Goal: Task Accomplishment & Management: Use online tool/utility

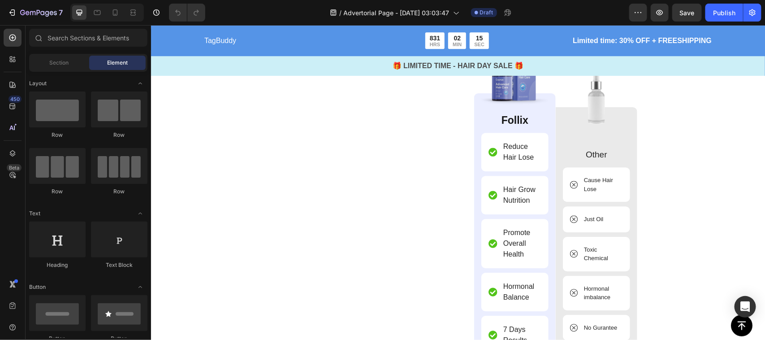
scroll to position [2672, 0]
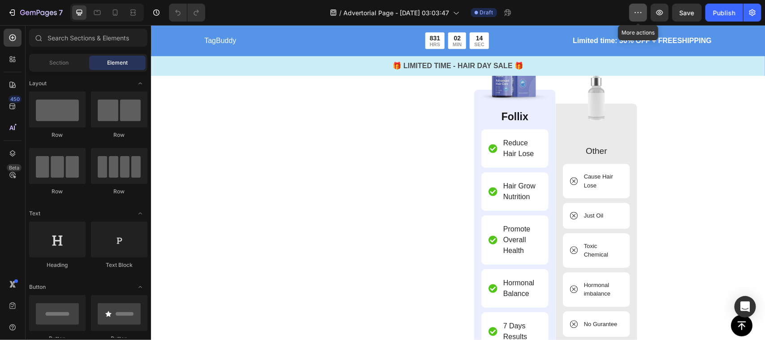
click at [638, 10] on icon "button" at bounding box center [638, 12] width 9 height 9
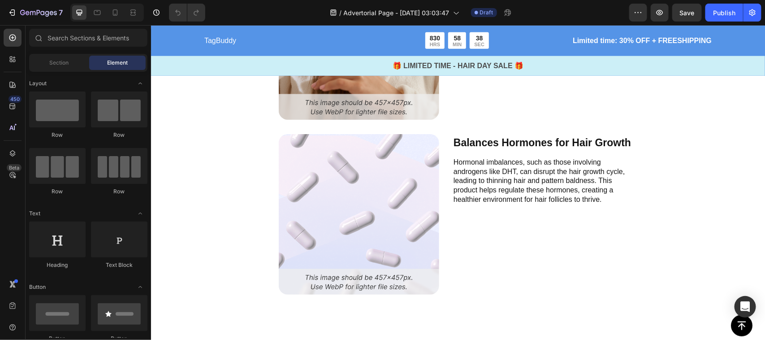
scroll to position [2325, 0]
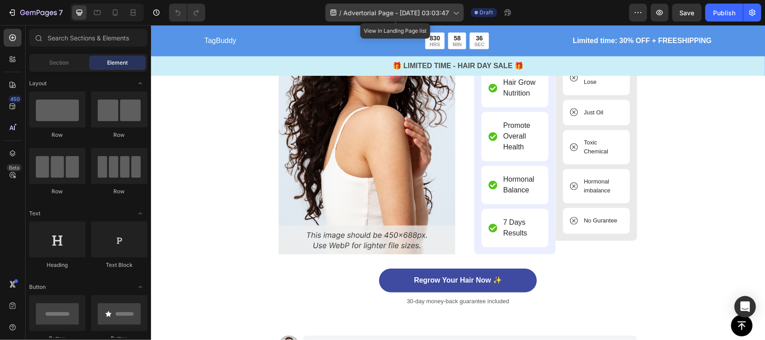
click at [458, 13] on icon at bounding box center [456, 12] width 9 height 9
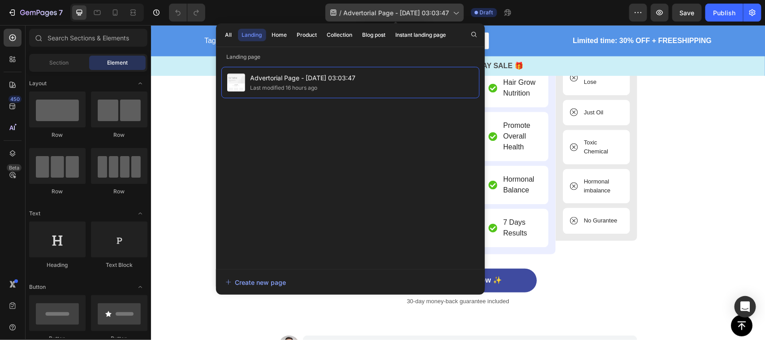
scroll to position [2451, 0]
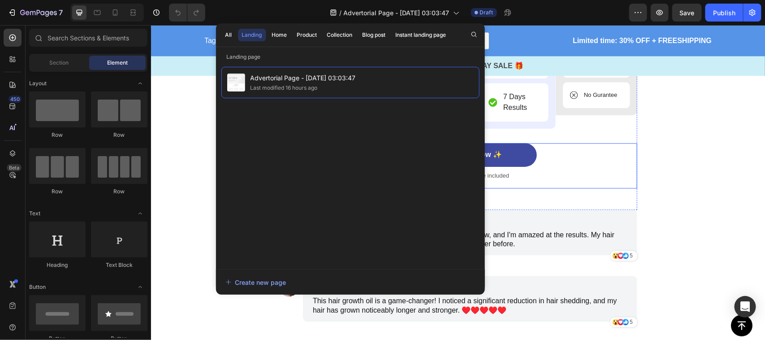
click at [585, 184] on div "Regrow Your Hair Now ✨ Button 30-day money-back guarantee included Text Block" at bounding box center [457, 165] width 359 height 45
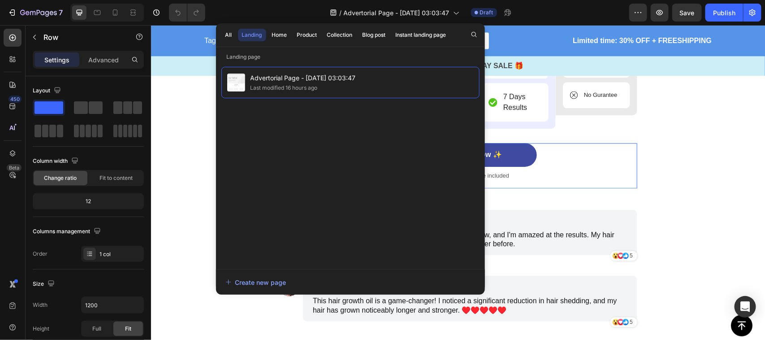
scroll to position [2572, 0]
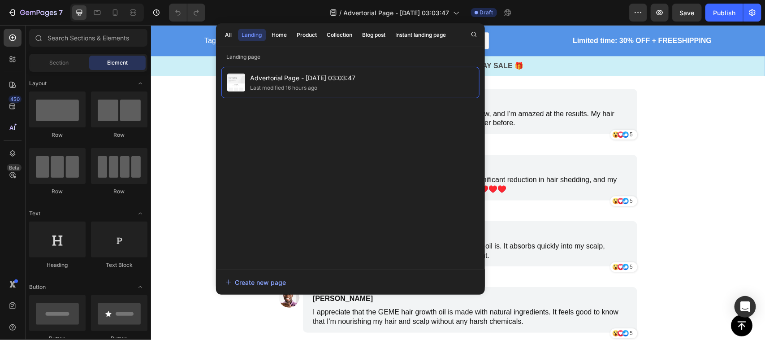
click at [633, 230] on section "Image James Smith Text Block I've been using the hair growth oil for a few mont…" at bounding box center [457, 253] width 373 height 331
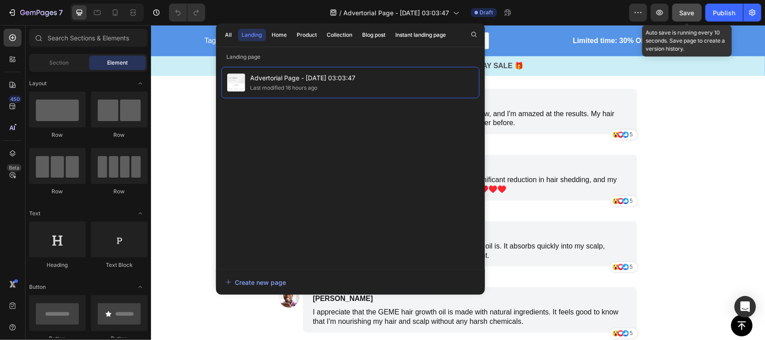
click at [685, 16] on span "Save" at bounding box center [687, 13] width 15 height 8
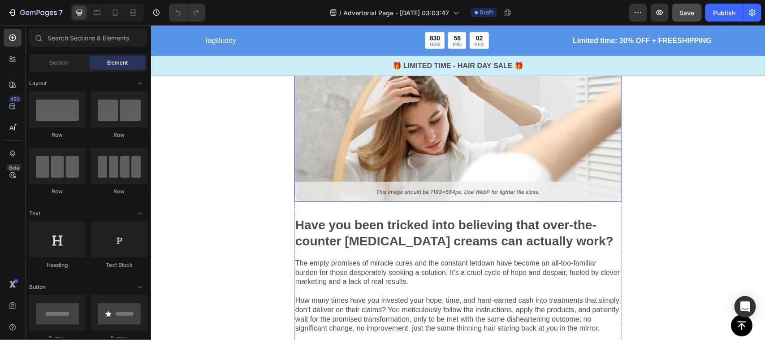
scroll to position [276, 0]
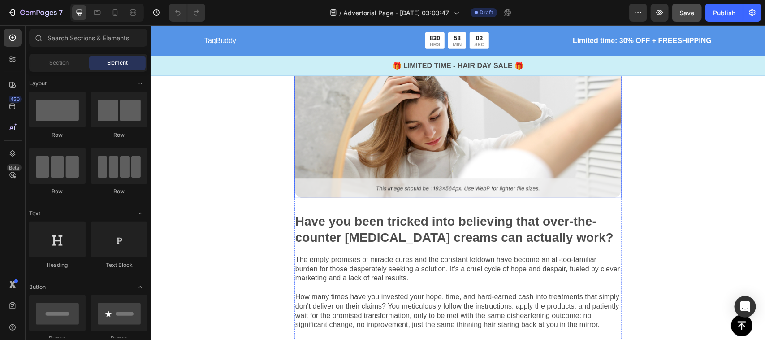
click at [471, 137] on img at bounding box center [457, 120] width 327 height 155
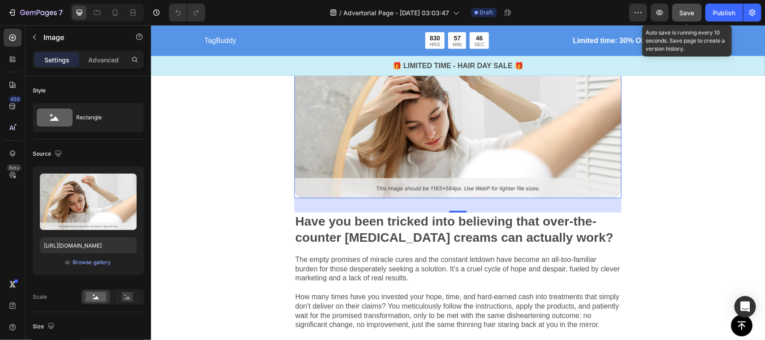
click at [684, 20] on button "Save" at bounding box center [688, 13] width 30 height 18
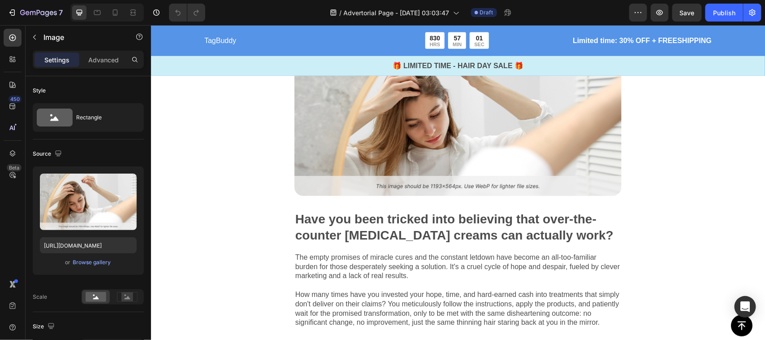
scroll to position [281, 0]
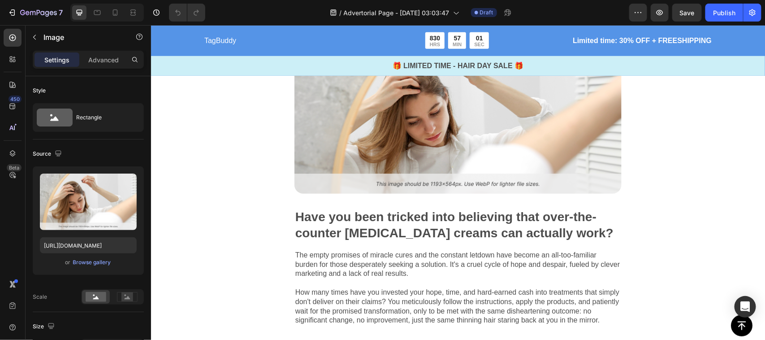
click at [335, 123] on img at bounding box center [457, 116] width 327 height 155
click at [346, 130] on img at bounding box center [457, 116] width 327 height 155
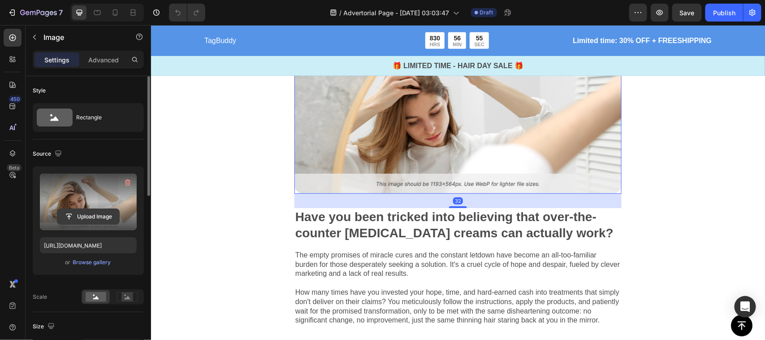
click at [88, 218] on input "file" at bounding box center [88, 216] width 62 height 15
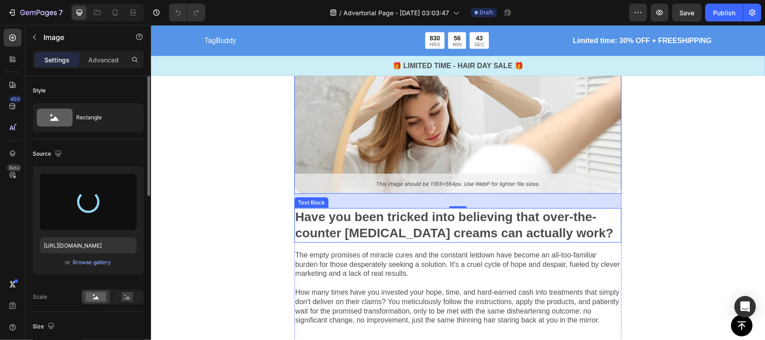
scroll to position [328, 0]
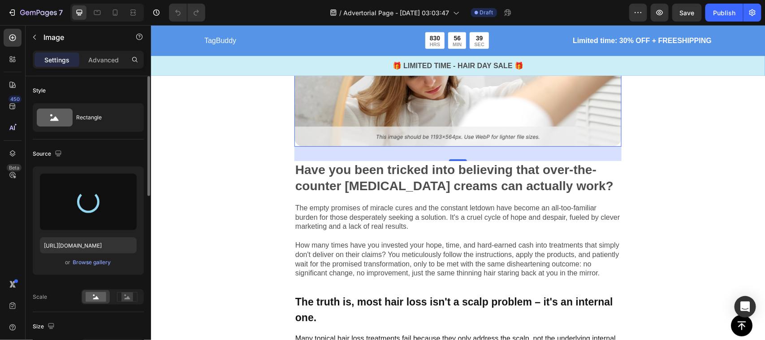
type input "[URL][DOMAIN_NAME]"
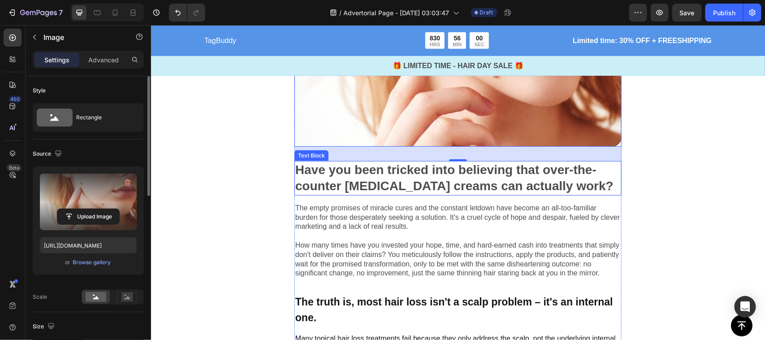
click at [358, 166] on strong "Have you been tricked into believing that over-the-counter [MEDICAL_DATA] cream…" at bounding box center [454, 177] width 318 height 30
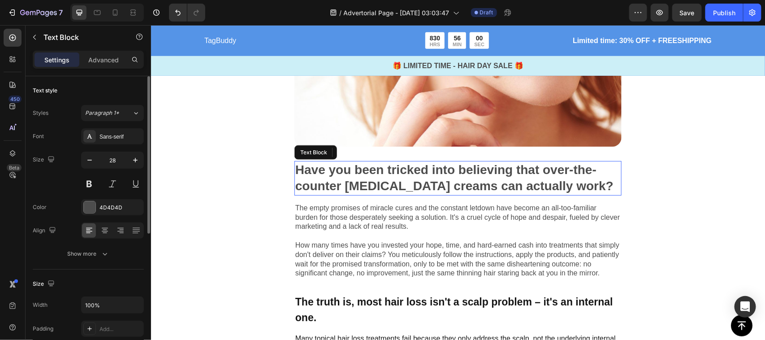
click at [358, 166] on strong "Have you been tricked into believing that over-the-counter [MEDICAL_DATA] cream…" at bounding box center [454, 177] width 318 height 30
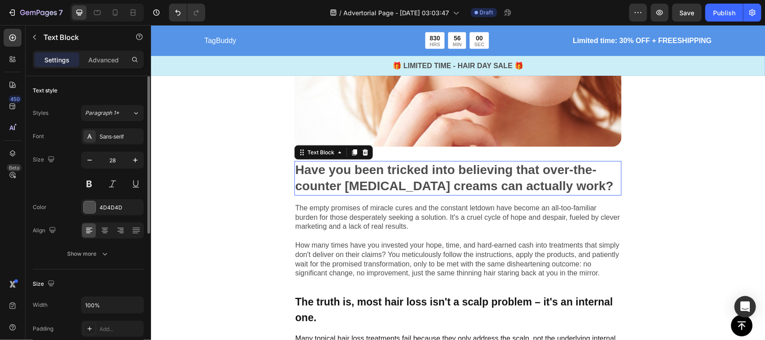
click at [358, 166] on strong "Have you been tricked into believing that over-the-counter [MEDICAL_DATA] cream…" at bounding box center [454, 177] width 318 height 30
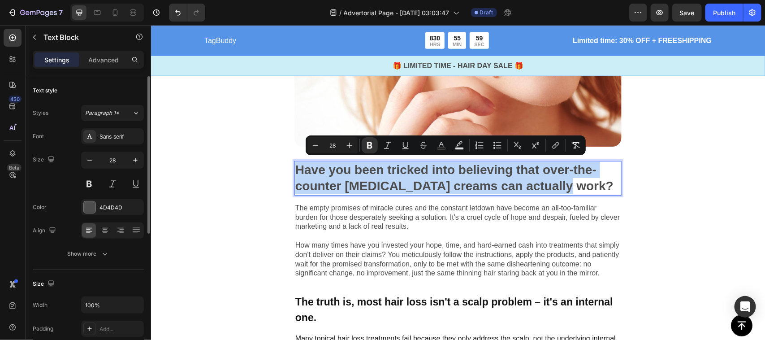
click at [358, 166] on strong "Have you been tricked into believing that over-the-counter [MEDICAL_DATA] cream…" at bounding box center [454, 177] width 318 height 30
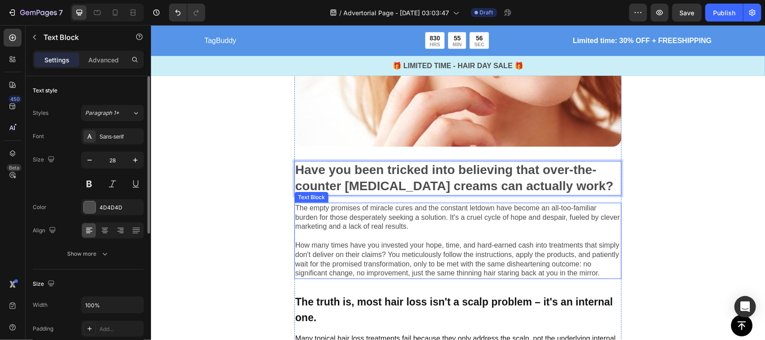
click at [378, 222] on p "The empty promises of miracle cures and the constant letdown have become an all…" at bounding box center [458, 240] width 326 height 74
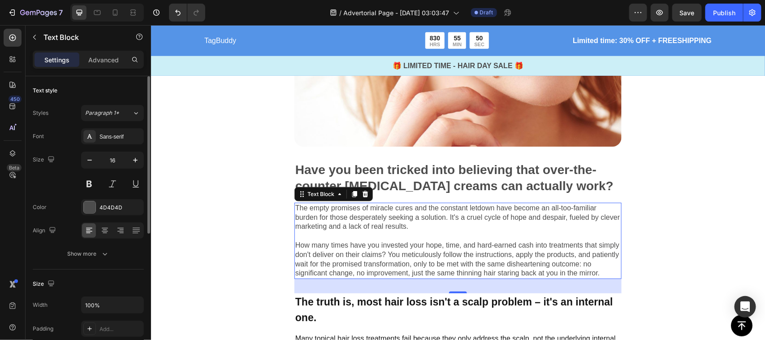
click at [321, 233] on p "The empty promises of miracle cures and the constant letdown have become an all…" at bounding box center [458, 240] width 326 height 74
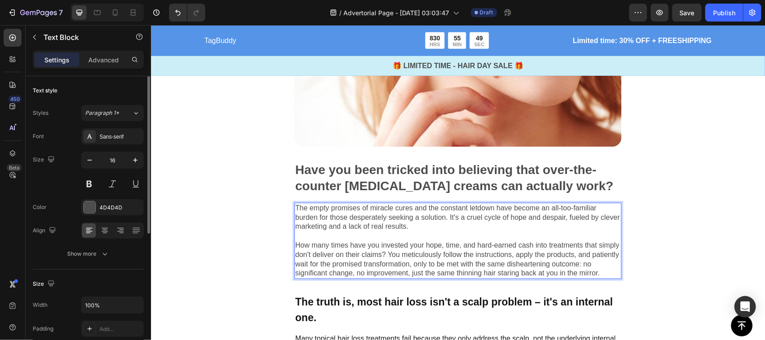
click at [321, 233] on p "The empty promises of miracle cures and the constant letdown have become an all…" at bounding box center [458, 240] width 326 height 74
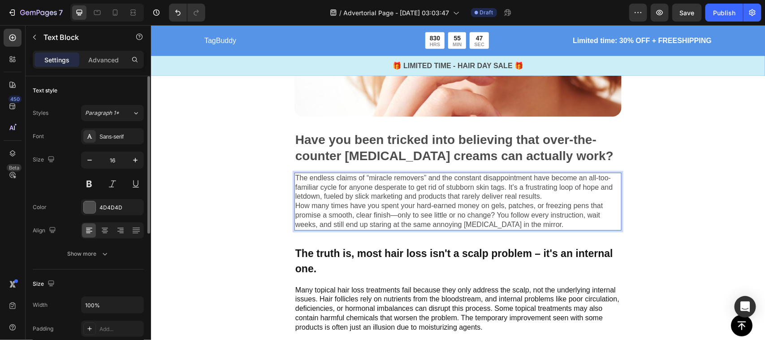
scroll to position [360, 0]
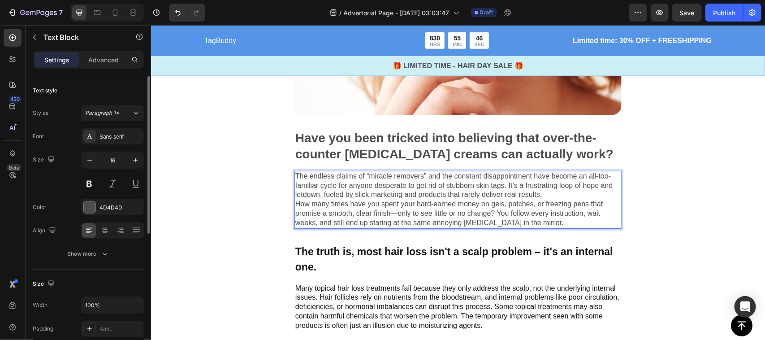
click at [558, 187] on p "The endless claims of “miracle removers” and the constant disappointment have b…" at bounding box center [458, 185] width 326 height 28
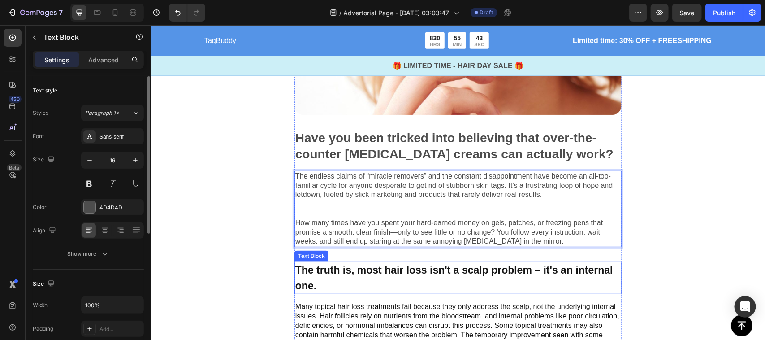
scroll to position [415, 0]
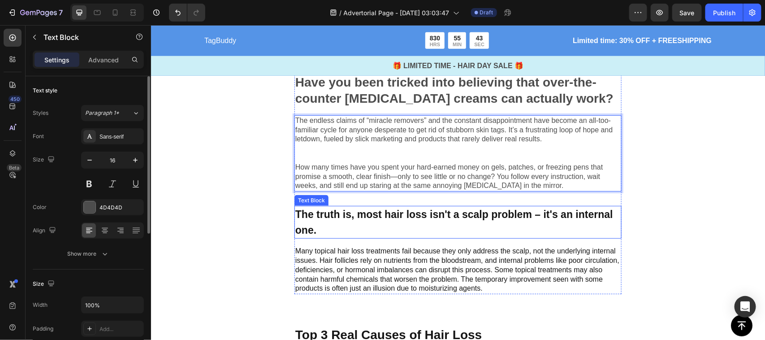
click at [378, 218] on p "The truth is, most hair loss isn't a scalp problem – it's an internal one." at bounding box center [458, 221] width 326 height 31
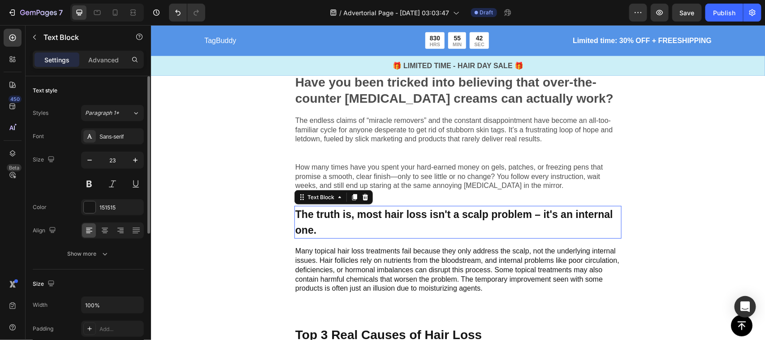
click at [378, 218] on p "The truth is, most hair loss isn't a scalp problem – it's an internal one." at bounding box center [458, 221] width 326 height 31
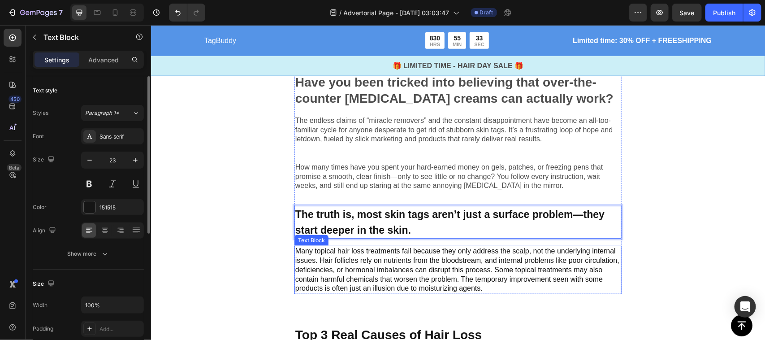
click at [360, 260] on p "Many topical hair loss treatments fail because they only address the scalp, not…" at bounding box center [458, 269] width 326 height 47
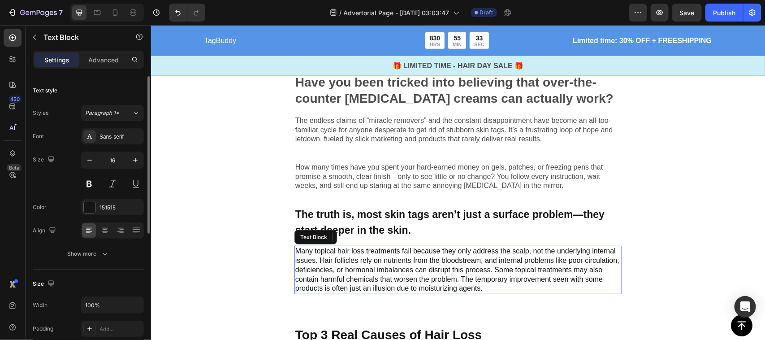
click at [360, 260] on p "Many topical hair loss treatments fail because they only address the scalp, not…" at bounding box center [458, 269] width 326 height 47
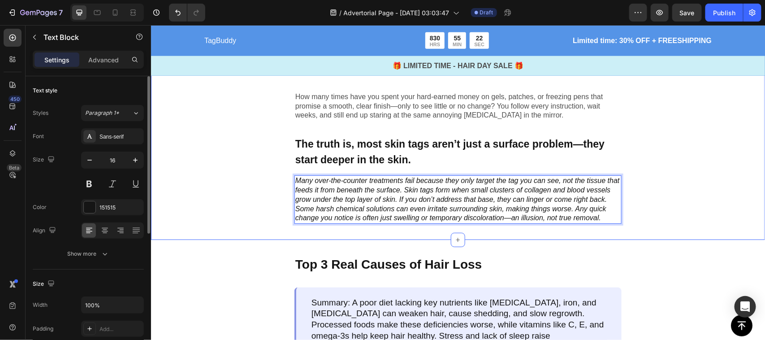
scroll to position [550, 0]
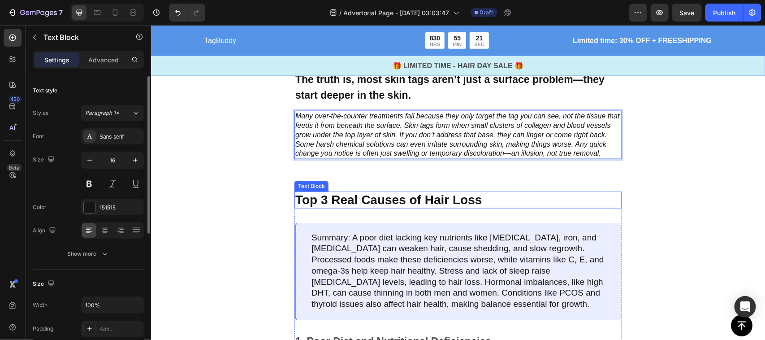
click at [359, 207] on p "Top 3 Real Causes of Hair Loss" at bounding box center [458, 199] width 326 height 15
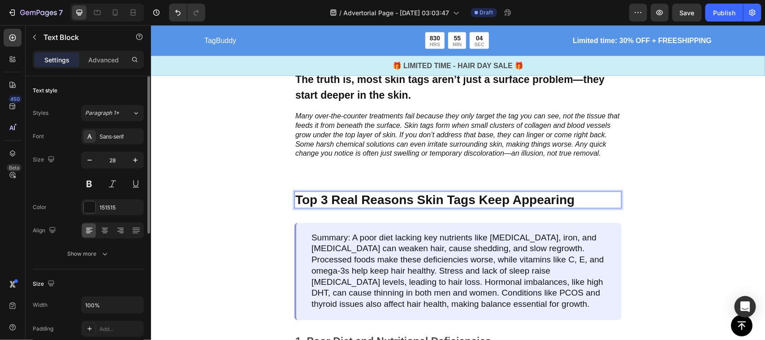
click at [389, 271] on p "Summary: A poor diet lacking key nutrients like biotin, iron, and vitamin D can…" at bounding box center [458, 271] width 295 height 78
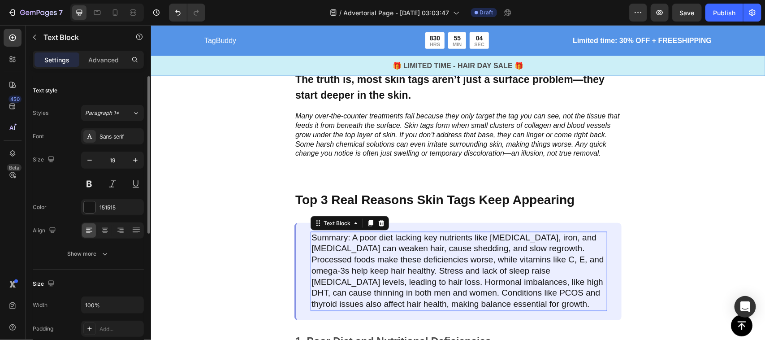
click at [360, 261] on p "Summary: A poor diet lacking key nutrients like biotin, iron, and vitamin D can…" at bounding box center [458, 271] width 295 height 78
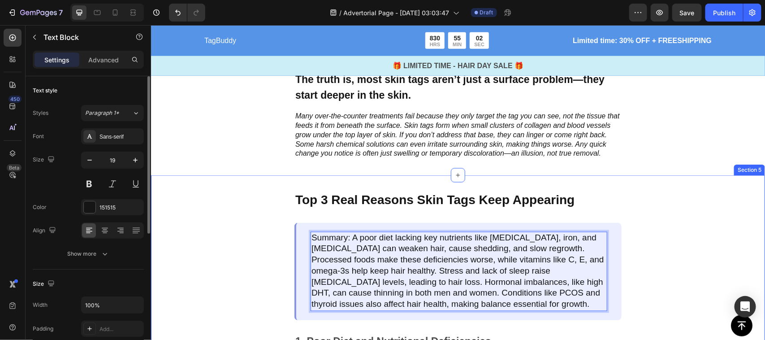
click at [360, 184] on div "Top 3 Real Reasons Skin Tags Keep Appearing Text Block Summary: A poor diet lac…" at bounding box center [458, 307] width 614 height 265
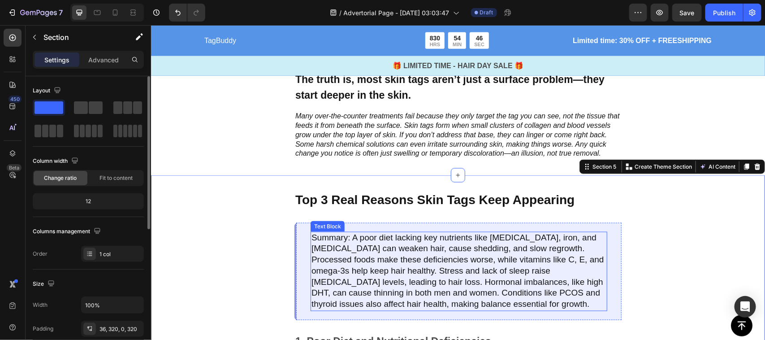
click at [378, 265] on p "Summary: A poor diet lacking key nutrients like biotin, iron, and vitamin D can…" at bounding box center [458, 271] width 295 height 78
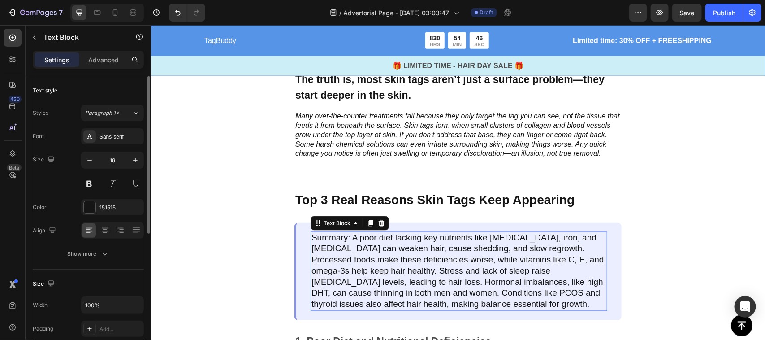
click at [378, 265] on p "Summary: A poor diet lacking key nutrients like biotin, iron, and vitamin D can…" at bounding box center [458, 271] width 295 height 78
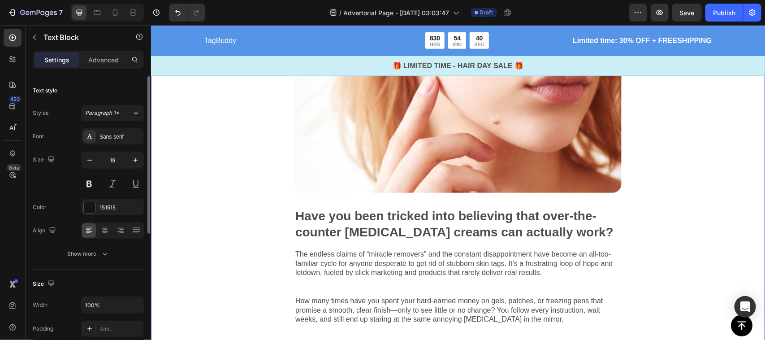
scroll to position [0, 0]
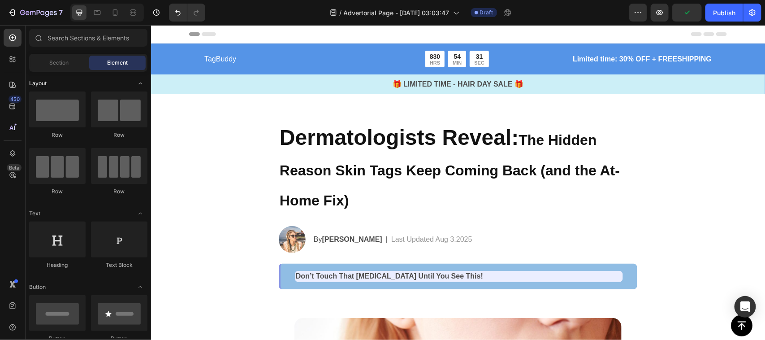
click at [39, 86] on span "Layout" at bounding box center [37, 83] width 17 height 8
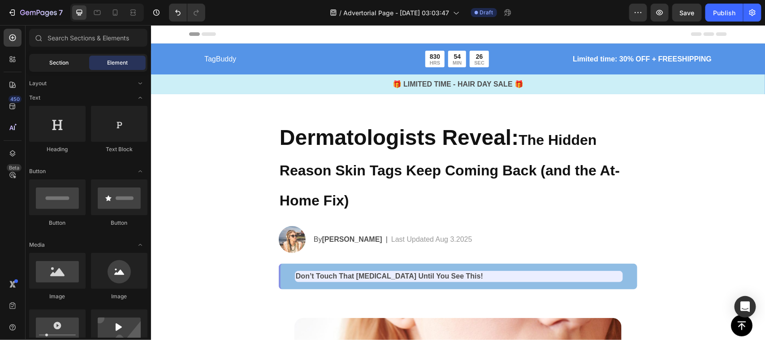
click at [59, 63] on span "Section" at bounding box center [59, 63] width 19 height 8
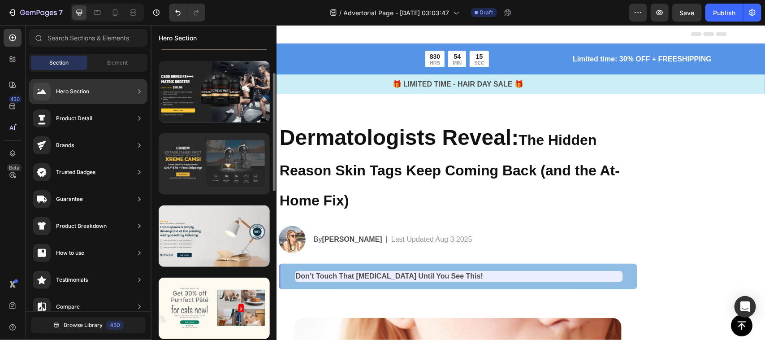
scroll to position [62, 0]
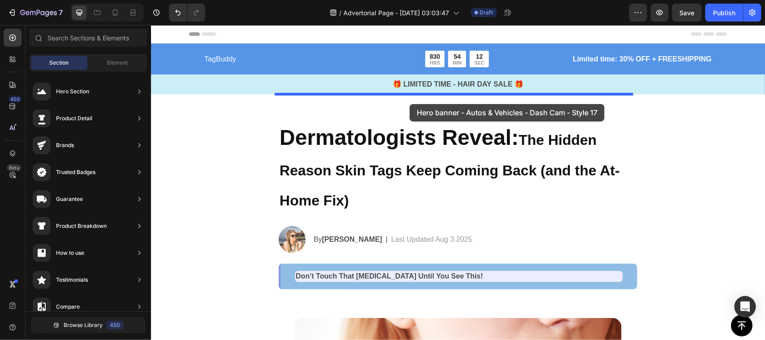
drag, startPoint x: 351, startPoint y: 218, endPoint x: 409, endPoint y: 104, distance: 128.5
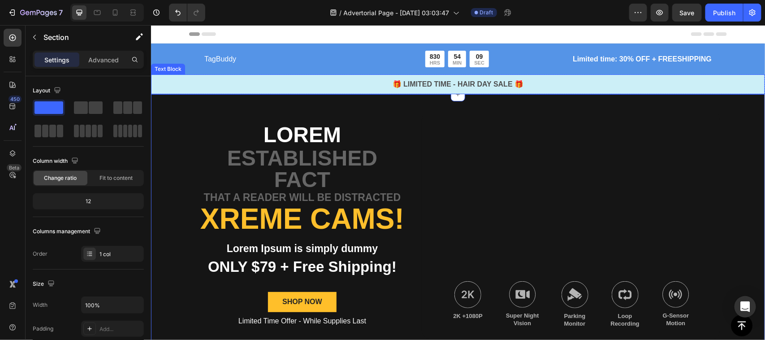
click at [480, 83] on p "🎁 LIMITED TIME - HAIR DAY SALE 🎁" at bounding box center [458, 83] width 612 height 11
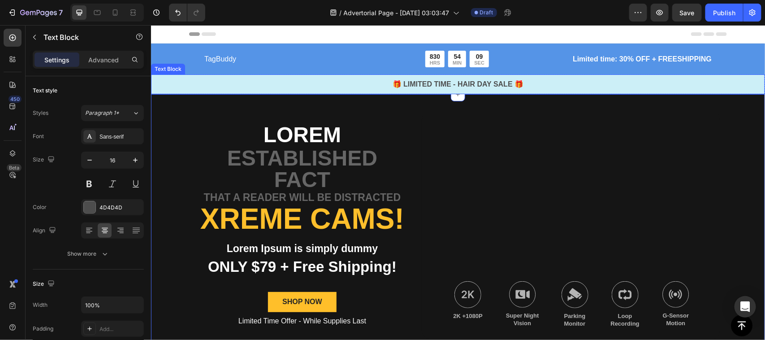
click at [480, 83] on p "🎁 LIMITED TIME - HAIR DAY SALE 🎁" at bounding box center [458, 83] width 612 height 11
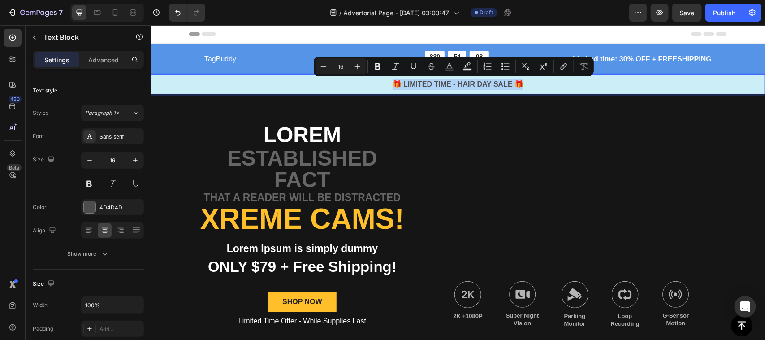
click at [498, 83] on p "🎁 LIMITED TIME - HAIR DAY SALE 🎁" at bounding box center [458, 83] width 612 height 11
drag, startPoint x: 507, startPoint y: 84, endPoint x: 451, endPoint y: 86, distance: 56.1
click at [451, 86] on p "🎁 LIMITED TIME - HAIR DAY SALE 🎁" at bounding box center [458, 83] width 612 height 11
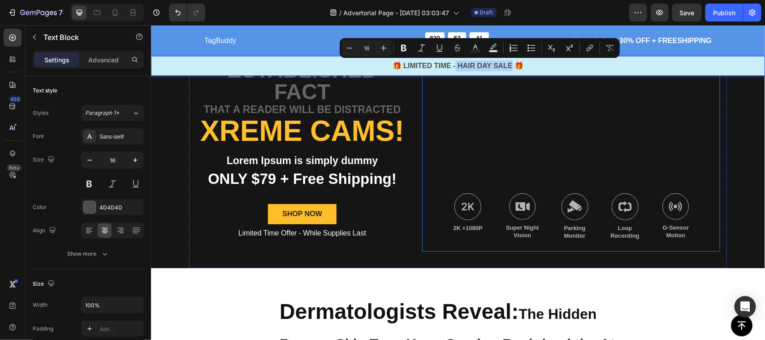
scroll to position [35, 0]
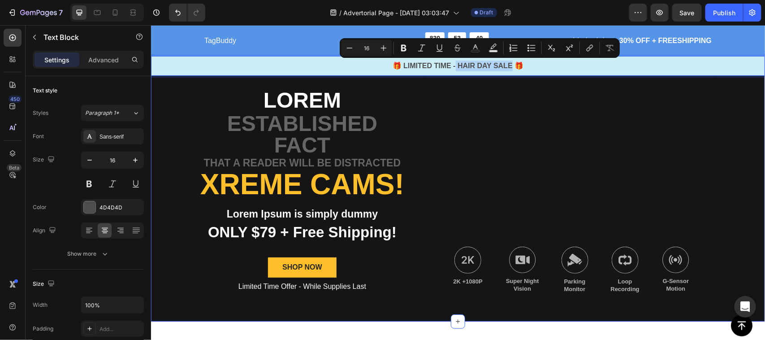
click at [159, 80] on div "Lorem Text Block established fact Text Block that a reader will be distracted T…" at bounding box center [458, 189] width 614 height 261
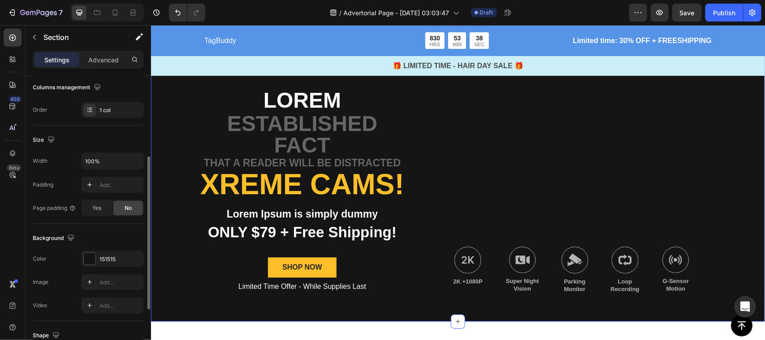
scroll to position [147, 0]
click at [93, 261] on div at bounding box center [90, 256] width 12 height 12
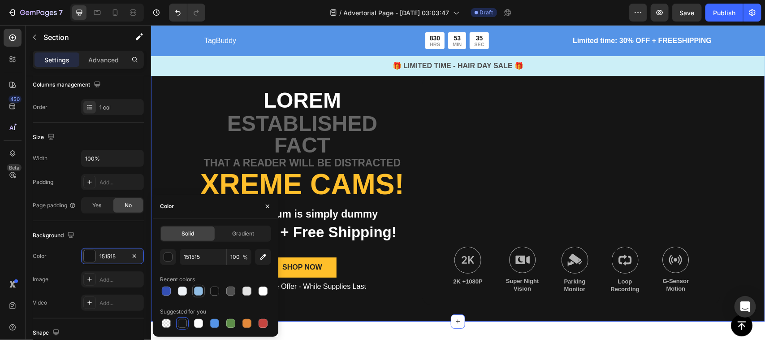
click at [200, 291] on div at bounding box center [198, 291] width 9 height 9
type input "90BDE4"
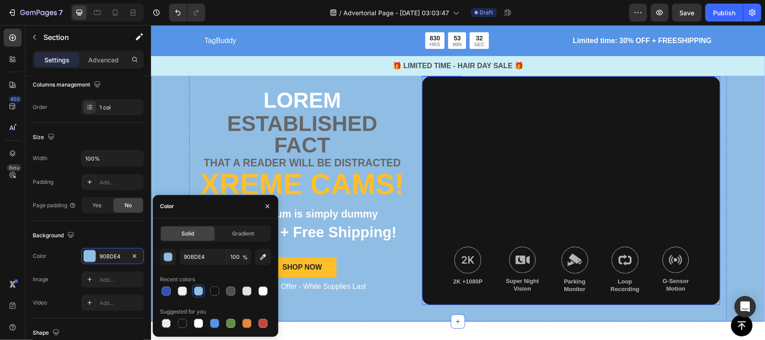
click at [487, 206] on div "Background Image" at bounding box center [571, 190] width 298 height 228
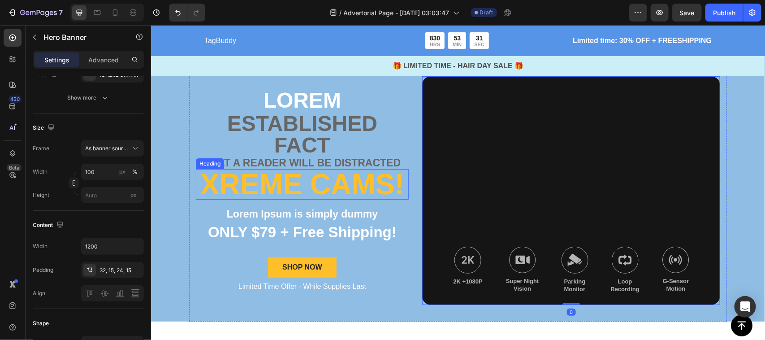
scroll to position [0, 0]
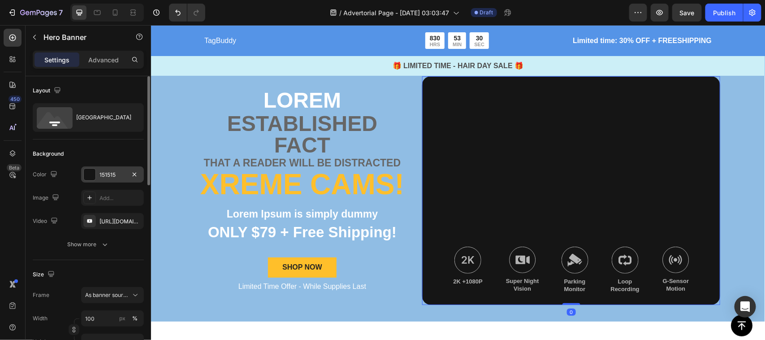
click at [86, 173] on div at bounding box center [90, 175] width 12 height 12
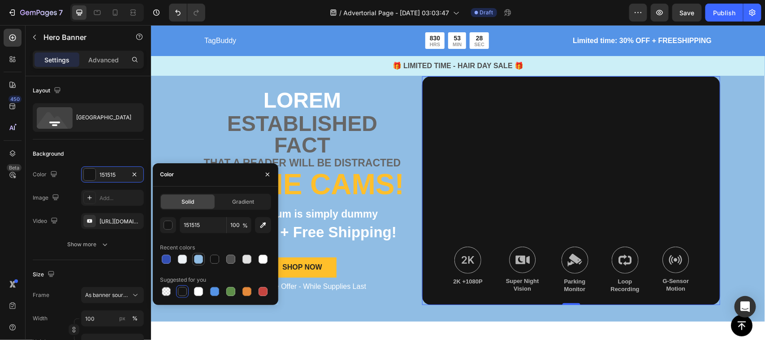
click at [199, 261] on div at bounding box center [198, 259] width 9 height 9
type input "90BDE4"
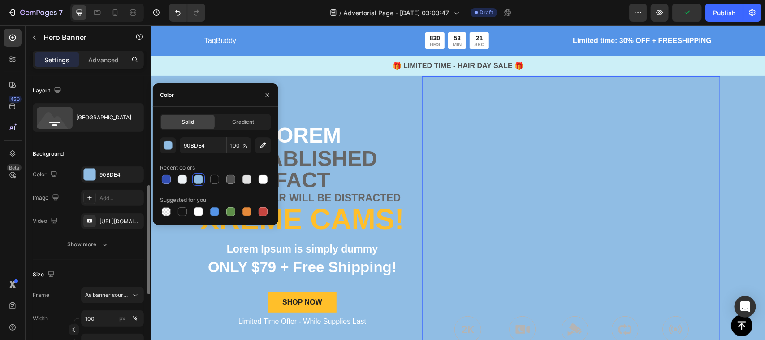
click at [465, 200] on div "Background Image" at bounding box center [571, 225] width 298 height 298
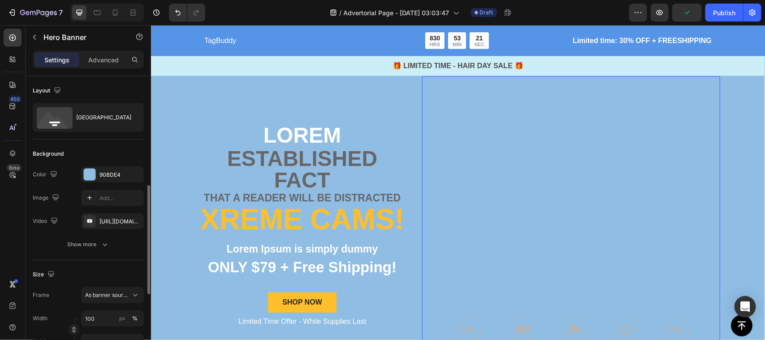
scroll to position [79, 0]
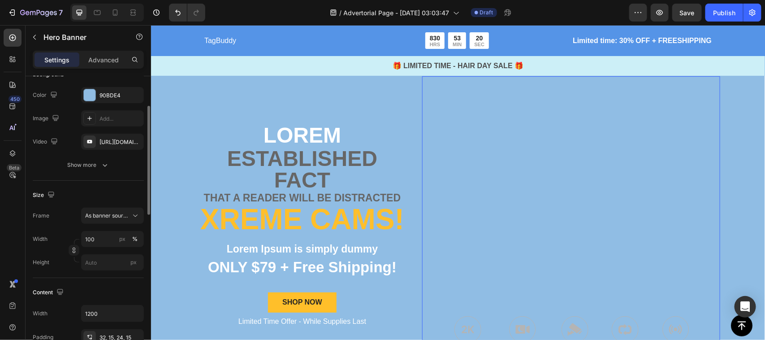
click at [621, 188] on div "Background Image" at bounding box center [571, 225] width 298 height 298
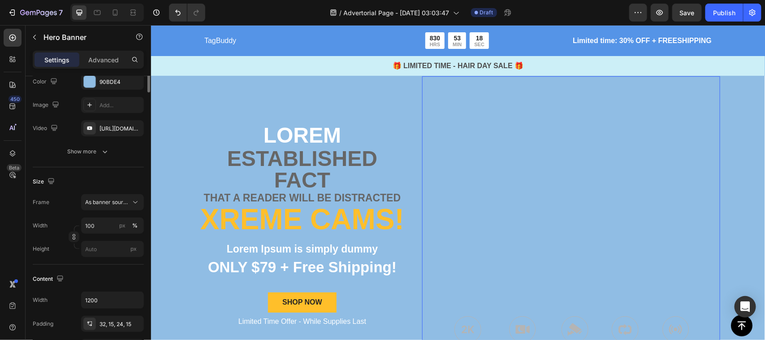
scroll to position [0, 0]
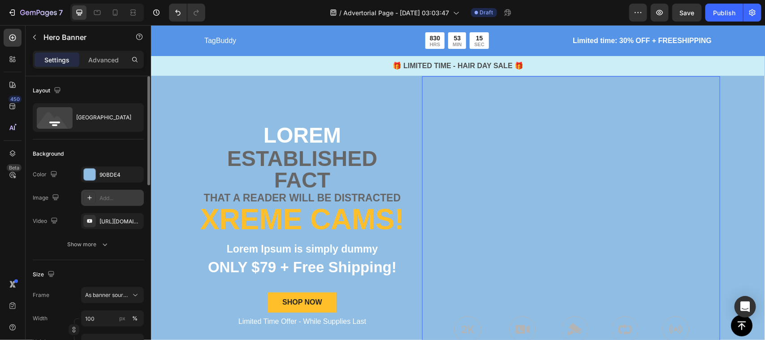
click at [90, 196] on icon at bounding box center [89, 197] width 7 height 7
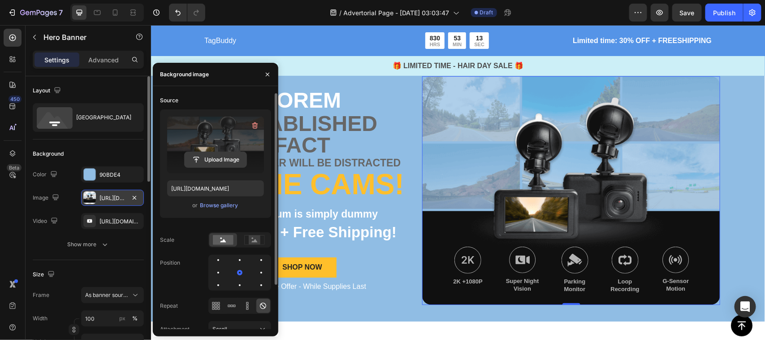
click at [207, 162] on input "file" at bounding box center [216, 159] width 62 height 15
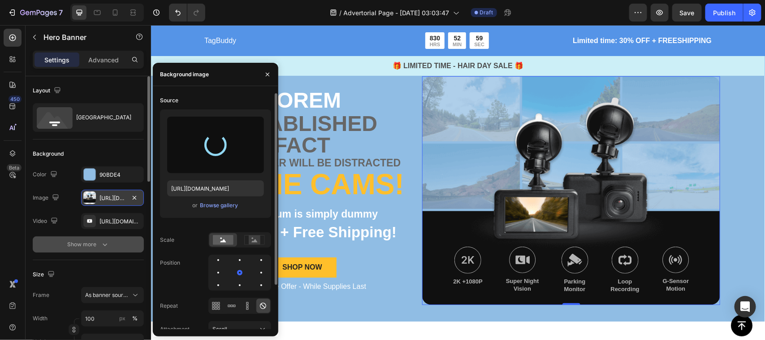
click at [112, 248] on button "Show more" at bounding box center [88, 244] width 111 height 16
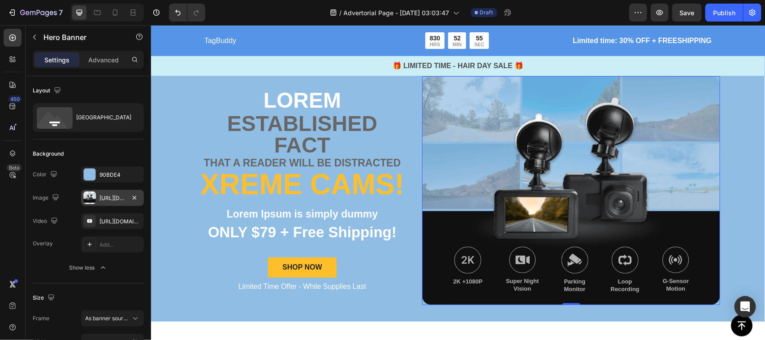
click at [104, 194] on div "https://cdn.shopify.com/s/files/1/0961/2191/3674/files/gempages_585924245595357…" at bounding box center [113, 198] width 26 height 8
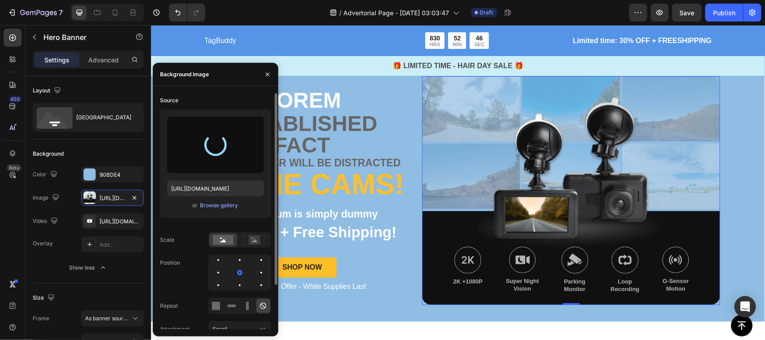
type input "[URL][DOMAIN_NAME]"
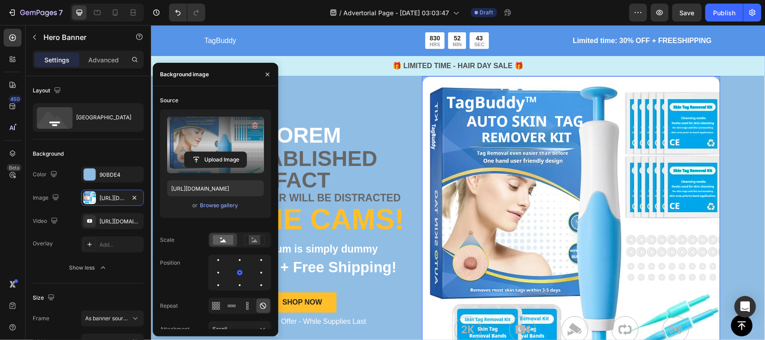
click at [422, 128] on div "Background Image" at bounding box center [571, 225] width 298 height 298
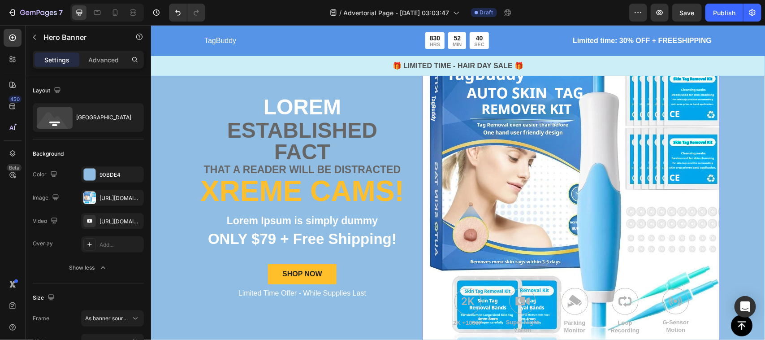
scroll to position [130, 0]
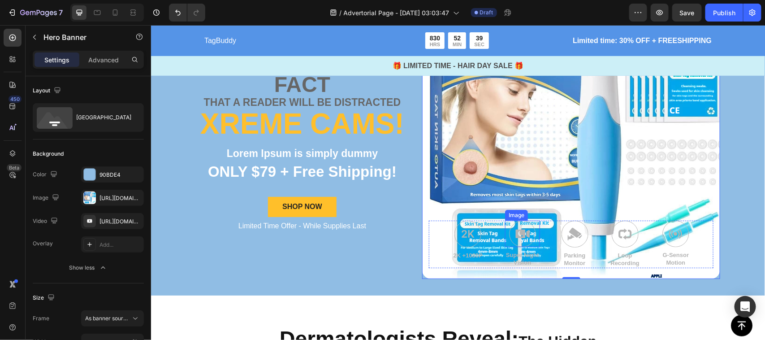
click at [518, 227] on img at bounding box center [522, 233] width 27 height 26
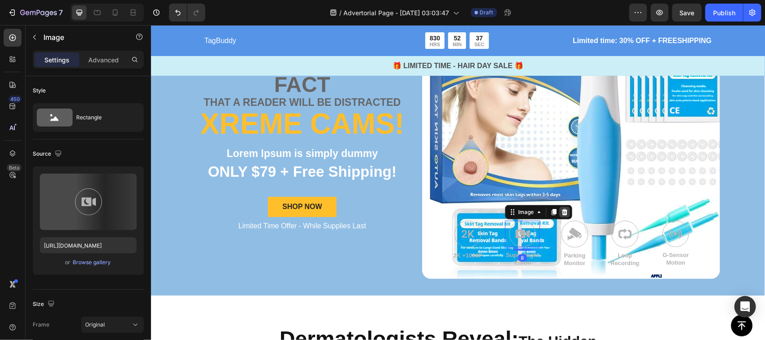
click at [561, 210] on icon at bounding box center [564, 211] width 6 height 6
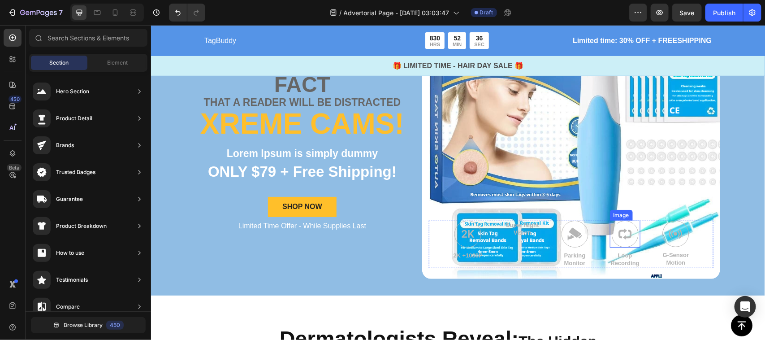
click at [612, 234] on img at bounding box center [625, 233] width 27 height 27
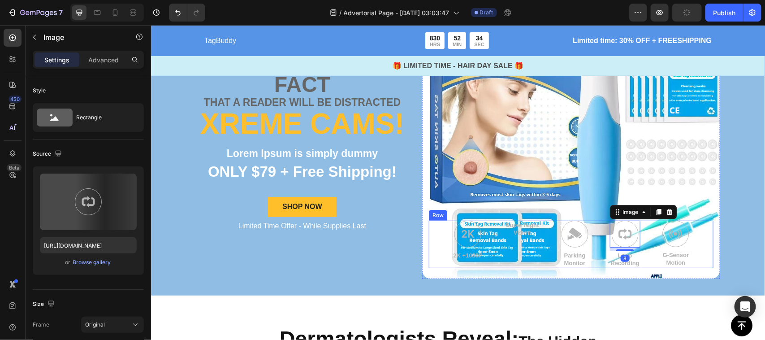
click at [704, 227] on div "Image 2K +1080P Text Block Super Night Vision Text Block Image Parking Monitor …" at bounding box center [571, 244] width 285 height 48
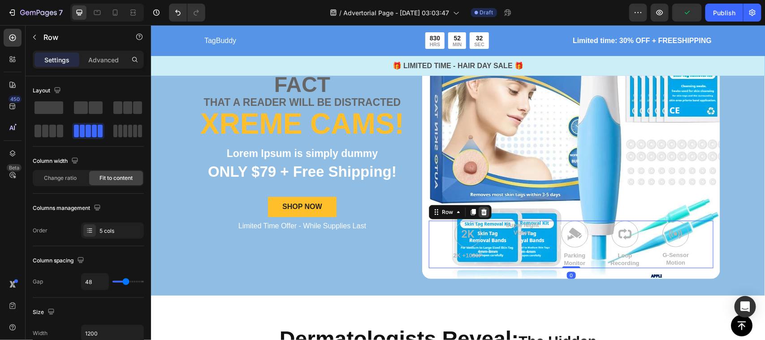
click at [480, 211] on icon at bounding box center [483, 211] width 7 height 7
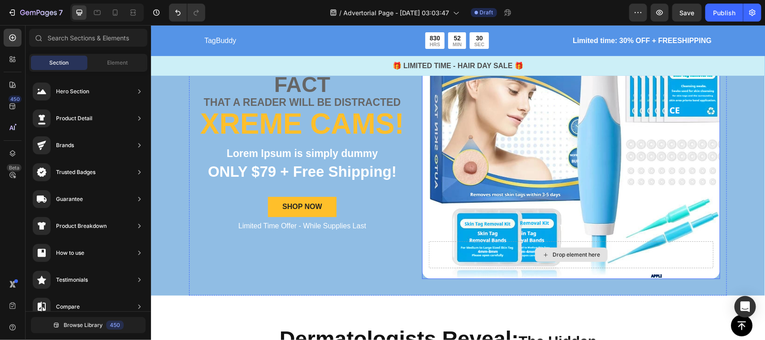
click at [679, 243] on div "Drop element here" at bounding box center [571, 254] width 285 height 27
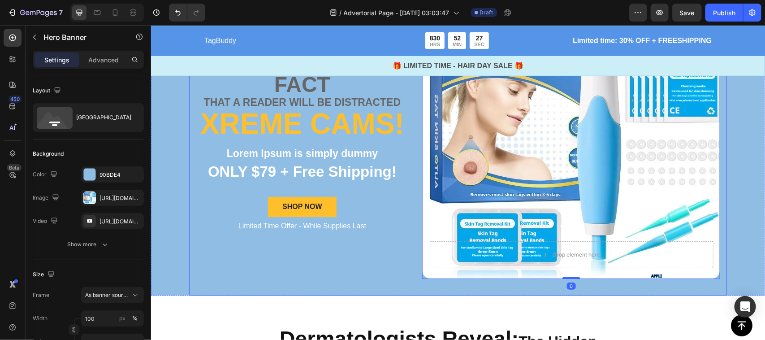
click at [725, 256] on div "Lorem Text Block established fact Text Block that a reader will be distracted T…" at bounding box center [458, 129] width 614 height 331
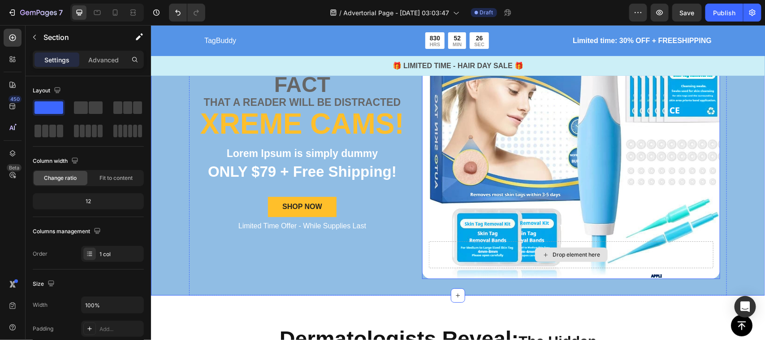
click at [694, 260] on div "Drop element here" at bounding box center [571, 254] width 285 height 27
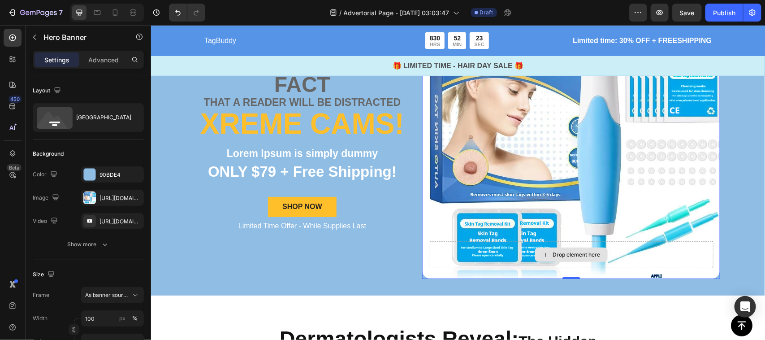
click at [433, 243] on div "Drop element here" at bounding box center [571, 254] width 285 height 27
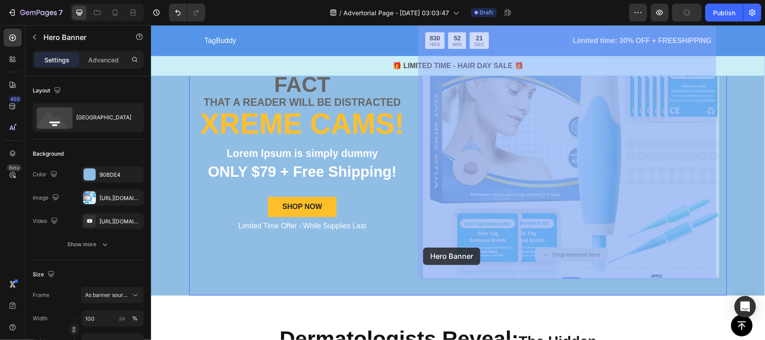
drag, startPoint x: 433, startPoint y: 243, endPoint x: 408, endPoint y: 254, distance: 26.7
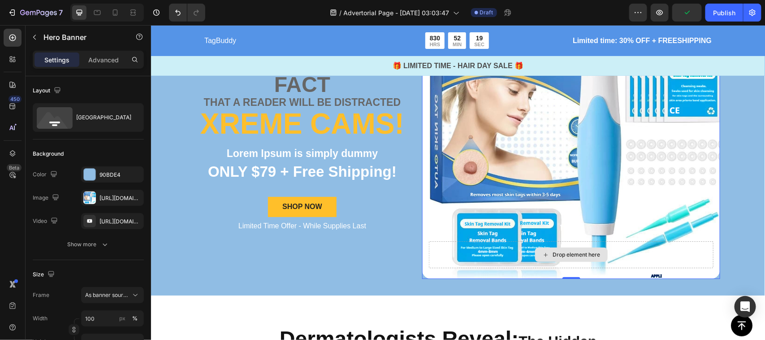
click at [431, 246] on div "Drop element here" at bounding box center [571, 254] width 285 height 27
click at [422, 250] on div "Drop element here" at bounding box center [571, 252] width 298 height 52
click at [429, 253] on div "Drop element here" at bounding box center [571, 254] width 285 height 27
click at [369, 263] on div "Lorem Text Block established fact Text Block that a reader will be distracted T…" at bounding box center [301, 129] width 213 height 298
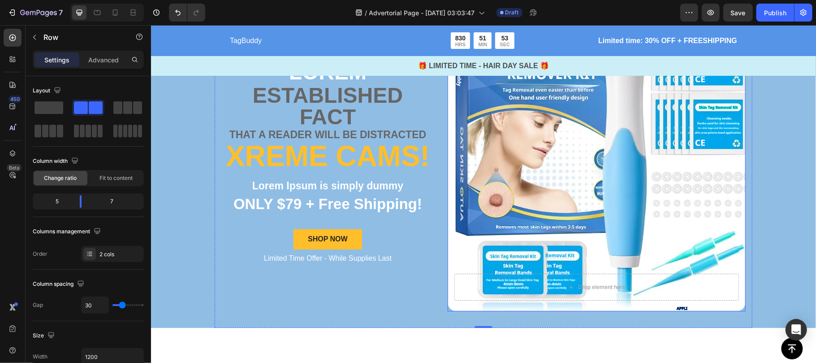
scroll to position [114, 0]
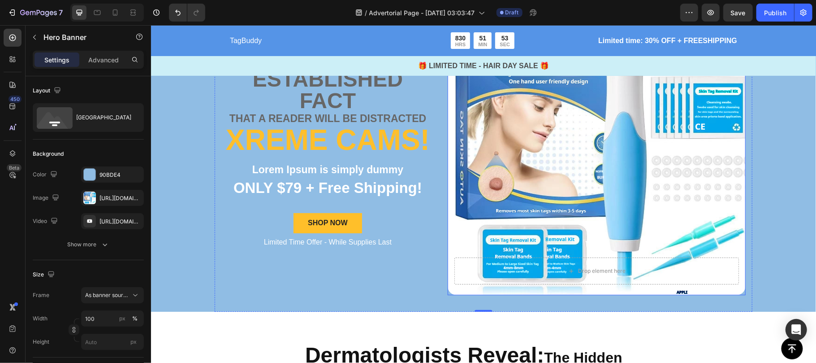
click at [583, 265] on div "Drop element here" at bounding box center [596, 270] width 73 height 14
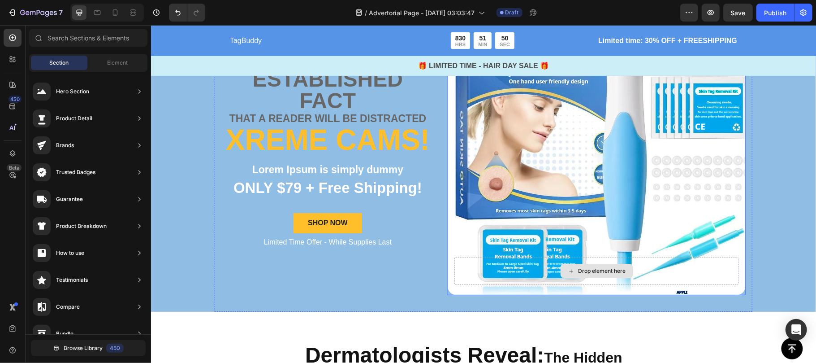
click at [504, 262] on div "Drop element here" at bounding box center [596, 270] width 285 height 27
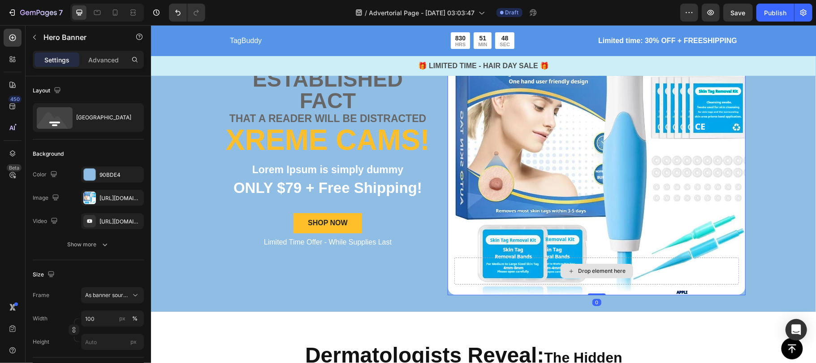
click at [726, 273] on div "Drop element here" at bounding box center [596, 270] width 285 height 27
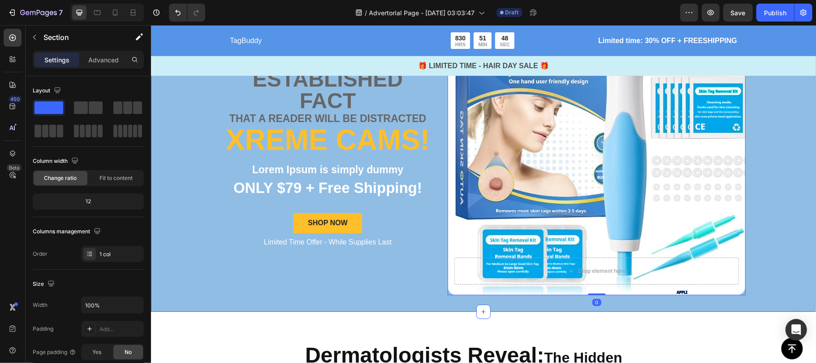
click at [765, 274] on div "Lorem Text Block established fact Text Block that a reader will be distracted T…" at bounding box center [483, 145] width 665 height 331
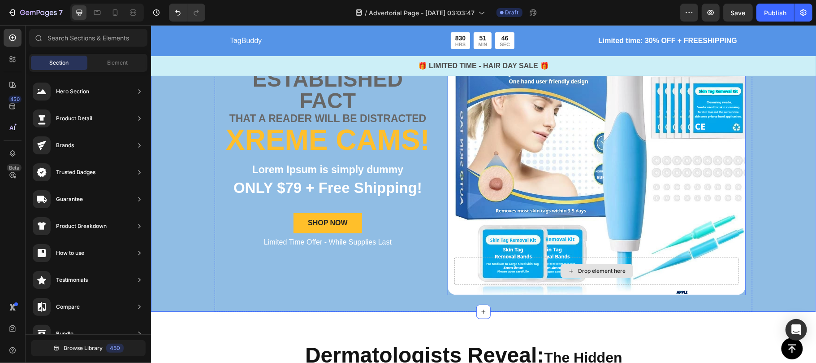
click at [592, 271] on div "Drop element here" at bounding box center [602, 270] width 48 height 7
click at [454, 276] on div "Drop element here" at bounding box center [596, 270] width 285 height 27
drag, startPoint x: 449, startPoint y: 276, endPoint x: 449, endPoint y: 226, distance: 50.2
click at [449, 226] on div "Drop element here" at bounding box center [596, 145] width 298 height 298
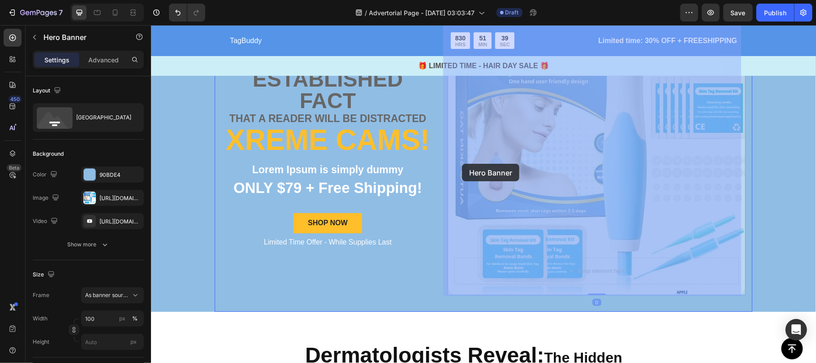
drag, startPoint x: 498, startPoint y: 202, endPoint x: 463, endPoint y: 181, distance: 40.4
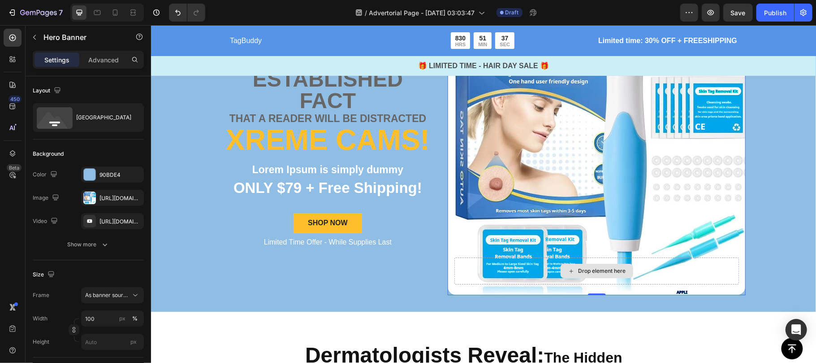
click at [530, 269] on div "Drop element here" at bounding box center [596, 270] width 285 height 27
click at [765, 278] on div "Lorem Text Block established fact Text Block that a reader will be distracted T…" at bounding box center [483, 145] width 665 height 331
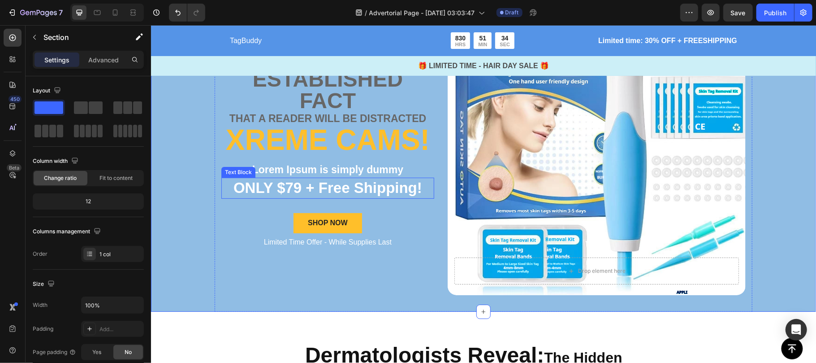
click at [313, 192] on p "ONLY $79 + Free Shipping!" at bounding box center [327, 187] width 211 height 19
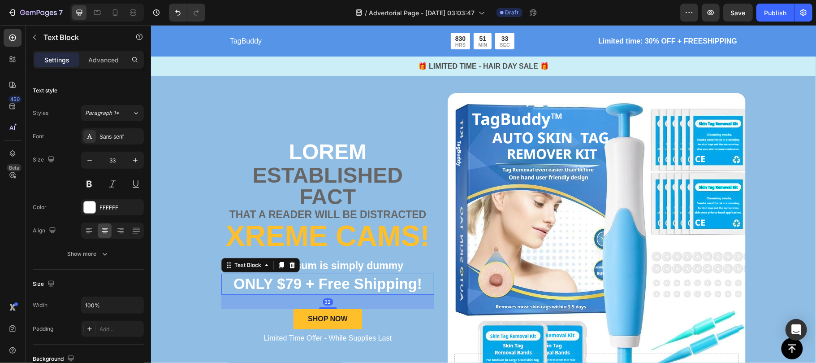
scroll to position [17, 0]
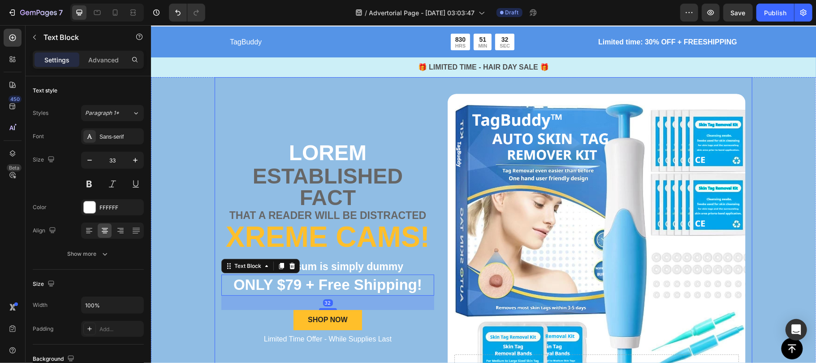
click at [316, 147] on p "Lorem" at bounding box center [327, 153] width 211 height 22
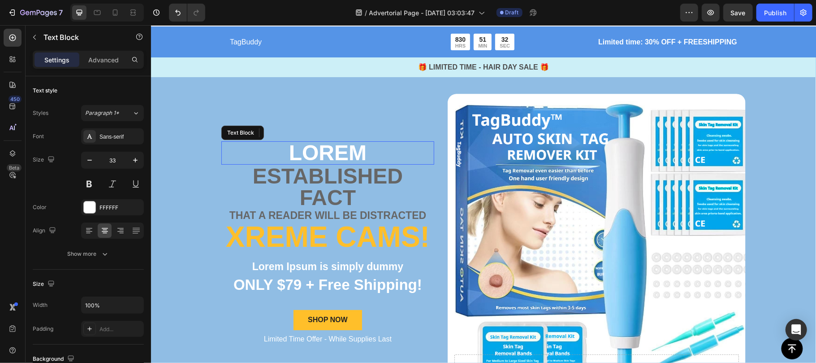
click at [316, 147] on p "Lorem" at bounding box center [327, 153] width 211 height 22
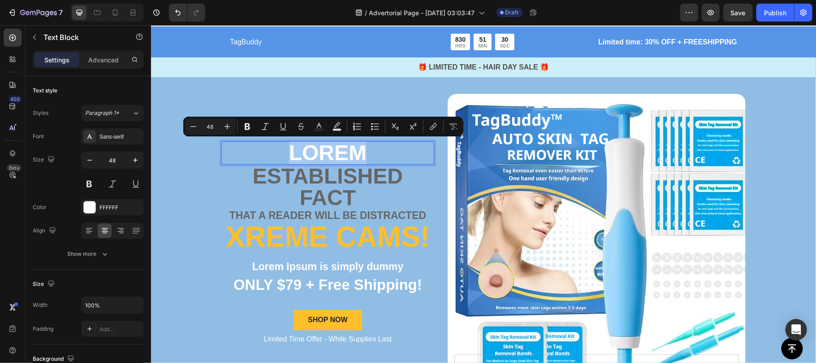
click at [316, 147] on p "Lorem" at bounding box center [327, 153] width 211 height 22
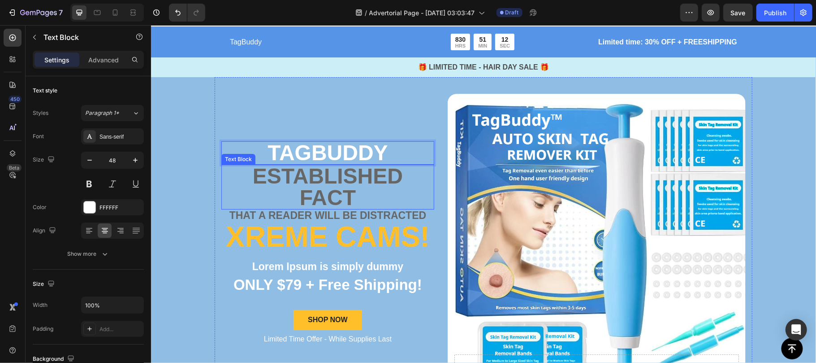
click at [309, 191] on p "established fact" at bounding box center [327, 186] width 211 height 43
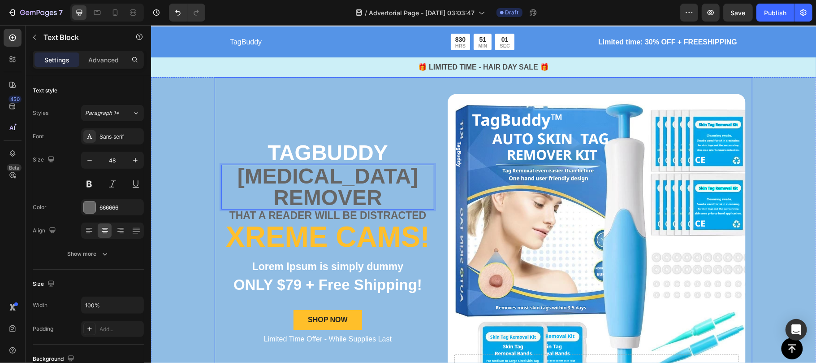
click at [214, 221] on div "TAGBUDDY Text Block skin tag remover Text Block 0 that a reader will be distrac…" at bounding box center [483, 242] width 538 height 331
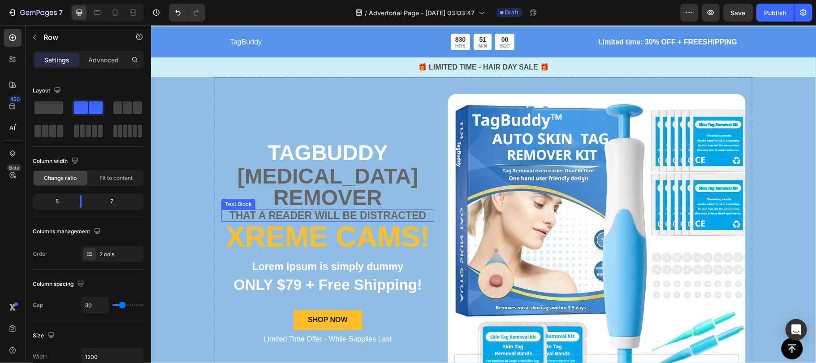
click at [275, 215] on p "that a reader will be distracted" at bounding box center [327, 215] width 211 height 10
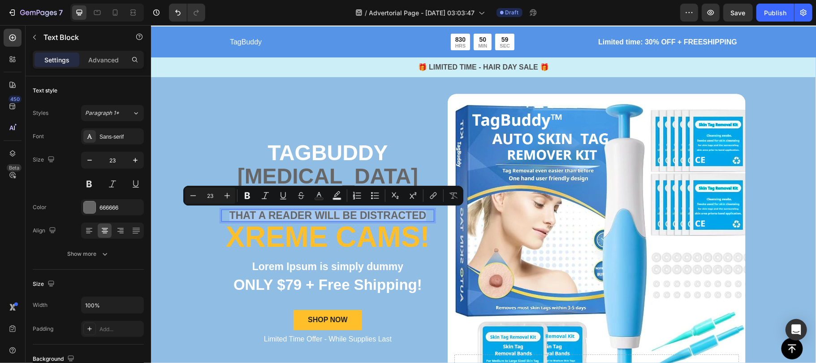
click at [275, 215] on p "that a reader will be distracted" at bounding box center [327, 215] width 211 height 10
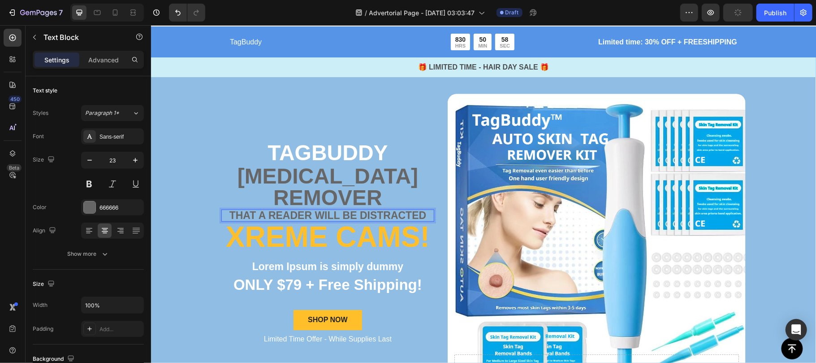
click at [275, 215] on p "that a reader will be distracted" at bounding box center [327, 215] width 211 height 10
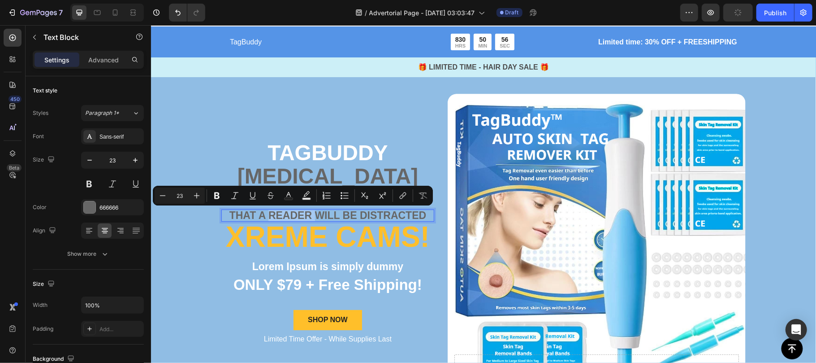
click at [275, 215] on p "that a reader will be distracted" at bounding box center [327, 215] width 211 height 10
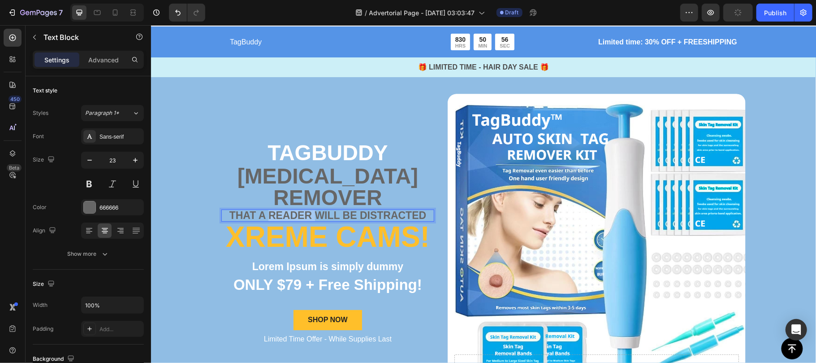
click at [275, 215] on p "that a reader will be distracted" at bounding box center [327, 215] width 211 height 10
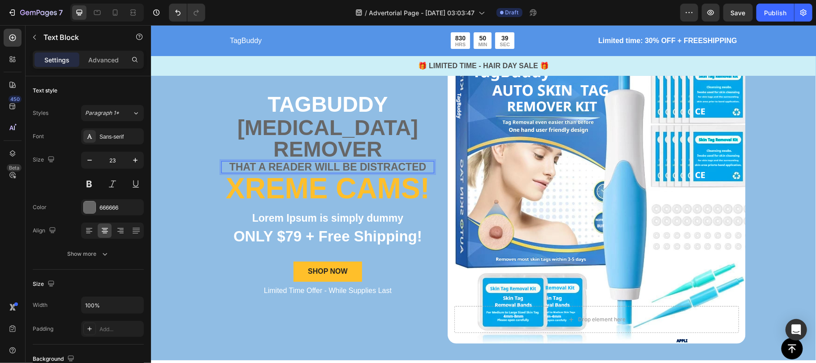
scroll to position [103, 0]
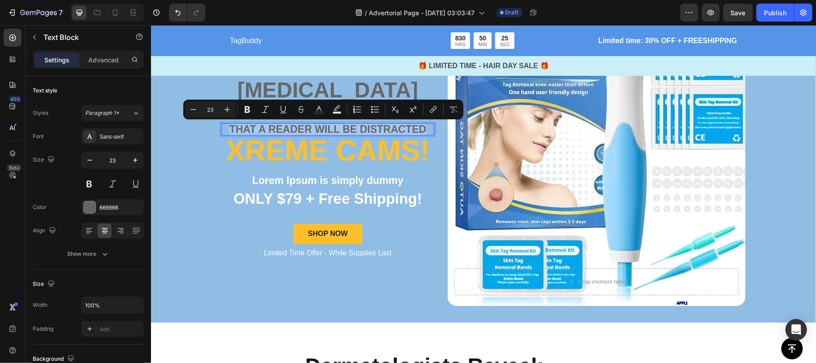
click at [284, 131] on p "that a reader will be distracted" at bounding box center [327, 129] width 211 height 10
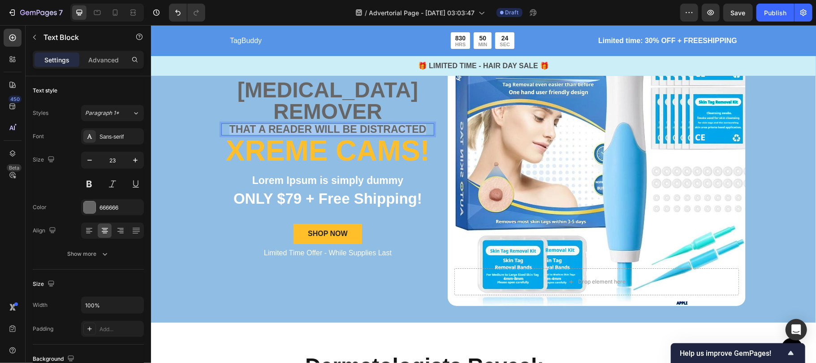
click at [284, 131] on p "that a reader will be distracted" at bounding box center [327, 129] width 211 height 10
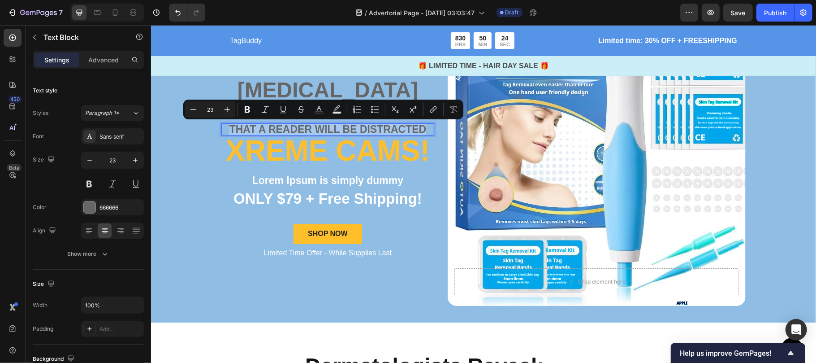
click at [284, 131] on p "that a reader will be distracted" at bounding box center [327, 129] width 211 height 10
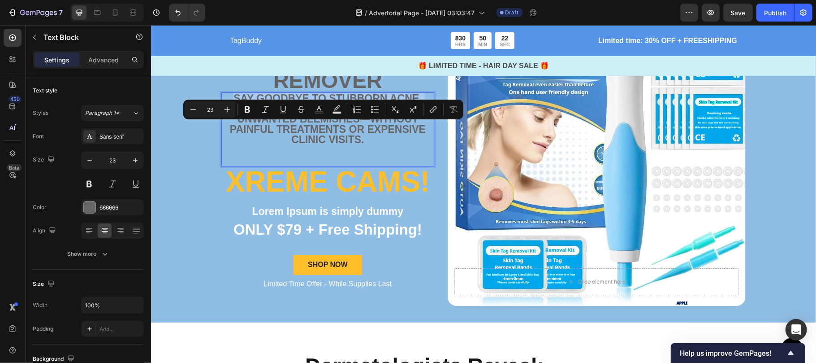
scroll to position [72, 0]
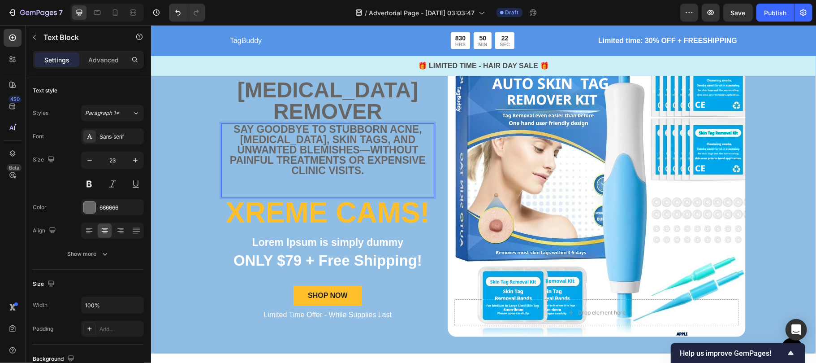
click at [284, 131] on p "Say goodbye to stubborn acne, [MEDICAL_DATA], skin tags, and unwanted blemishes…" at bounding box center [327, 150] width 211 height 52
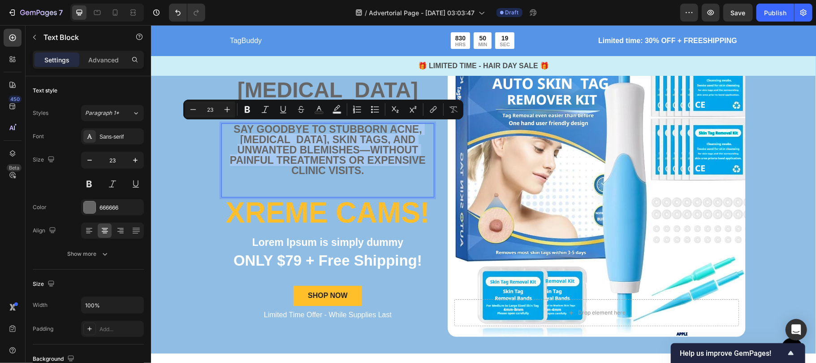
drag, startPoint x: 390, startPoint y: 129, endPoint x: 410, endPoint y: 160, distance: 36.9
click at [410, 160] on p "Say goodbye to stubborn acne, [MEDICAL_DATA], skin tags, and unwanted blemishes…" at bounding box center [327, 150] width 211 height 52
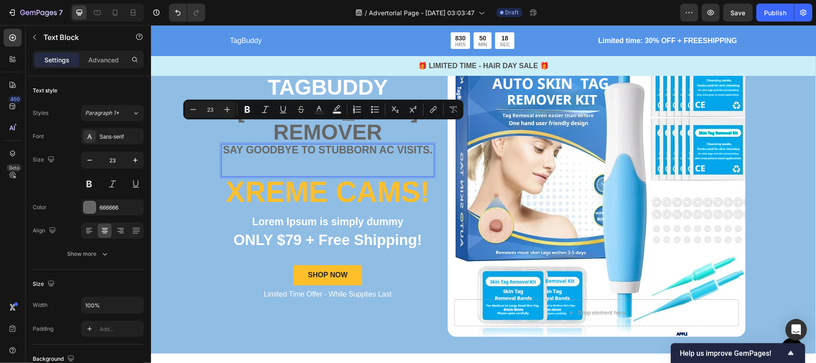
scroll to position [93, 0]
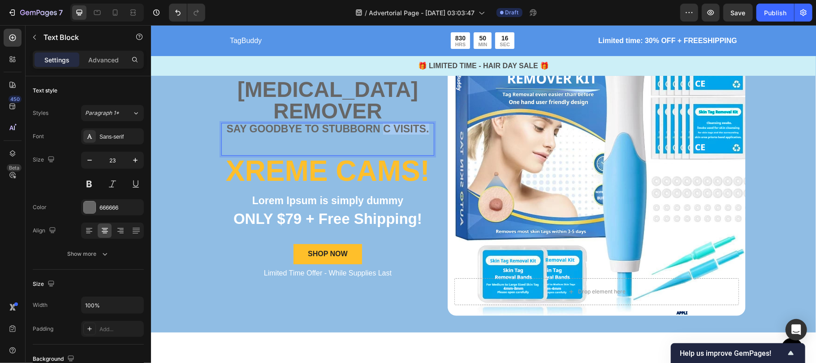
drag, startPoint x: 379, startPoint y: 127, endPoint x: 426, endPoint y: 132, distance: 46.5
click at [426, 132] on p "Say goodbye to stubborn c visits." at bounding box center [327, 128] width 211 height 10
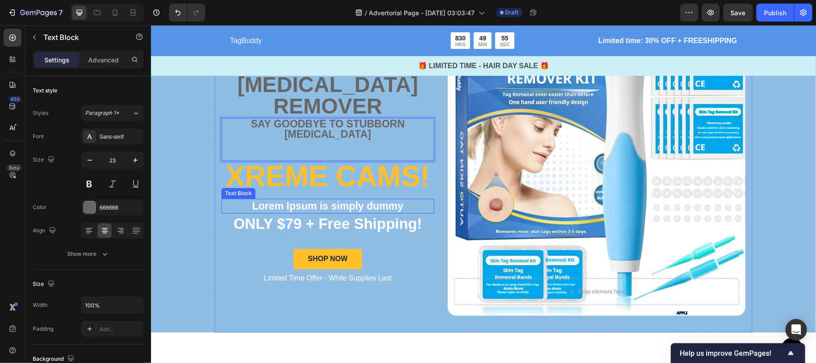
click at [275, 190] on div "TAGBUDDY Text Block skin tag remover Text Block Say goodbye to stubborn Skin Ta…" at bounding box center [327, 166] width 213 height 298
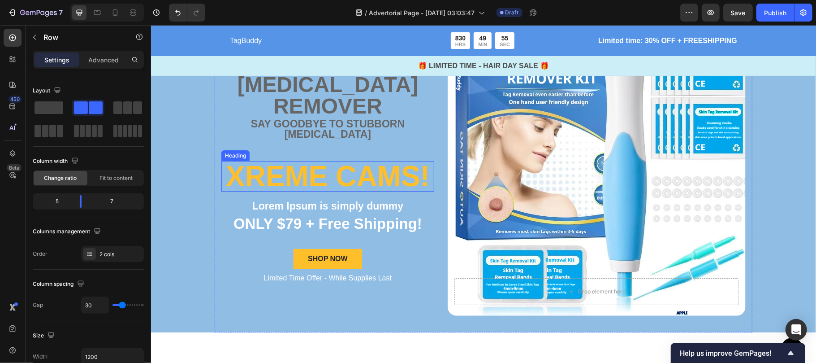
click at [334, 169] on h2 "Xreme CAMs!" at bounding box center [327, 176] width 213 height 30
click at [335, 172] on p "Xreme CAMs!" at bounding box center [327, 175] width 211 height 29
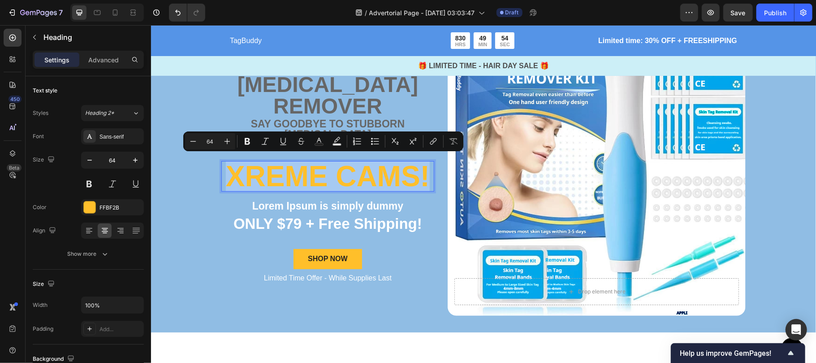
click at [335, 172] on p "Xreme CAMs!" at bounding box center [327, 175] width 211 height 29
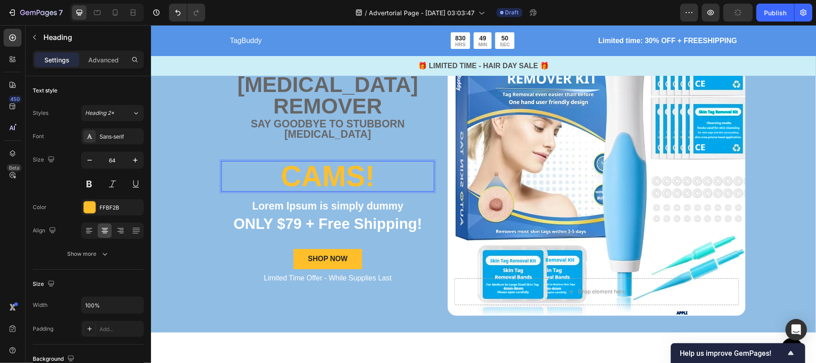
click at [394, 169] on p "CAMs!" at bounding box center [327, 175] width 211 height 29
click at [284, 173] on p "CAMs!" at bounding box center [327, 175] width 211 height 29
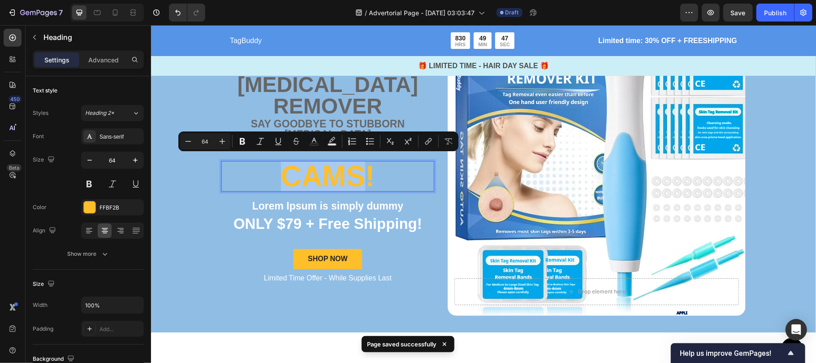
click at [324, 185] on p "CAMs!" at bounding box center [327, 175] width 211 height 29
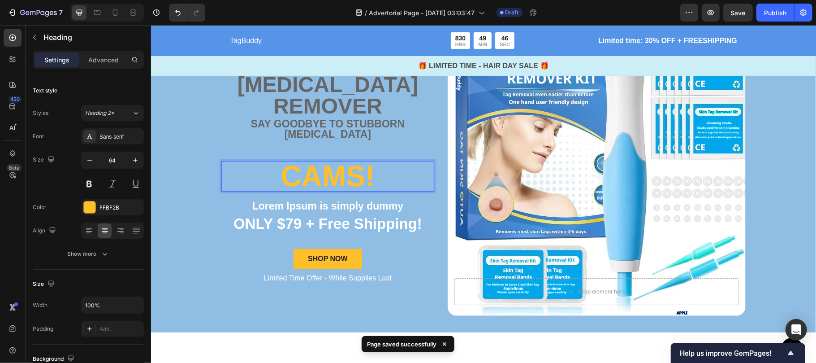
click at [382, 178] on p "CAMs!" at bounding box center [327, 175] width 211 height 29
click at [345, 167] on p "CAMs!" at bounding box center [327, 175] width 211 height 29
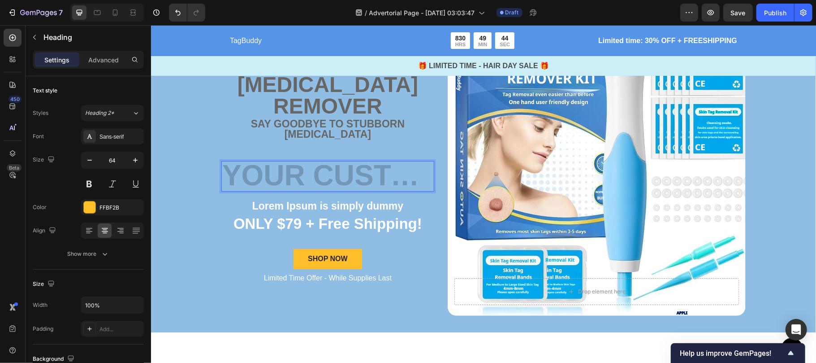
click at [415, 170] on h2 "Rich Text Editor. Editing area: main" at bounding box center [327, 176] width 213 height 30
click at [430, 159] on div "TAGBUDDY Text Block skin tag remover Text Block Say goodbye to stubborn Skin Ta…" at bounding box center [483, 165] width 538 height 331
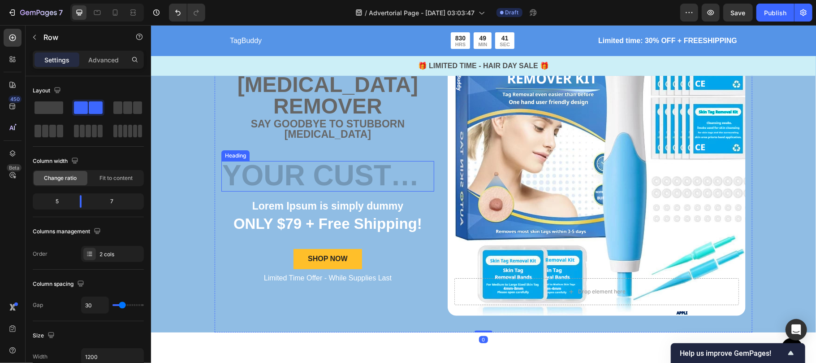
click at [223, 178] on h2 "Rich Text Editor. Editing area: main" at bounding box center [327, 176] width 213 height 30
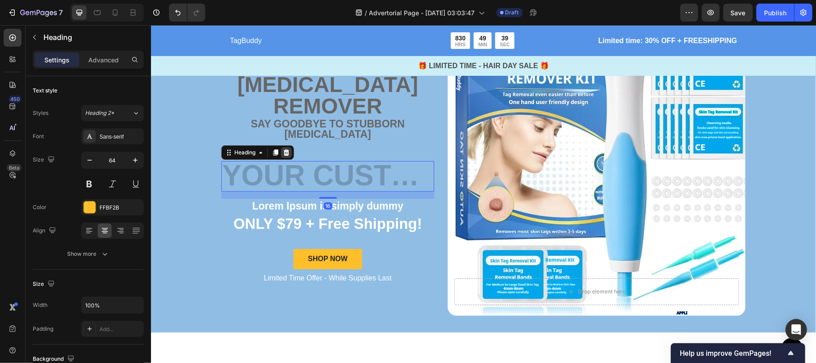
click at [286, 148] on div at bounding box center [286, 152] width 11 height 11
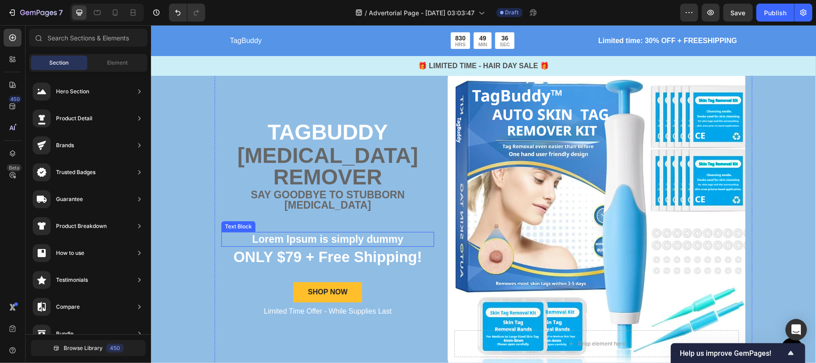
scroll to position [42, 0]
click at [335, 84] on div "TAGBUDDY Text Block skin tag remover Text Block Say goodbye to stubborn Skin Ta…" at bounding box center [327, 218] width 213 height 298
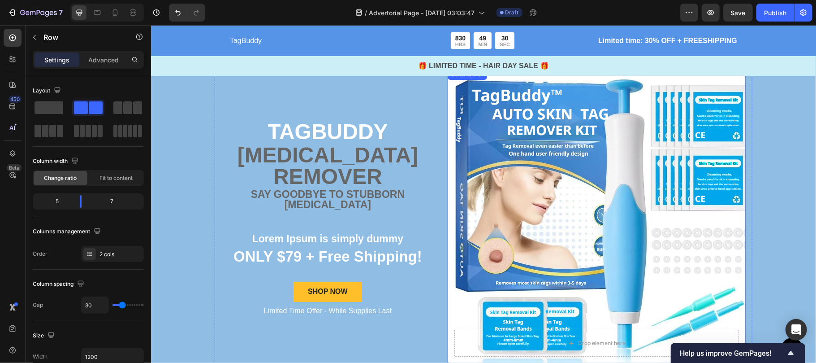
scroll to position [161, 0]
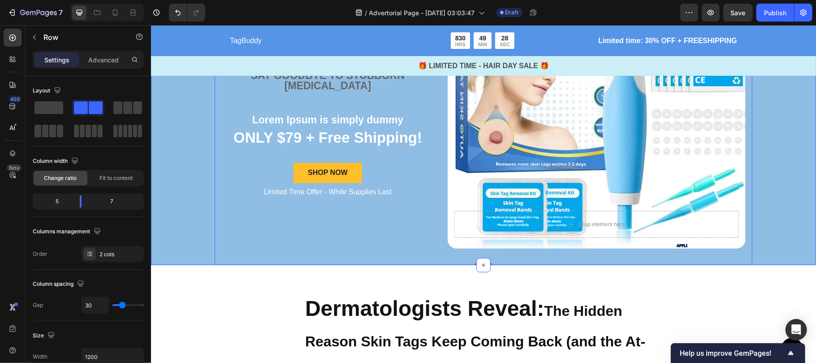
click at [164, 258] on div "TAGBUDDY Text Block skin tag remover Text Block Say goodbye to stubborn Skin Ta…" at bounding box center [483, 98] width 665 height 331
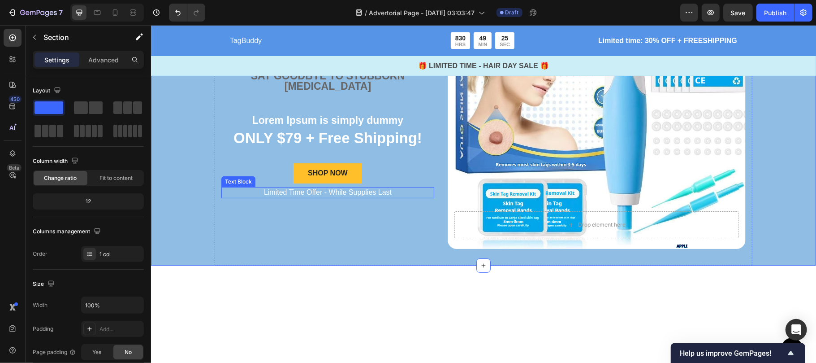
scroll to position [0, 0]
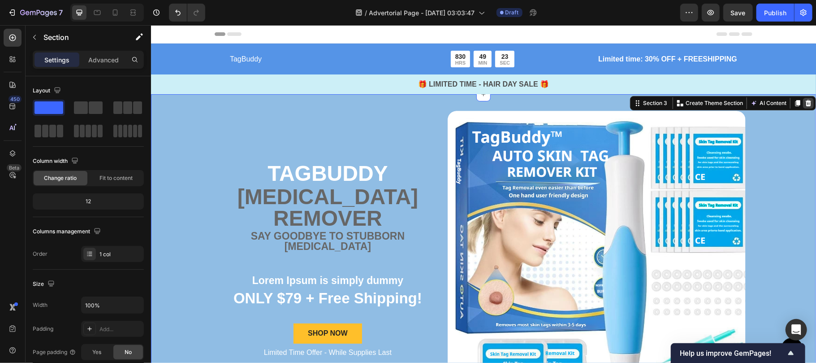
click at [765, 102] on icon at bounding box center [808, 102] width 7 height 7
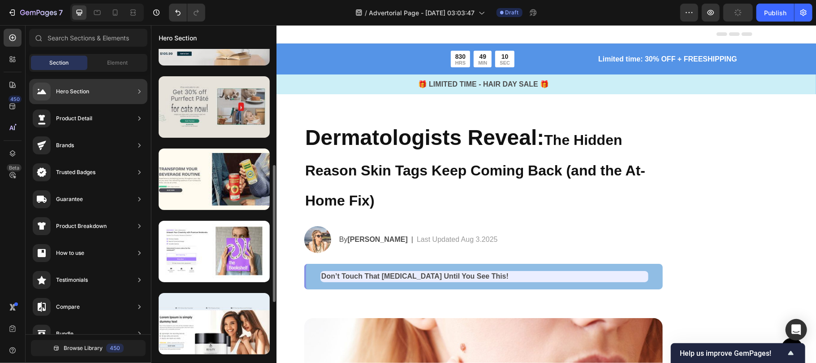
scroll to position [265, 0]
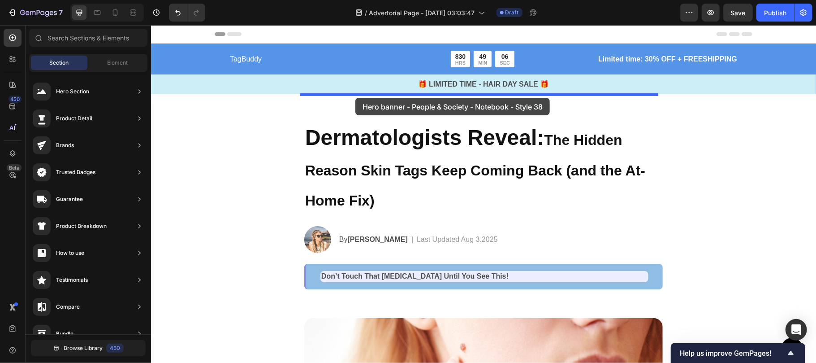
drag, startPoint x: 373, startPoint y: 291, endPoint x: 355, endPoint y: 88, distance: 203.5
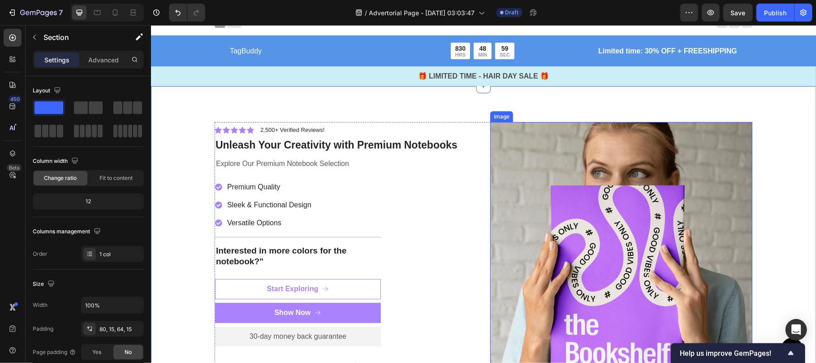
scroll to position [11, 0]
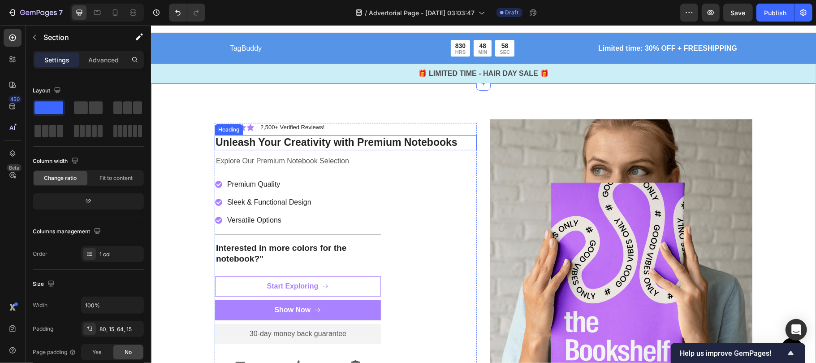
click at [326, 143] on h2 "Unleash Your Creativity with Premium Notebooks" at bounding box center [345, 142] width 262 height 15
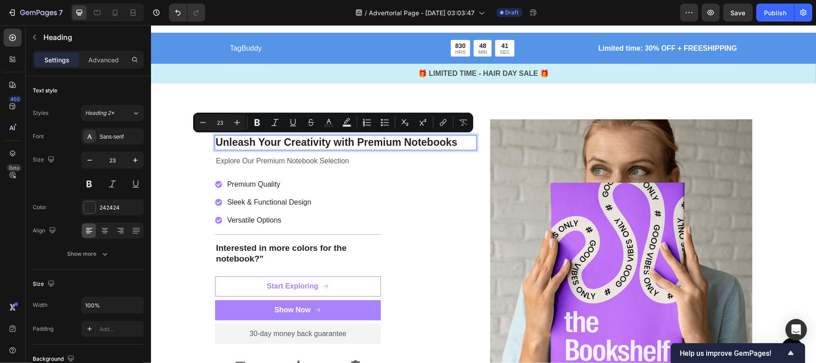
scroll to position [8, 0]
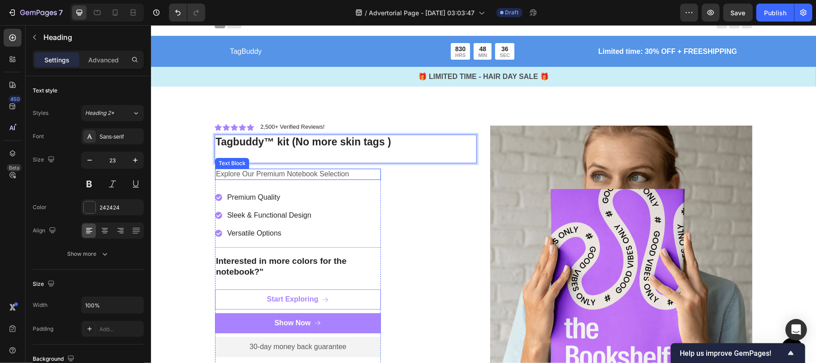
click at [269, 174] on p "Explore Our Premium Notebook Selection" at bounding box center [298, 173] width 164 height 9
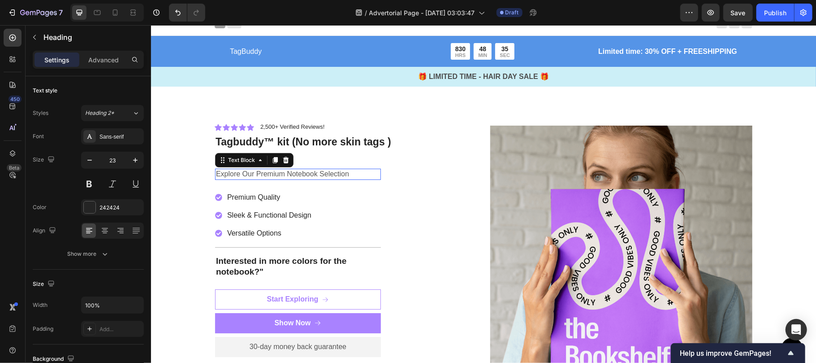
click at [269, 174] on p "Explore Our Premium Notebook Selection" at bounding box center [298, 173] width 164 height 9
click at [352, 173] on p "Explore Our Premium Notebook Selection" at bounding box center [298, 173] width 164 height 9
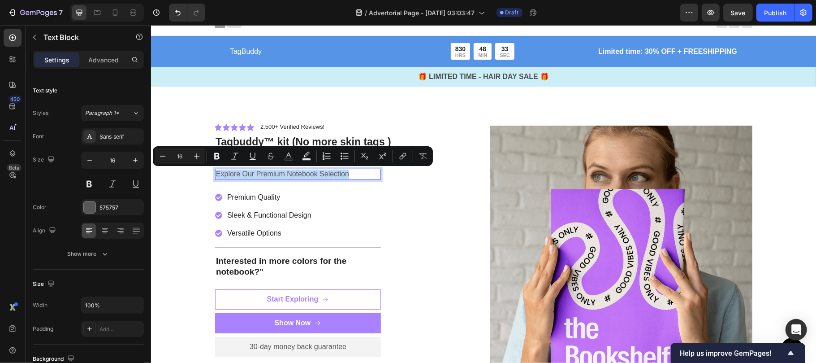
click at [352, 173] on p "Explore Our Premium Notebook Selection" at bounding box center [298, 173] width 164 height 9
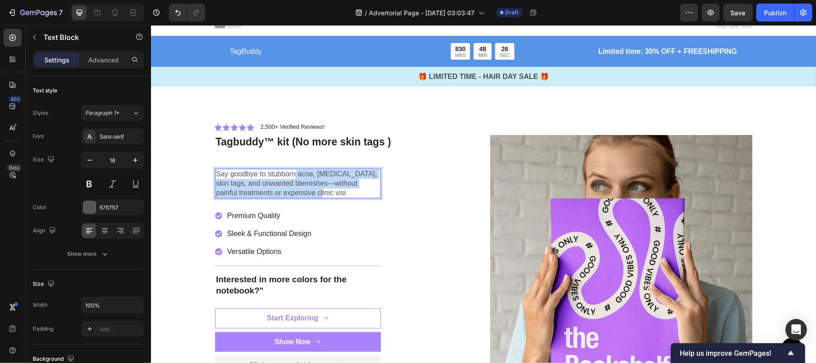
drag, startPoint x: 290, startPoint y: 172, endPoint x: 331, endPoint y: 191, distance: 45.2
click at [331, 191] on p "Say goodbye to stubborn acne, warts, skin tags, and unwanted blemishes—without …" at bounding box center [298, 183] width 164 height 28
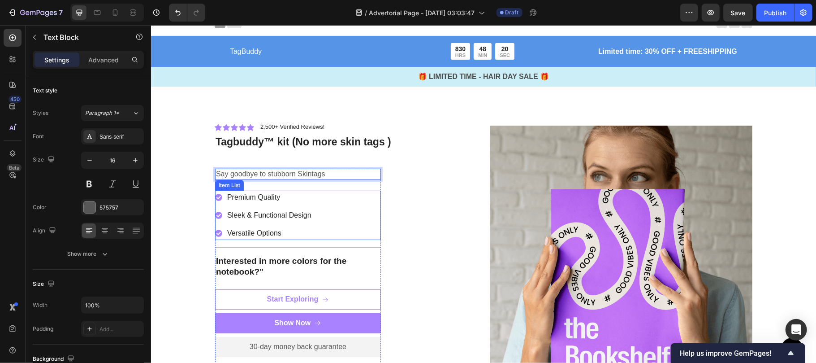
scroll to position [39, 0]
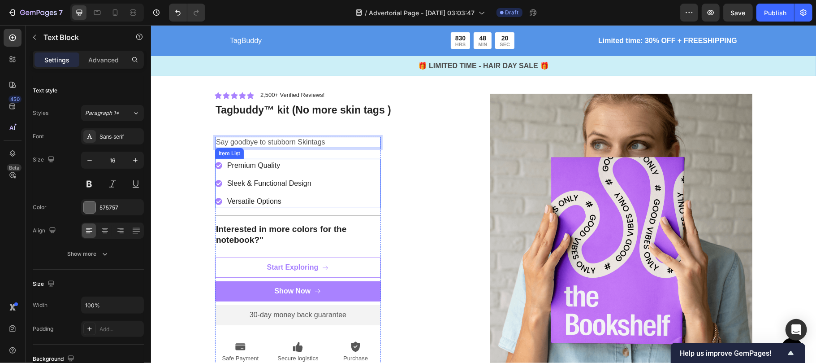
click at [266, 169] on p "Premium Quality" at bounding box center [269, 165] width 84 height 11
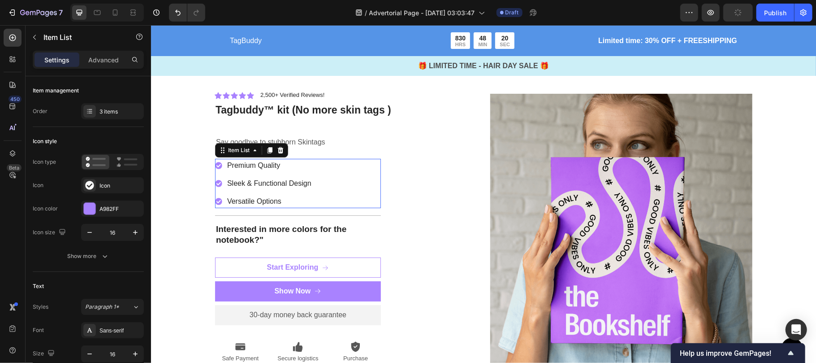
click at [182, 212] on div "Icon Icon Icon Icon Icon Icon List 2,500+ Verified Reviews! Text Block Row ⁠⁠⁠⁠…" at bounding box center [483, 233] width 652 height 287
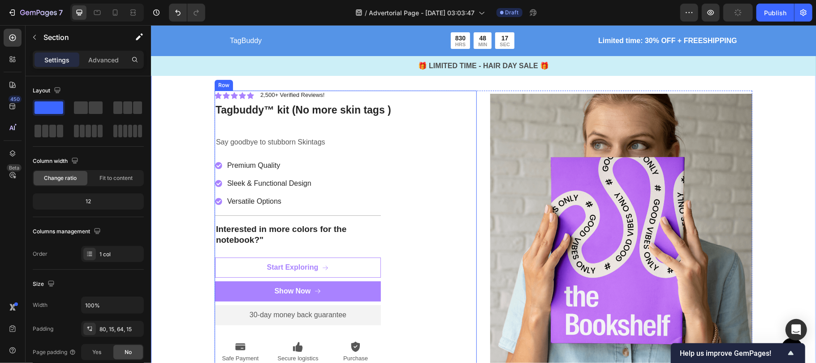
scroll to position [64, 0]
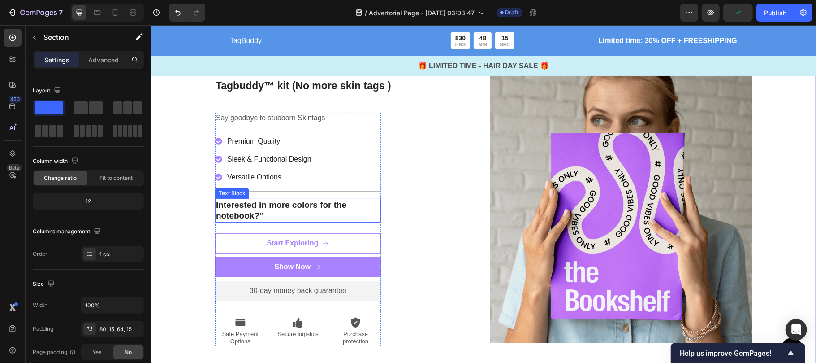
click at [228, 214] on p "Interested in more colors for the notebook?"" at bounding box center [298, 210] width 164 height 22
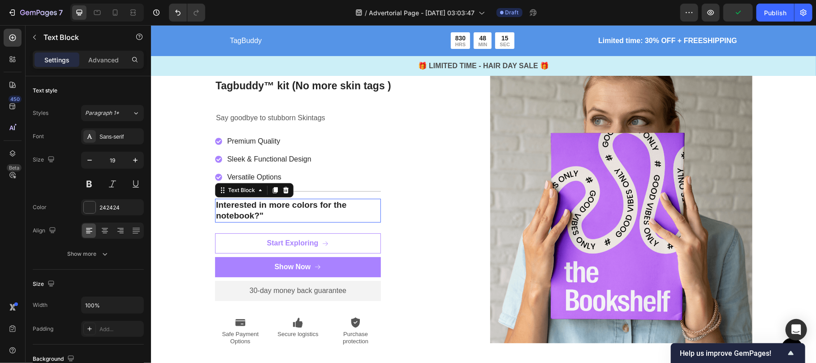
click at [228, 214] on p "Interested in more colors for the notebook?"" at bounding box center [298, 210] width 164 height 22
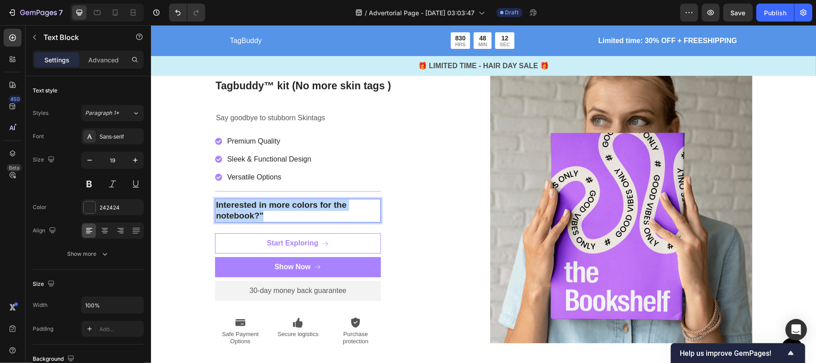
click at [228, 214] on p "Interested in more colors for the notebook?"" at bounding box center [298, 210] width 164 height 22
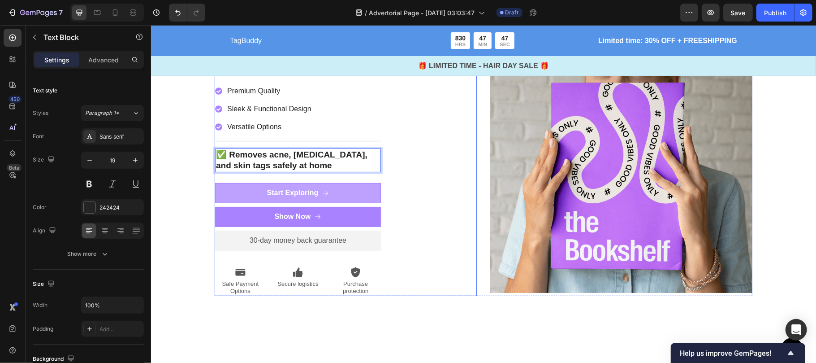
scroll to position [130, 0]
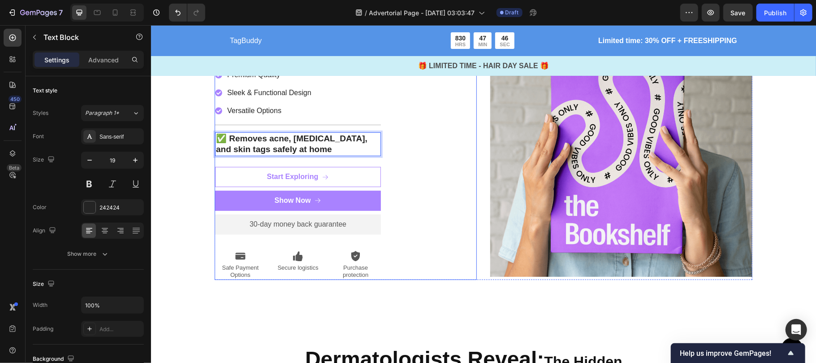
click at [433, 211] on div "Icon Icon Icon Icon Icon Icon List 2,500+ Verified Reviews! Text Block Row ⁠⁠⁠⁠…" at bounding box center [345, 140] width 262 height 280
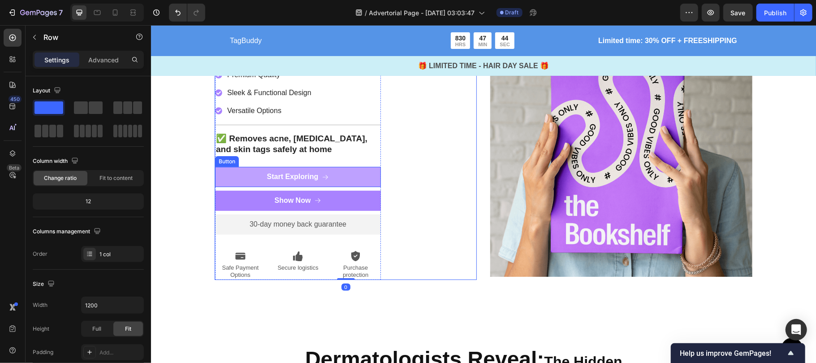
click at [363, 171] on button "Start Exploring" at bounding box center [298, 176] width 166 height 20
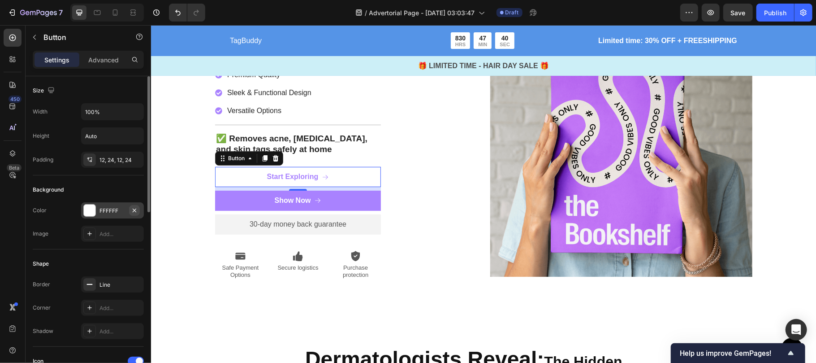
scroll to position [11, 0]
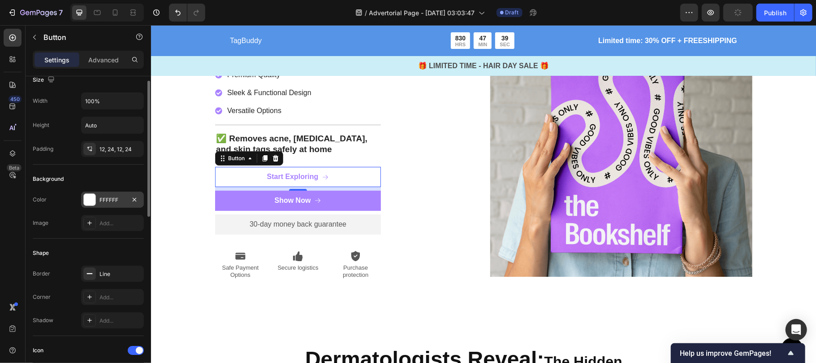
click at [97, 201] on div "FFFFFF" at bounding box center [112, 199] width 63 height 16
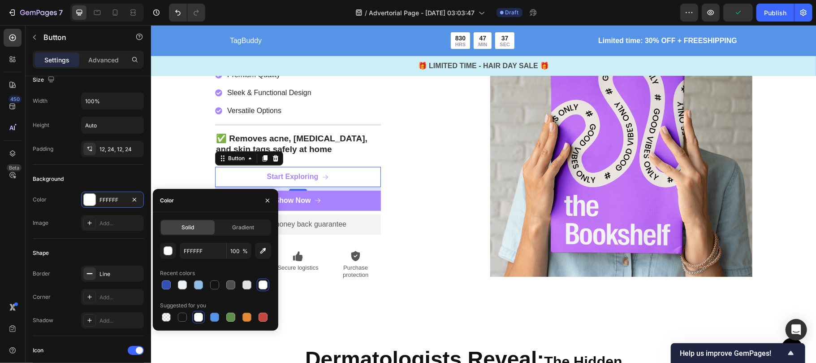
click at [198, 287] on div at bounding box center [198, 284] width 9 height 9
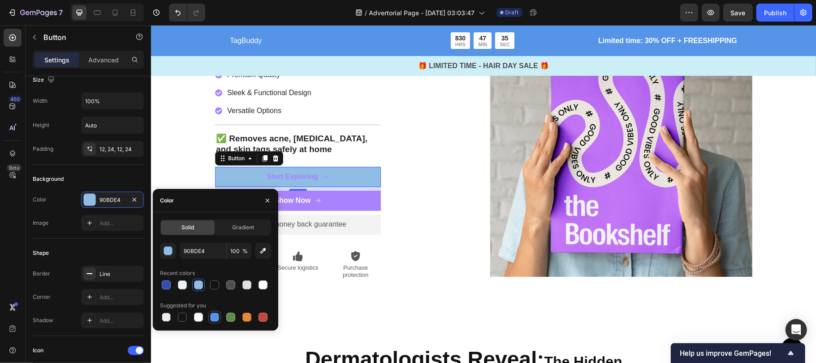
click at [215, 321] on div at bounding box center [214, 317] width 9 height 9
type input "5594E7"
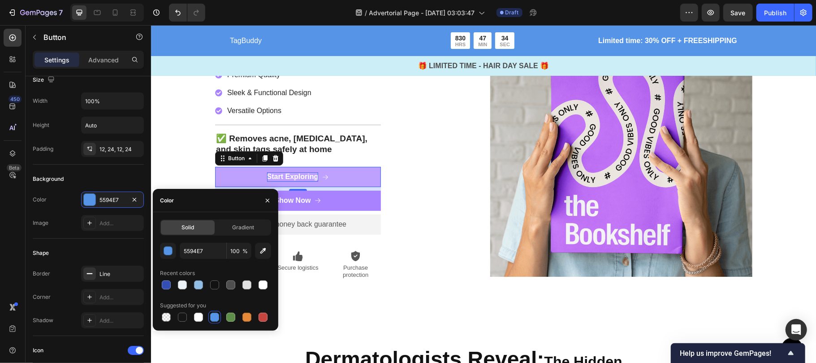
click at [299, 174] on div "Start Exploring" at bounding box center [293, 176] width 52 height 9
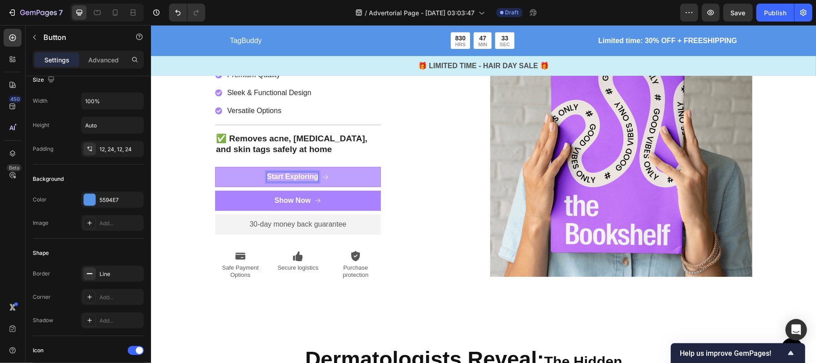
click at [299, 174] on p "Start Exploring" at bounding box center [293, 176] width 52 height 9
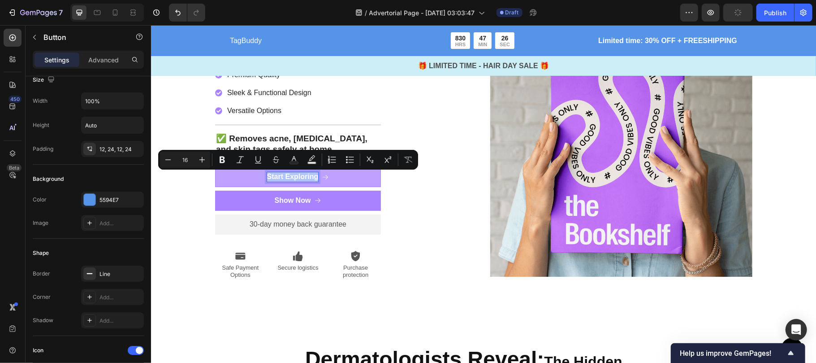
click at [298, 179] on p "Start Exploring" at bounding box center [293, 176] width 52 height 9
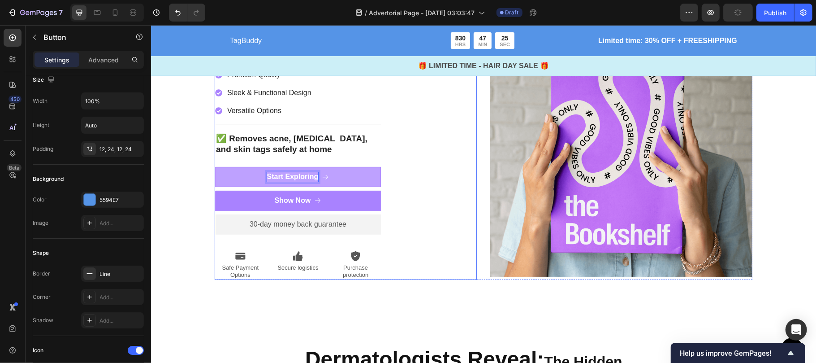
click at [375, 172] on button "Start Exploring" at bounding box center [298, 176] width 166 height 20
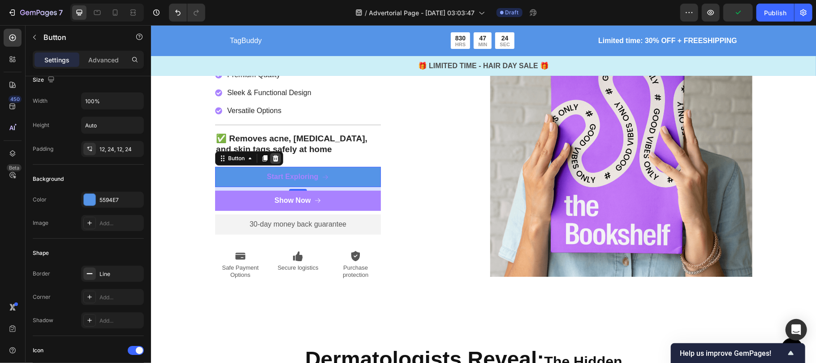
click at [272, 159] on icon at bounding box center [275, 157] width 7 height 7
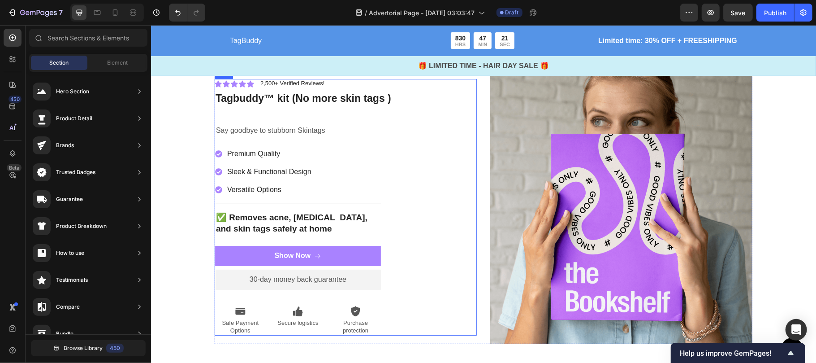
scroll to position [106, 0]
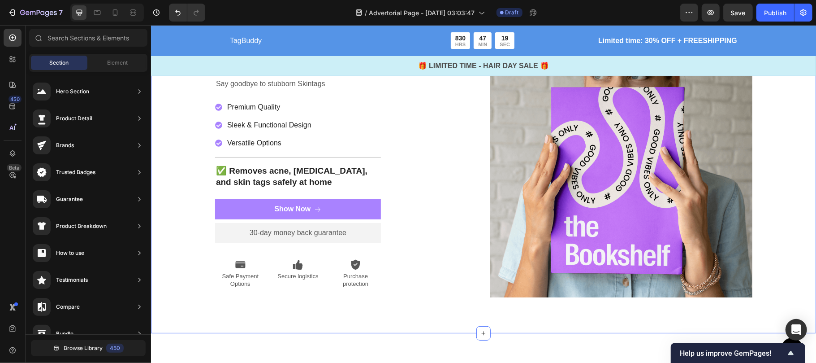
click at [172, 150] on div "Icon Icon Icon Icon Icon Icon List 2,500+ Verified Reviews! Text Block Row ⁠⁠⁠⁠…" at bounding box center [483, 163] width 652 height 281
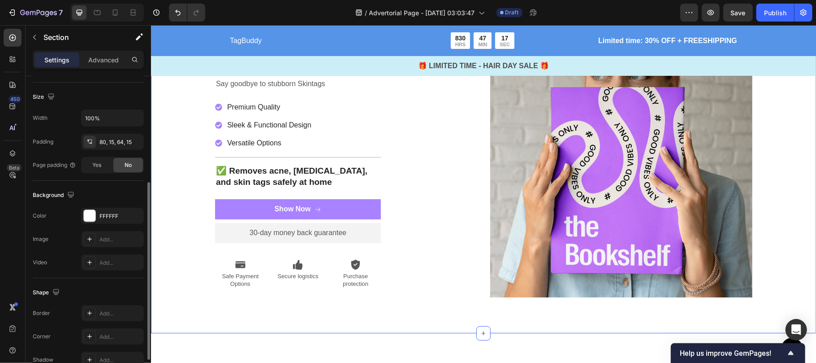
scroll to position [189, 0]
click at [91, 212] on div at bounding box center [90, 214] width 12 height 12
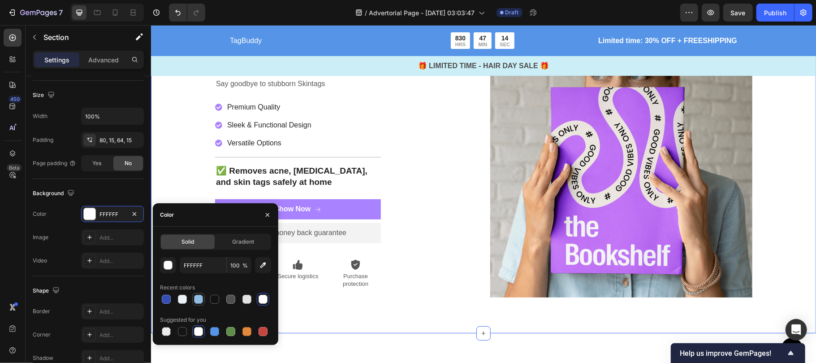
click at [198, 299] on div at bounding box center [198, 299] width 9 height 9
type input "90BDE4"
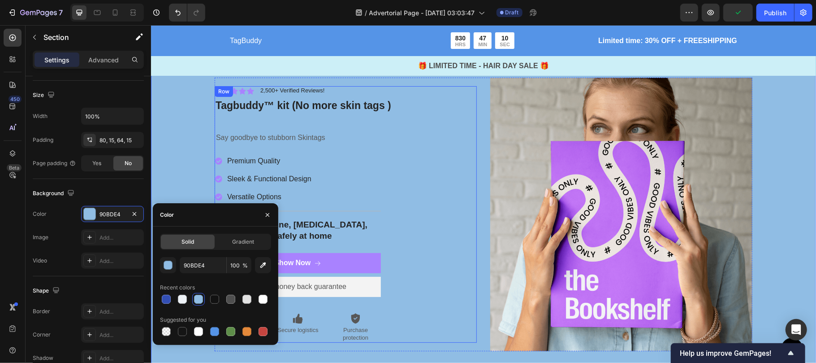
scroll to position [55, 0]
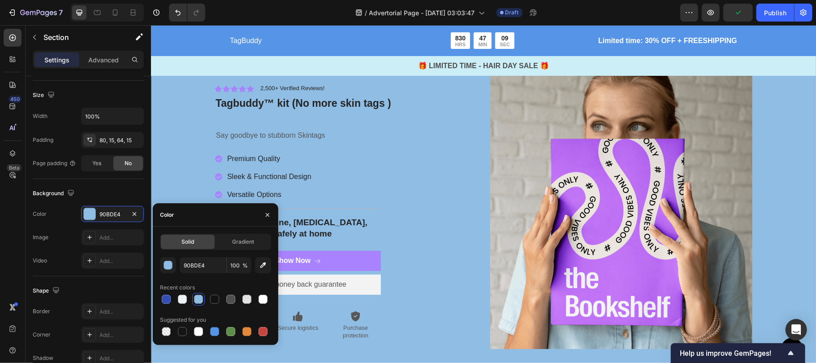
click at [194, 126] on div "Icon Icon Icon Icon Icon Icon List 2,500+ Verified Reviews! Text Block Row ⁠⁠⁠⁠…" at bounding box center [483, 215] width 652 height 281
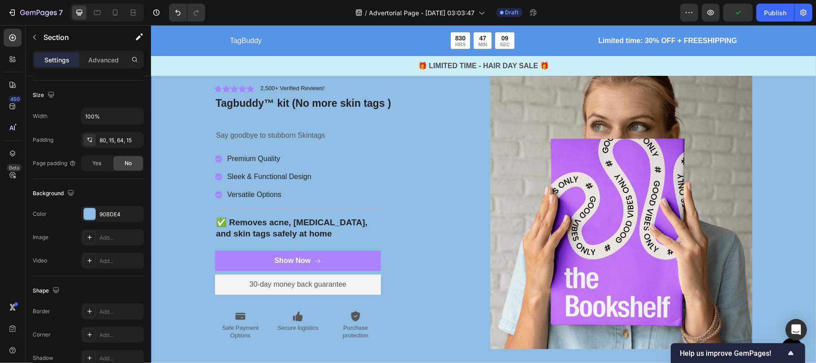
click at [194, 126] on div "Icon Icon Icon Icon Icon Icon List 2,500+ Verified Reviews! Text Block Row ⁠⁠⁠⁠…" at bounding box center [483, 215] width 652 height 281
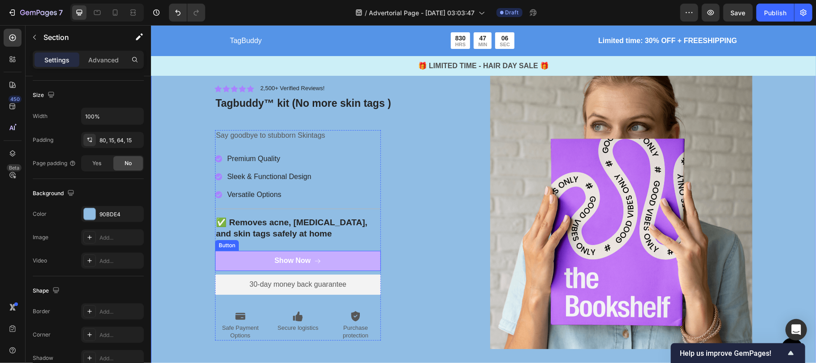
click at [361, 253] on button "Show Now" at bounding box center [298, 260] width 166 height 20
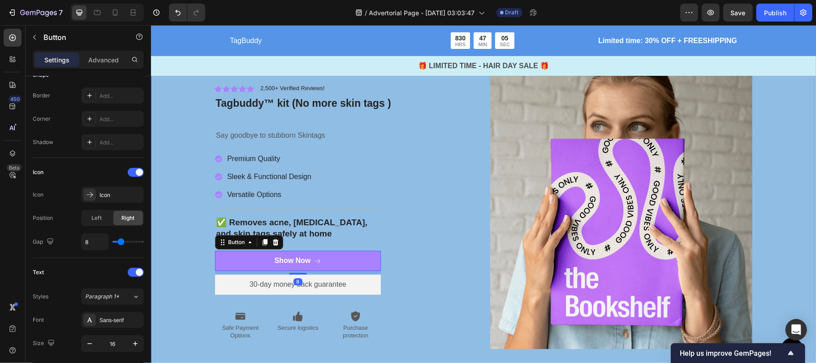
scroll to position [0, 0]
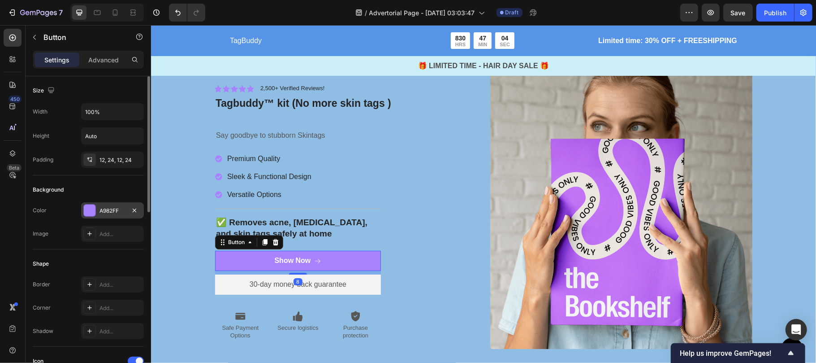
click at [91, 212] on div at bounding box center [90, 210] width 12 height 12
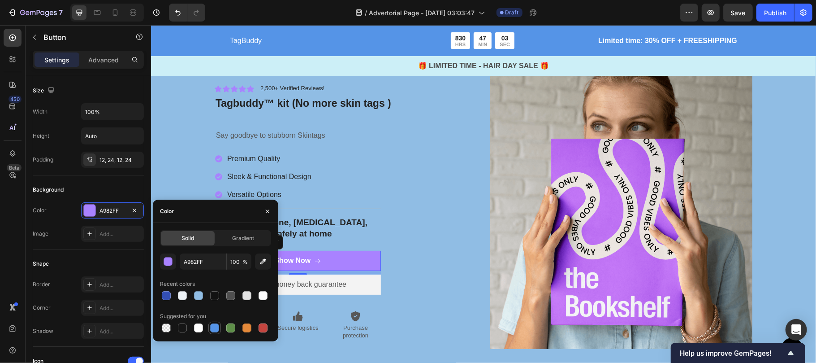
click at [217, 330] on div at bounding box center [214, 327] width 9 height 9
type input "5594E7"
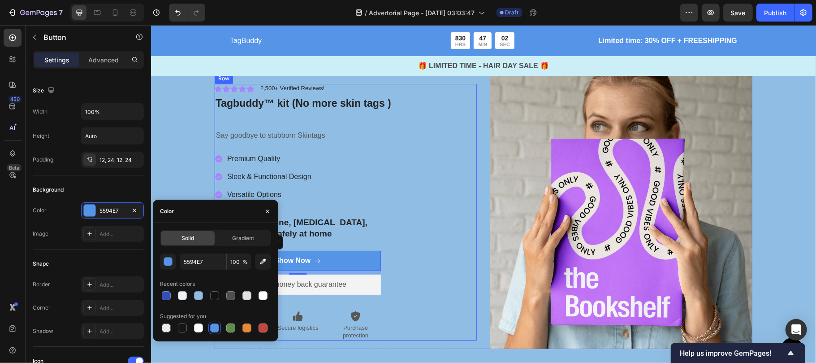
click at [436, 287] on div "Icon Icon Icon Icon Icon Icon List 2,500+ Verified Reviews! Text Block Row ⁠⁠⁠⁠…" at bounding box center [345, 211] width 262 height 256
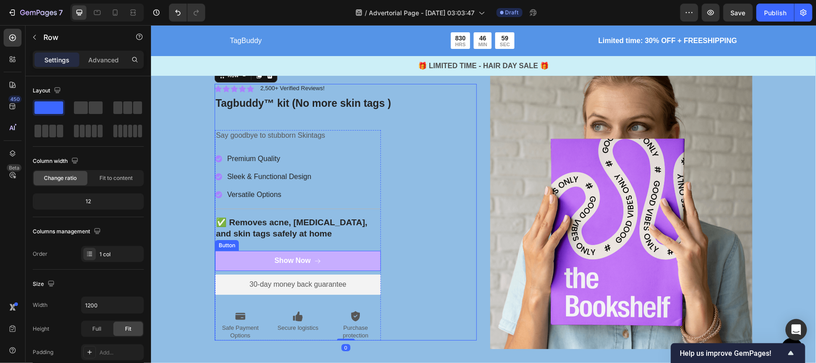
click at [345, 260] on button "Show Now" at bounding box center [298, 260] width 166 height 20
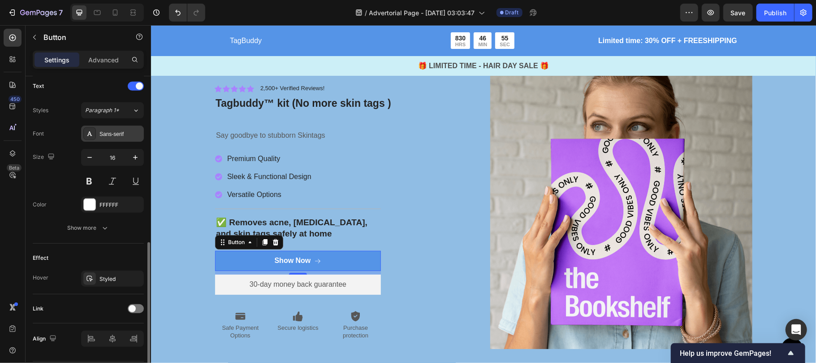
scroll to position [379, 0]
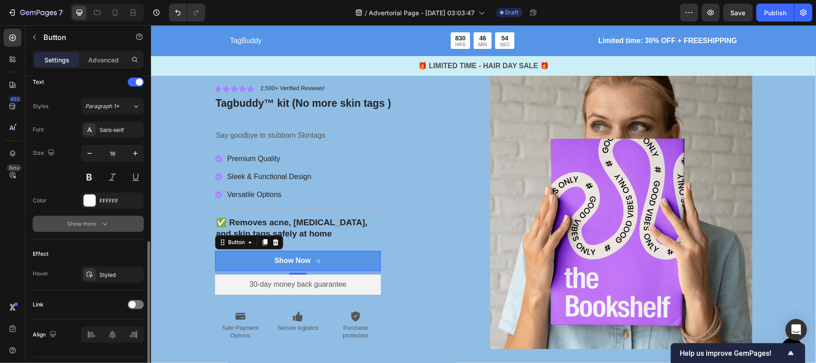
click at [96, 227] on div "Show more" at bounding box center [89, 223] width 42 height 9
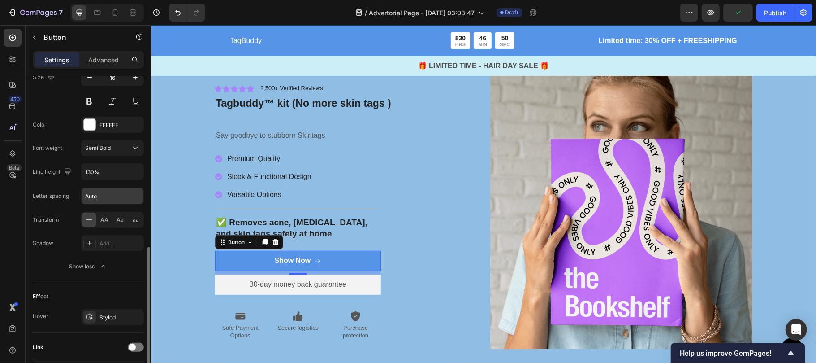
scroll to position [523, 0]
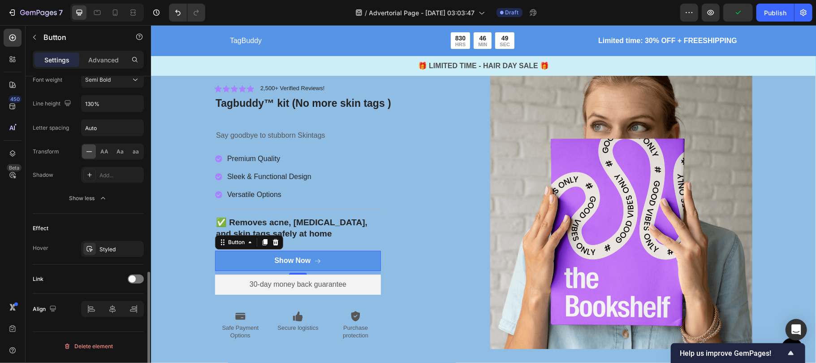
click at [92, 281] on div "Link" at bounding box center [88, 279] width 111 height 14
click at [126, 284] on div "Link" at bounding box center [88, 279] width 111 height 14
click at [139, 280] on div at bounding box center [136, 278] width 16 height 9
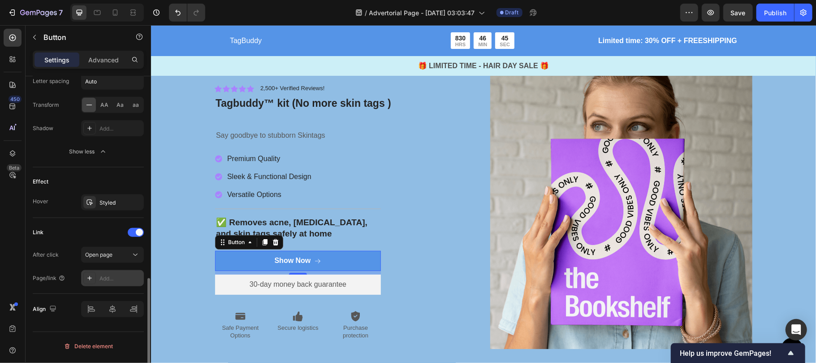
click at [103, 282] on div "Add..." at bounding box center [121, 278] width 42 height 8
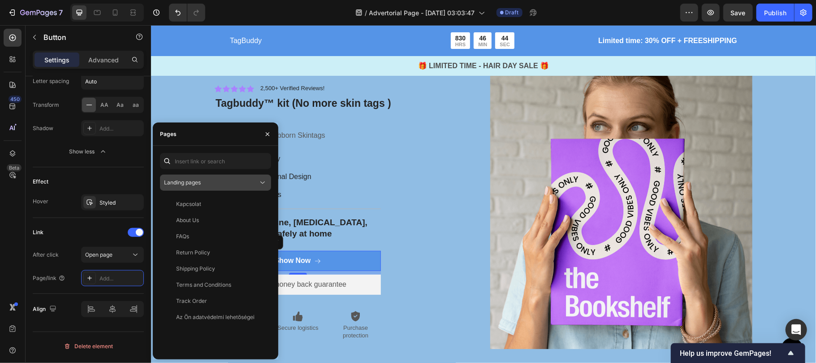
click at [203, 188] on button "Landing pages" at bounding box center [215, 182] width 111 height 16
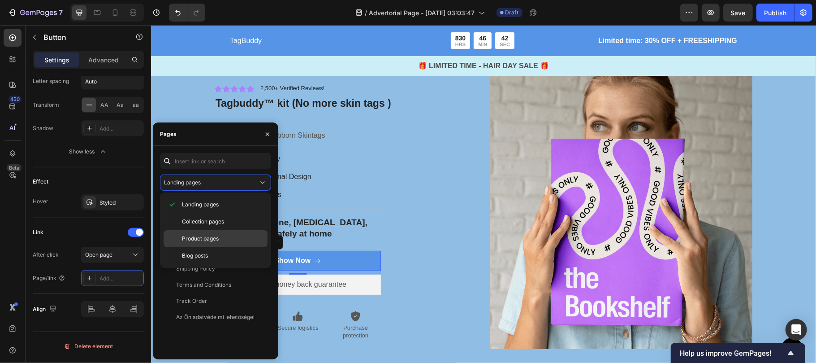
click at [201, 241] on span "Product pages" at bounding box center [200, 239] width 37 height 8
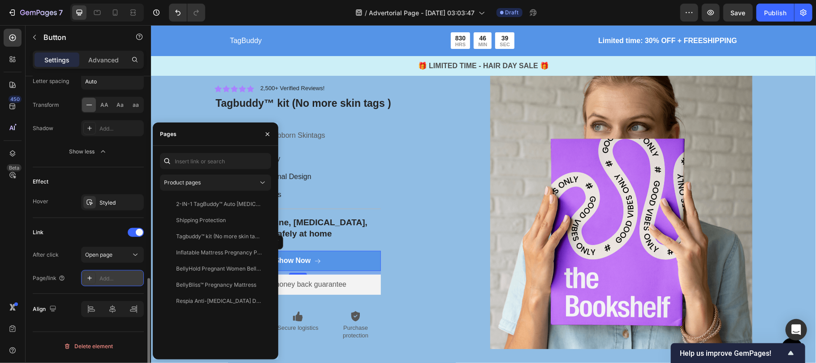
click at [220, 239] on div "Tagbuddy™ kit (No more skin tags )" at bounding box center [219, 236] width 86 height 8
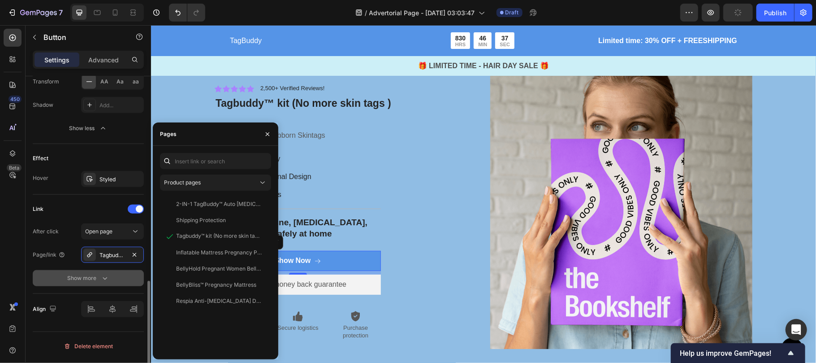
click at [92, 282] on div "Show more" at bounding box center [89, 278] width 42 height 9
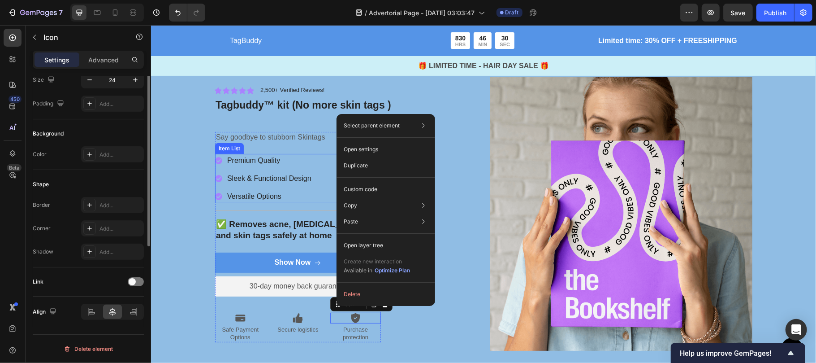
scroll to position [0, 0]
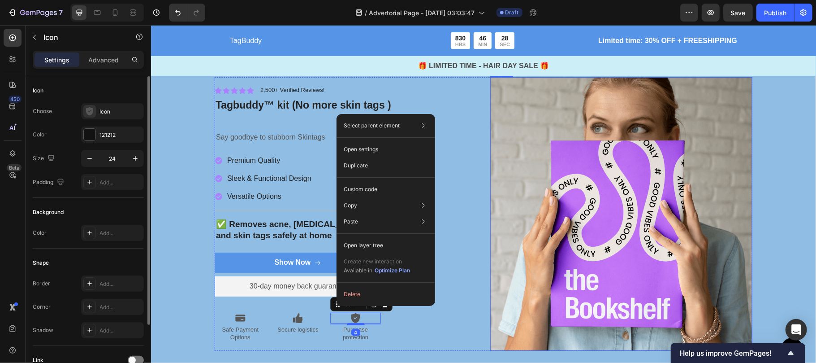
click at [665, 158] on img at bounding box center [621, 214] width 262 height 274
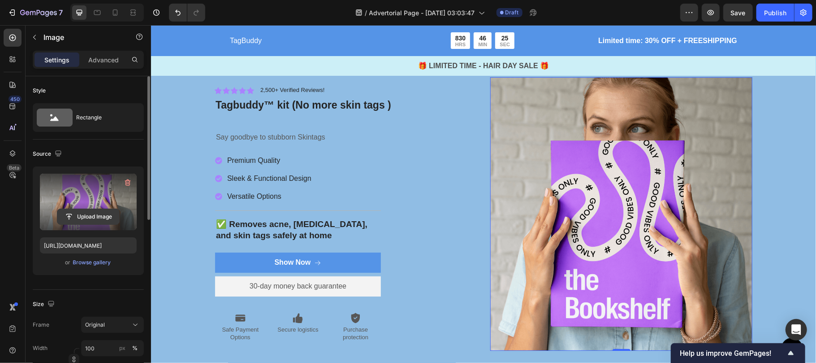
click at [85, 214] on input "file" at bounding box center [88, 216] width 62 height 15
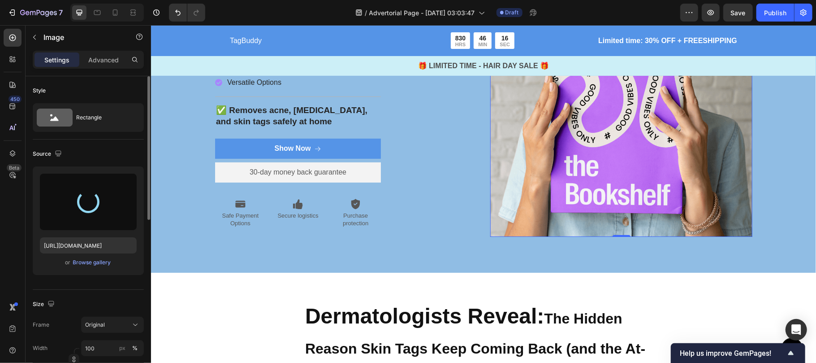
scroll to position [102, 0]
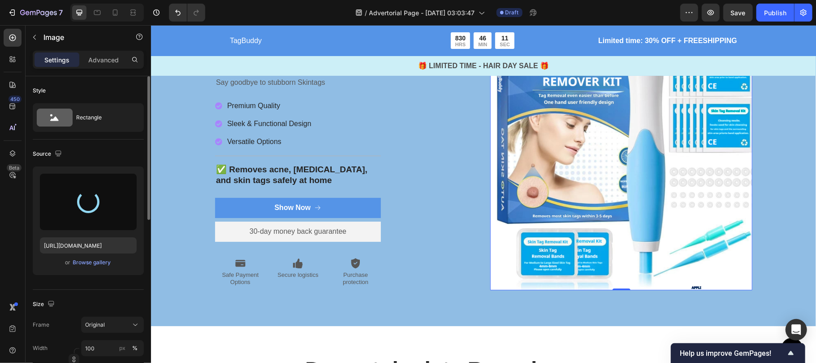
type input "[URL][DOMAIN_NAME]"
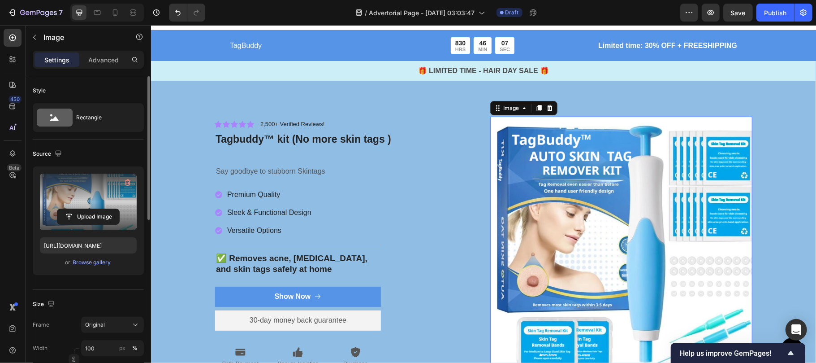
scroll to position [20, 0]
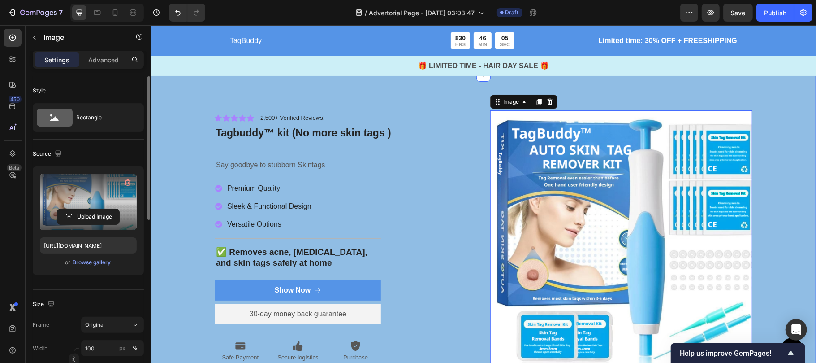
click at [576, 89] on div "Icon Icon Icon Icon Icon Icon List 2,500+ Verified Reviews! Text Block Row ⁠⁠⁠⁠…" at bounding box center [483, 241] width 665 height 334
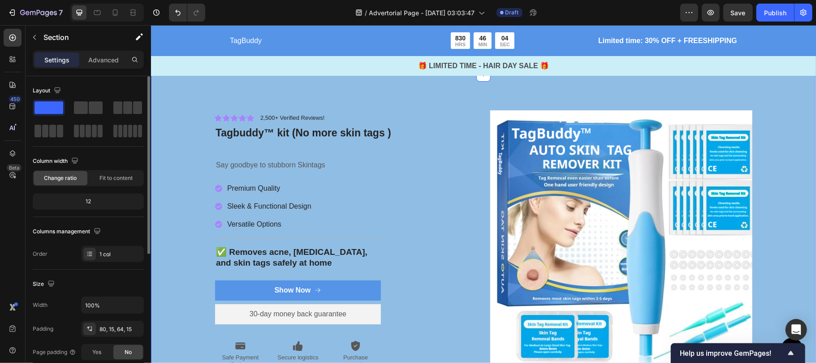
click at [490, 110] on img at bounding box center [621, 241] width 262 height 262
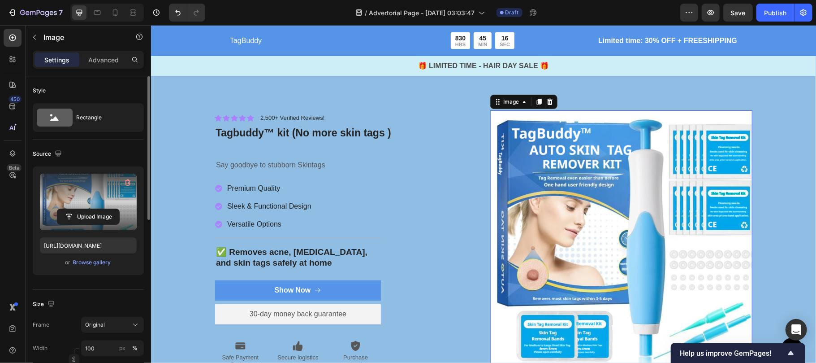
click at [79, 201] on label at bounding box center [88, 202] width 97 height 56
click at [79, 209] on input "file" at bounding box center [88, 216] width 62 height 15
click at [79, 212] on input "file" at bounding box center [88, 216] width 62 height 15
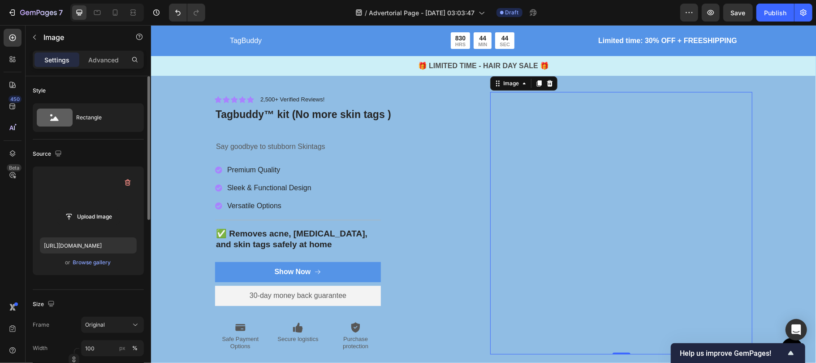
scroll to position [0, 0]
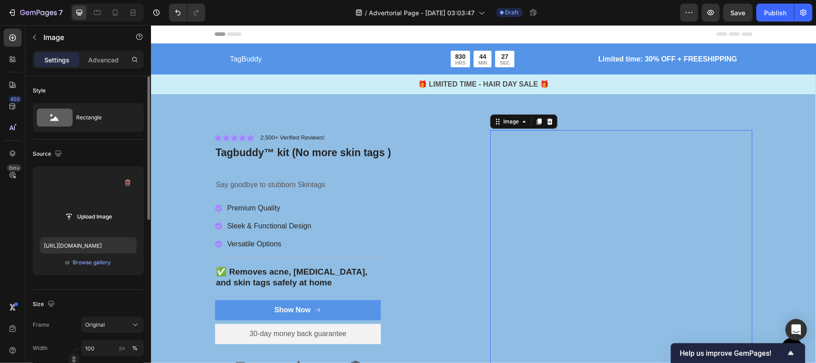
click at [99, 191] on label at bounding box center [88, 202] width 97 height 56
click at [99, 209] on input "file" at bounding box center [88, 216] width 62 height 15
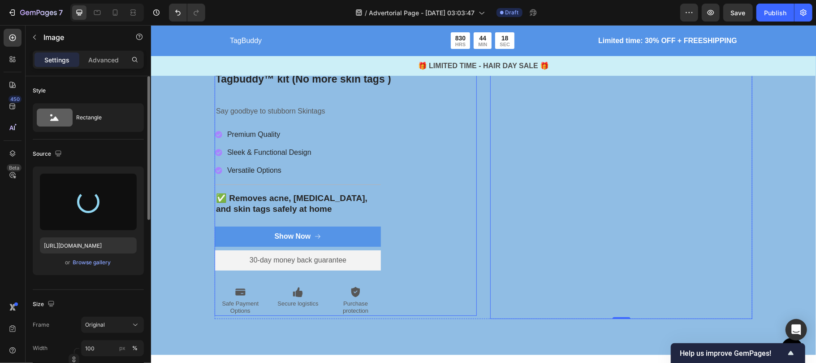
scroll to position [74, 0]
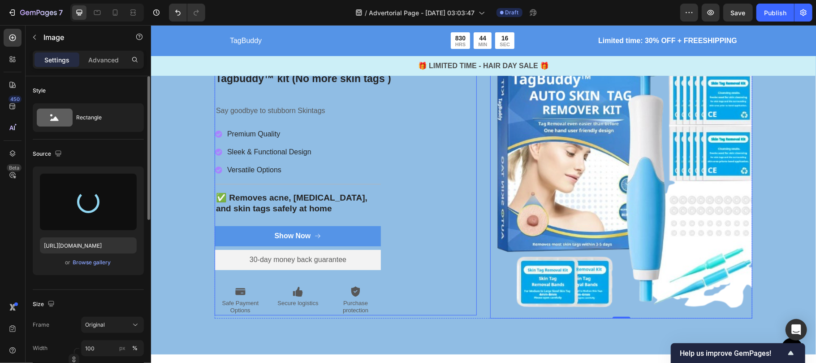
type input "[URL][DOMAIN_NAME]"
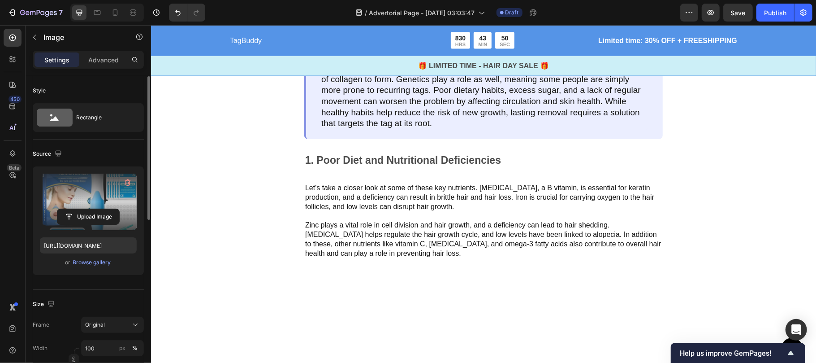
scroll to position [1116, 0]
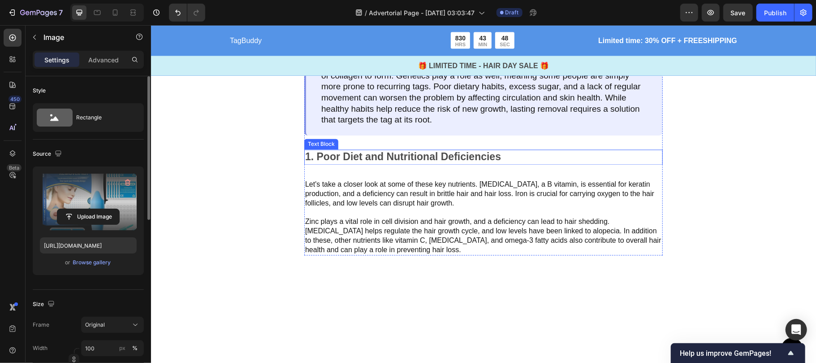
click at [464, 158] on p "1. Poor Diet and Nutritional Deficiencies" at bounding box center [483, 156] width 357 height 13
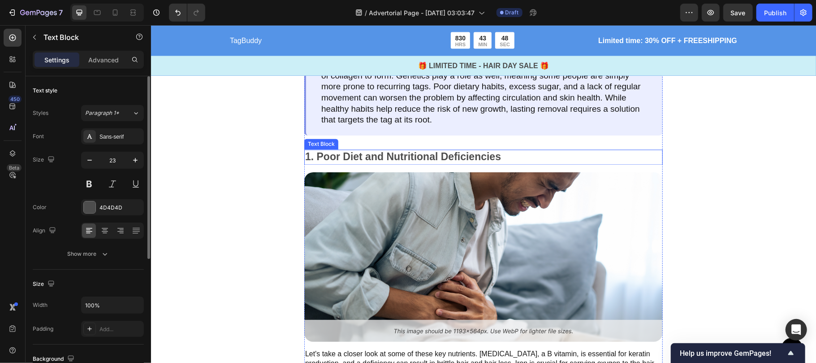
click at [464, 158] on p "1. Poor Diet and Nutritional Deficiencies" at bounding box center [483, 156] width 357 height 13
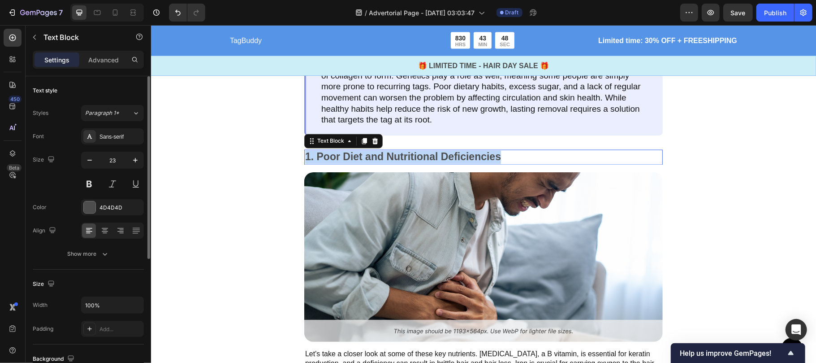
click at [464, 158] on p "1. Poor Diet and Nutritional Deficiencies" at bounding box center [483, 156] width 357 height 13
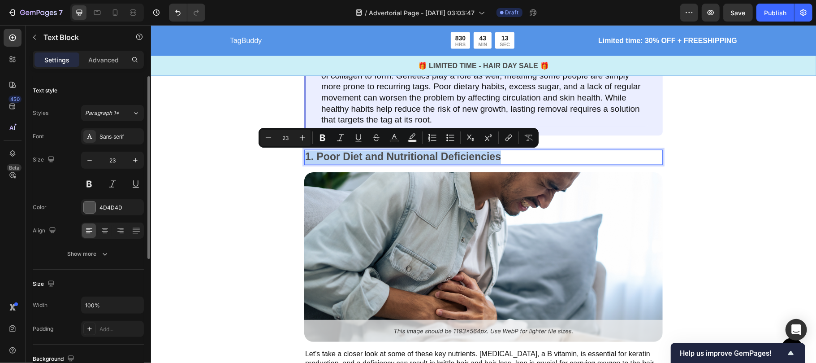
click at [472, 156] on p "1. Poor Diet and Nutritional Deficiencies" at bounding box center [483, 156] width 357 height 13
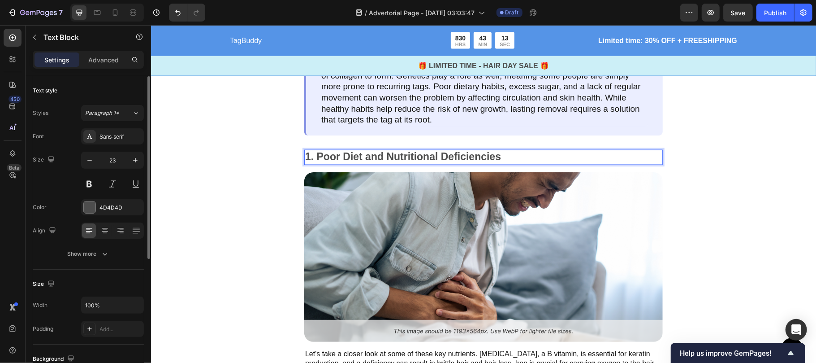
click at [500, 161] on p "1. Poor Diet and Nutritional Deficiencies" at bounding box center [483, 156] width 357 height 13
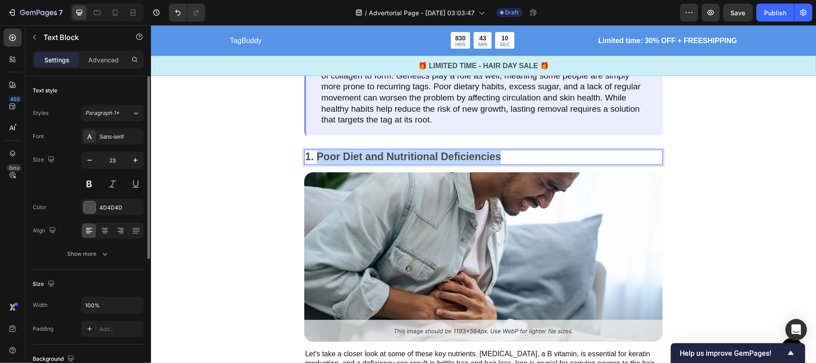
drag, startPoint x: 522, startPoint y: 161, endPoint x: 311, endPoint y: 155, distance: 211.7
click at [311, 155] on p "1. Poor Diet and Nutritional Deficiencies" at bounding box center [483, 156] width 357 height 13
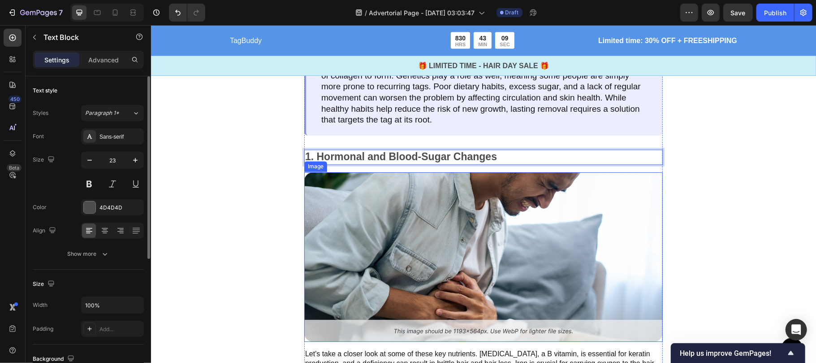
click at [354, 225] on img at bounding box center [483, 256] width 359 height 169
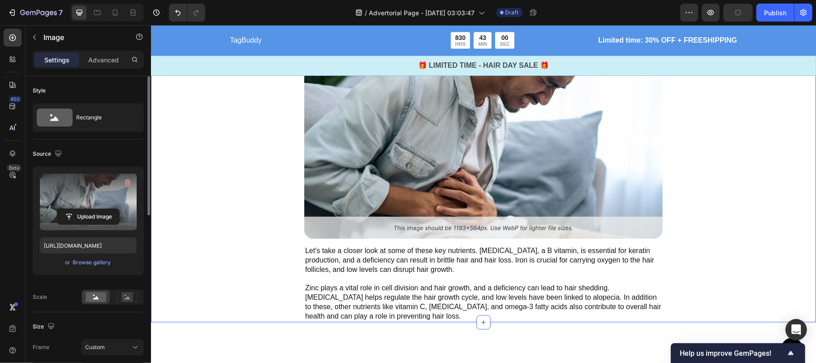
scroll to position [1142, 0]
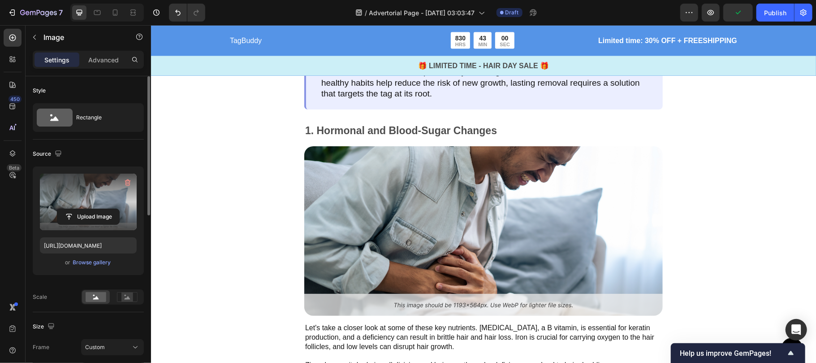
click at [92, 203] on label at bounding box center [88, 202] width 97 height 56
click at [92, 209] on input "file" at bounding box center [88, 216] width 62 height 15
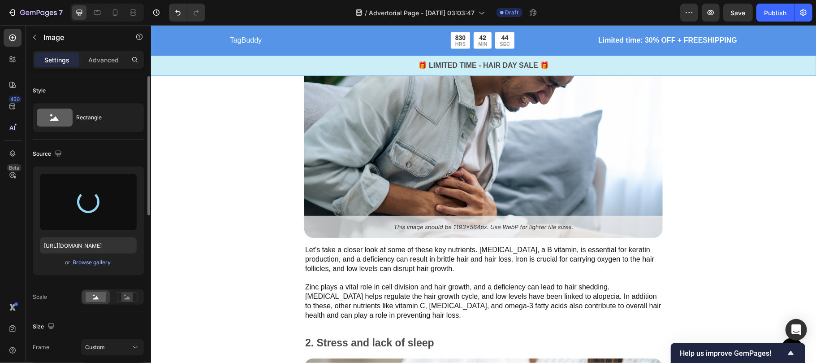
scroll to position [1224, 0]
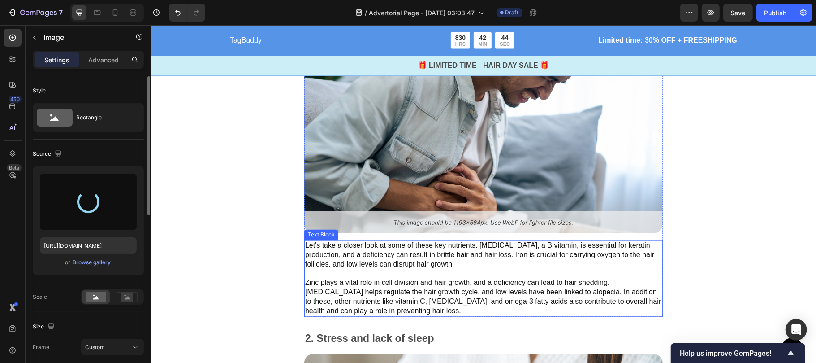
click at [355, 249] on p "Let's take a closer look at some of these key nutrients. Biotin, a B vitamin, i…" at bounding box center [483, 278] width 357 height 74
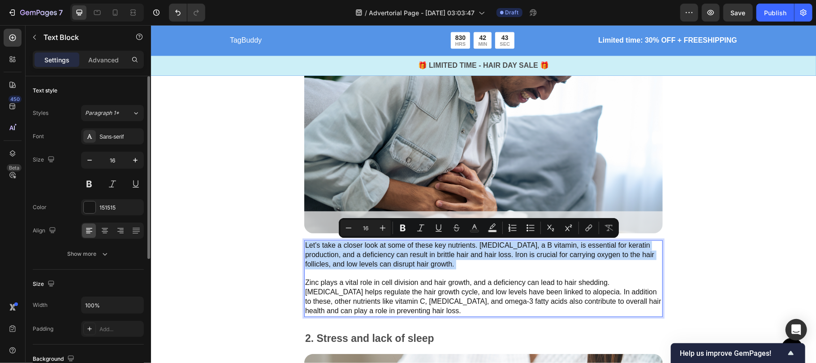
click at [355, 249] on p "Let's take a closer look at some of these key nutrients. Biotin, a B vitamin, i…" at bounding box center [483, 278] width 357 height 74
click at [413, 280] on p "Let's take a closer look at some of these key nutrients. Biotin, a B vitamin, i…" at bounding box center [483, 278] width 357 height 74
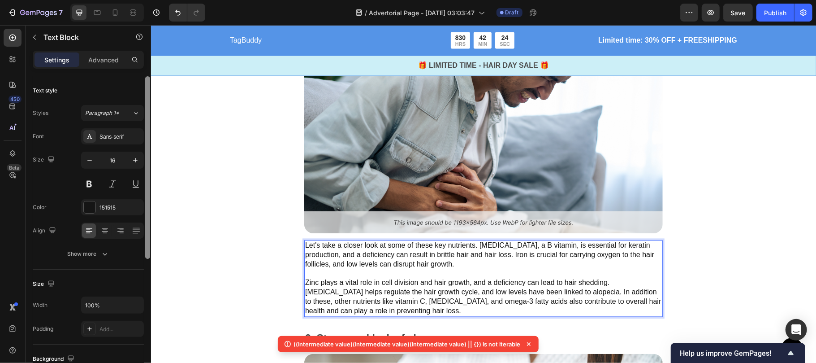
scroll to position [1249, 0]
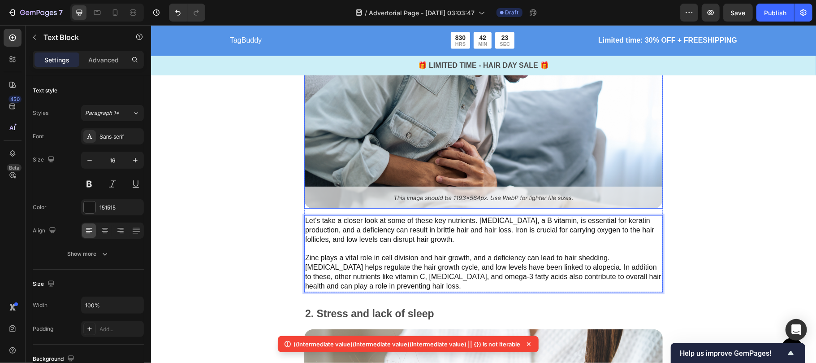
click at [433, 133] on img at bounding box center [483, 123] width 359 height 169
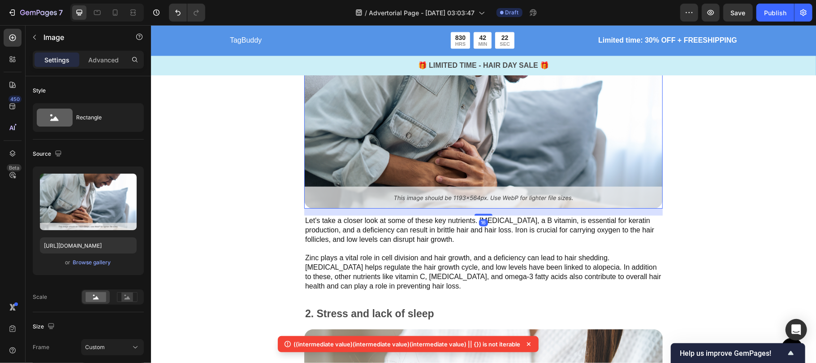
click at [433, 133] on img at bounding box center [483, 123] width 359 height 169
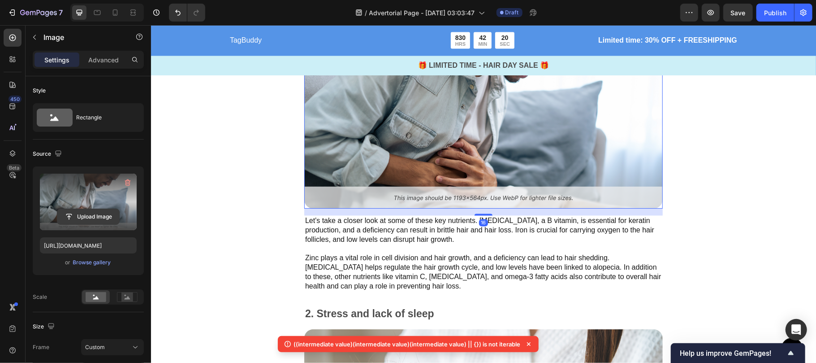
click at [70, 217] on input "file" at bounding box center [88, 216] width 62 height 15
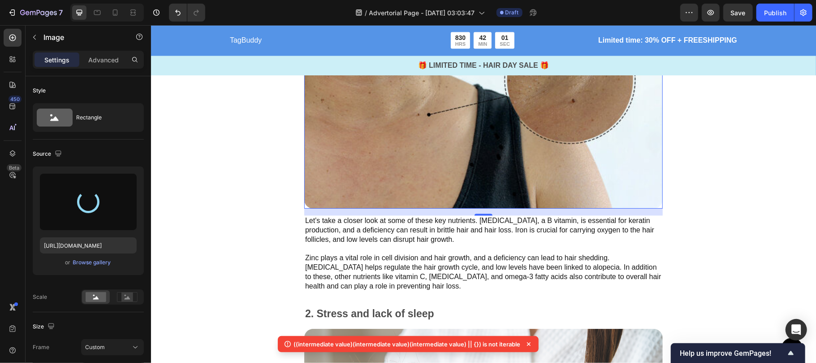
type input "https://cdn.shopify.com/s/files/1/0961/2191/3674/files/gempages_585924245595357…"
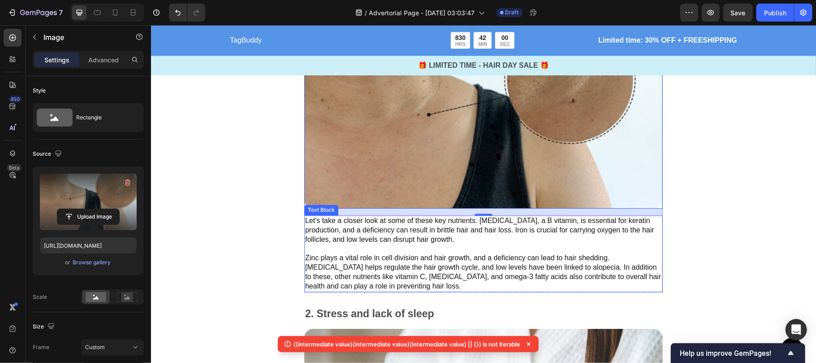
click at [439, 235] on p "Let's take a closer look at some of these key nutrients. Biotin, a B vitamin, i…" at bounding box center [483, 253] width 357 height 74
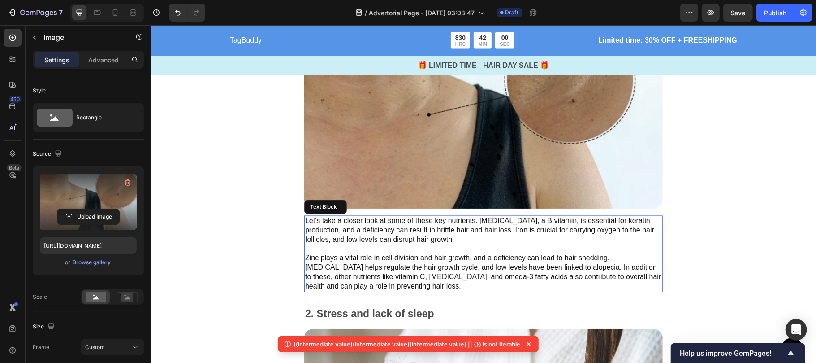
click at [439, 235] on p "Let's take a closer look at some of these key nutrients. Biotin, a B vitamin, i…" at bounding box center [483, 253] width 357 height 74
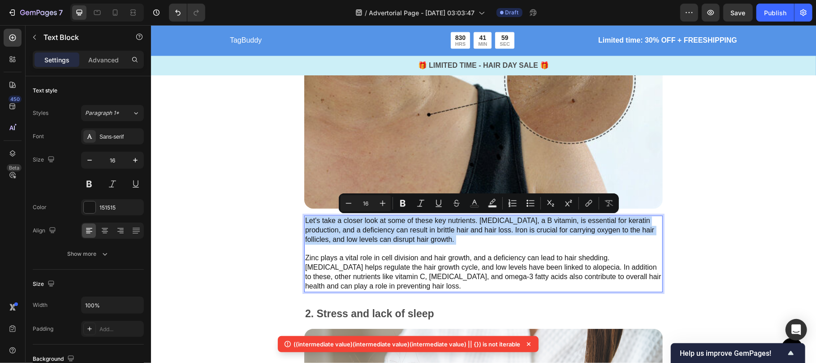
click at [439, 235] on p "Let's take a closer look at some of these key nutrients. Biotin, a B vitamin, i…" at bounding box center [483, 253] width 357 height 74
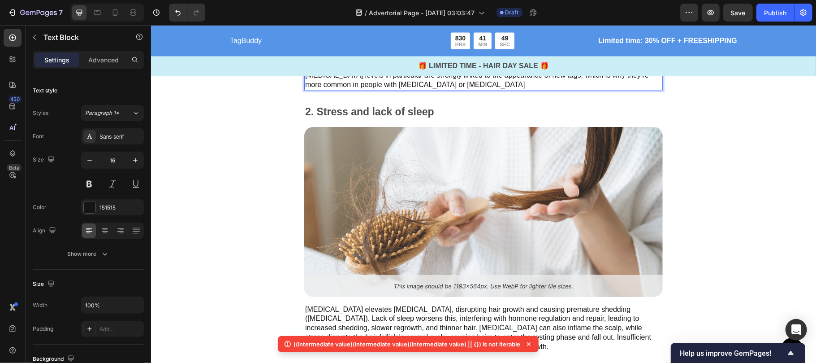
scroll to position [1414, 0]
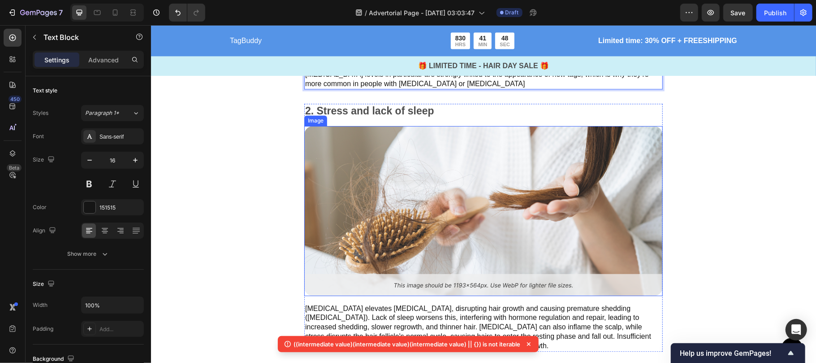
click at [415, 187] on img at bounding box center [483, 210] width 359 height 169
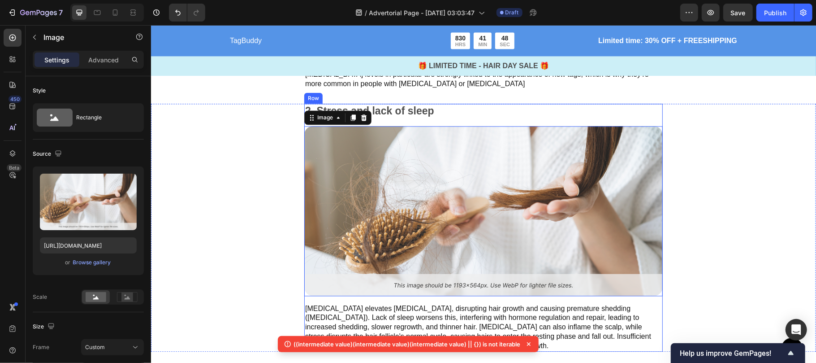
click at [377, 113] on p "2. Stress and lack of sleep" at bounding box center [483, 110] width 357 height 13
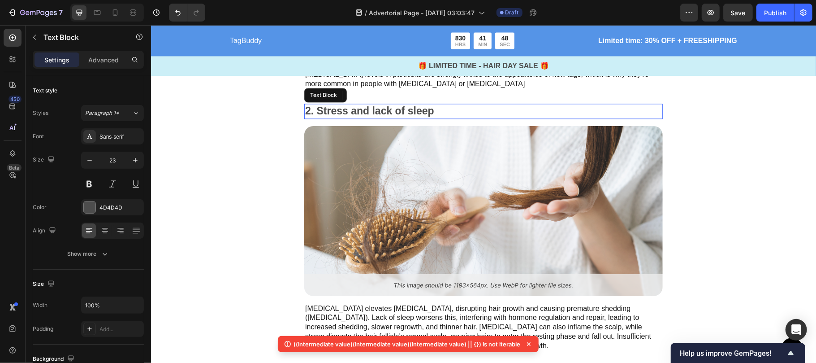
click at [377, 113] on p "2. Stress and lack of sleep" at bounding box center [483, 110] width 357 height 13
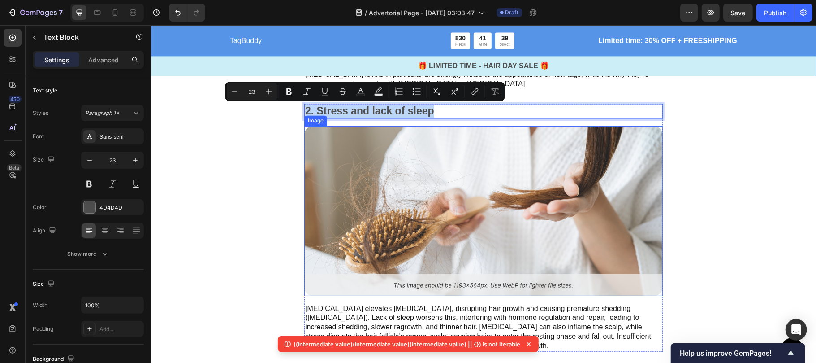
click at [387, 221] on img at bounding box center [483, 210] width 359 height 169
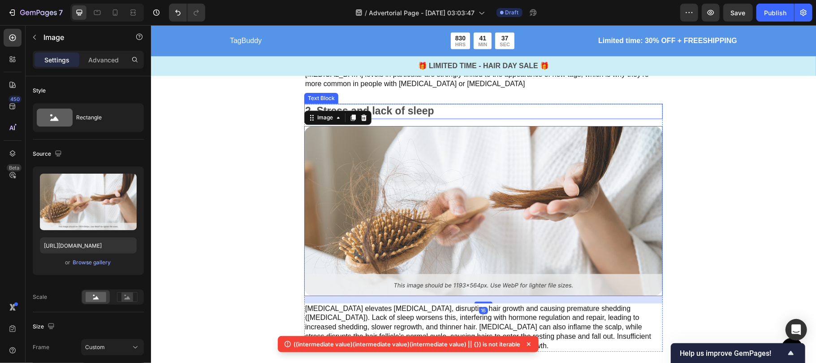
click at [408, 112] on p "2. Stress and lack of sleep" at bounding box center [483, 110] width 357 height 13
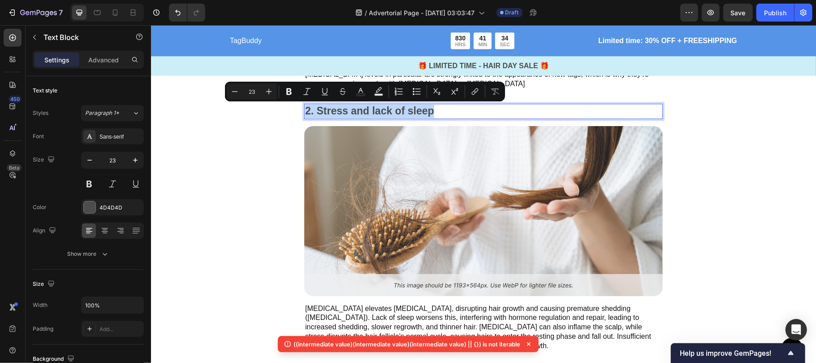
drag, startPoint x: 456, startPoint y: 101, endPoint x: 421, endPoint y: 98, distance: 34.6
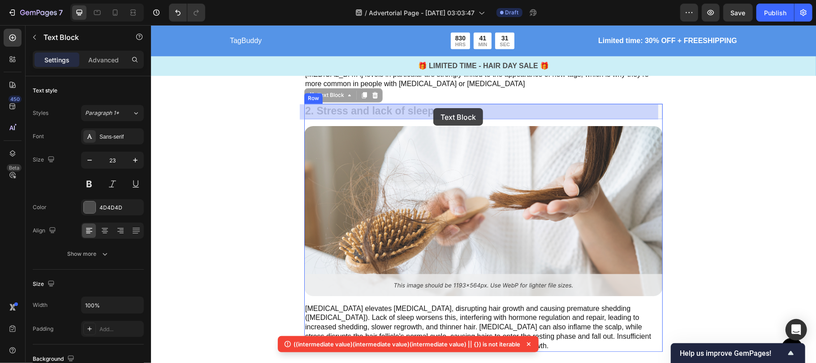
drag, startPoint x: 314, startPoint y: 110, endPoint x: 421, endPoint y: 108, distance: 106.7
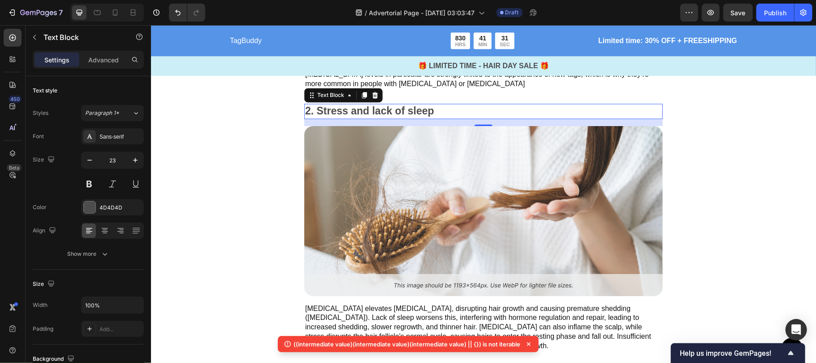
click at [521, 105] on p "2. Stress and lack of sleep" at bounding box center [483, 110] width 357 height 13
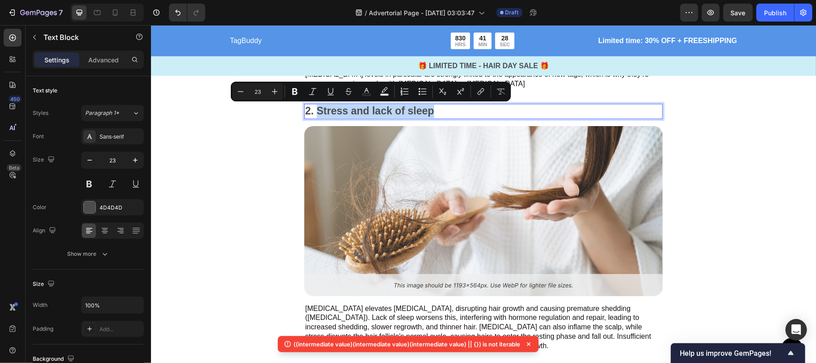
drag, startPoint x: 465, startPoint y: 115, endPoint x: 312, endPoint y: 107, distance: 153.5
click at [312, 107] on p "2. Stress and lack of sleep" at bounding box center [483, 110] width 357 height 13
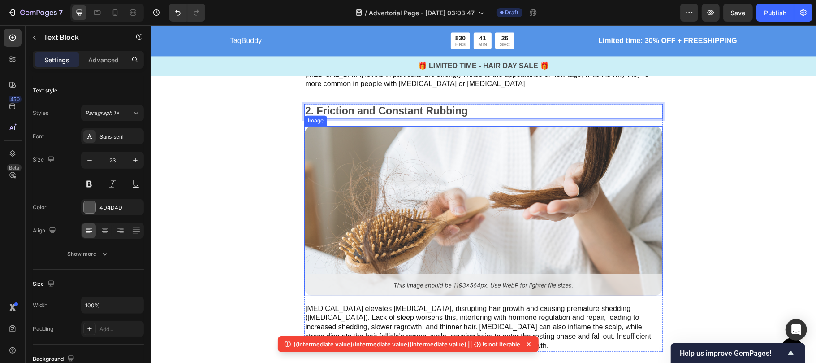
click at [348, 185] on img at bounding box center [483, 210] width 359 height 169
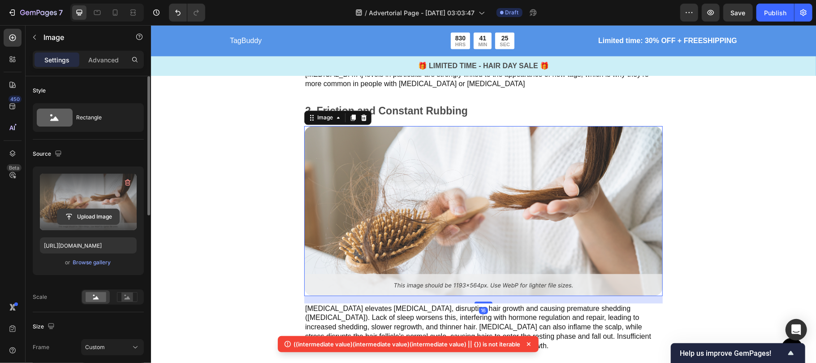
click at [79, 217] on input "file" at bounding box center [88, 216] width 62 height 15
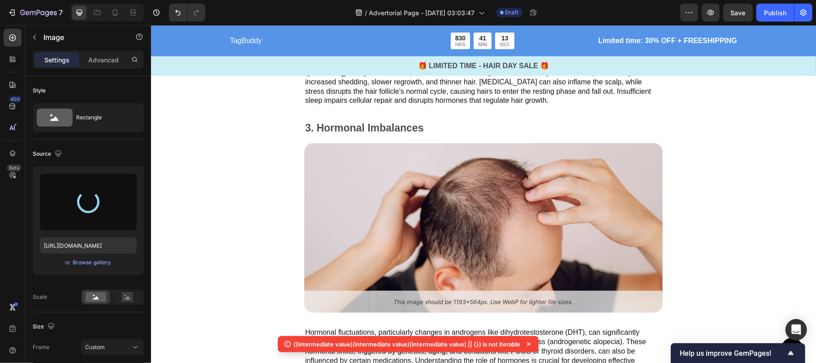
scroll to position [1497, 0]
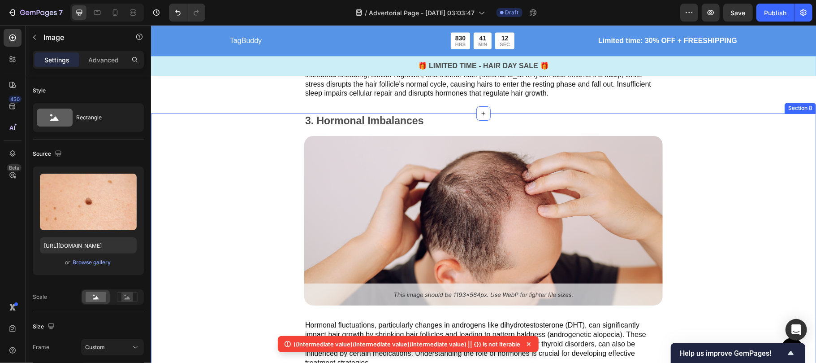
type input "[URL][DOMAIN_NAME]"
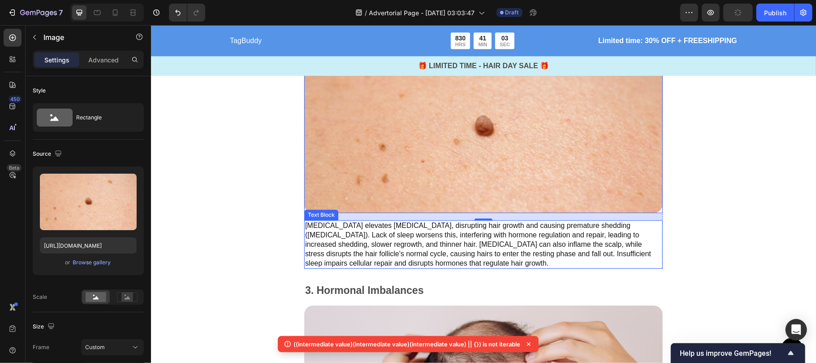
click at [366, 242] on p "[MEDICAL_DATA] elevates [MEDICAL_DATA], disrupting hair growth and causing prem…" at bounding box center [483, 244] width 357 height 47
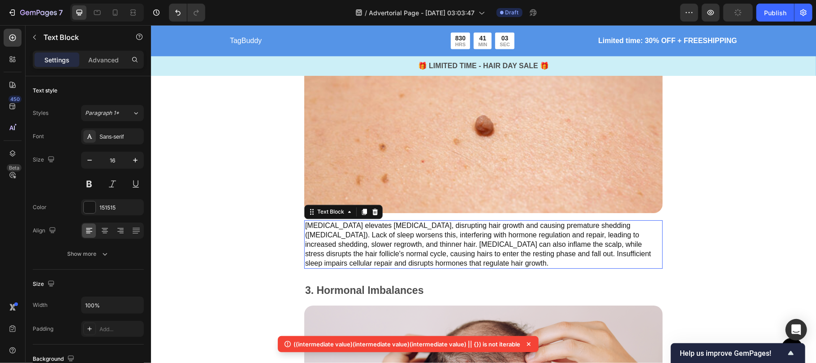
click at [366, 242] on p "[MEDICAL_DATA] elevates [MEDICAL_DATA], disrupting hair growth and causing prem…" at bounding box center [483, 244] width 357 height 47
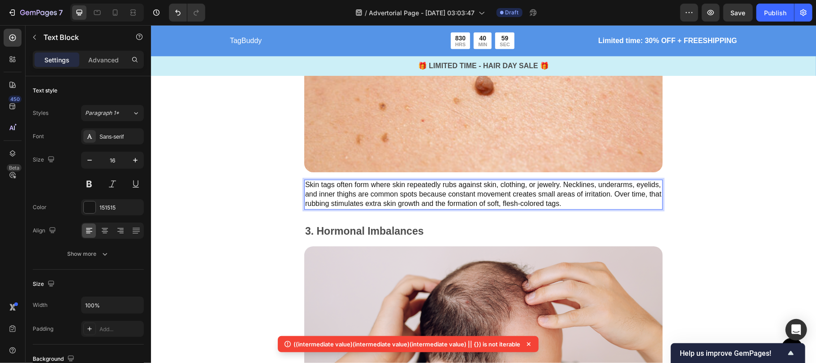
scroll to position [1549, 0]
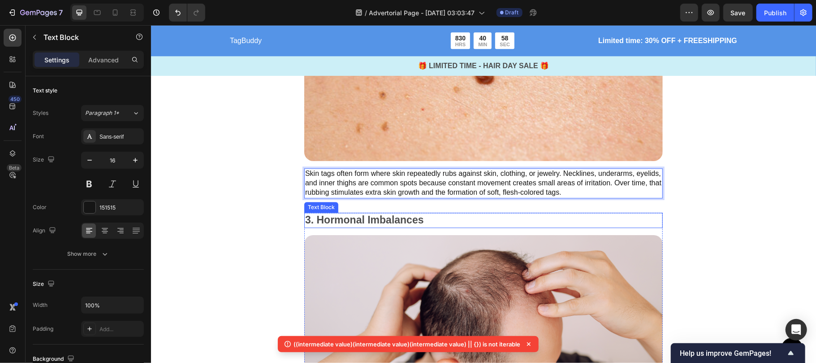
click at [356, 220] on p "3. Hormonal Imbalances" at bounding box center [483, 219] width 357 height 13
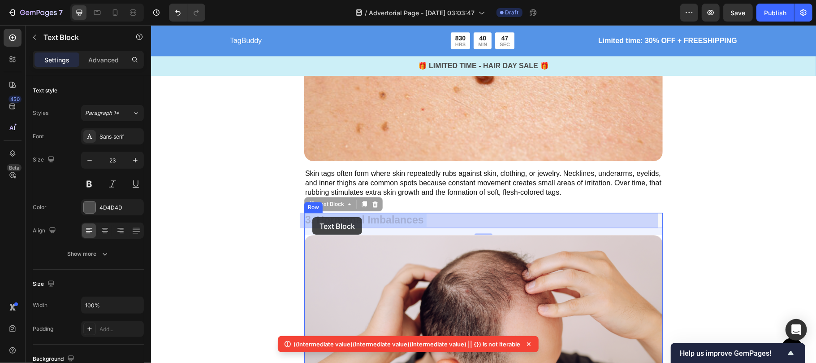
drag, startPoint x: 427, startPoint y: 219, endPoint x: 312, endPoint y: 217, distance: 115.3
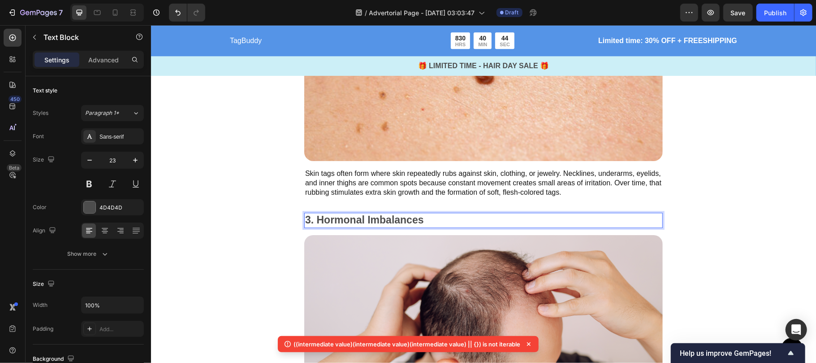
click at [429, 221] on p "3. Hormonal Imbalances" at bounding box center [483, 219] width 357 height 13
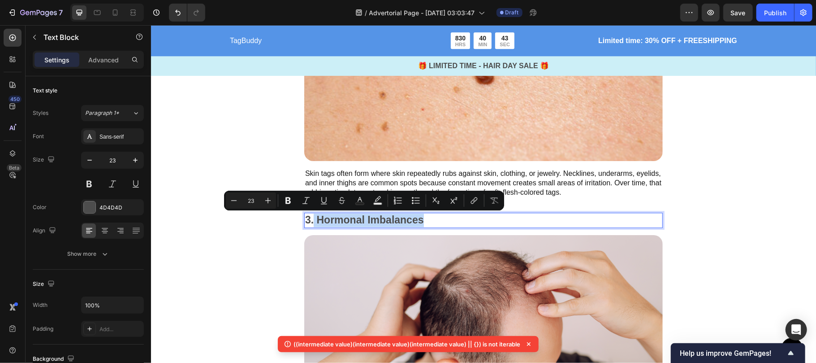
drag, startPoint x: 429, startPoint y: 221, endPoint x: 309, endPoint y: 217, distance: 120.2
click at [309, 217] on p "3. Hormonal Imbalances" at bounding box center [483, 219] width 357 height 13
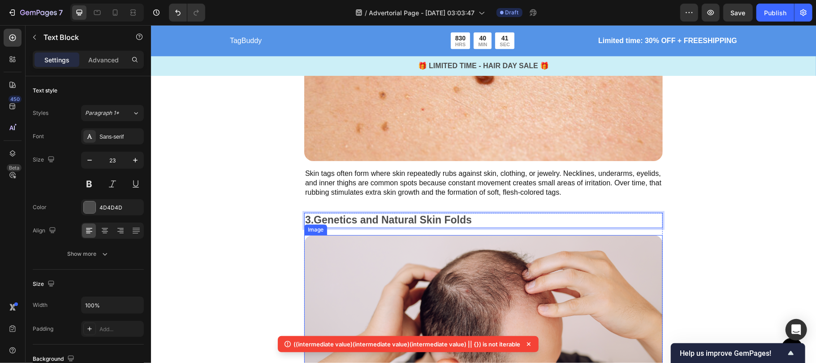
scroll to position [1568, 0]
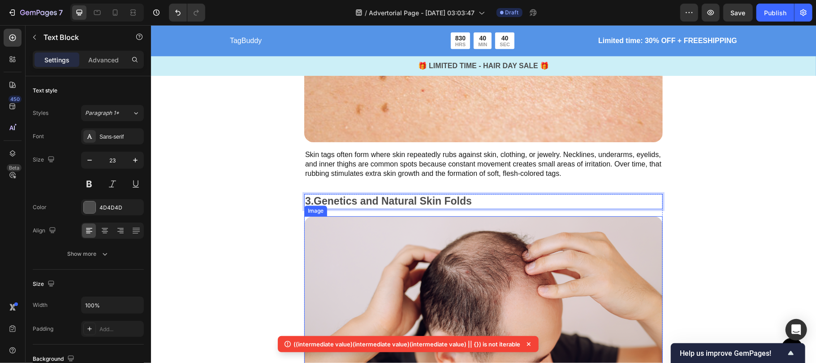
click at [465, 275] on img at bounding box center [483, 300] width 359 height 169
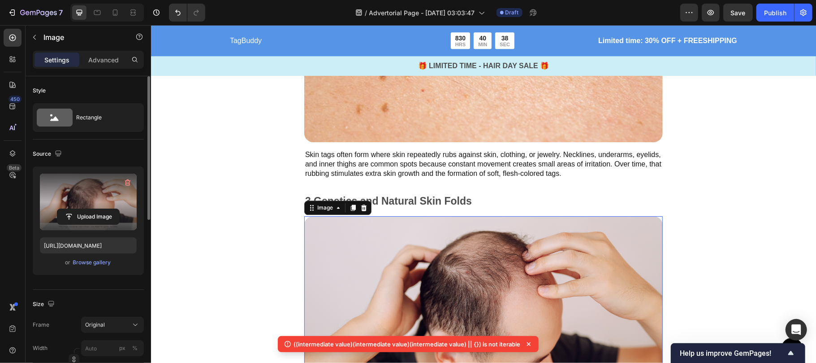
click at [89, 193] on label at bounding box center [88, 202] width 97 height 56
click at [89, 209] on input "file" at bounding box center [88, 216] width 62 height 15
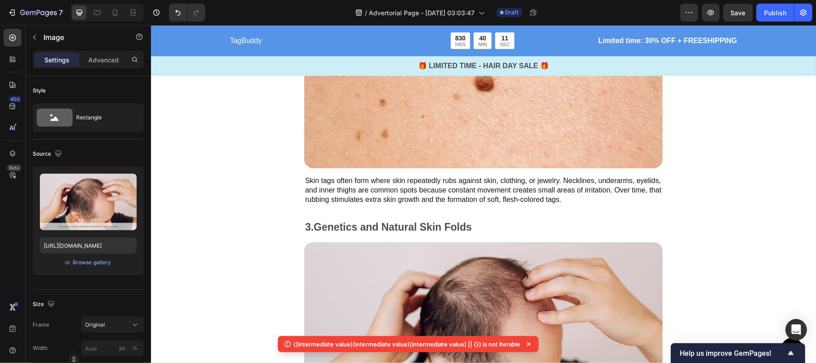
scroll to position [1551, 0]
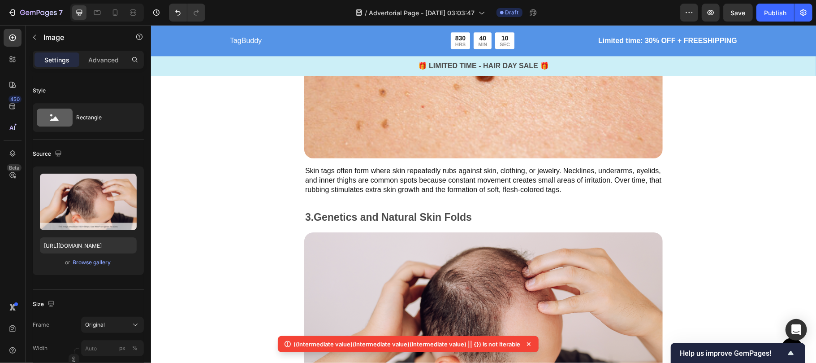
click at [444, 262] on img at bounding box center [483, 316] width 359 height 169
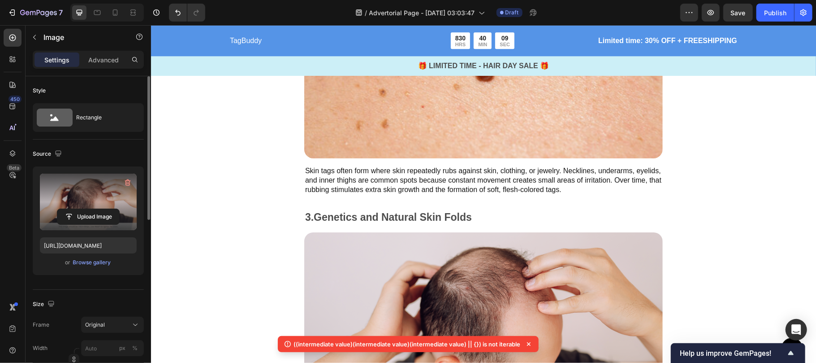
click at [93, 199] on label at bounding box center [88, 202] width 97 height 56
click at [93, 209] on input "file" at bounding box center [88, 216] width 62 height 15
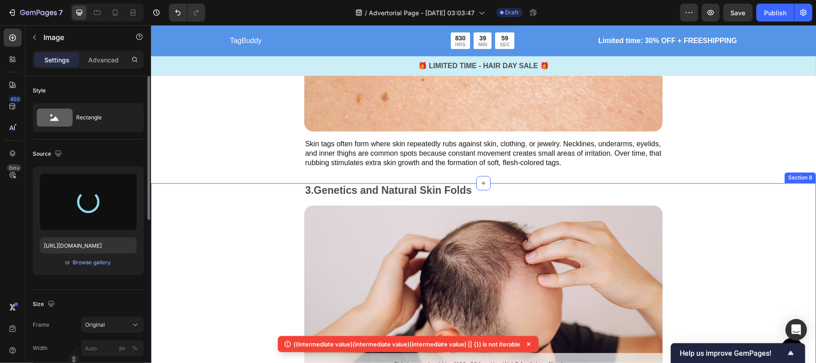
scroll to position [1637, 0]
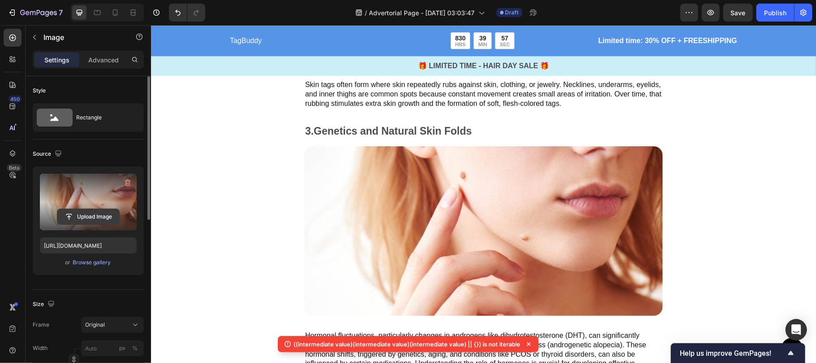
click at [78, 217] on input "file" at bounding box center [88, 216] width 62 height 15
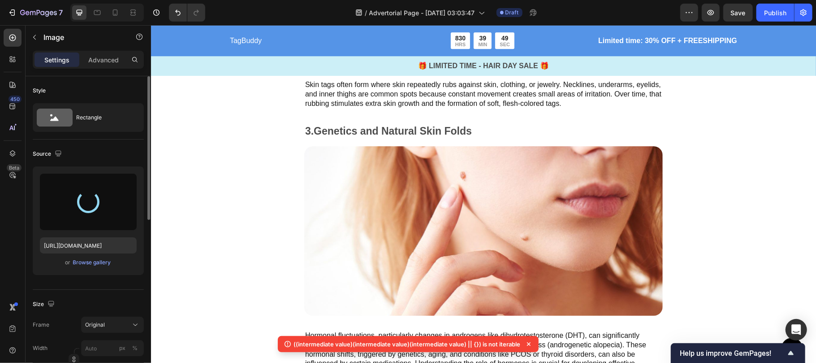
type input "[URL][DOMAIN_NAME]"
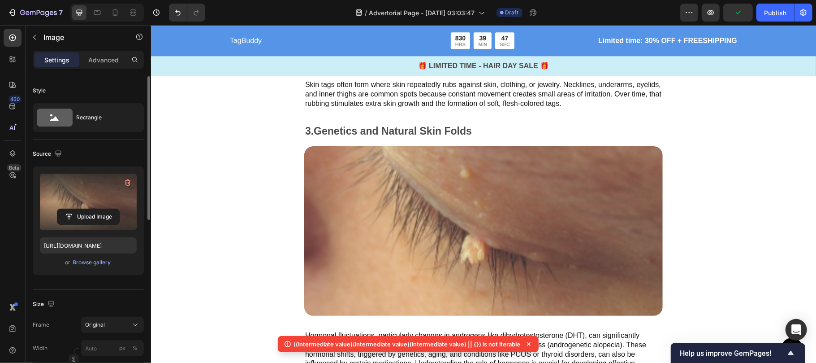
click at [531, 342] on icon at bounding box center [529, 343] width 9 height 9
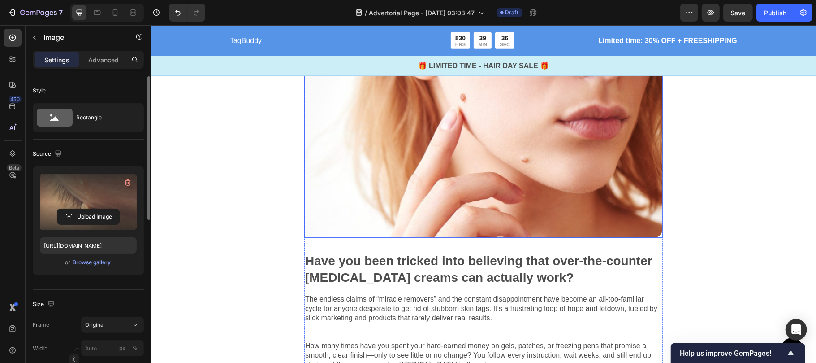
scroll to position [594, 0]
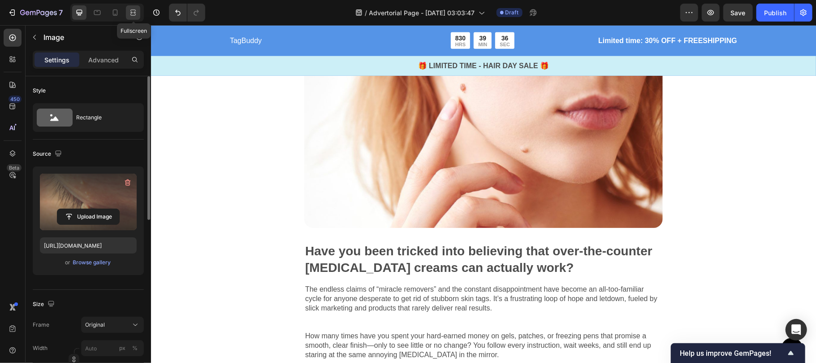
click at [133, 9] on icon at bounding box center [132, 10] width 5 height 2
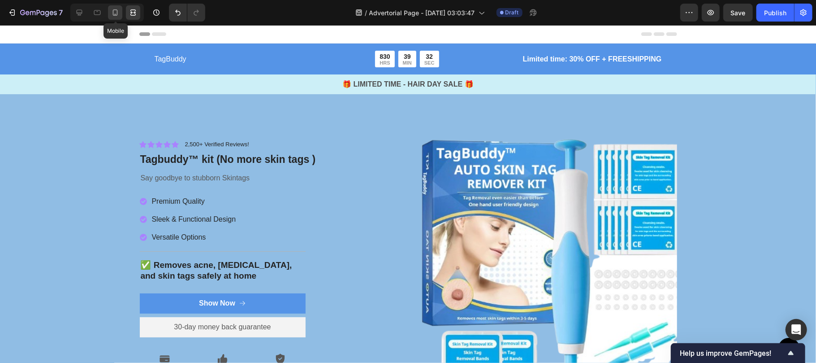
click at [113, 13] on icon at bounding box center [115, 12] width 9 height 9
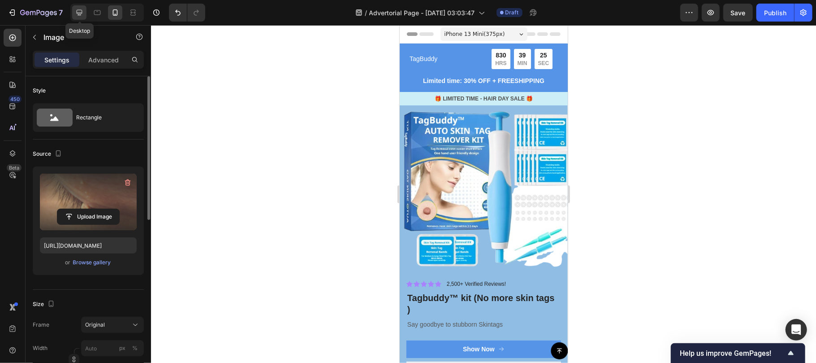
click at [82, 13] on icon at bounding box center [80, 13] width 6 height 6
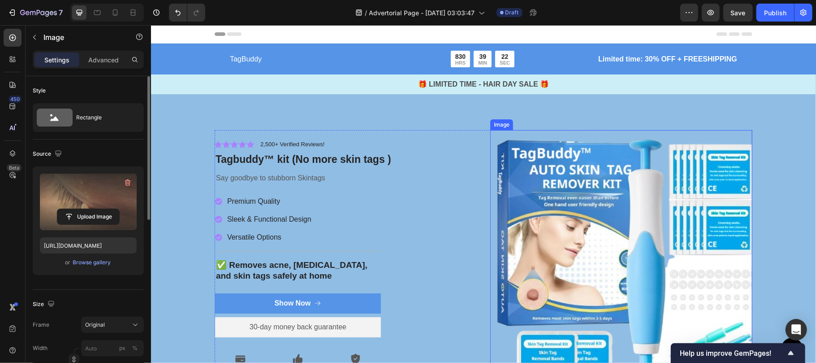
click at [619, 148] on img at bounding box center [621, 261] width 262 height 262
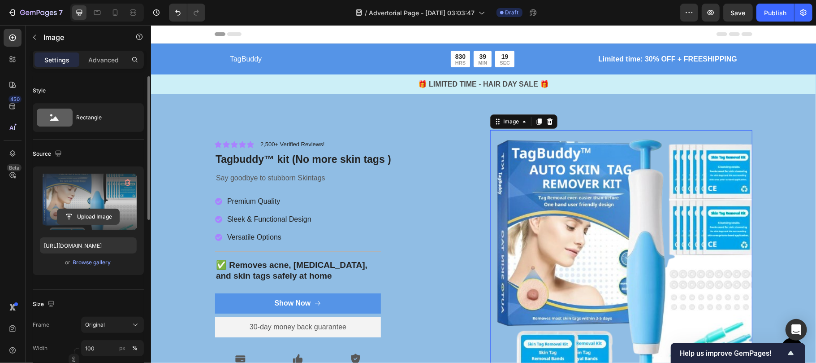
click at [83, 221] on input "file" at bounding box center [88, 216] width 62 height 15
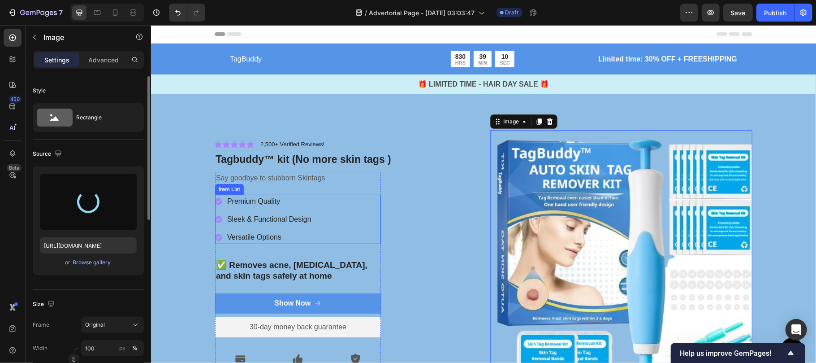
type input "[URL][DOMAIN_NAME]"
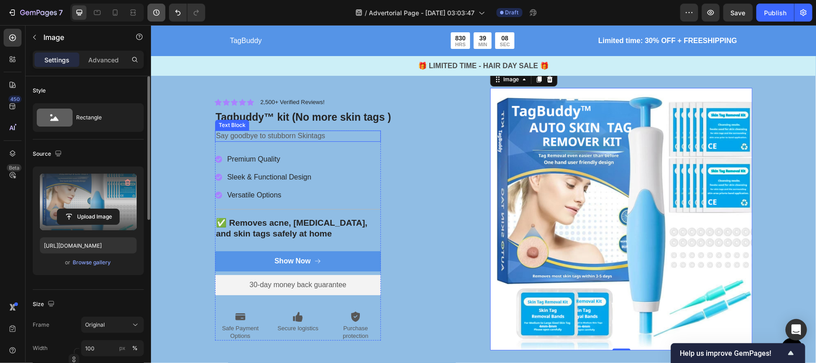
scroll to position [111, 0]
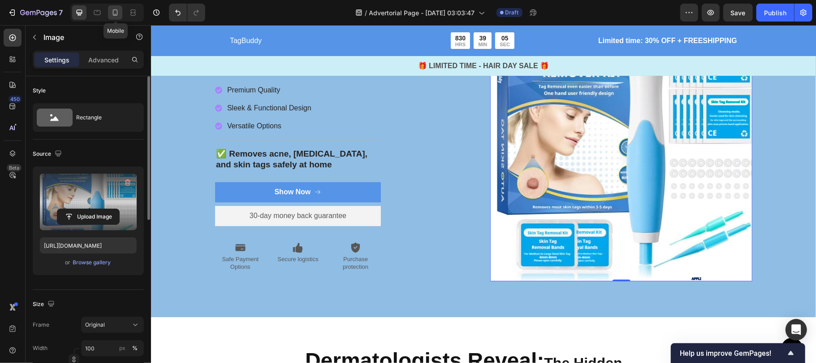
click at [117, 15] on icon at bounding box center [115, 12] width 5 height 6
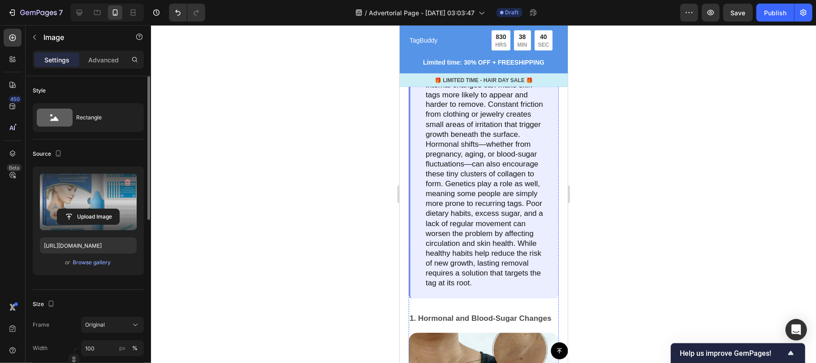
scroll to position [1129, 0]
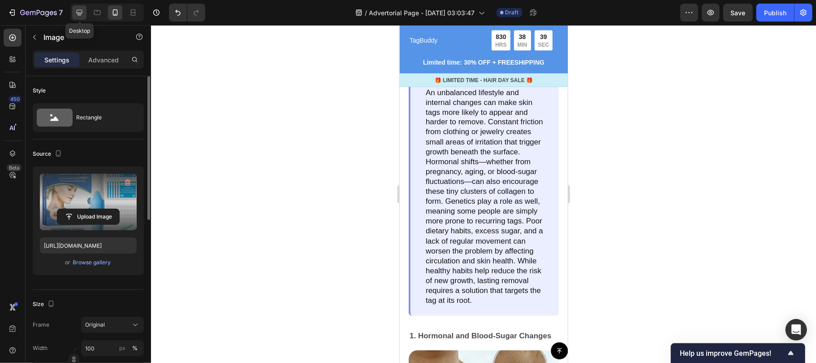
click at [75, 14] on icon at bounding box center [79, 12] width 9 height 9
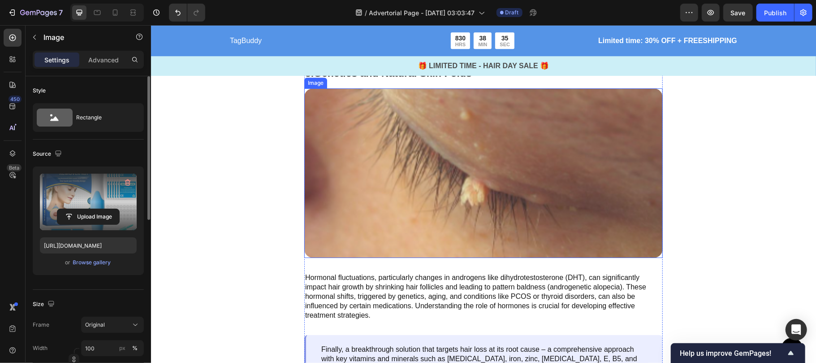
scroll to position [1751, 0]
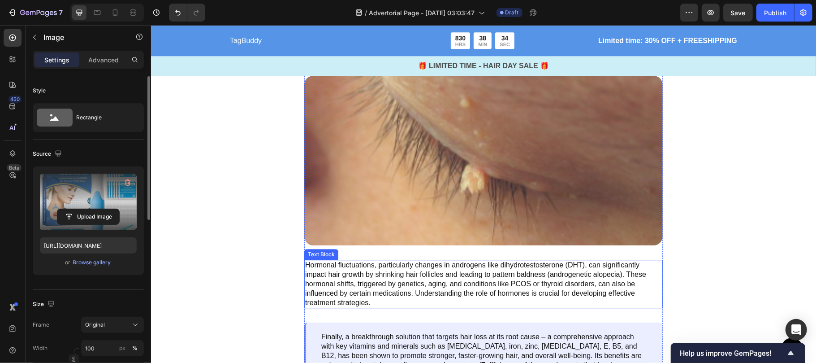
click at [379, 276] on p "Hormonal fluctuations, particularly changes in androgens like dihydrotestostero…" at bounding box center [483, 283] width 357 height 47
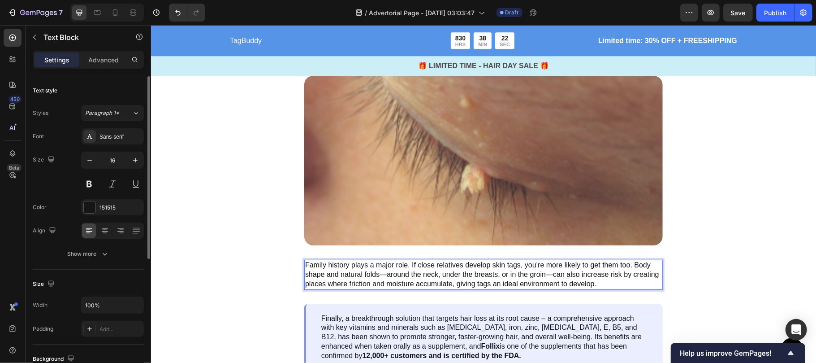
scroll to position [1832, 0]
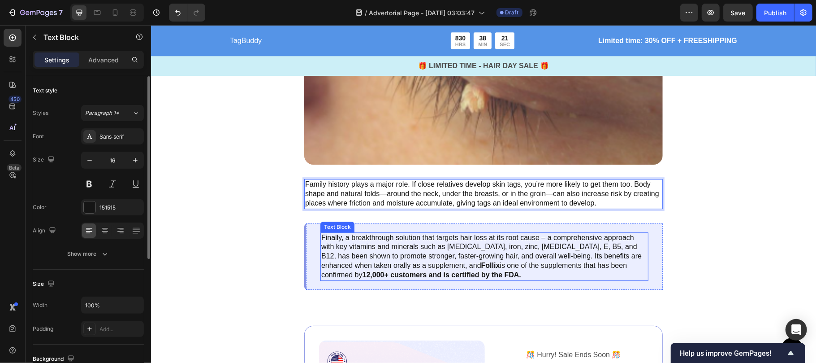
click at [381, 259] on p "Finally, a breakthrough solution that targets hair loss at its root cause – a c…" at bounding box center [484, 256] width 326 height 47
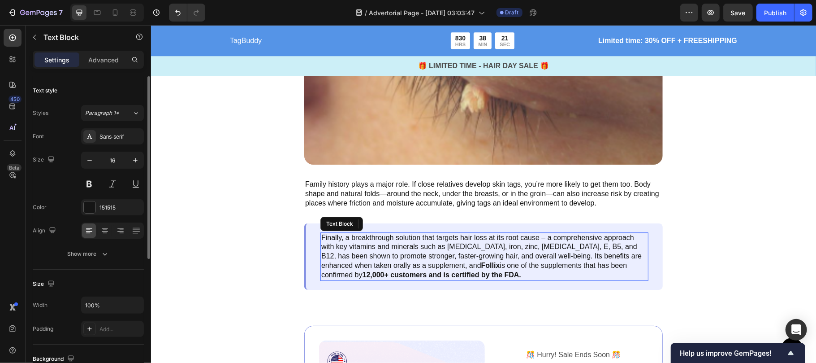
drag, startPoint x: 381, startPoint y: 259, endPoint x: 424, endPoint y: 26, distance: 236.2
click at [381, 259] on p "Finally, a breakthrough solution that targets hair loss at its root cause – a c…" at bounding box center [484, 256] width 326 height 47
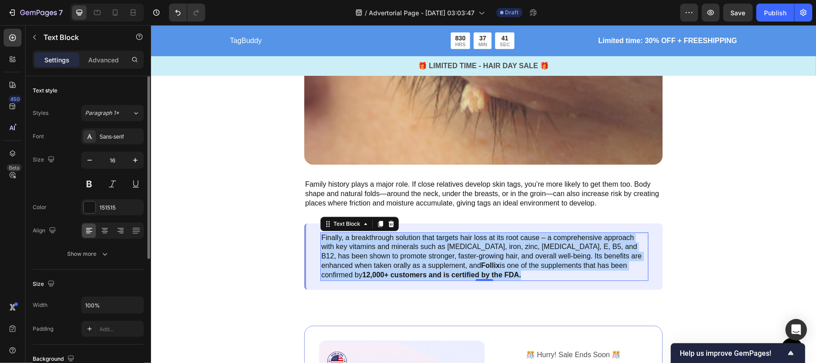
click at [524, 233] on p "Finally, a breakthrough solution that targets hair loss at its root cause – a c…" at bounding box center [484, 256] width 326 height 47
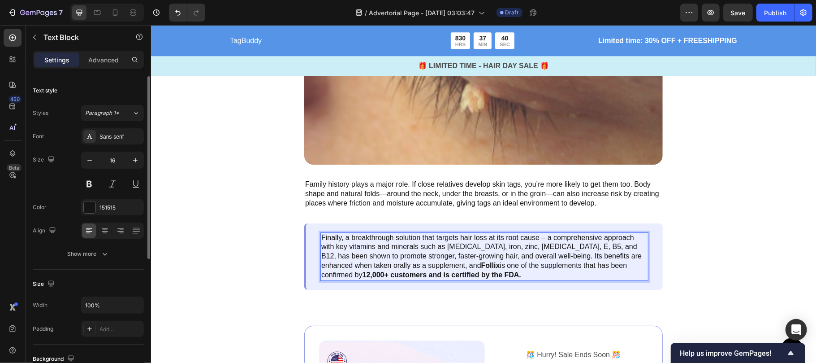
click at [476, 265] on p "Finally, a breakthrough solution that targets hair loss at its root cause – a c…" at bounding box center [484, 256] width 326 height 47
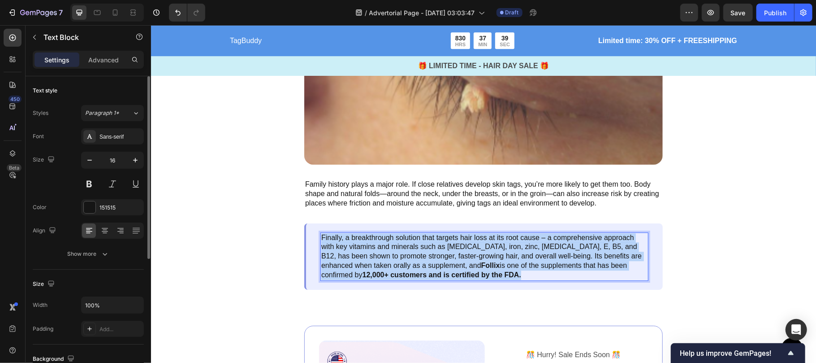
click at [476, 265] on p "Finally, a breakthrough solution that targets hair loss at its root cause – a c…" at bounding box center [484, 256] width 326 height 47
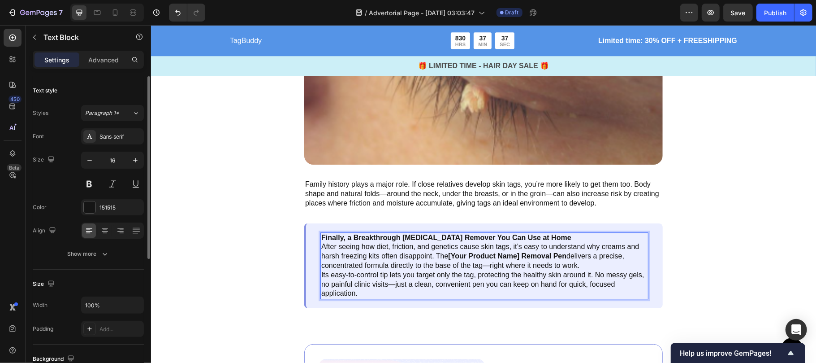
click at [562, 241] on p "Finally, a Breakthrough [MEDICAL_DATA] Remover You Can Use at Home After seeing…" at bounding box center [484, 265] width 326 height 65
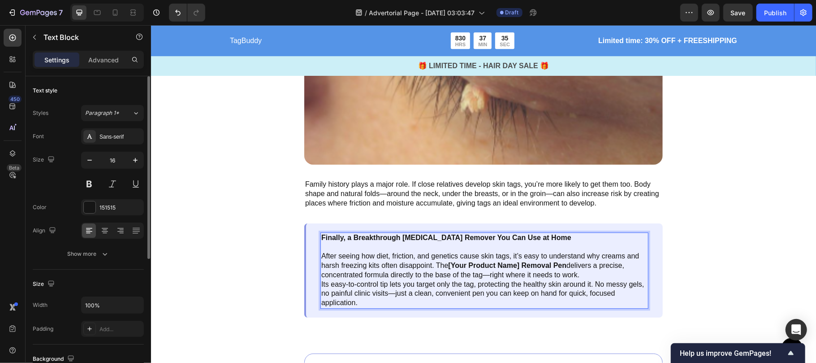
click at [422, 239] on strong "Finally, a Breakthrough [MEDICAL_DATA] Remover You Can Use at Home" at bounding box center [446, 237] width 250 height 8
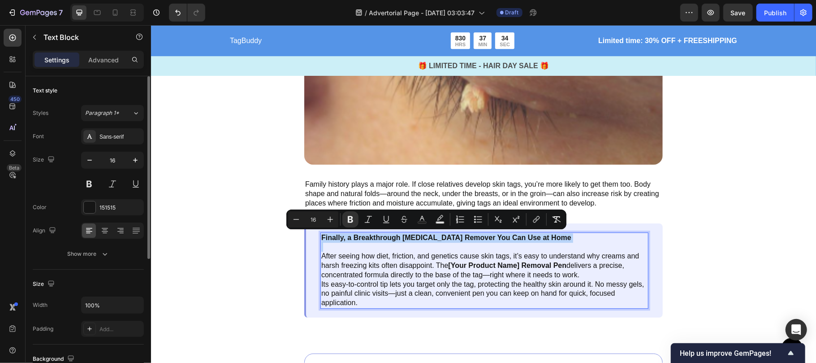
click at [422, 239] on strong "Finally, a Breakthrough [MEDICAL_DATA] Remover You Can Use at Home" at bounding box center [446, 237] width 250 height 8
click at [327, 219] on icon "Editor contextual toolbar" at bounding box center [330, 219] width 9 height 9
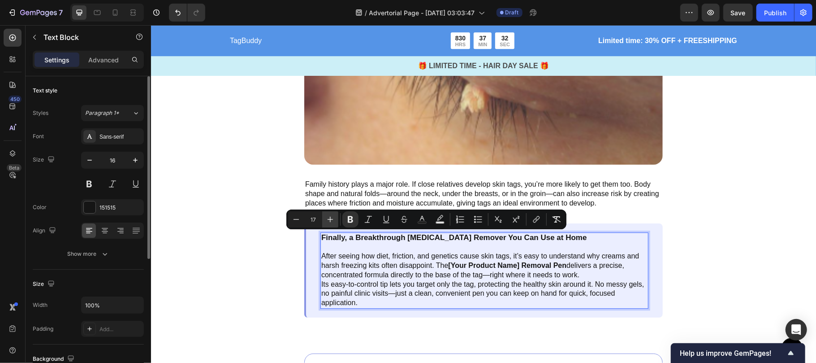
click at [326, 219] on icon "Editor contextual toolbar" at bounding box center [330, 219] width 9 height 9
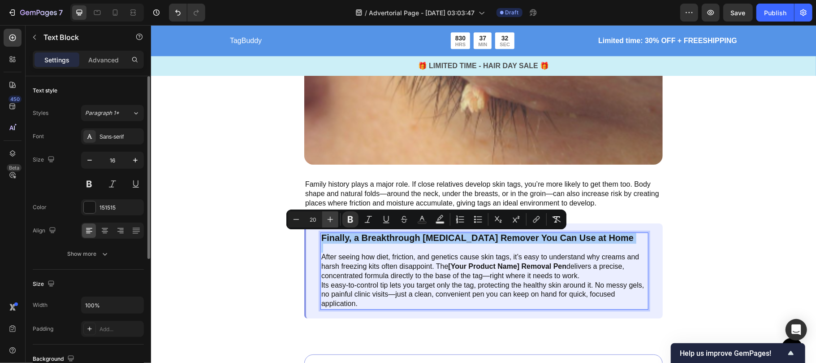
click at [326, 219] on icon "Editor contextual toolbar" at bounding box center [330, 219] width 9 height 9
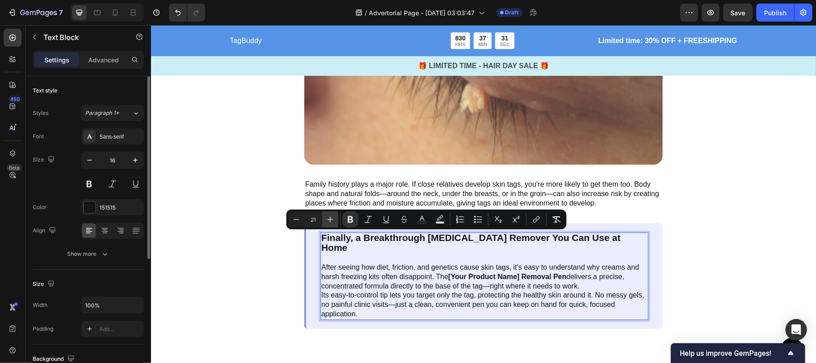
click at [326, 221] on icon "Editor contextual toolbar" at bounding box center [330, 219] width 9 height 9
type input "23"
click at [421, 296] on p "After seeing how diet, friction, and genetics cause skin tags, it’s easy to und…" at bounding box center [484, 286] width 326 height 65
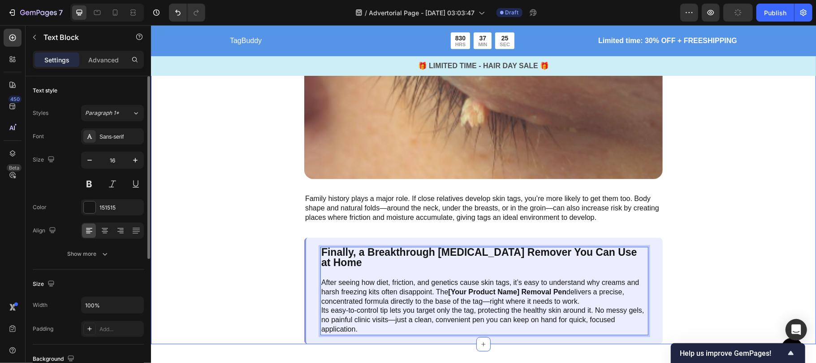
scroll to position [1817, 0]
click at [216, 151] on div "3.Genetics and Natural Skin Folds Text Block Image Family history plays a major…" at bounding box center [483, 165] width 665 height 357
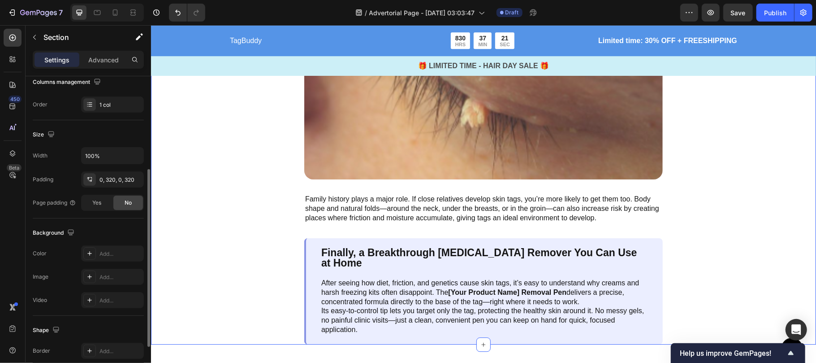
scroll to position [236, 0]
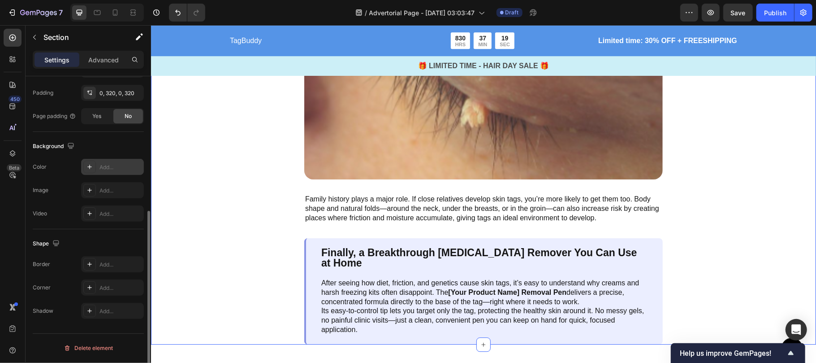
click at [86, 169] on icon at bounding box center [89, 166] width 7 height 7
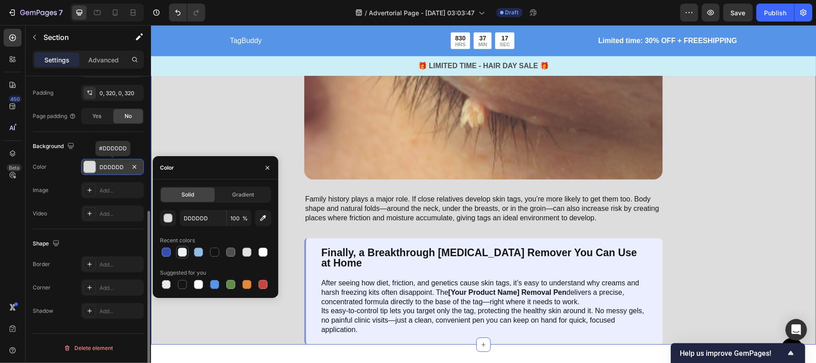
click at [182, 253] on div at bounding box center [182, 252] width 9 height 9
type input "EDF2F6"
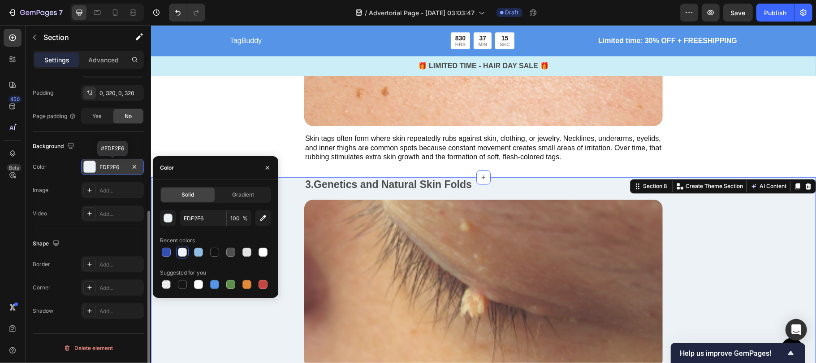
scroll to position [1590, 0]
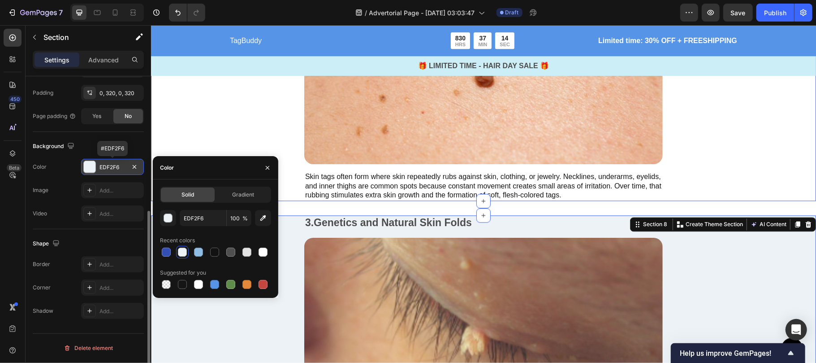
click at [214, 80] on div "2. Friction and Constant Rubbing Text Block Image Skin tags often form where sk…" at bounding box center [483, 86] width 665 height 229
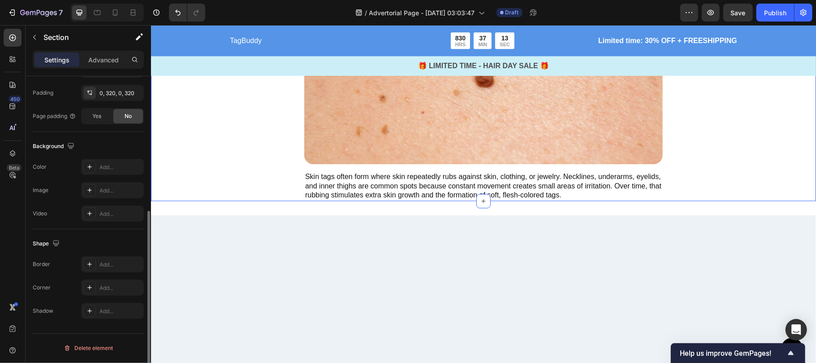
scroll to position [1442, 0]
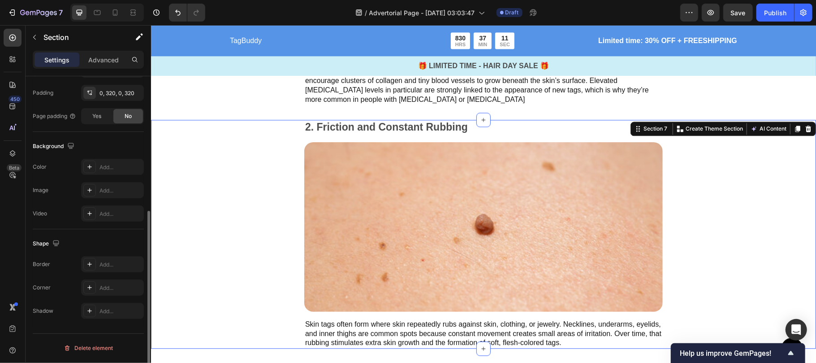
click at [89, 170] on icon at bounding box center [89, 166] width 7 height 7
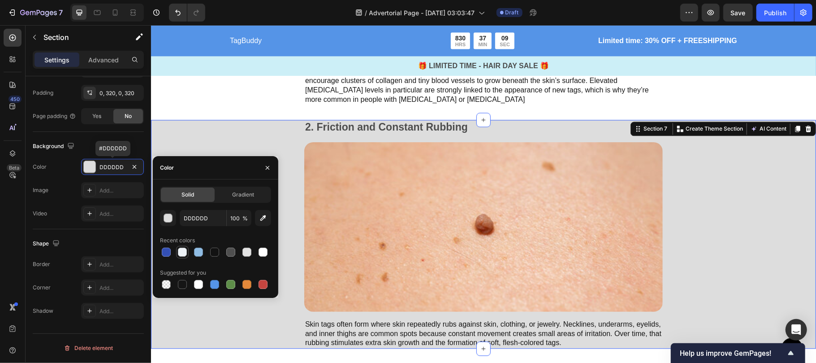
click at [183, 251] on div at bounding box center [182, 252] width 9 height 9
type input "EDF2F6"
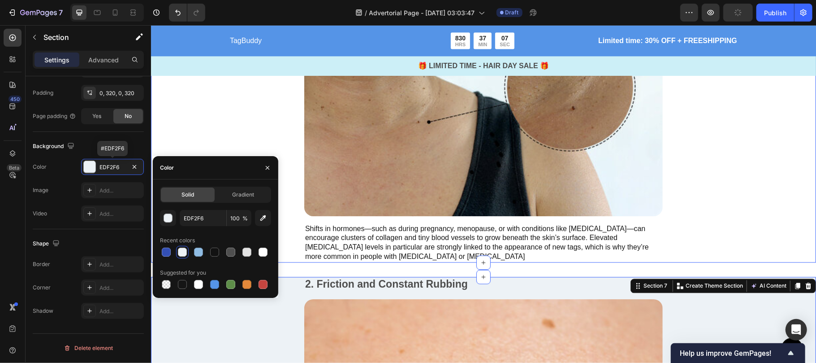
scroll to position [1285, 0]
click at [207, 104] on div "Top 3 Real Reasons Skin Tags Keep Appearing Text Block Summary: An unbalanced l…" at bounding box center [483, 47] width 665 height 430
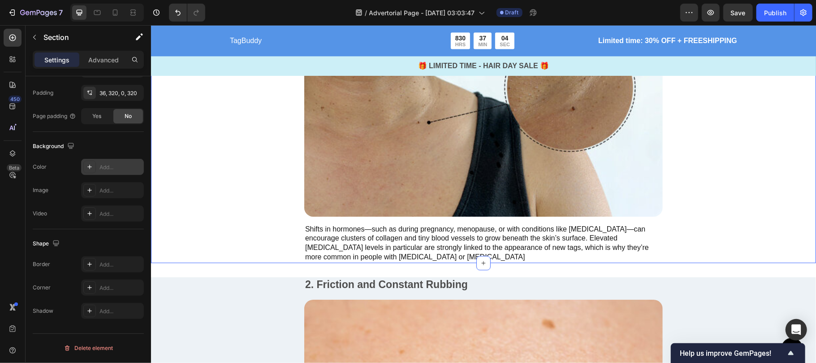
click at [90, 169] on icon at bounding box center [89, 167] width 4 height 4
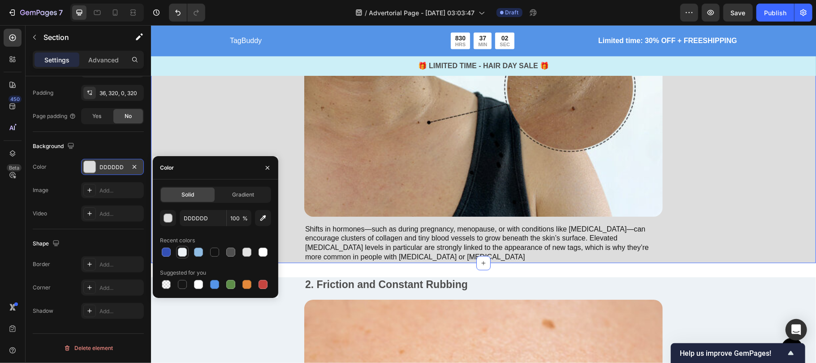
drag, startPoint x: 180, startPoint y: 252, endPoint x: 150, endPoint y: 140, distance: 115.3
click at [180, 252] on div at bounding box center [182, 252] width 9 height 9
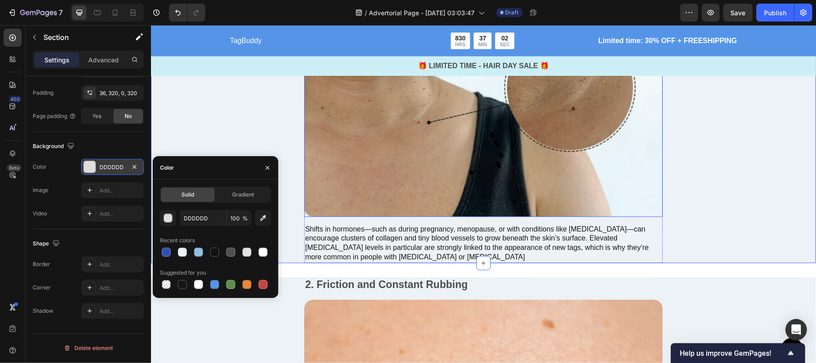
type input "EDF2F6"
click at [241, 113] on div "Top 3 Real Reasons Skin Tags Keep Appearing Text Block Summary: An unbalanced l…" at bounding box center [483, 47] width 665 height 430
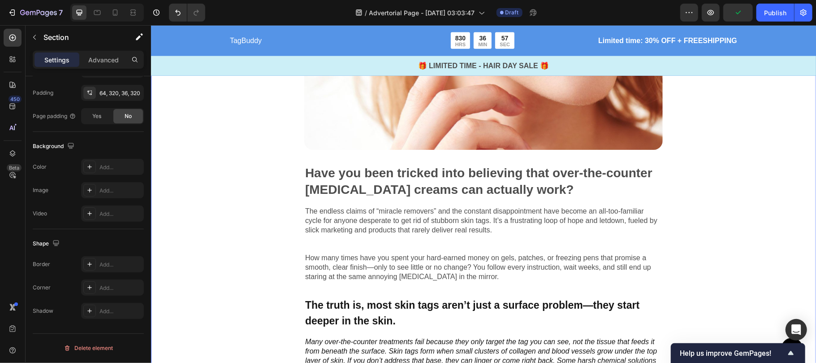
scroll to position [747, 0]
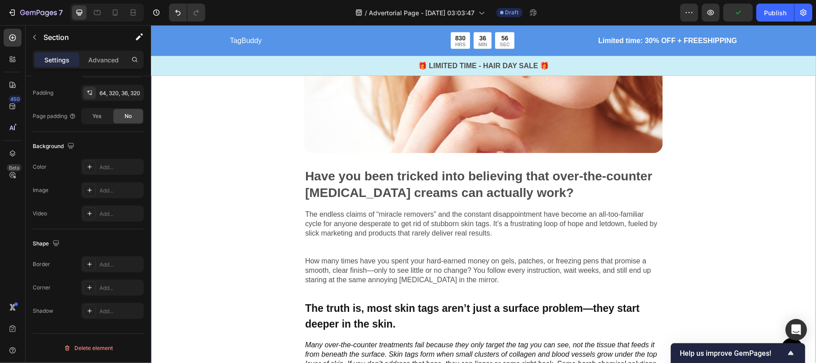
click at [202, 132] on div "Image Have you been tricked into believing that over-the-counter [MEDICAL_DATA]…" at bounding box center [483, 178] width 665 height 449
click at [87, 169] on icon at bounding box center [89, 166] width 7 height 7
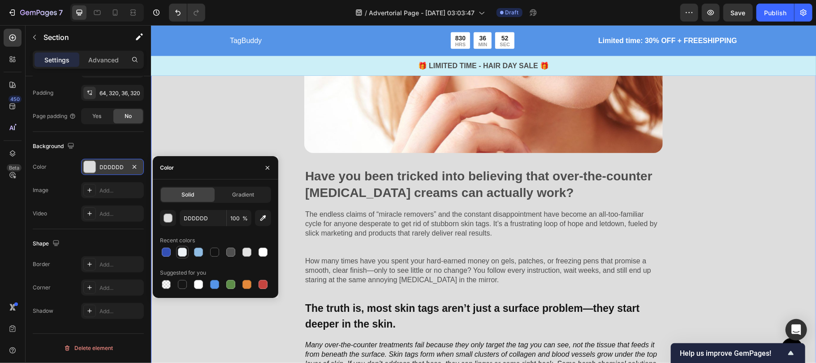
click at [186, 251] on div at bounding box center [182, 252] width 9 height 9
type input "EDF2F6"
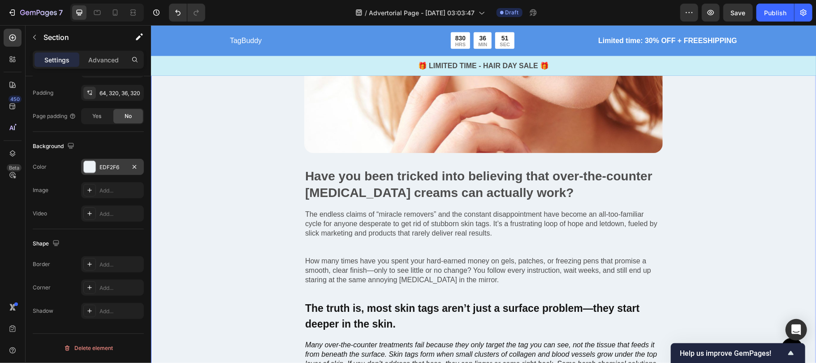
click at [673, 165] on div "Image Have you been tricked into believing that over-the-counter [MEDICAL_DATA]…" at bounding box center [483, 178] width 665 height 449
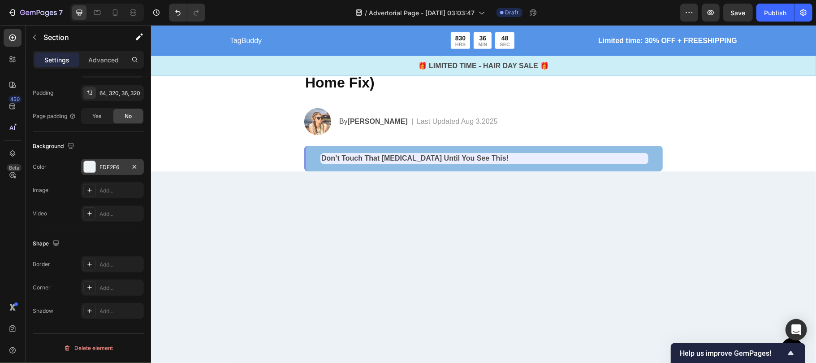
scroll to position [259, 0]
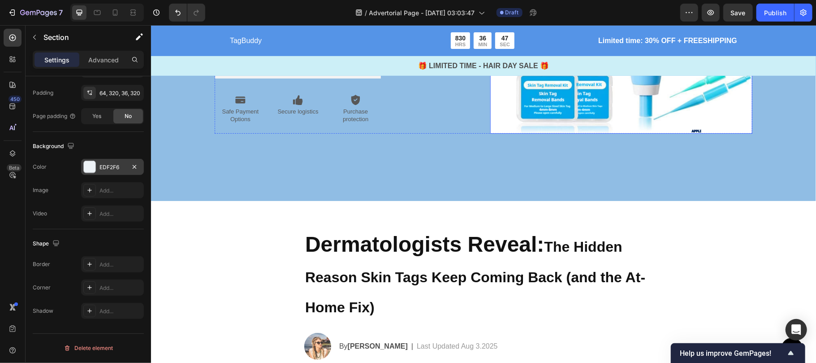
click at [574, 81] on img at bounding box center [621, 2] width 262 height 262
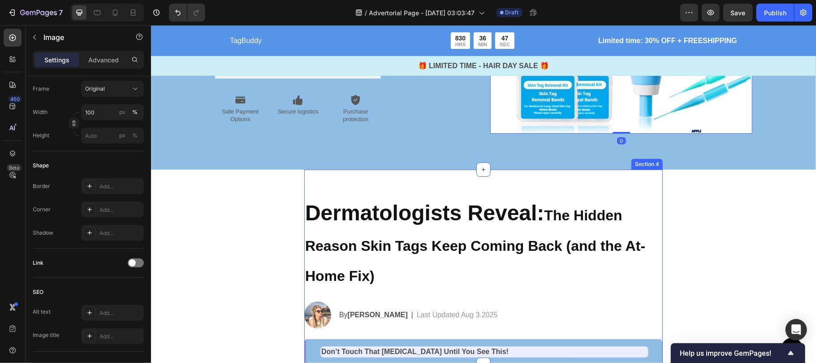
scroll to position [0, 0]
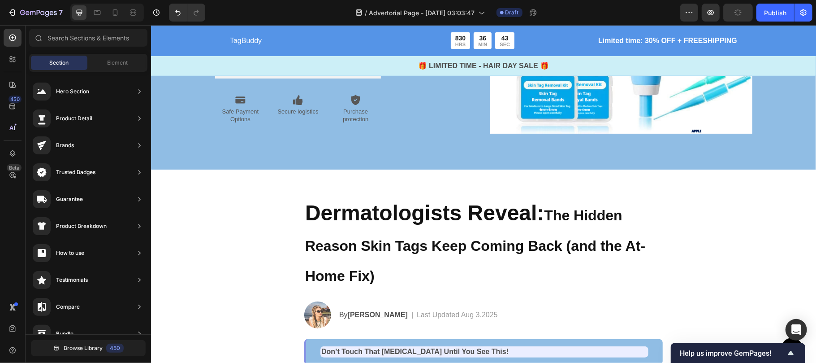
click at [283, 166] on div "Icon Icon Icon Icon Icon Icon List 2,500+ Verified Reviews! Text Block Row Tagb…" at bounding box center [483, 2] width 665 height 334
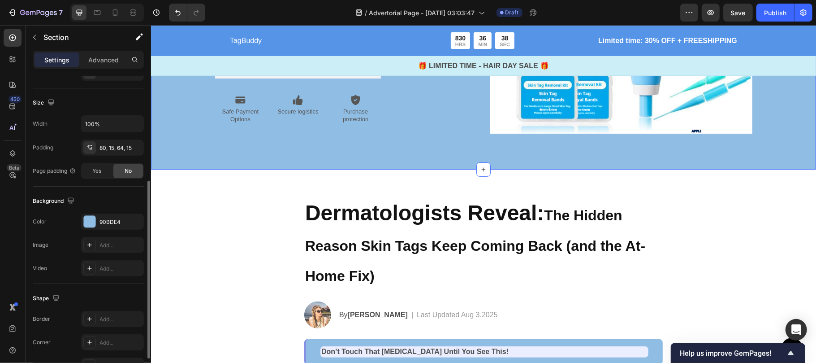
scroll to position [183, 0]
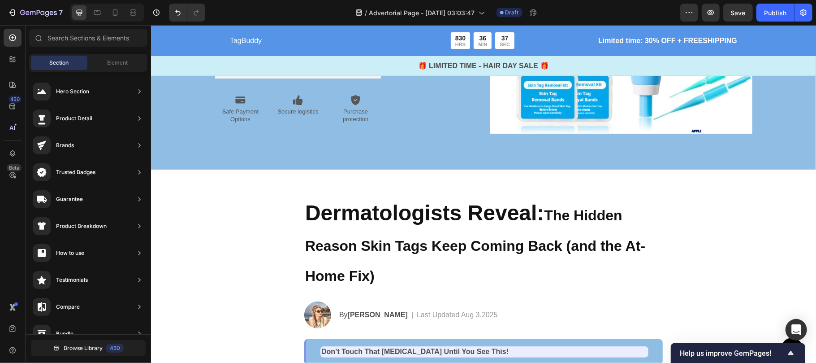
scroll to position [357, 0]
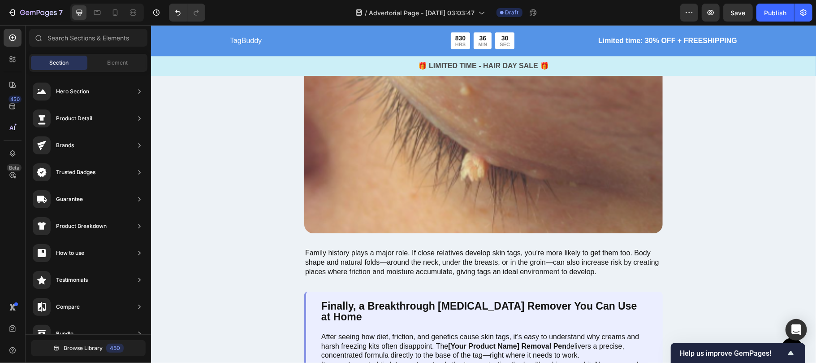
scroll to position [2020, 0]
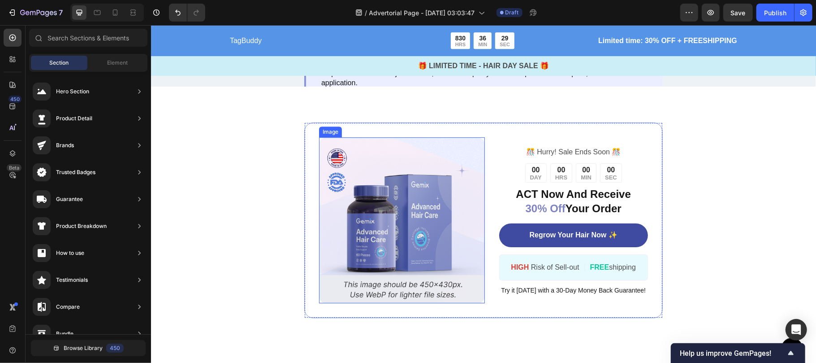
click at [372, 179] on img at bounding box center [402, 220] width 166 height 166
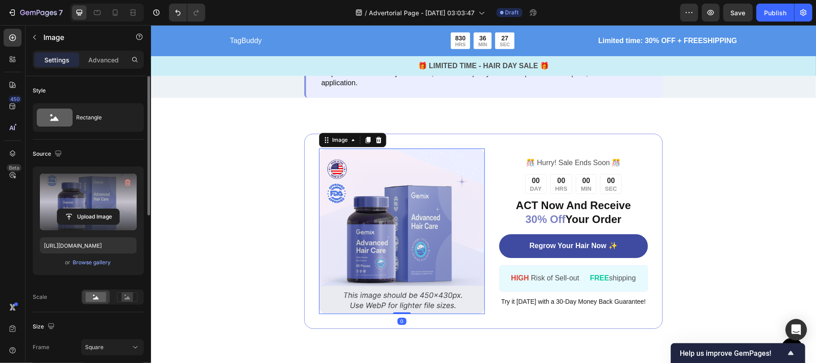
click at [84, 219] on input "file" at bounding box center [88, 216] width 62 height 15
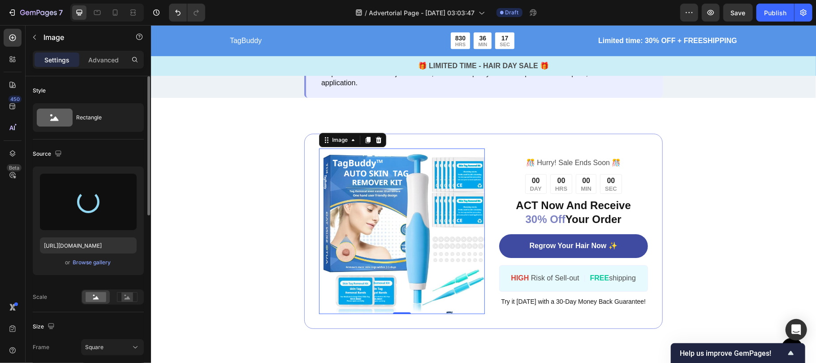
type input "[URL][DOMAIN_NAME]"
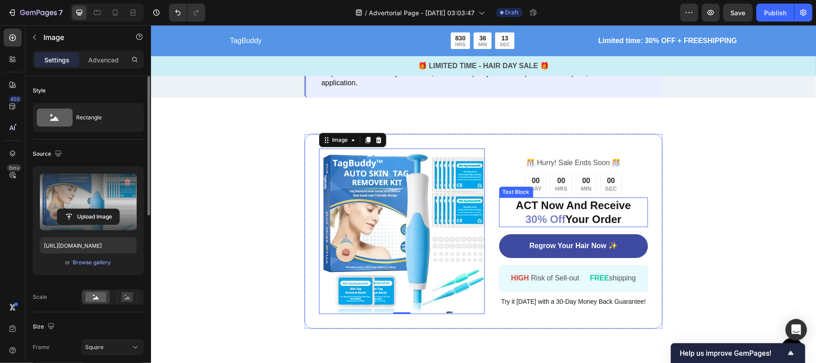
click at [535, 198] on p "ACT Now And Receive 30% Off Your Order" at bounding box center [573, 212] width 147 height 28
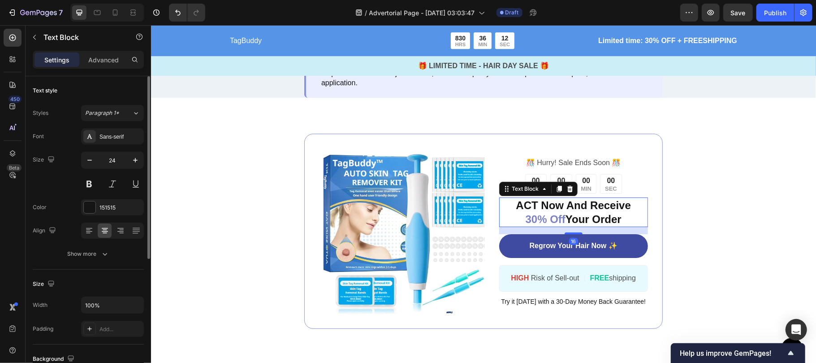
click at [541, 213] on span "30% Off" at bounding box center [546, 219] width 40 height 12
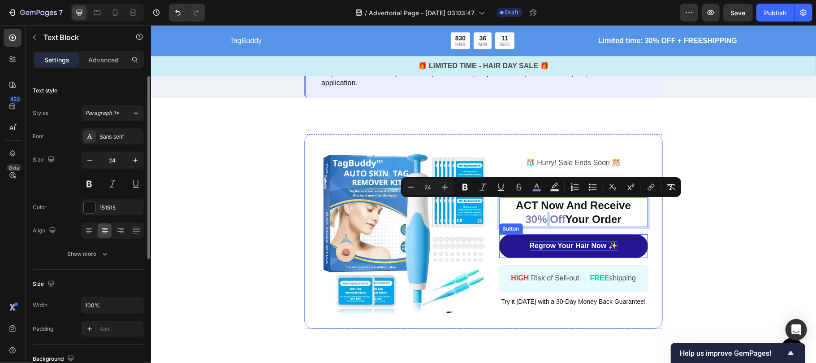
click at [552, 241] on p "Regrow Your Hair Now ✨" at bounding box center [574, 245] width 88 height 9
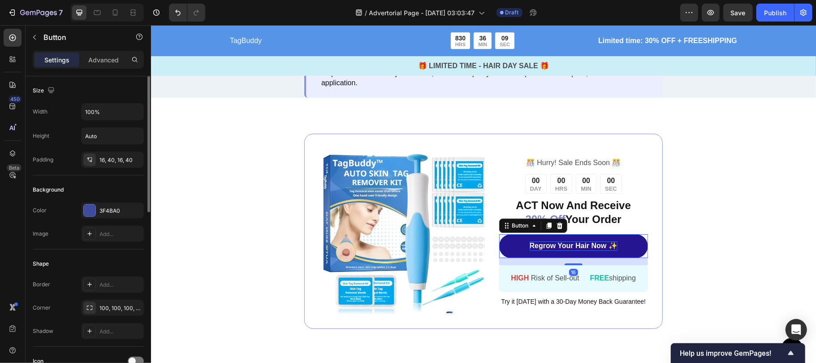
click at [561, 241] on p "Regrow Your Hair Now ✨" at bounding box center [574, 245] width 88 height 9
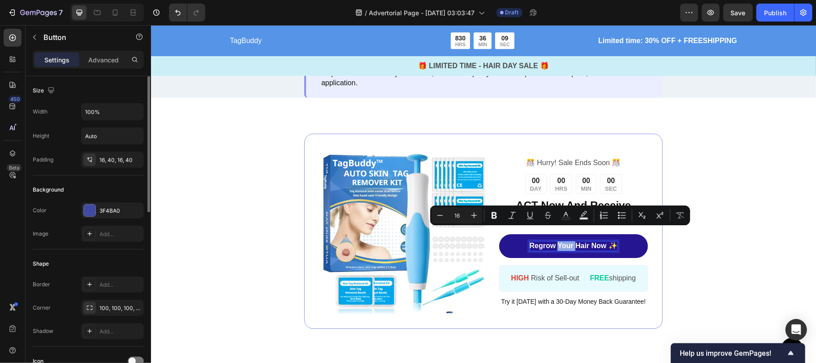
click at [561, 241] on p "Regrow Your Hair Now ✨" at bounding box center [574, 245] width 88 height 9
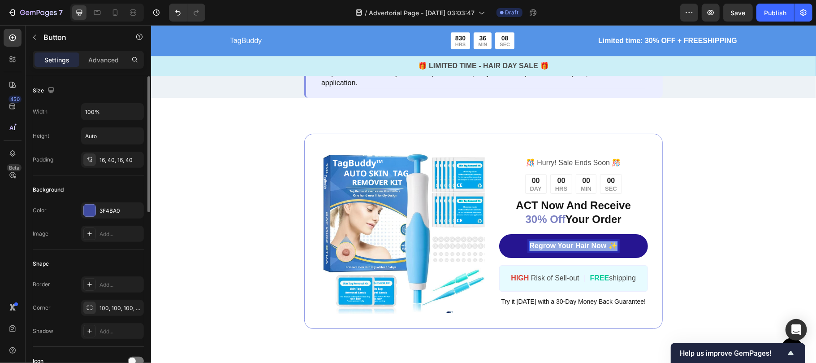
click at [561, 241] on p "Regrow Your Hair Now ✨" at bounding box center [574, 245] width 88 height 9
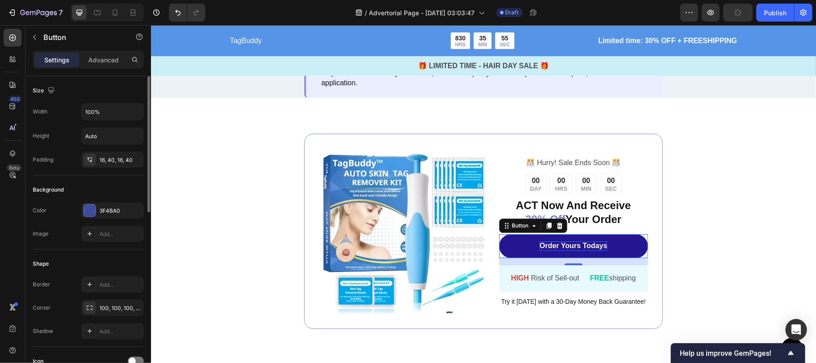
click at [500, 234] on link "Order Yours Todays" at bounding box center [573, 246] width 149 height 24
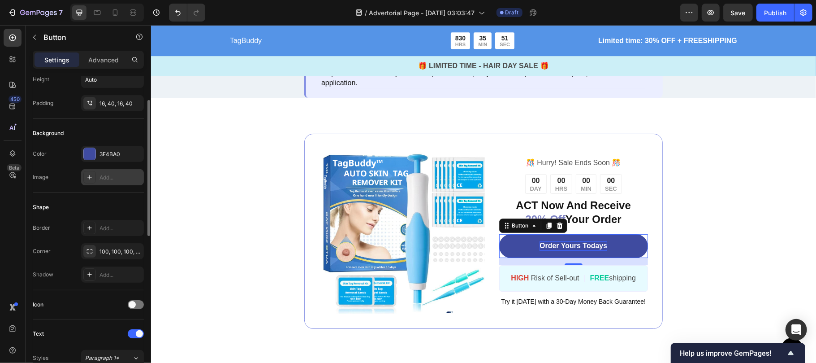
scroll to position [56, 0]
click at [89, 155] on div at bounding box center [90, 154] width 12 height 12
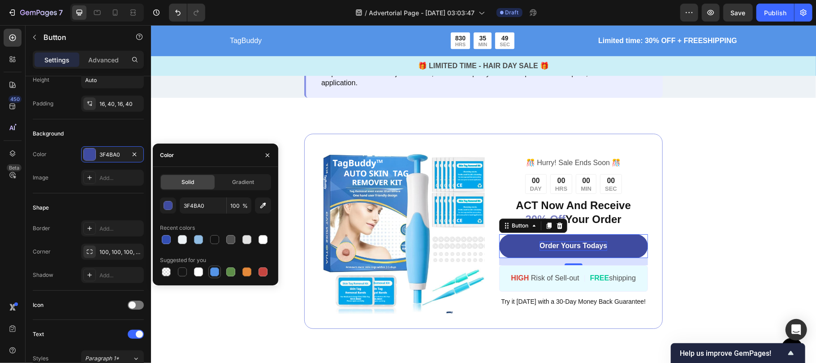
click at [214, 269] on div at bounding box center [214, 271] width 9 height 9
type input "5594E7"
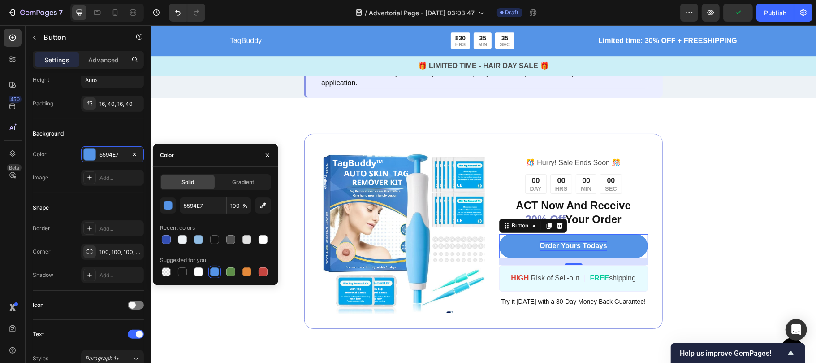
click at [214, 269] on div at bounding box center [214, 271] width 9 height 9
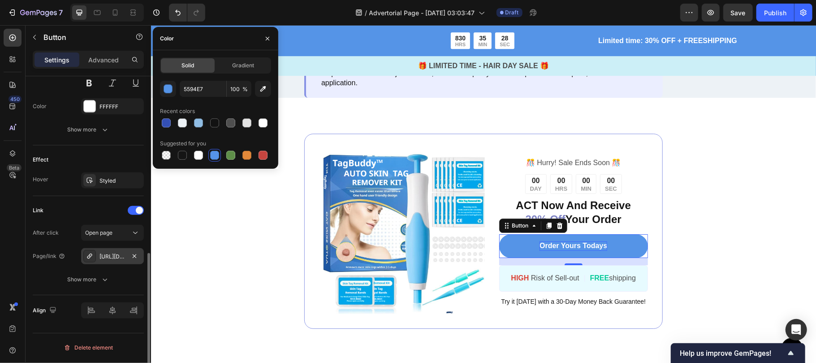
scroll to position [403, 0]
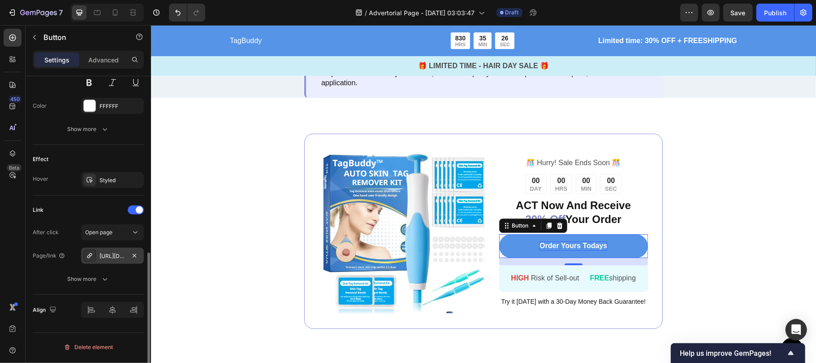
click at [113, 256] on div "[URL][DOMAIN_NAME]" at bounding box center [113, 256] width 26 height 8
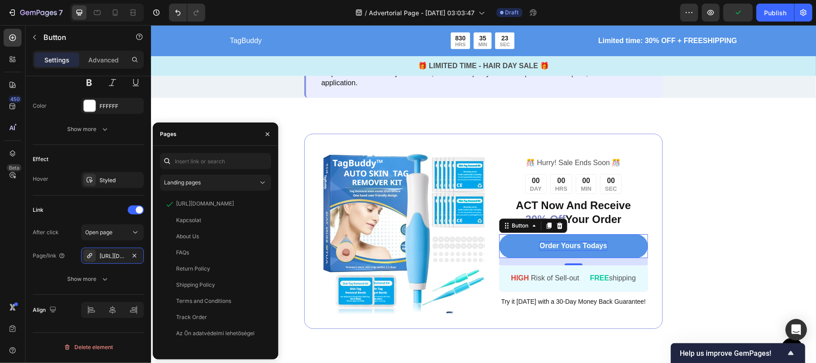
click at [209, 191] on div "Landing pages [URL][DOMAIN_NAME] View Kapcsolat View About Us View FAQs View Re…" at bounding box center [215, 252] width 111 height 199
click at [206, 178] on div "Landing pages" at bounding box center [215, 182] width 103 height 9
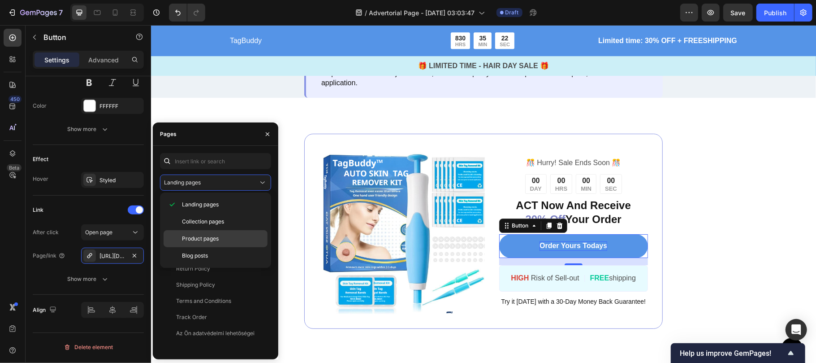
click at [194, 237] on span "Product pages" at bounding box center [200, 239] width 37 height 8
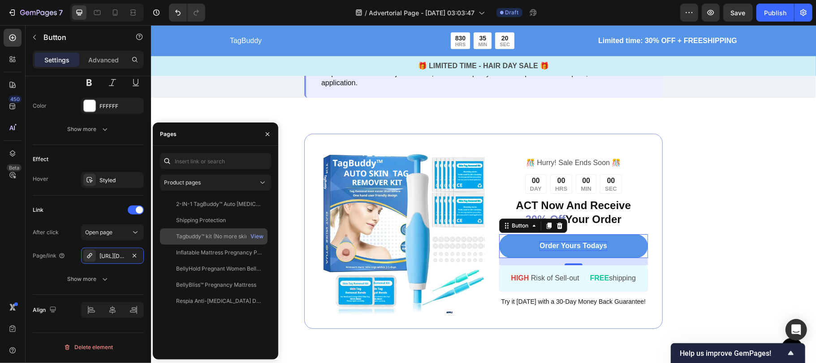
click at [195, 238] on div "Tagbuddy™ kit (No more skin tags )" at bounding box center [219, 236] width 86 height 8
click at [304, 133] on div "Image ️🎊 Hurry! Sale Ends Soon ️🎊 Text Block 00 DAY 00 HRS 00 MIN 00 SEC Countd…" at bounding box center [483, 230] width 359 height 195
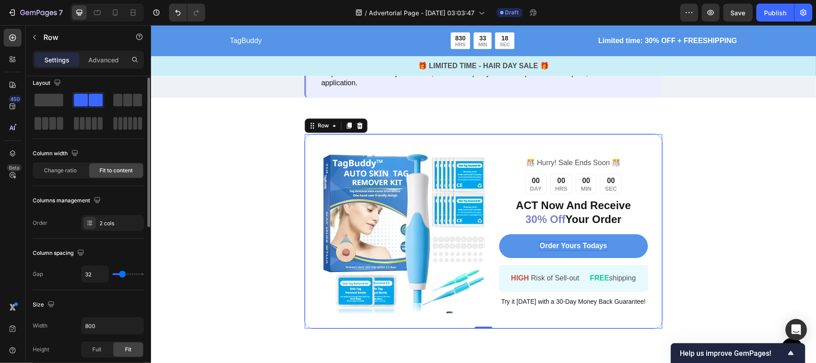
scroll to position [5, 0]
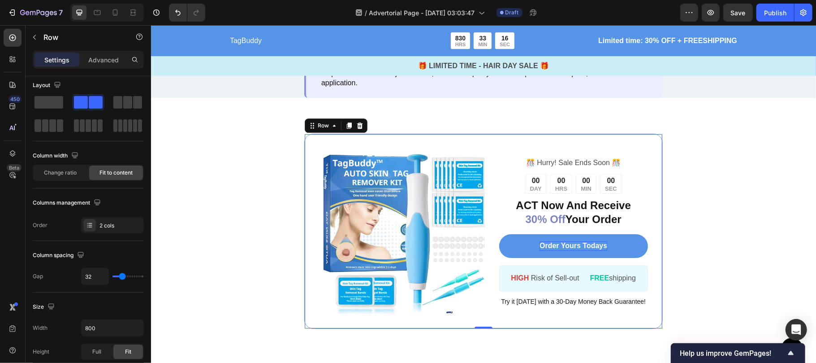
click at [304, 167] on div "Image ️🎊 Hurry! Sale Ends Soon ️🎊 Text Block 00 DAY 00 HRS 00 MIN 00 SEC Countd…" at bounding box center [483, 230] width 359 height 195
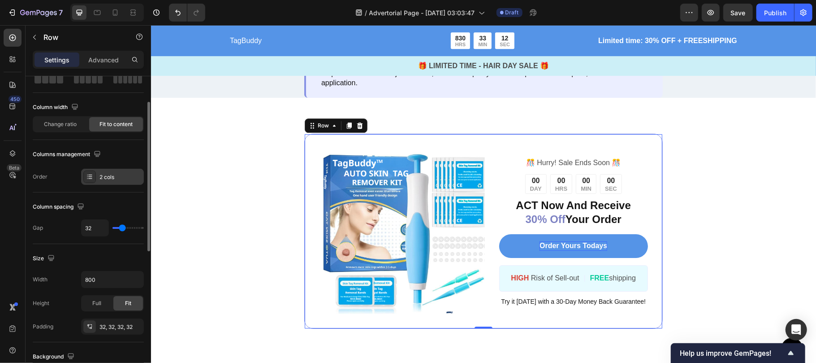
scroll to position [57, 0]
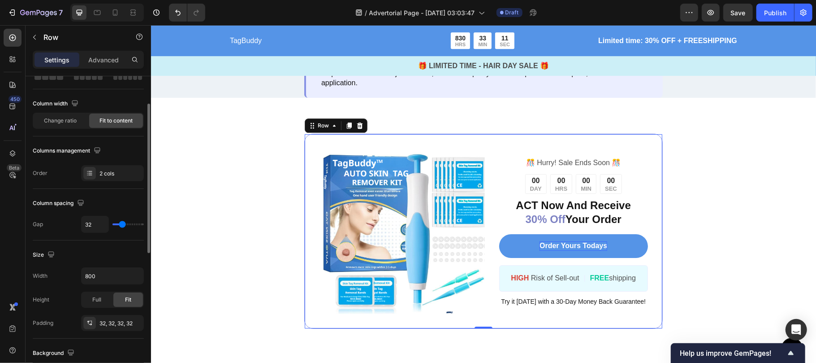
drag, startPoint x: 117, startPoint y: 218, endPoint x: 90, endPoint y: 243, distance: 37.2
click at [90, 243] on div "Size Width 800 Height Full Fit Padding 32, 32, 32, 32" at bounding box center [88, 289] width 111 height 98
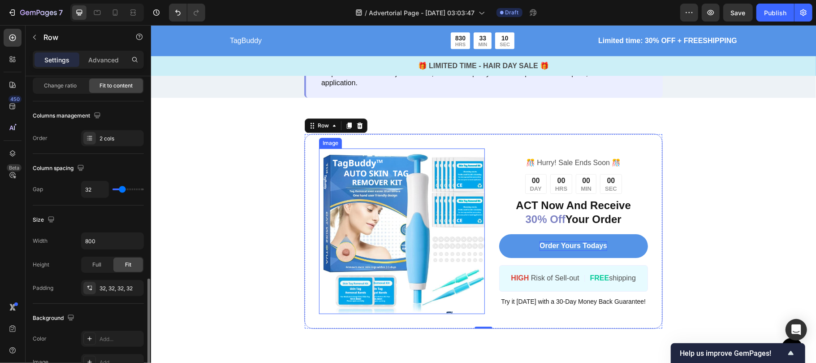
scroll to position [199, 0]
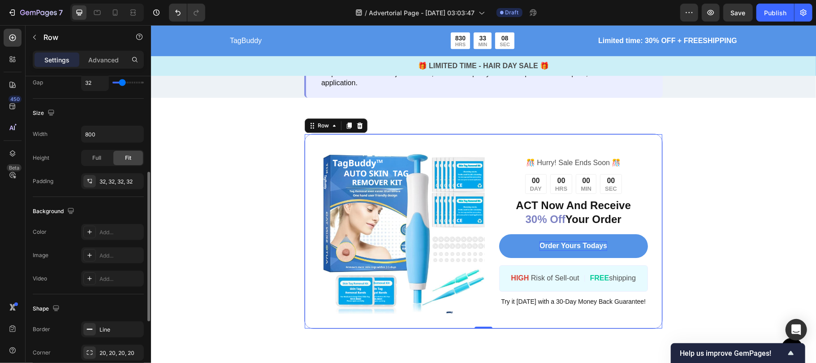
click at [305, 133] on div "Image ️🎊 Hurry! Sale Ends Soon ️🎊 Text Block 00 DAY 00 HRS 00 MIN 00 SEC Countd…" at bounding box center [483, 230] width 359 height 195
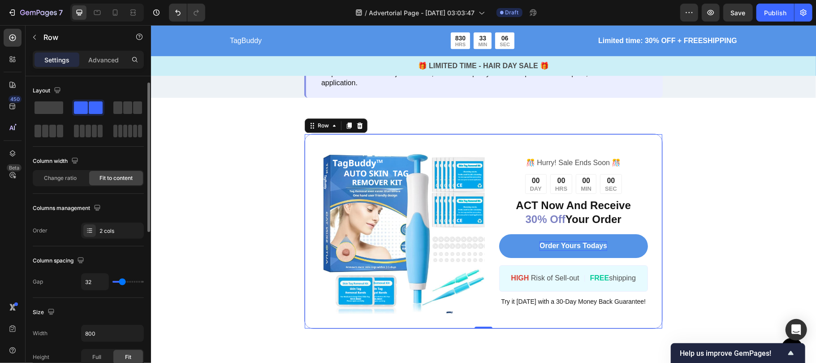
scroll to position [4, 0]
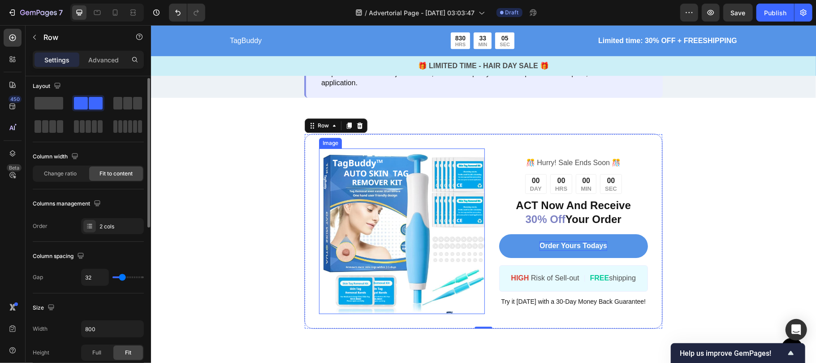
click at [366, 133] on div "Image ️🎊 Hurry! Sale Ends Soon ️🎊 Text Block 00 DAY 00 HRS 00 MIN 00 SEC Countd…" at bounding box center [483, 230] width 359 height 195
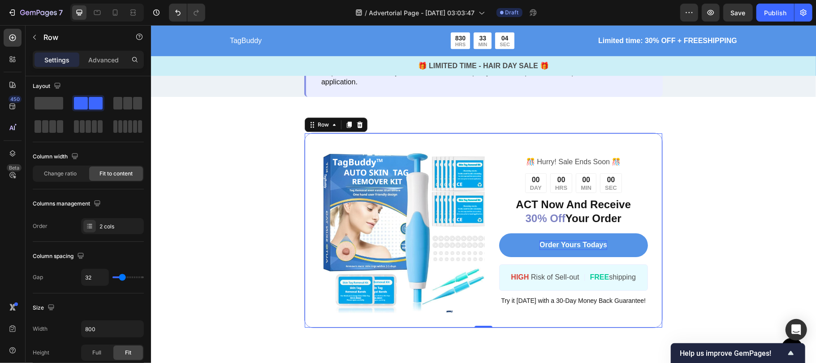
click at [257, 167] on div "Image ️🎊 Hurry! Sale Ends Soon ️🎊 Text Block 00 DAY 00 HRS 00 MIN 00 SEC Countd…" at bounding box center [483, 229] width 466 height 195
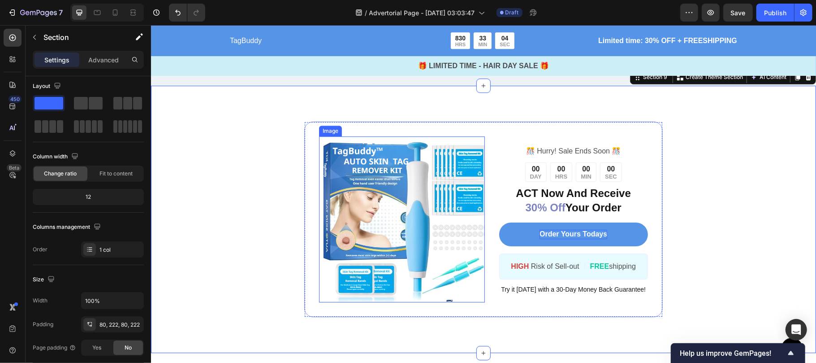
click at [339, 217] on img at bounding box center [402, 219] width 166 height 166
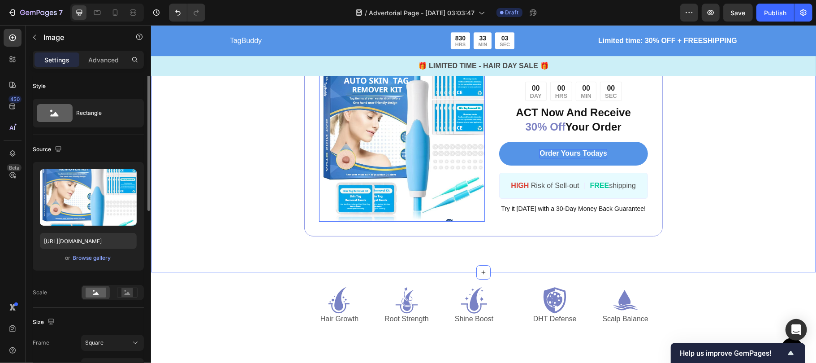
scroll to position [0, 0]
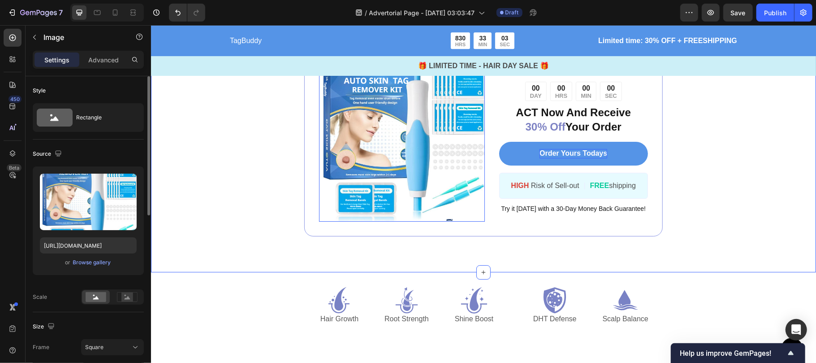
click at [689, 187] on div "Image 0 ️🎊 Hurry! Sale Ends Soon ️🎊 Text Block 00 DAY 00 HRS 00 MIN 00 SEC Coun…" at bounding box center [483, 137] width 466 height 195
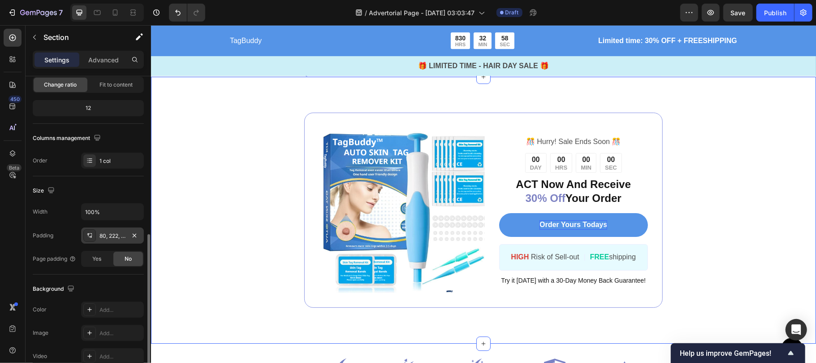
scroll to position [160, 0]
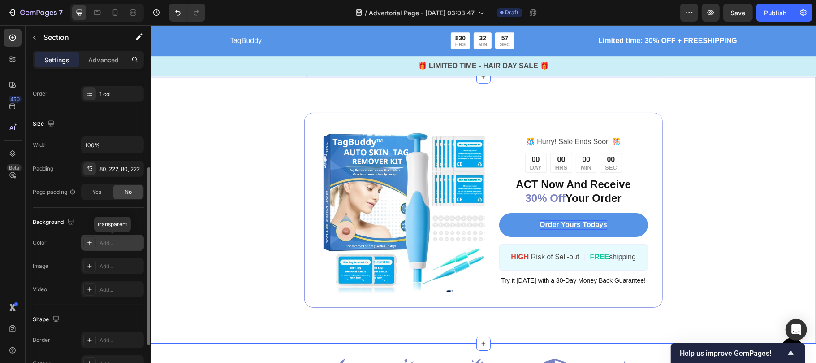
click at [86, 243] on icon at bounding box center [89, 242] width 7 height 7
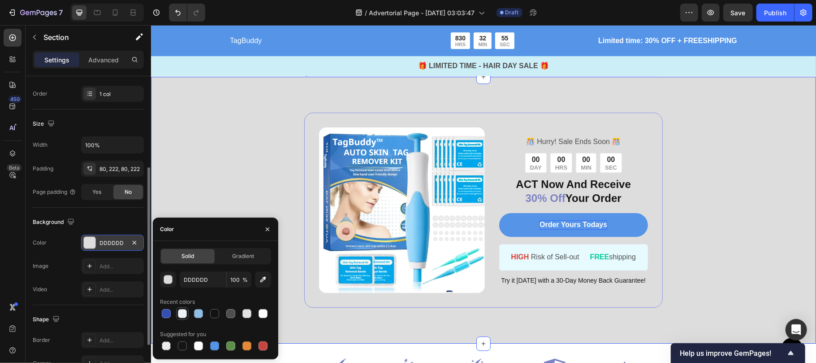
click at [183, 311] on div at bounding box center [182, 313] width 9 height 9
type input "EDF2F6"
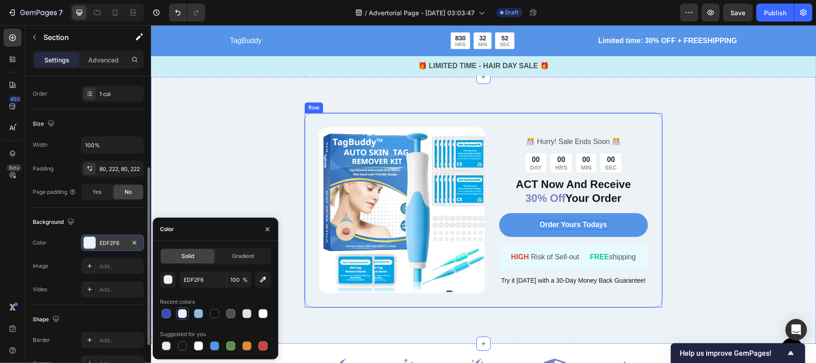
click at [526, 112] on div "Image ️🎊 Hurry! Sale Ends Soon ️🎊 Text Block 00 DAY 00 HRS 00 MIN 00 SEC Countd…" at bounding box center [483, 209] width 359 height 195
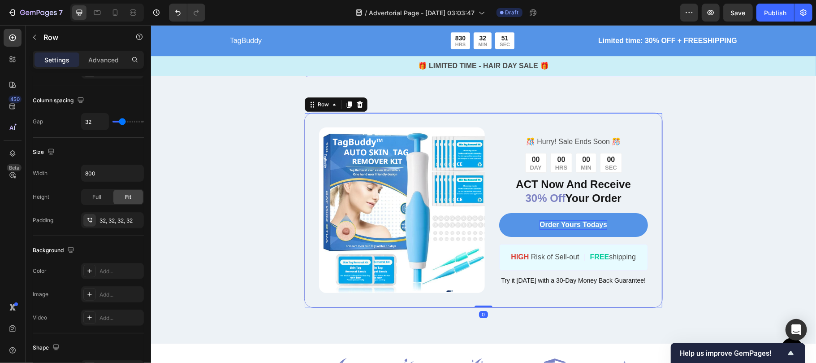
scroll to position [0, 0]
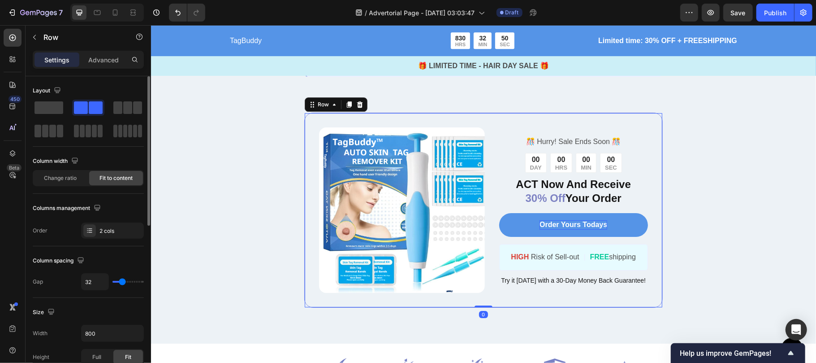
click at [89, 273] on div "Column spacing Gap 32" at bounding box center [88, 272] width 111 height 52
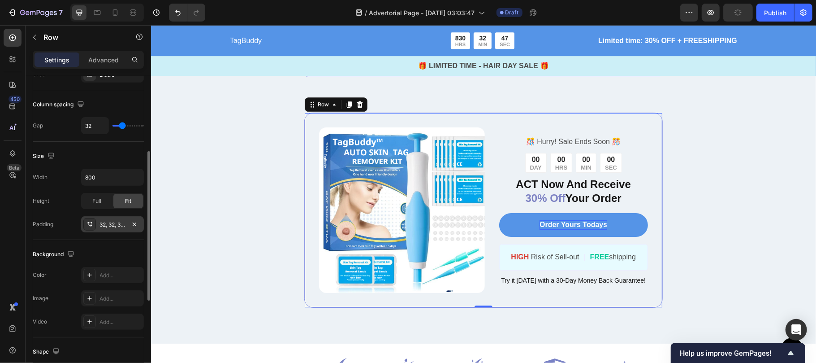
scroll to position [156, 0]
click at [89, 272] on icon at bounding box center [89, 274] width 7 height 7
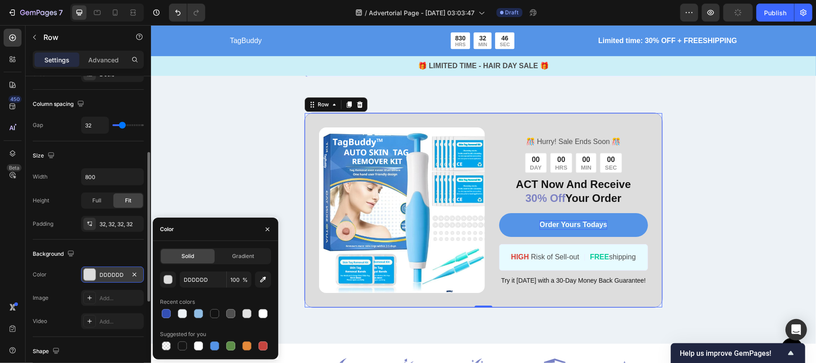
scroll to position [157, 0]
click at [213, 345] on div at bounding box center [214, 345] width 9 height 9
type input "5594E7"
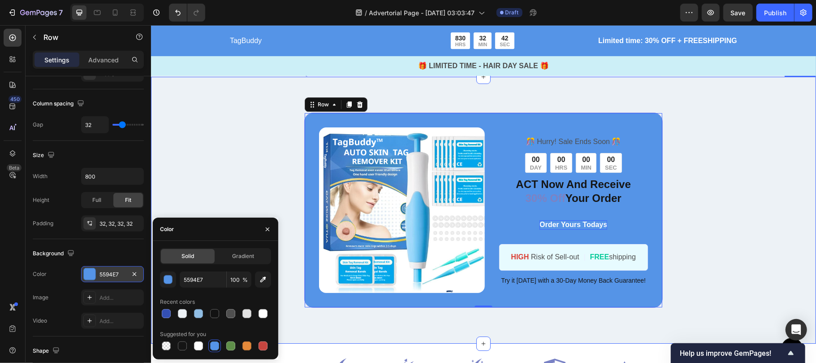
click at [704, 125] on div "Image ️🎊 Hurry! Sale Ends Soon ️🎊 Text Block 00 DAY 00 HRS 00 MIN 00 SEC Countd…" at bounding box center [483, 209] width 466 height 195
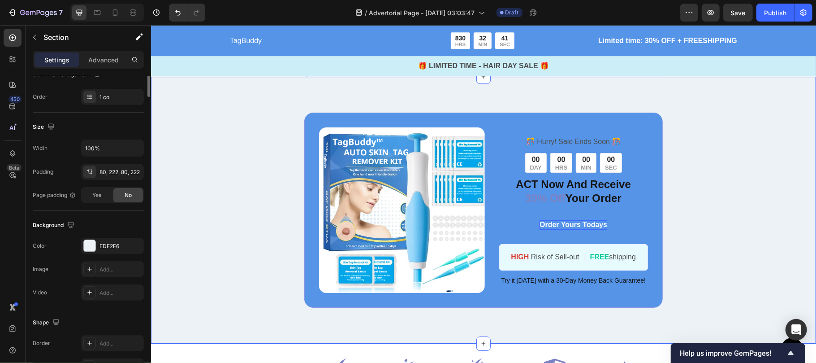
scroll to position [0, 0]
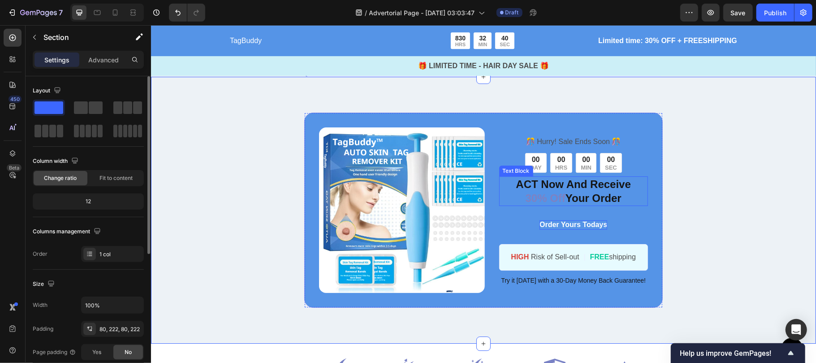
click at [542, 191] on span "30% Off" at bounding box center [546, 197] width 40 height 12
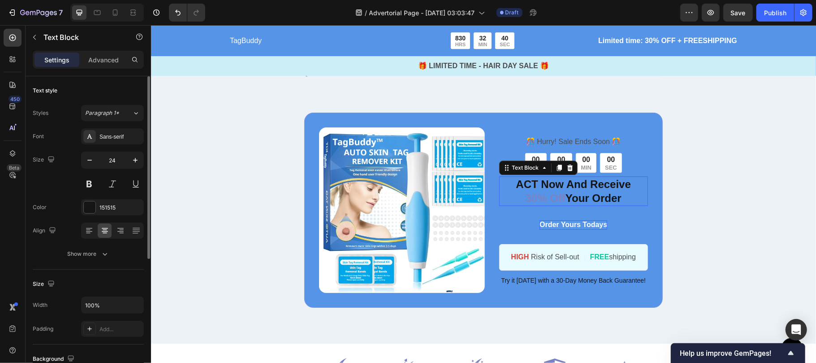
click at [542, 191] on span "30% Off" at bounding box center [546, 197] width 40 height 12
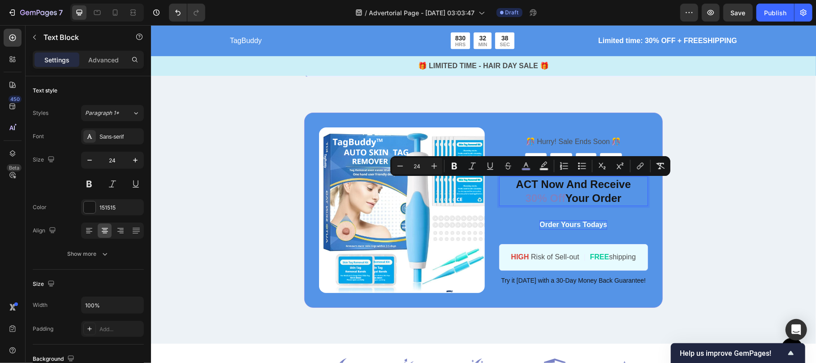
click at [560, 185] on p "ACT Now And Receive 30% Off Your Order" at bounding box center [573, 191] width 147 height 28
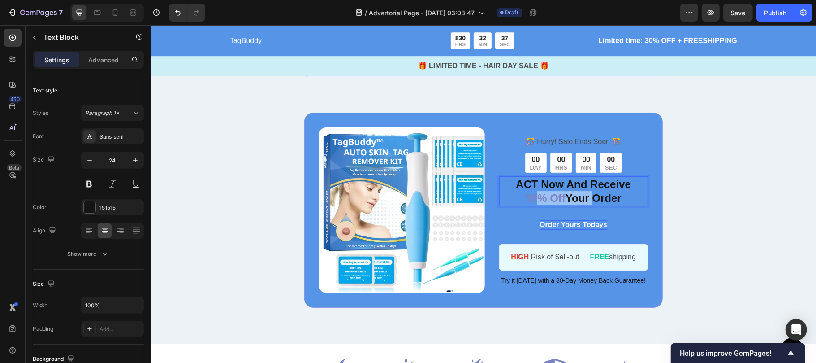
drag, startPoint x: 560, startPoint y: 185, endPoint x: 527, endPoint y: 186, distance: 33.2
click at [527, 186] on p "ACT Now And Receive 30% Off Your Order" at bounding box center [573, 191] width 147 height 28
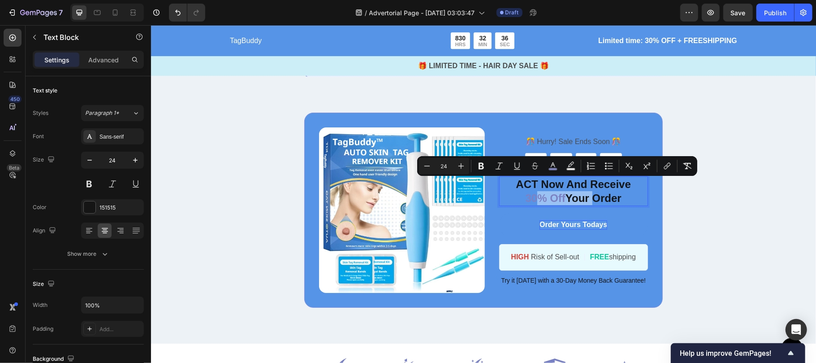
click at [527, 191] on span "30% Off" at bounding box center [546, 197] width 40 height 12
drag, startPoint x: 562, startPoint y: 183, endPoint x: 519, endPoint y: 183, distance: 43.0
click at [519, 183] on p "ACT Now And Receive 30% Off Your Order" at bounding box center [573, 191] width 147 height 28
click at [536, 169] on rect "Editor contextual toolbar" at bounding box center [536, 169] width 9 height 2
type input "7D82C3"
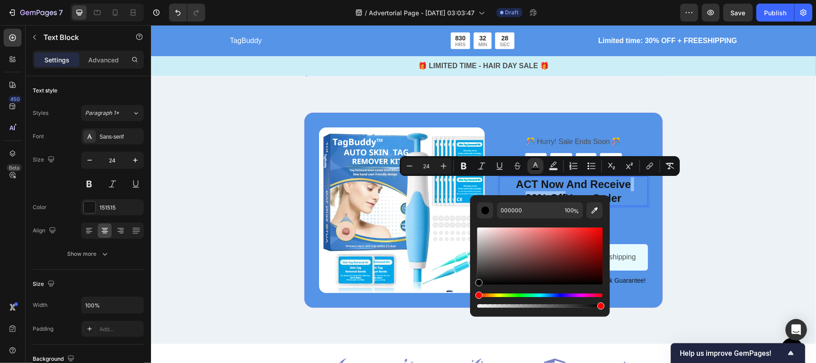
drag, startPoint x: 522, startPoint y: 243, endPoint x: 486, endPoint y: 286, distance: 56.0
click at [486, 286] on div "Editor contextual toolbar" at bounding box center [541, 268] width 126 height 84
click at [566, 234] on div "Editor contextual toolbar" at bounding box center [541, 255] width 126 height 57
click at [587, 235] on div "Editor contextual toolbar" at bounding box center [541, 255] width 126 height 57
drag, startPoint x: 596, startPoint y: 234, endPoint x: 586, endPoint y: 246, distance: 15.9
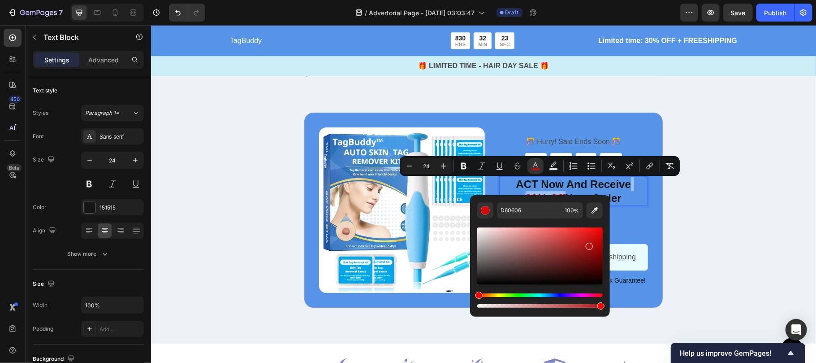
click at [586, 246] on div "Editor contextual toolbar" at bounding box center [541, 255] width 126 height 57
type input "FFFFFF"
drag, startPoint x: 732, startPoint y: 271, endPoint x: 465, endPoint y: 218, distance: 272.8
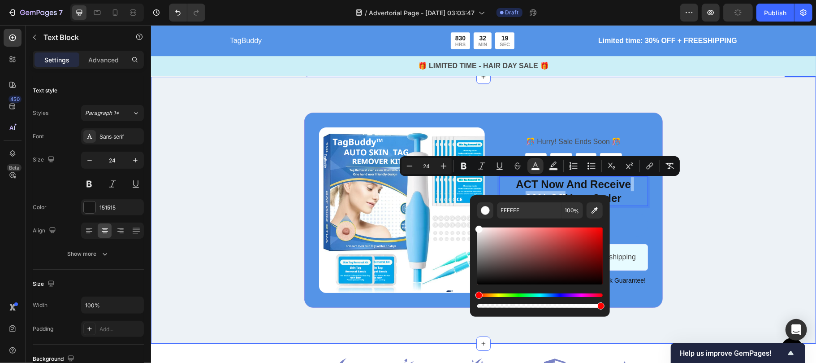
click at [731, 208] on div "Image ️🎊 Hurry! Sale Ends Soon ️🎊 Text Block 00 DAY 00 HRS 00 MIN 00 SEC Countd…" at bounding box center [483, 209] width 665 height 267
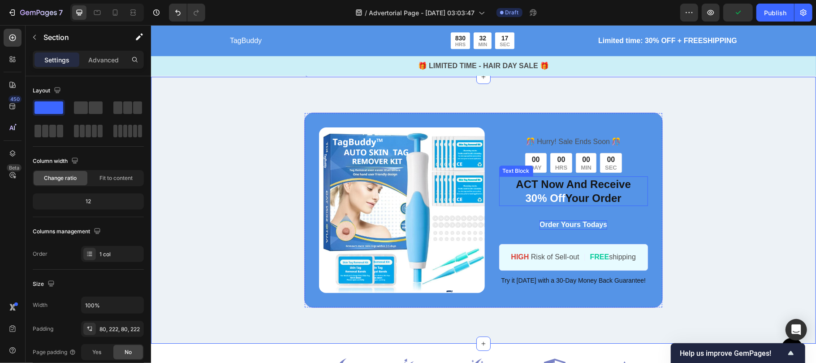
click at [526, 191] on span "30% Off" at bounding box center [546, 197] width 40 height 12
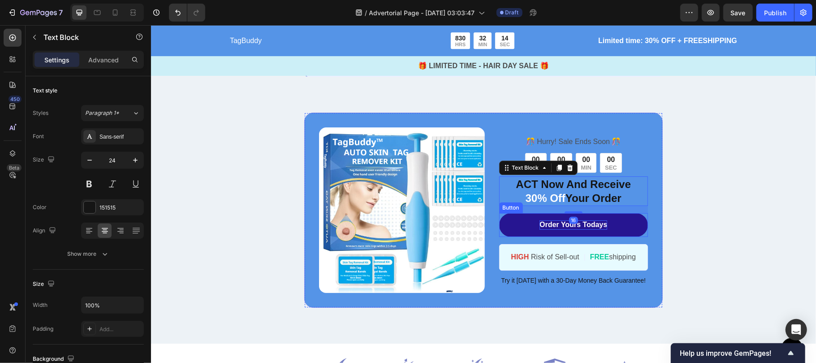
click at [511, 213] on link "Order Yours Todays" at bounding box center [573, 225] width 149 height 24
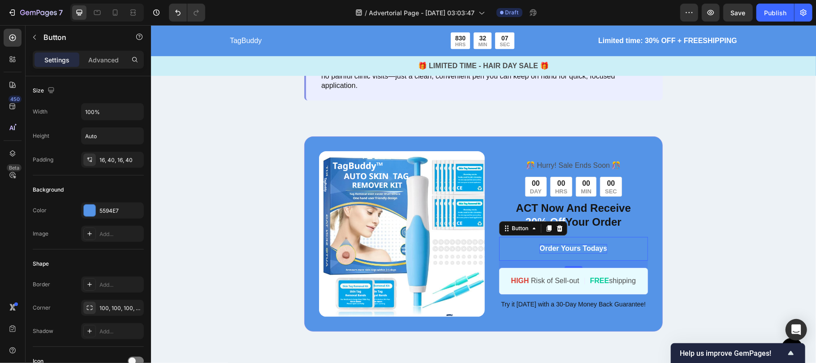
scroll to position [2043, 0]
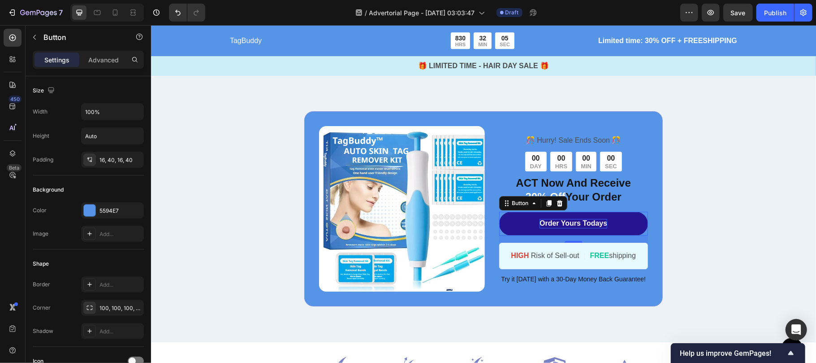
click at [499, 214] on link "Order Yours Todays" at bounding box center [573, 223] width 149 height 24
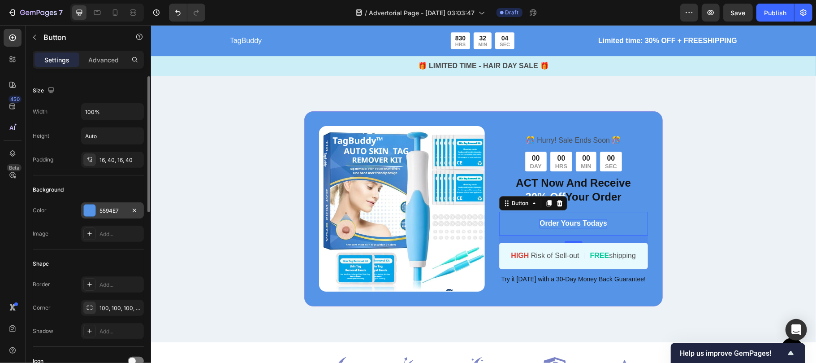
click at [92, 217] on div "5594E7" at bounding box center [112, 210] width 63 height 16
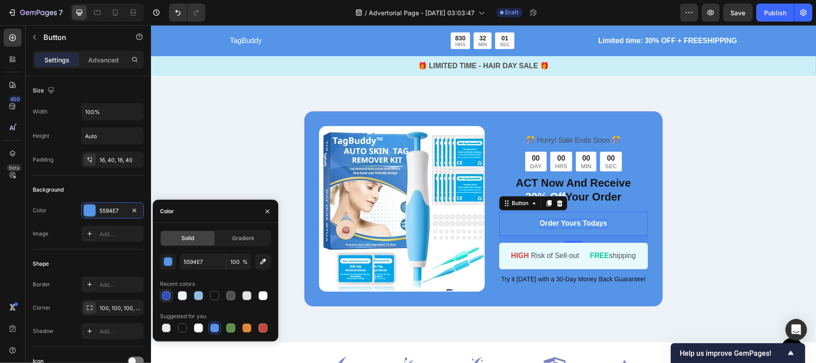
click at [167, 296] on div at bounding box center [166, 295] width 9 height 9
type input "334FB4"
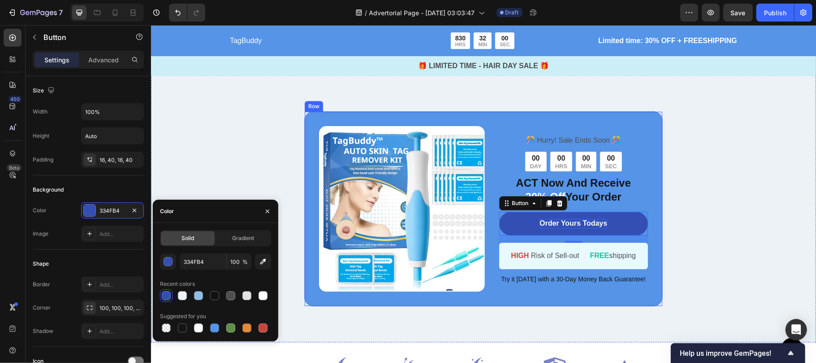
click at [648, 179] on div "Image ️🎊 Hurry! Sale Ends Soon ️🎊 Text Block 00 DAY 00 HRS 00 MIN 00 SEC Countd…" at bounding box center [483, 208] width 359 height 195
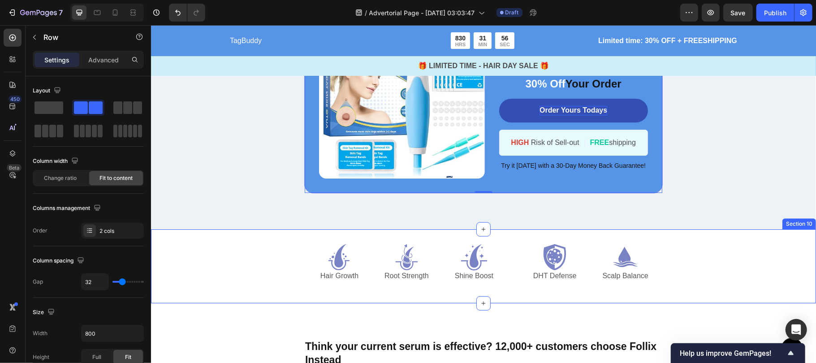
scroll to position [2148, 0]
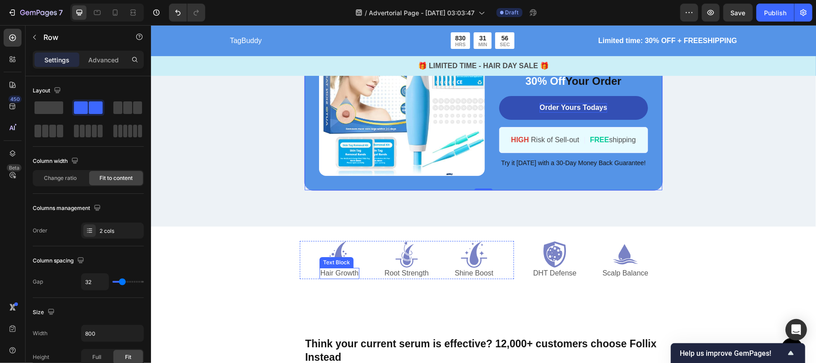
click at [332, 269] on p "Hair Growth" at bounding box center [339, 272] width 38 height 9
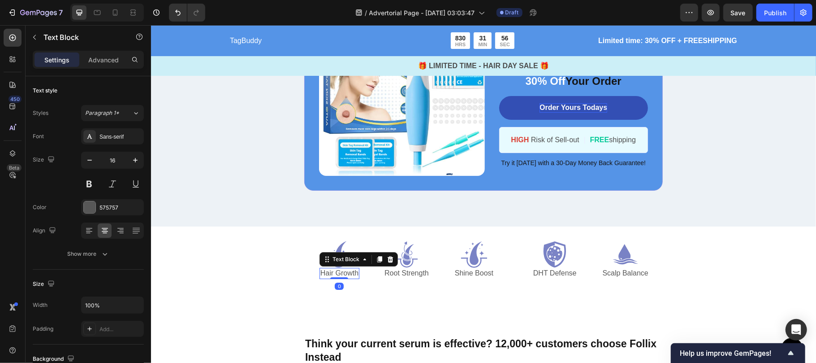
click at [332, 269] on p "Hair Growth" at bounding box center [339, 272] width 38 height 9
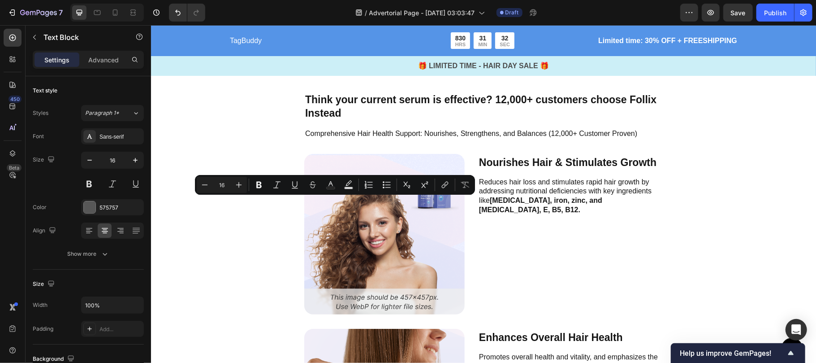
scroll to position [2215, 0]
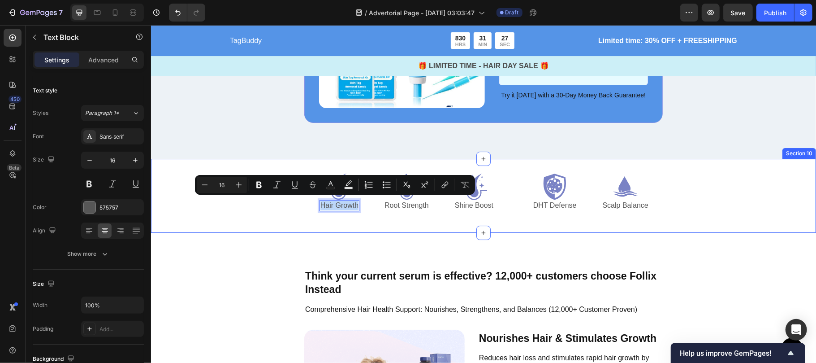
click at [452, 169] on div "Icon Hair Growth Text Block 0 Icon Root Strength Text Block Icon Shine Boost Te…" at bounding box center [483, 195] width 665 height 74
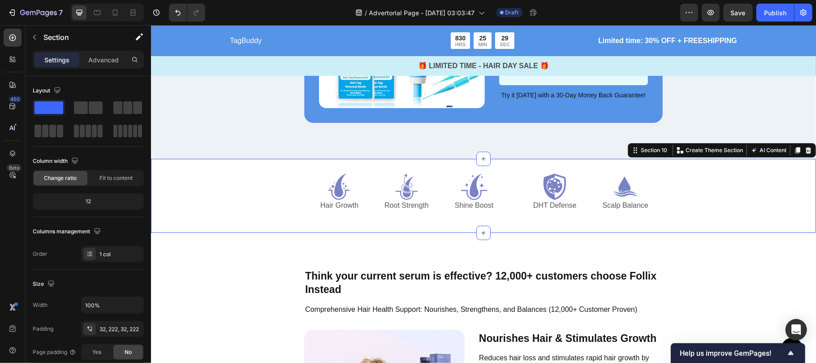
click at [483, 169] on div "Icon Hair Growth Text Block Icon Root Strength Text Block Icon Shine Boost Text…" at bounding box center [483, 195] width 665 height 74
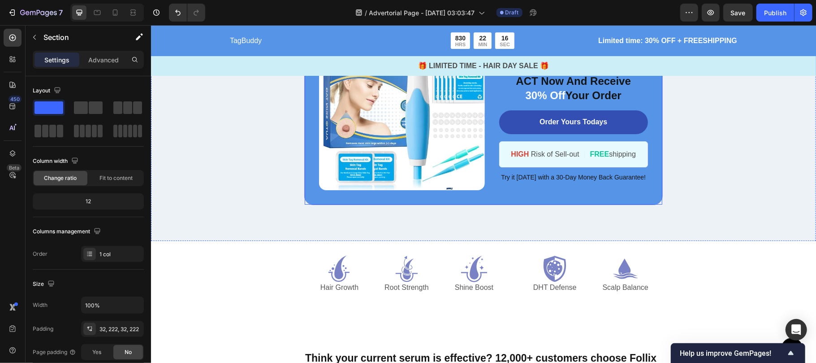
scroll to position [2172, 0]
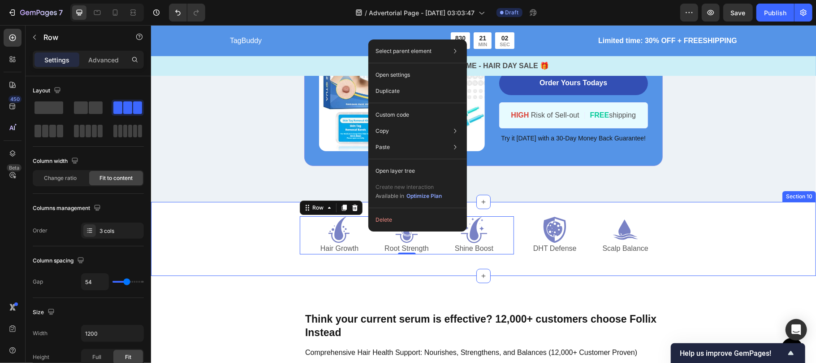
click at [305, 256] on div "Icon Hair Growth Text Block Icon Root Strength Text Block Icon Shine Boost Text…" at bounding box center [483, 238] width 466 height 45
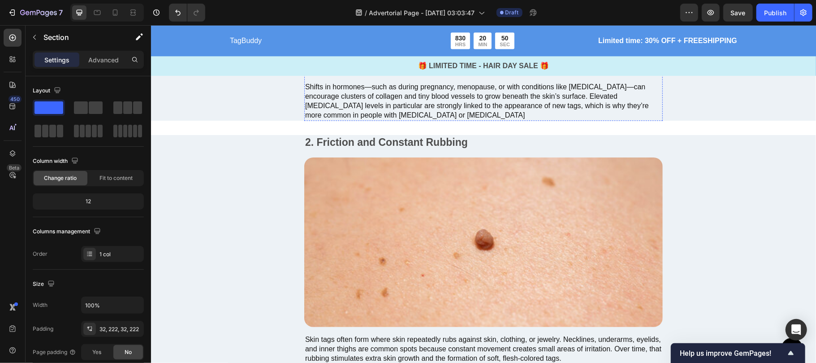
scroll to position [1383, 0]
click at [440, 244] on img at bounding box center [483, 240] width 359 height 169
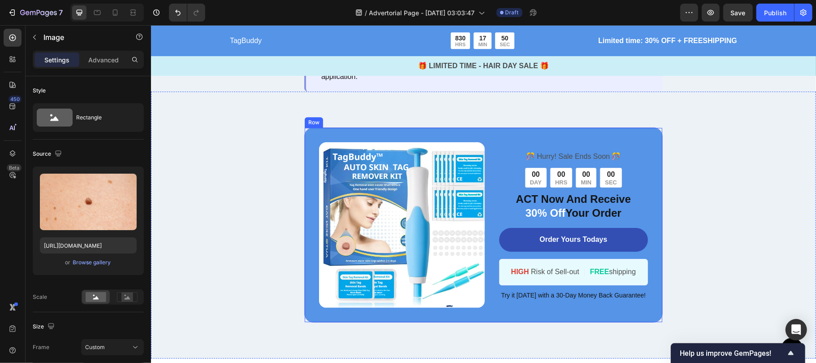
scroll to position [1973, 0]
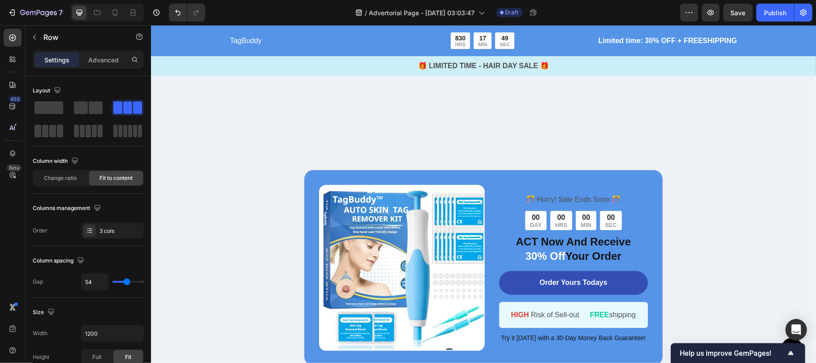
click at [405, 278] on div "Button Sticky TagBuddy Text Block 830 HRS 17 MIN 49 SEC Countdown Timer Row Lim…" at bounding box center [483, 128] width 665 height 4117
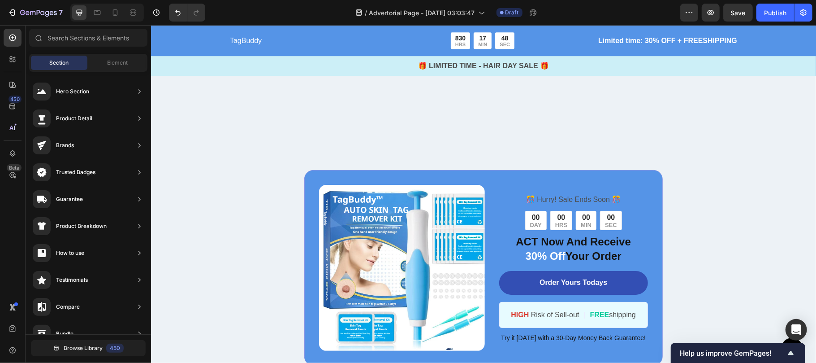
scroll to position [2193, 0]
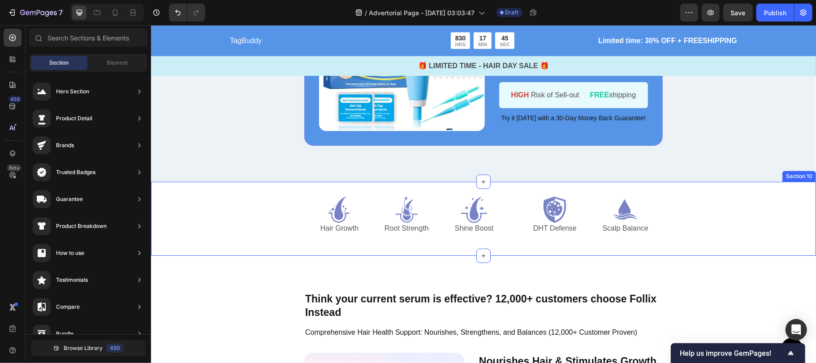
click at [470, 187] on div "Icon Hair Growth Text Block Icon Root Strength Text Block Icon Shine Boost Text…" at bounding box center [483, 218] width 665 height 74
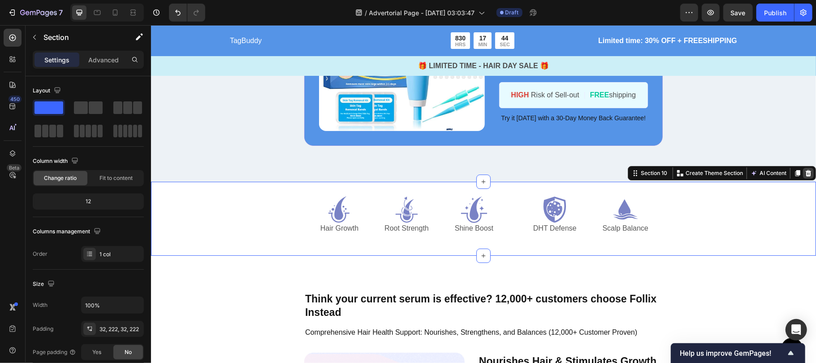
click at [805, 170] on icon at bounding box center [808, 172] width 7 height 7
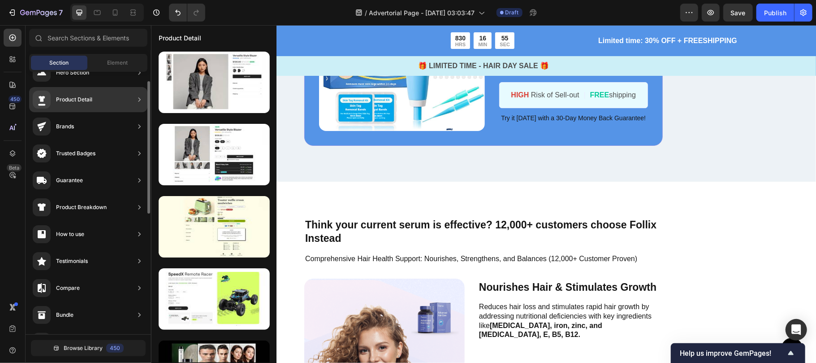
scroll to position [0, 0]
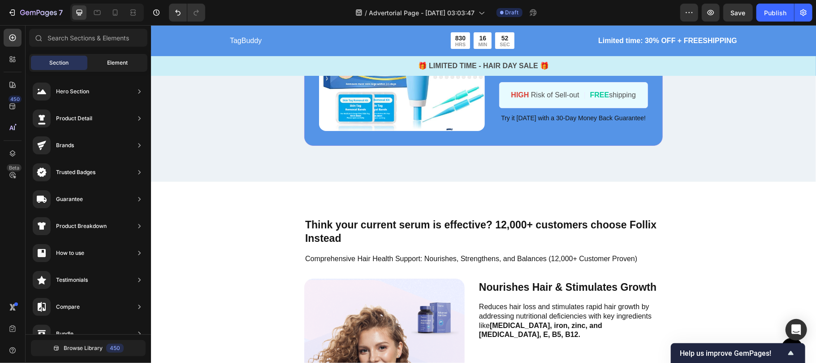
click at [108, 61] on span "Element" at bounding box center [117, 63] width 21 height 8
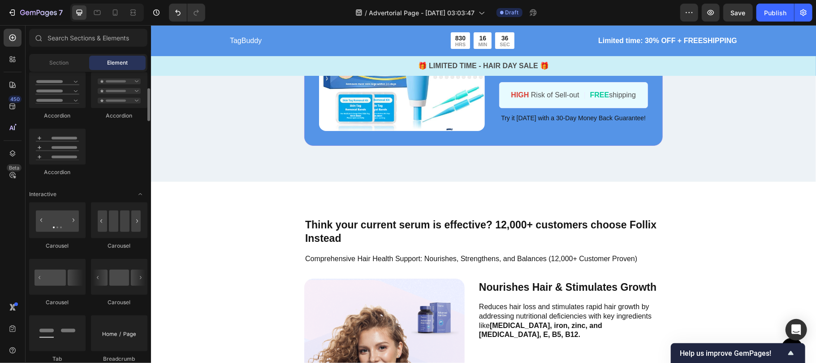
scroll to position [616, 0]
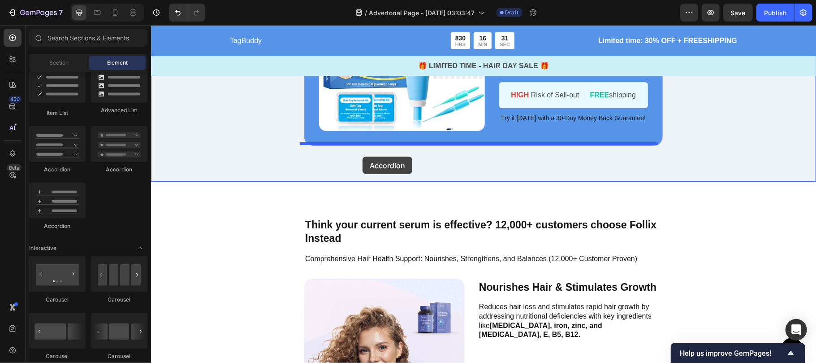
drag, startPoint x: 203, startPoint y: 178, endPoint x: 359, endPoint y: 155, distance: 157.7
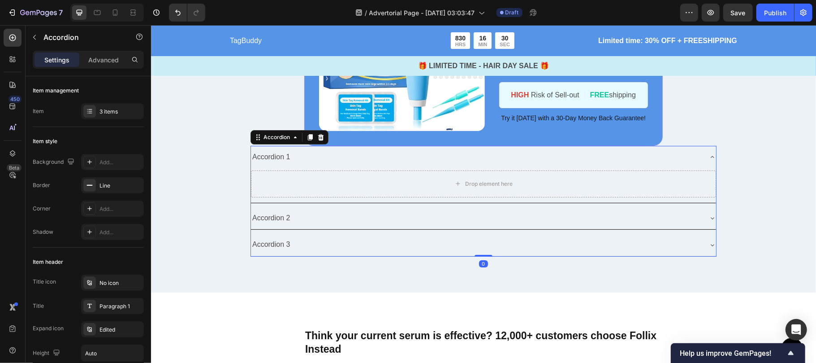
click at [313, 170] on div "Drop element here" at bounding box center [483, 183] width 465 height 27
click at [298, 154] on div "Accordion 1" at bounding box center [476, 157] width 451 height 16
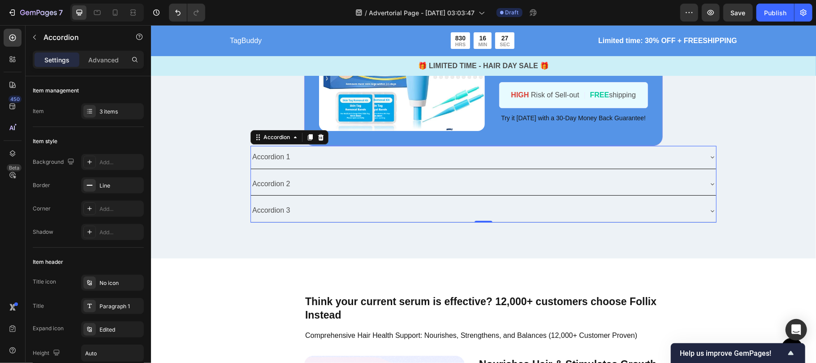
click at [247, 147] on div "Image ️🎊 Hurry! Sale Ends Soon ️🎊 Text Block 00 DAY 00 HRS 00 MIN 00 SEC Countd…" at bounding box center [483, 86] width 665 height 344
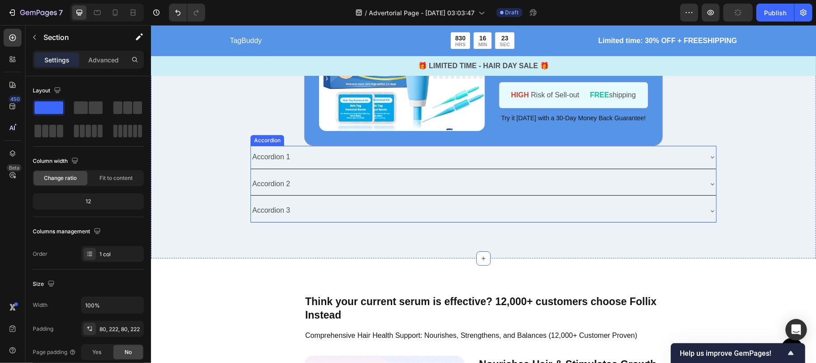
click at [280, 157] on div "Accordion 1" at bounding box center [271, 157] width 41 height 16
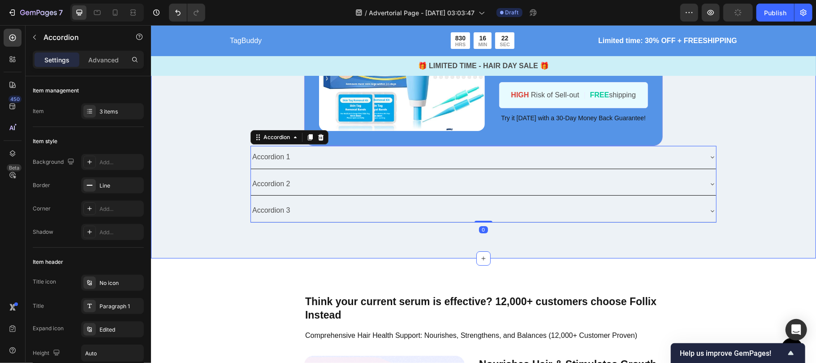
click at [249, 151] on div "Image ️🎊 Hurry! Sale Ends Soon ️🎊 Text Block 00 DAY 00 HRS 00 MIN 00 SEC Countd…" at bounding box center [483, 86] width 665 height 344
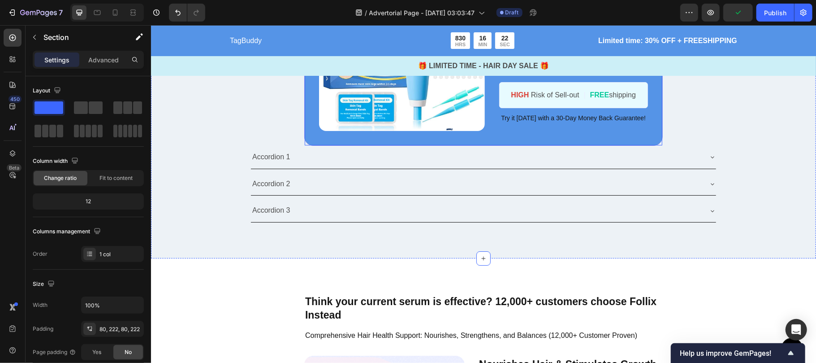
drag, startPoint x: 158, startPoint y: 152, endPoint x: 94, endPoint y: 102, distance: 81.8
click at [94, 103] on span at bounding box center [96, 107] width 14 height 13
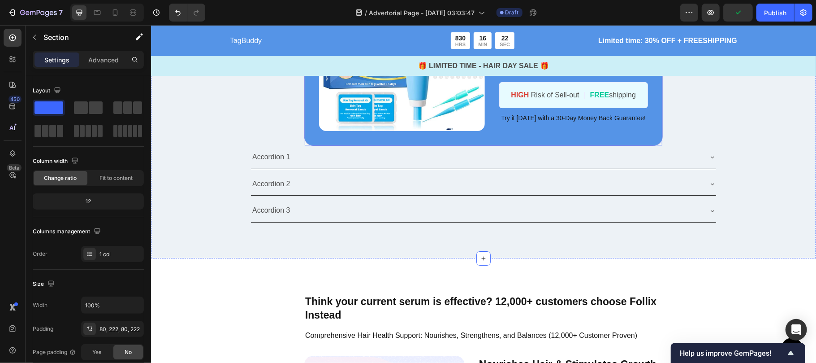
click at [94, 103] on span at bounding box center [96, 107] width 14 height 13
click at [14, 0] on div "7 Version history / Advertorial Page - [DATE] 03:03:47 Draft Preview Publish 45…" at bounding box center [408, 0] width 816 height 0
click at [59, 53] on div "Settings" at bounding box center [57, 59] width 45 height 14
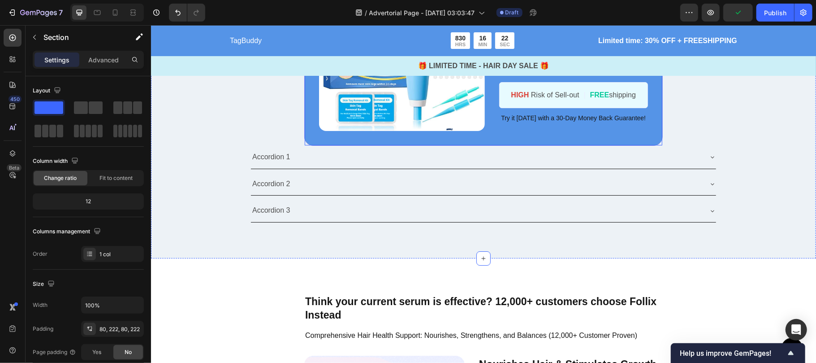
click at [45, 42] on p "Section" at bounding box center [80, 37] width 74 height 11
click at [0, 0] on div at bounding box center [0, 0] width 0 height 0
click at [0, 0] on div "Sections(18) Elements(83) Section Element Hero Section Product Detail Brands Tr…" at bounding box center [0, 0] width 0 height 0
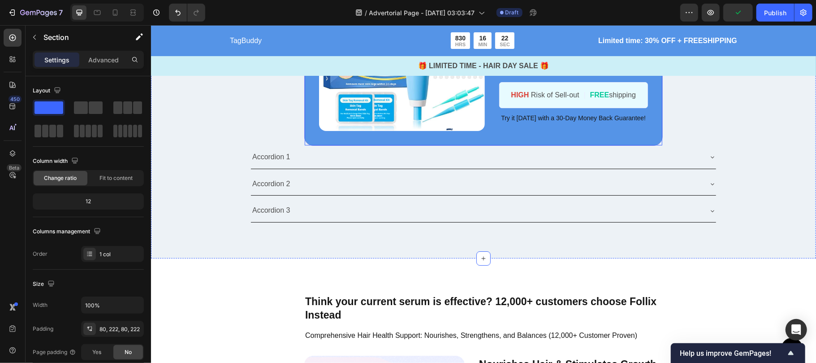
click at [0, 0] on icon at bounding box center [0, 0] width 0 height 0
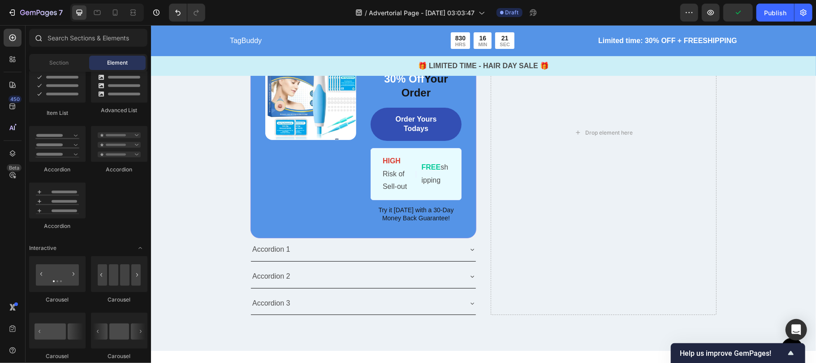
scroll to position [2278, 0]
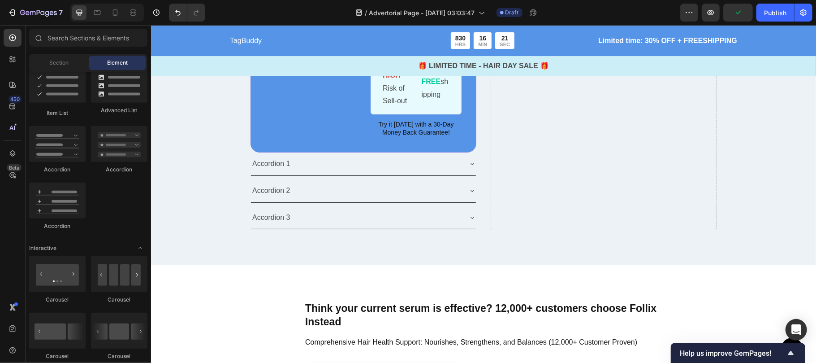
click at [116, 104] on div "Item List Advanced List Accordion Accordion Accordion" at bounding box center [88, 152] width 118 height 171
click at [324, 170] on div "Accordion 1" at bounding box center [356, 164] width 211 height 16
click at [323, 191] on div "Accordion 2" at bounding box center [363, 190] width 225 height 23
click at [232, 171] on div "Image ️🎊 Hurry! Sale Ends Soon ️🎊 Text Block 00 DAY 00 HRS 00 MIN 00 SEC Countd…" at bounding box center [483, 46] width 665 height 436
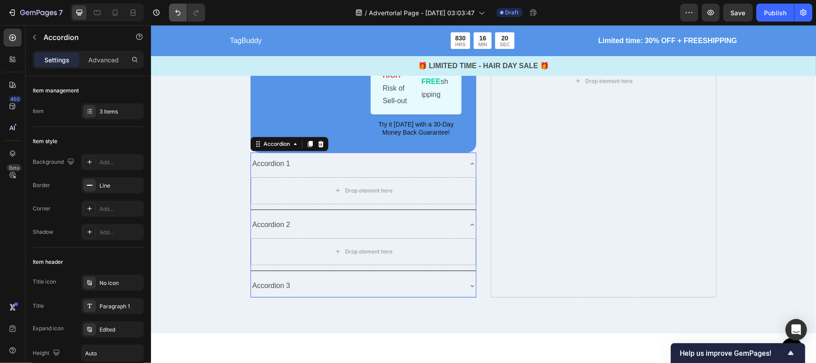
click at [178, 14] on icon "Undo/Redo" at bounding box center [178, 12] width 9 height 9
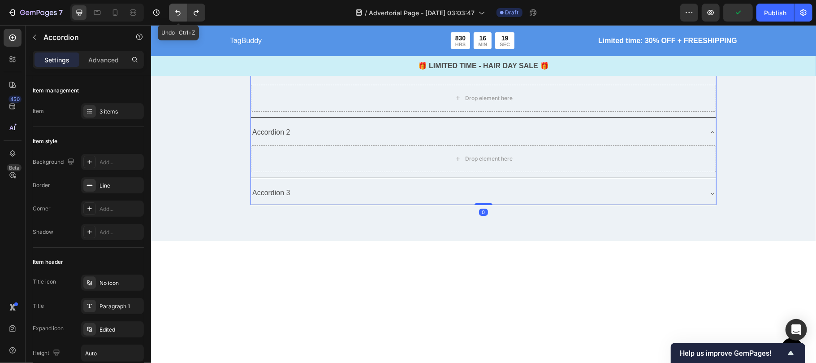
scroll to position [2126, 0]
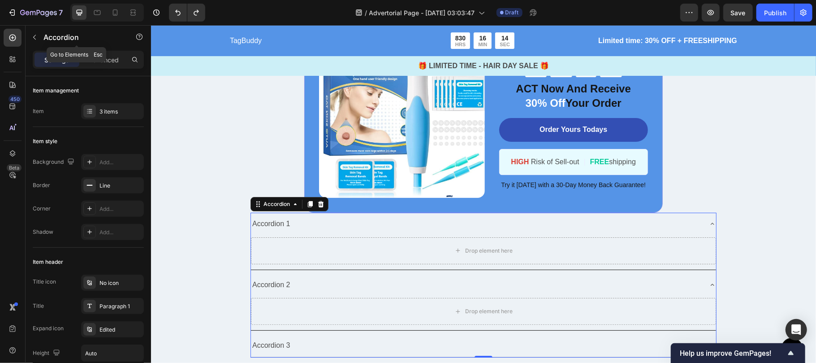
click at [35, 36] on icon "button" at bounding box center [34, 37] width 3 height 5
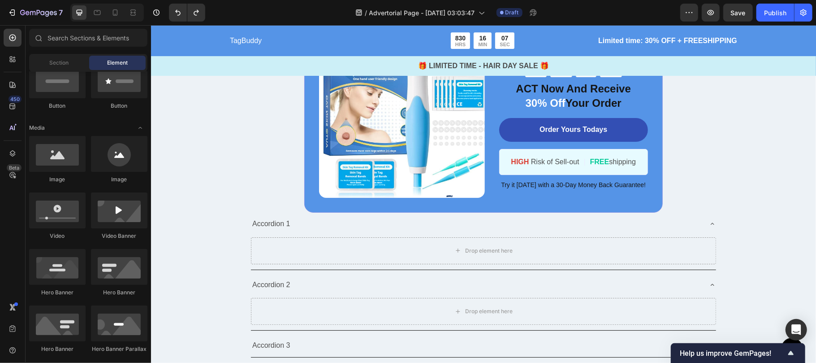
scroll to position [0, 0]
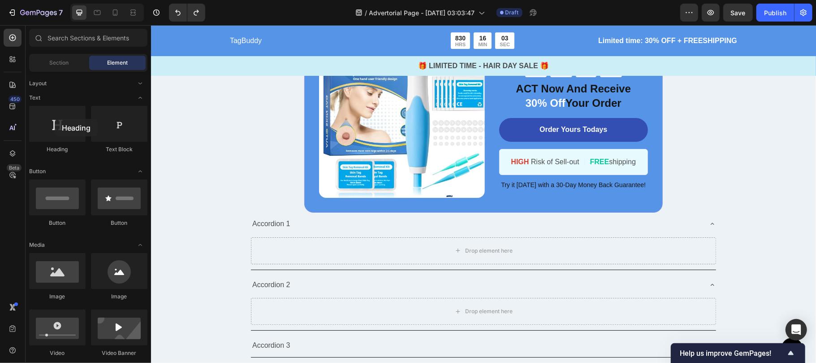
drag, startPoint x: 55, startPoint y: 119, endPoint x: 390, endPoint y: 230, distance: 353.3
click at [52, 125] on div at bounding box center [57, 124] width 56 height 36
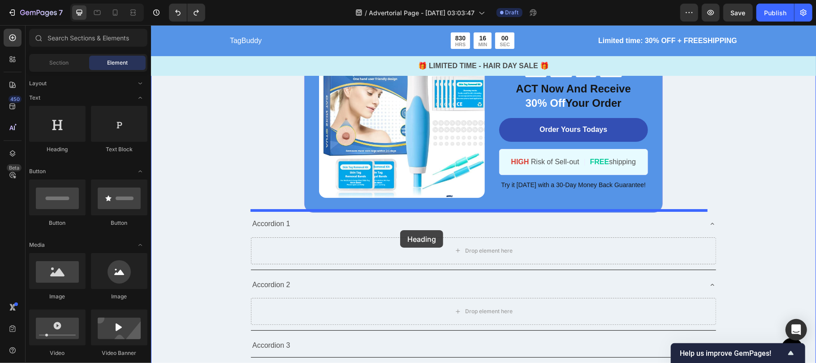
drag, startPoint x: 541, startPoint y: 255, endPoint x: 409, endPoint y: 222, distance: 135.4
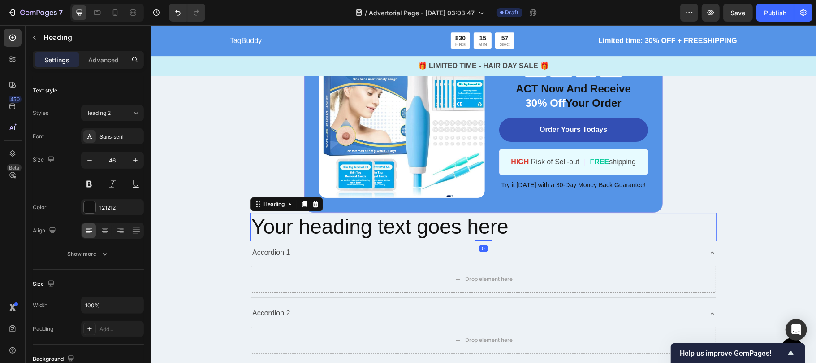
click at [404, 226] on h2 "Your heading text goes here" at bounding box center [483, 226] width 466 height 29
click at [404, 226] on p "Your heading text goes here" at bounding box center [483, 226] width 465 height 27
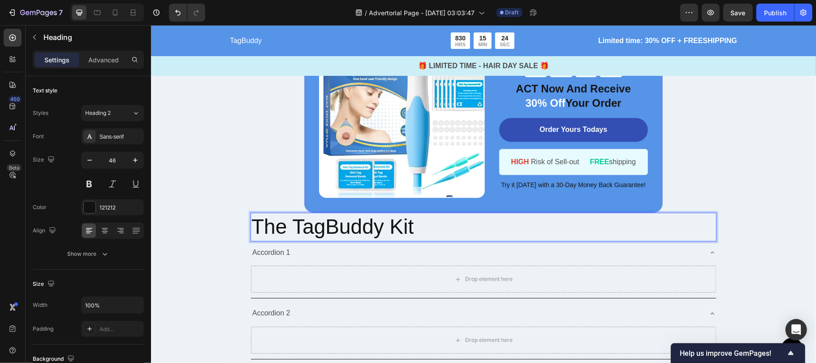
click at [363, 221] on p "The TagBuddy Kit" at bounding box center [483, 226] width 465 height 27
click at [449, 226] on p "The Tagbuddy™ Kit" at bounding box center [483, 226] width 465 height 27
click at [411, 225] on p "The Tagbuddy™ Kit" at bounding box center [483, 226] width 465 height 27
click at [474, 227] on p "The Tagbuddy™ Kit" at bounding box center [483, 226] width 465 height 27
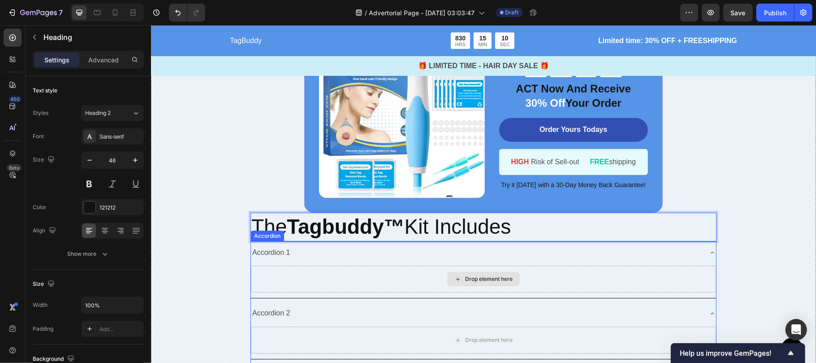
click at [347, 276] on div "Drop element here" at bounding box center [483, 278] width 465 height 27
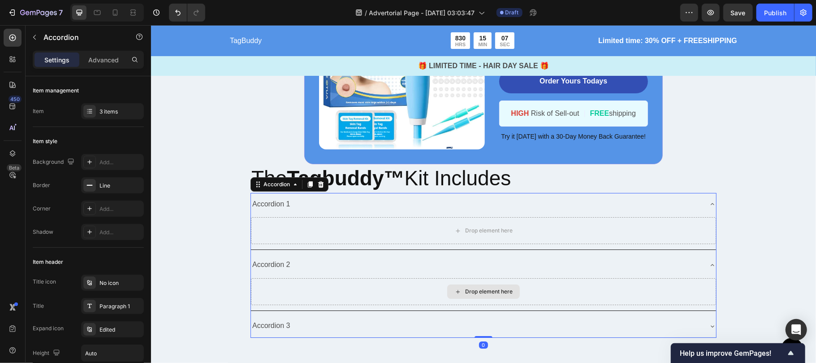
scroll to position [2192, 0]
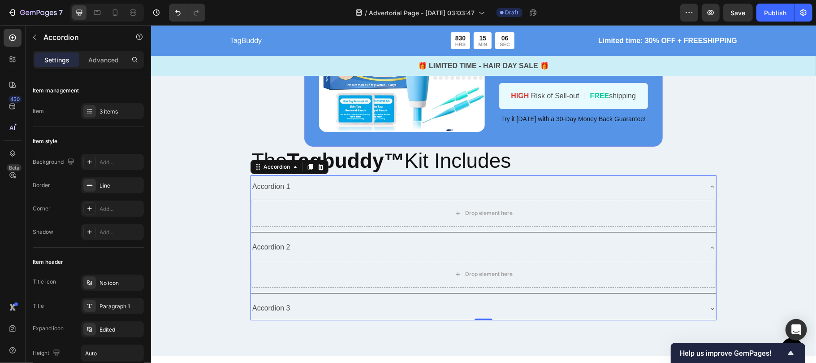
click at [284, 246] on div "Accordion 2" at bounding box center [271, 247] width 41 height 16
click at [469, 235] on div "Accordion 2" at bounding box center [483, 246] width 465 height 23
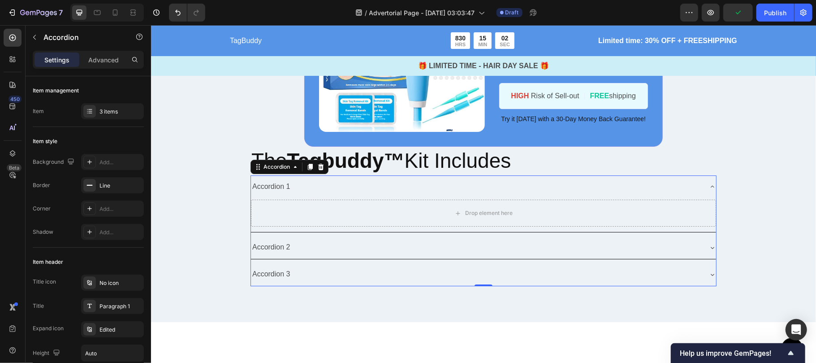
click at [709, 244] on icon at bounding box center [712, 246] width 7 height 7
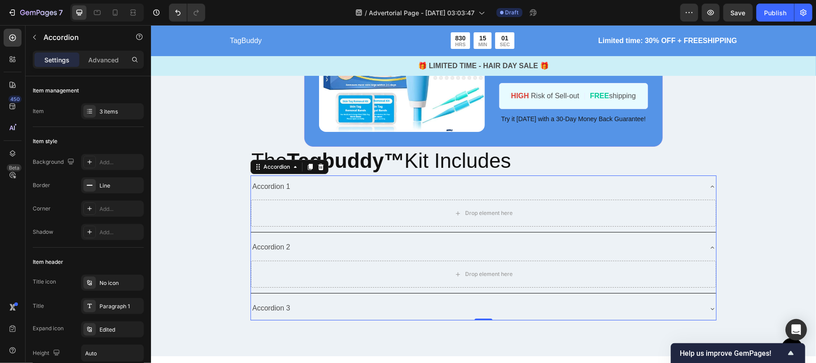
click at [620, 243] on div "Accordion 2" at bounding box center [476, 247] width 451 height 16
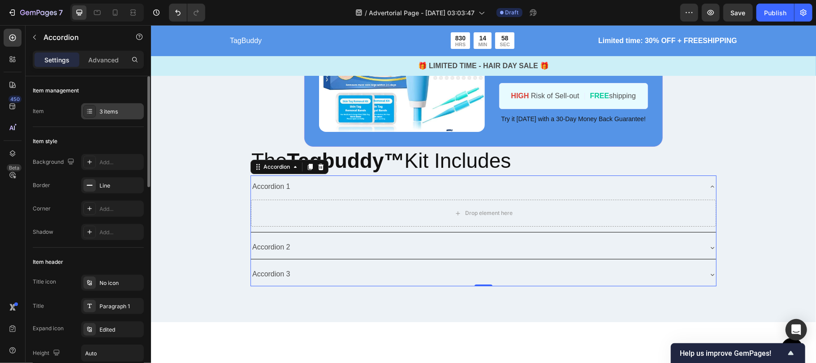
click at [99, 111] on div "3 items" at bounding box center [112, 111] width 63 height 16
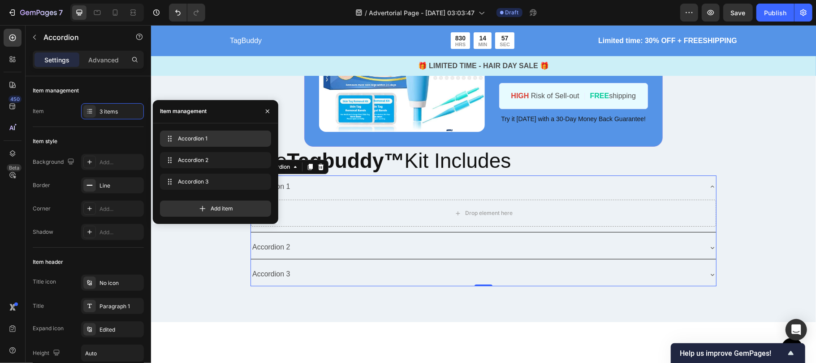
click at [198, 143] on div "Accordion 1 Accordion 1" at bounding box center [216, 138] width 104 height 13
click at [261, 140] on icon "button" at bounding box center [261, 138] width 7 height 7
click at [254, 140] on div "Delete" at bounding box center [255, 139] width 17 height 8
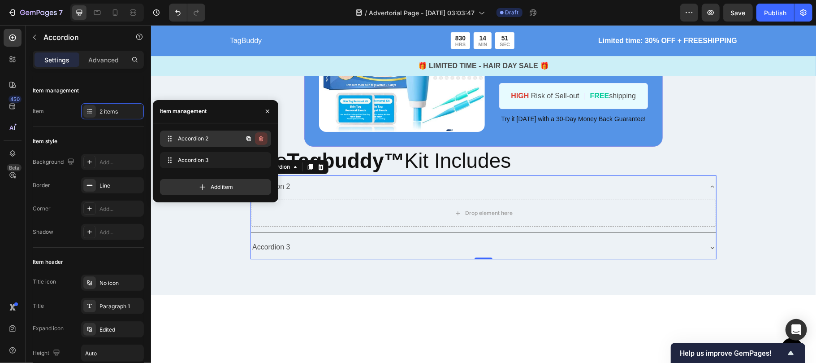
click at [259, 140] on icon "button" at bounding box center [261, 138] width 7 height 7
click at [255, 139] on div "Delete" at bounding box center [255, 139] width 17 height 8
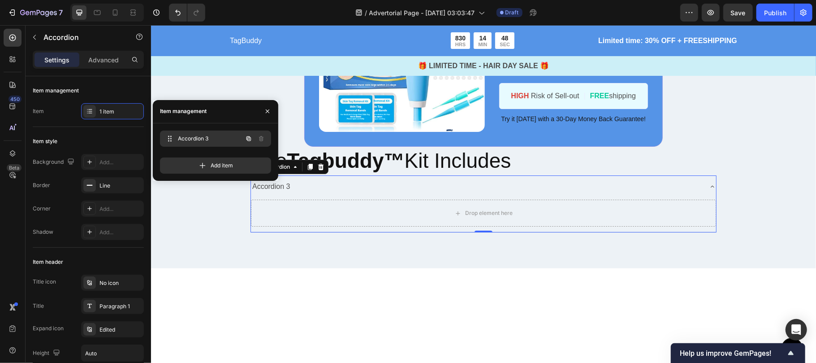
click at [221, 142] on span "Accordion 3" at bounding box center [203, 139] width 51 height 8
click at [289, 193] on div "Accordion 3" at bounding box center [483, 186] width 465 height 23
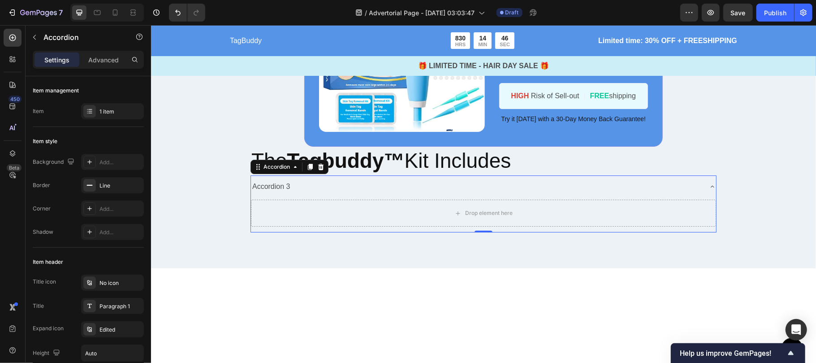
click at [289, 193] on div "Accordion 3" at bounding box center [483, 186] width 465 height 23
click at [295, 186] on div "Accordion 3" at bounding box center [476, 186] width 451 height 16
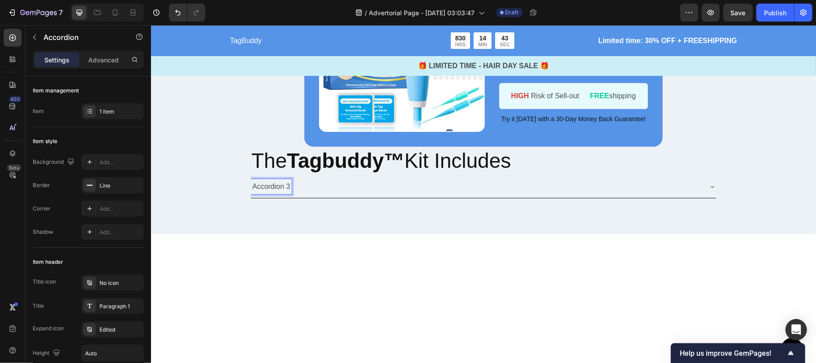
click at [270, 183] on p "Accordion 3" at bounding box center [271, 186] width 38 height 13
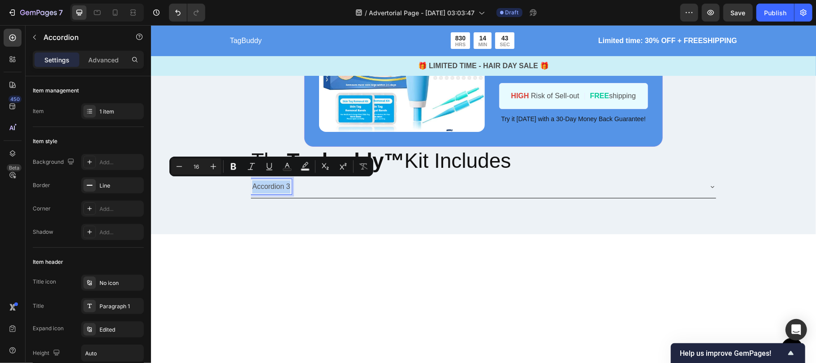
click at [270, 183] on p "Accordion 3" at bounding box center [271, 186] width 38 height 13
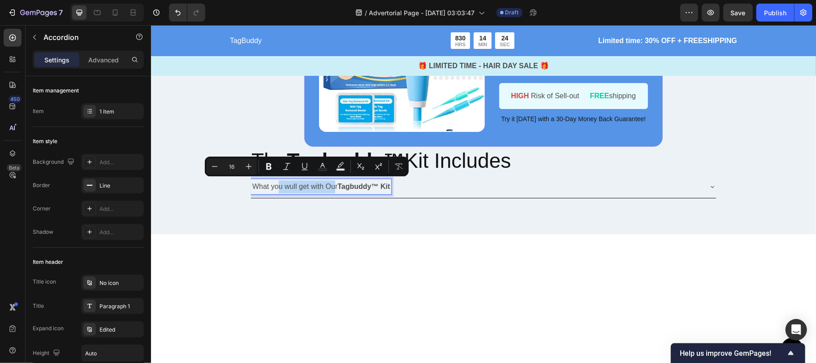
drag, startPoint x: 336, startPoint y: 187, endPoint x: 291, endPoint y: 174, distance: 46.7
click at [268, 182] on p "What you wull get with Our Tagbuddy™ Kit" at bounding box center [321, 186] width 138 height 13
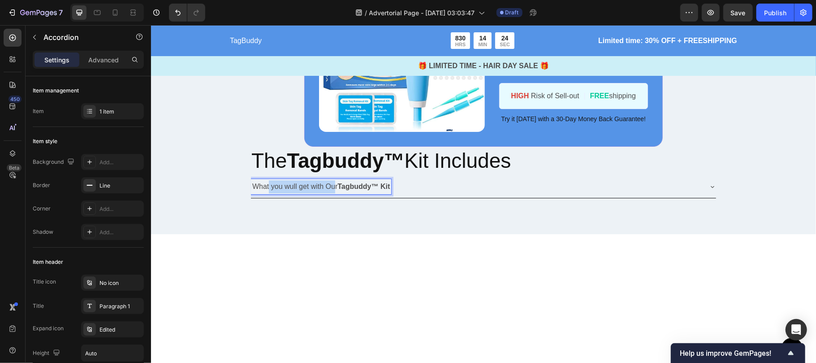
click at [288, 178] on div "What you wull get with Our Tagbuddy™ Kit" at bounding box center [321, 186] width 140 height 16
click at [291, 182] on p "What you wull get with Our Tagbuddy™ Kit" at bounding box center [321, 186] width 138 height 13
click at [294, 185] on p "What you wull get with Our Tagbuddy™ Kit" at bounding box center [321, 186] width 138 height 13
click at [399, 190] on div "What you will get with Our Tagbuddy™ Kit" at bounding box center [476, 186] width 451 height 16
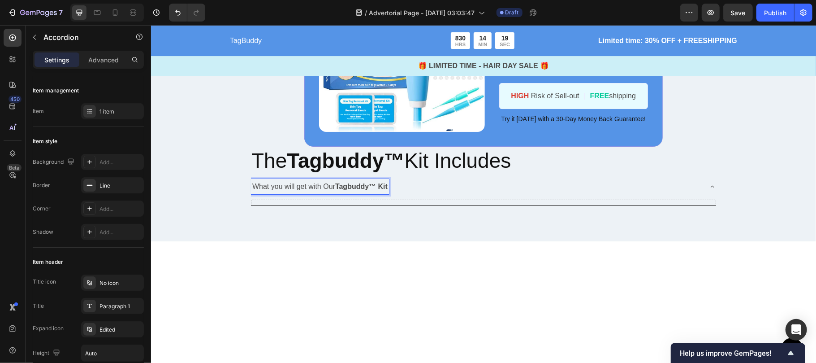
click at [476, 194] on div "What you will get with Our Tagbuddy™ Kit" at bounding box center [483, 186] width 465 height 23
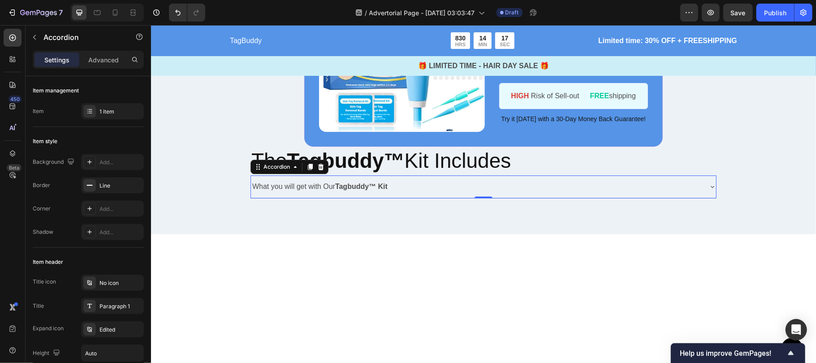
click at [456, 190] on div "What you will get with Our Tagbuddy™ Kit" at bounding box center [476, 186] width 451 height 16
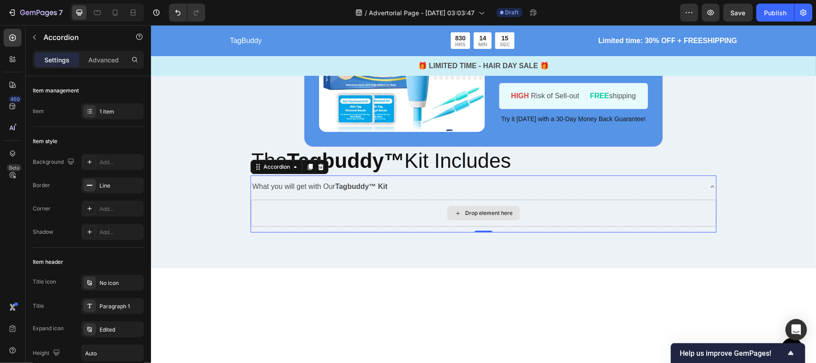
click at [482, 213] on div "Drop element here" at bounding box center [489, 212] width 48 height 7
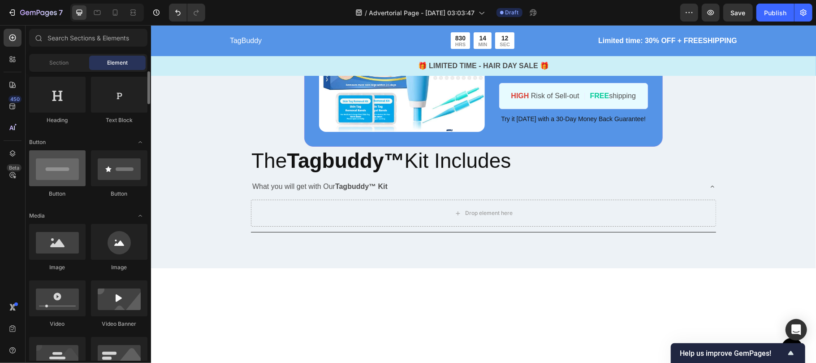
scroll to position [25, 0]
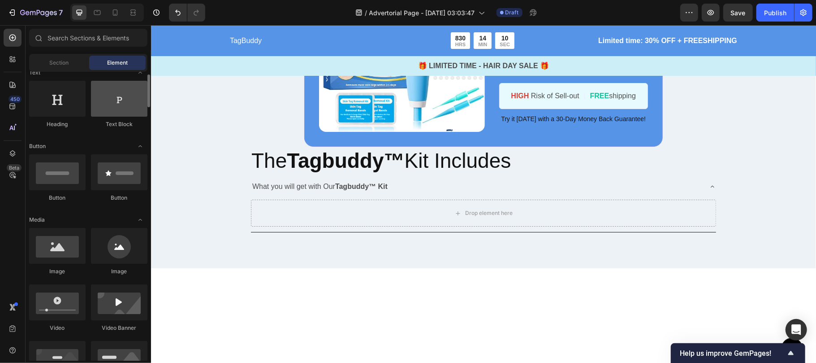
click at [113, 112] on div at bounding box center [119, 99] width 56 height 36
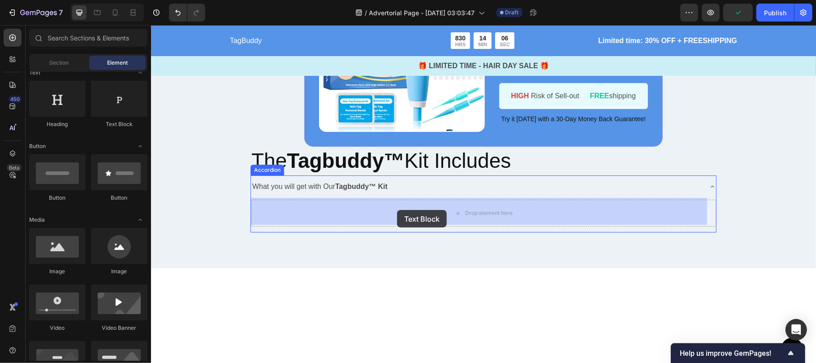
drag, startPoint x: 264, startPoint y: 137, endPoint x: 225, endPoint y: 316, distance: 183.6
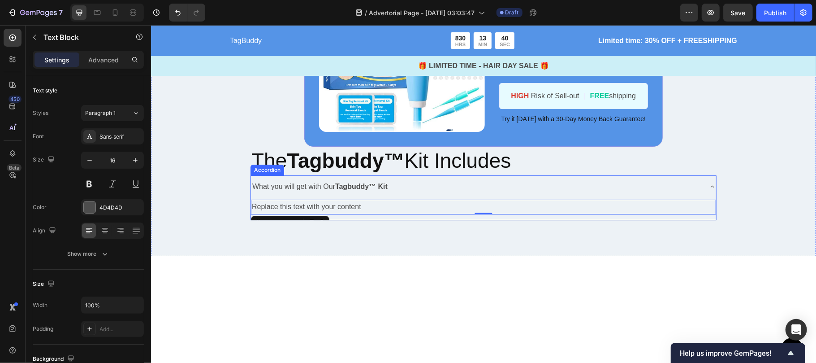
click at [384, 217] on div "Replace this text with your content Text Block 0" at bounding box center [483, 208] width 465 height 22
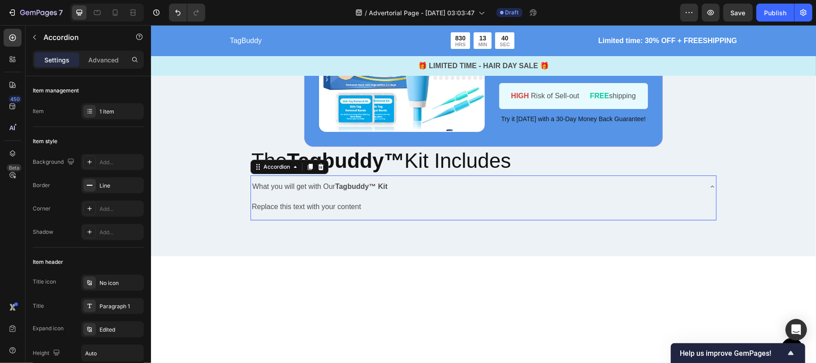
click at [395, 198] on div "What you will get with Our Tagbuddy™ Kit" at bounding box center [483, 186] width 465 height 23
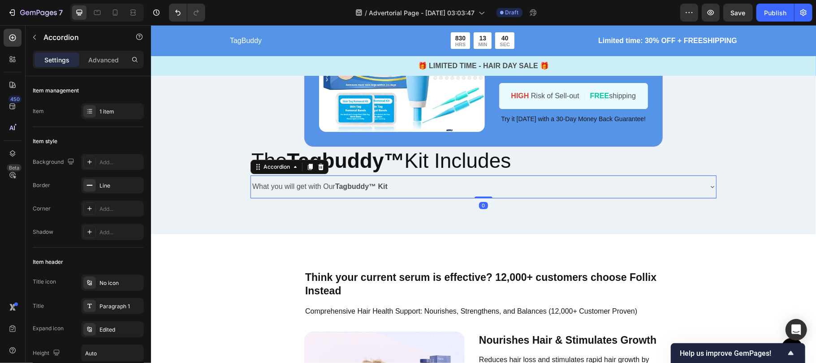
click at [411, 194] on div "What you will get with Our Tagbuddy™ Kit" at bounding box center [476, 186] width 451 height 16
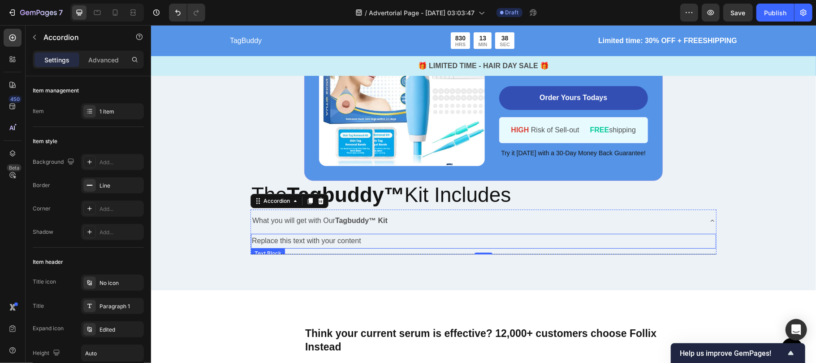
click at [365, 237] on div "Replace this text with your content" at bounding box center [483, 240] width 465 height 15
click at [365, 237] on p "Replace this text with your content" at bounding box center [484, 240] width 464 height 13
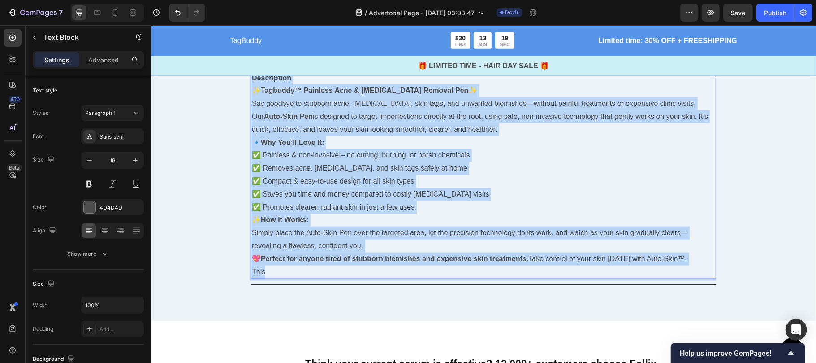
scroll to position [3179, 0]
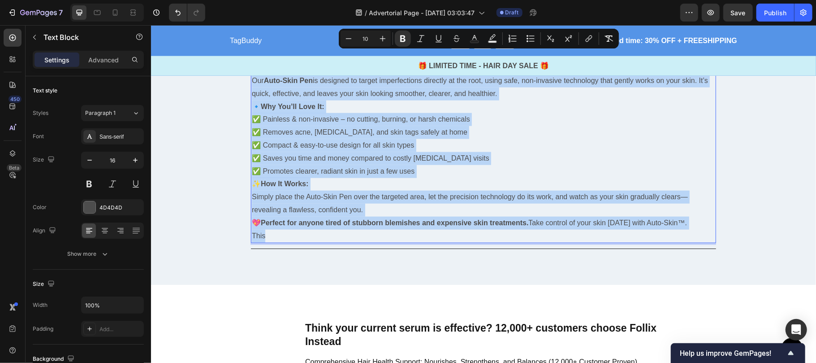
drag, startPoint x: 252, startPoint y: 207, endPoint x: 420, endPoint y: 250, distance: 173.6
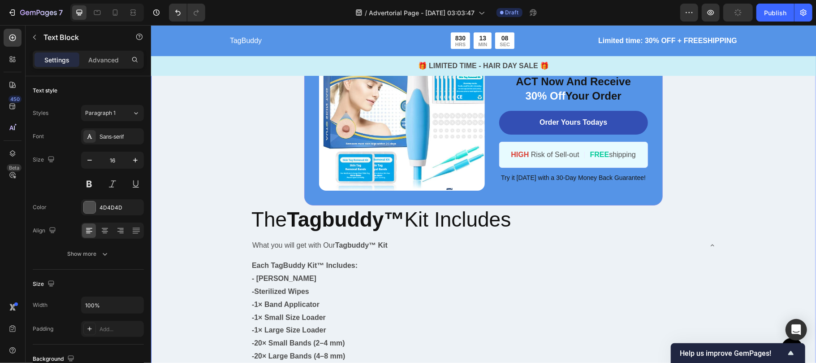
scroll to position [2209, 0]
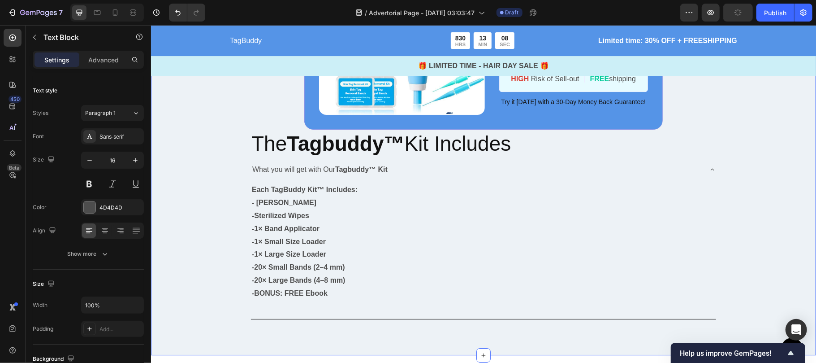
click at [376, 204] on p "- [PERSON_NAME]" at bounding box center [484, 202] width 464 height 13
click at [709, 167] on icon at bounding box center [712, 168] width 7 height 7
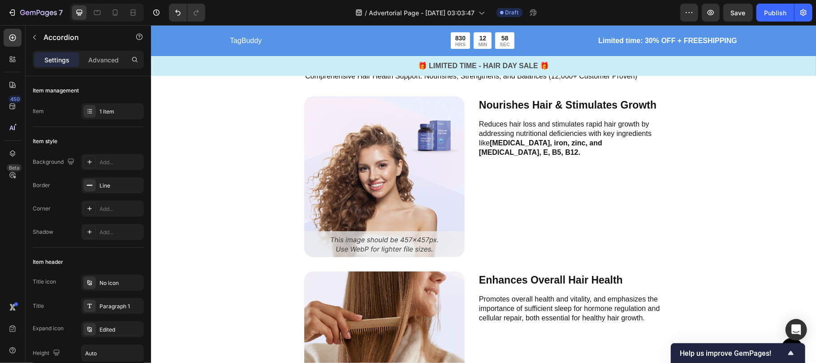
scroll to position [2409, 0]
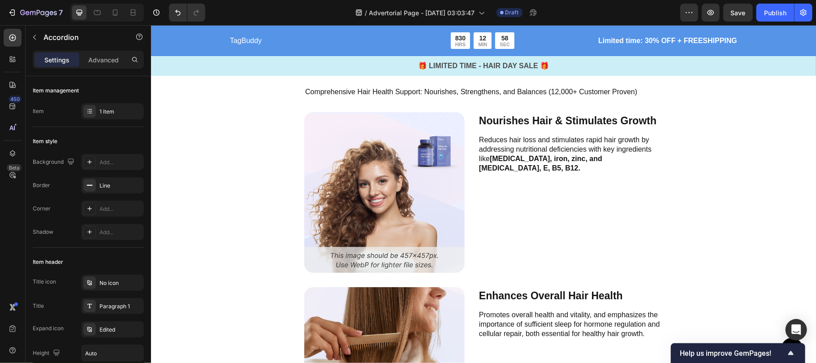
click at [544, 229] on div "Nourishes Hair & Stimulates Growth Text Block Reduces hair loss and stimulates …" at bounding box center [570, 192] width 185 height 161
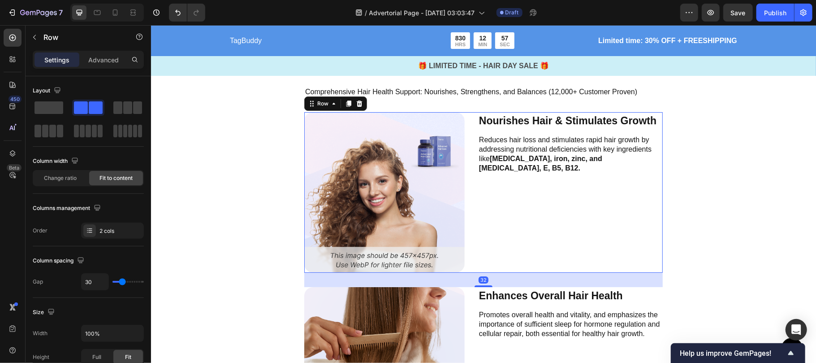
click at [515, 180] on div "Nourishes Hair & Stimulates Growth Text Block Reduces hair loss and stimulates …" at bounding box center [570, 192] width 185 height 161
click at [433, 98] on div "Think your current serum is effective? 12,000+ customers choose Follix Instead …" at bounding box center [483, 343] width 359 height 586
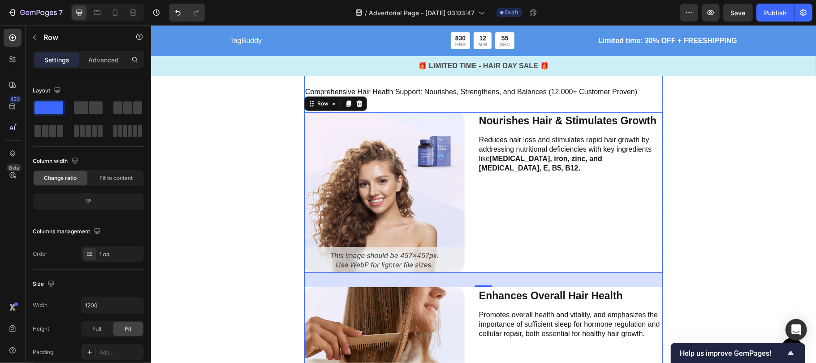
click at [433, 98] on div "Think your current serum is effective? 12,000+ customers choose Follix Instead …" at bounding box center [483, 343] width 359 height 586
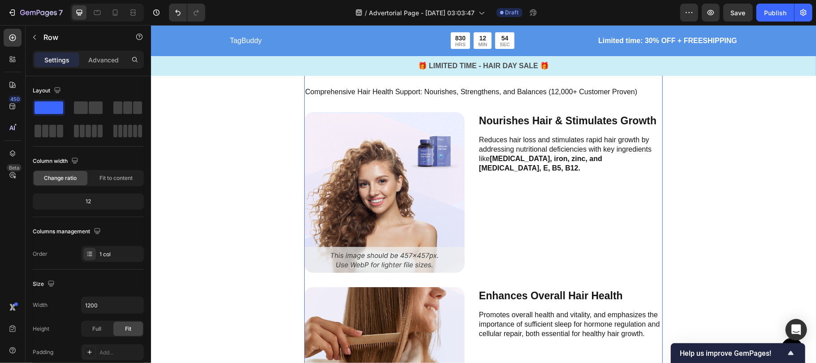
click at [433, 98] on div "Think your current serum is effective? 12,000+ customers choose Follix Instead …" at bounding box center [483, 343] width 359 height 586
click at [444, 93] on p "Comprehensive Hair Health Support: Nourishes, Strengthens, and Balances (12,000…" at bounding box center [483, 91] width 357 height 9
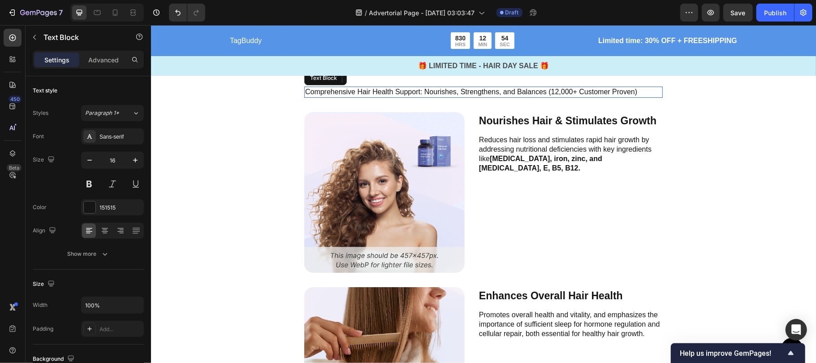
drag, startPoint x: 543, startPoint y: 92, endPoint x: 534, endPoint y: 115, distance: 24.6
click at [525, 93] on p "Comprehensive Hair Health Support: Nourishes, Strengthens, and Balances (12,000…" at bounding box center [483, 91] width 357 height 9
click at [493, 78] on p "Think your current serum is effective? 12,000+ customers choose Follix Instead" at bounding box center [483, 64] width 357 height 27
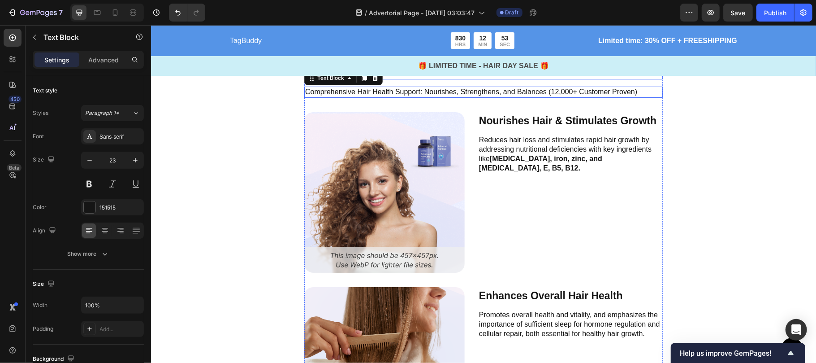
scroll to position [2298, 0]
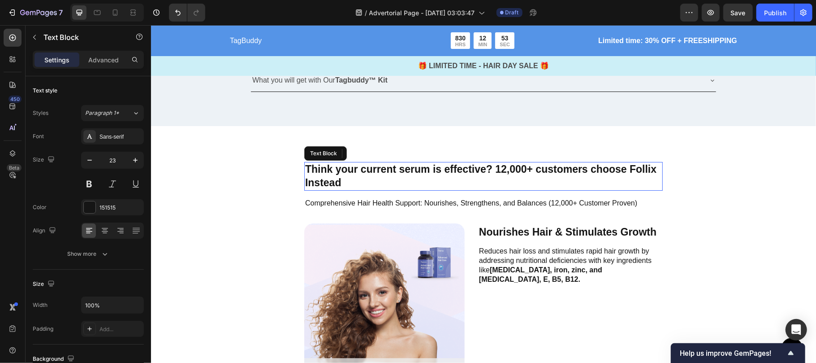
click at [493, 167] on p "Think your current serum is effective? 12,000+ customers choose Follix Instead" at bounding box center [483, 175] width 357 height 27
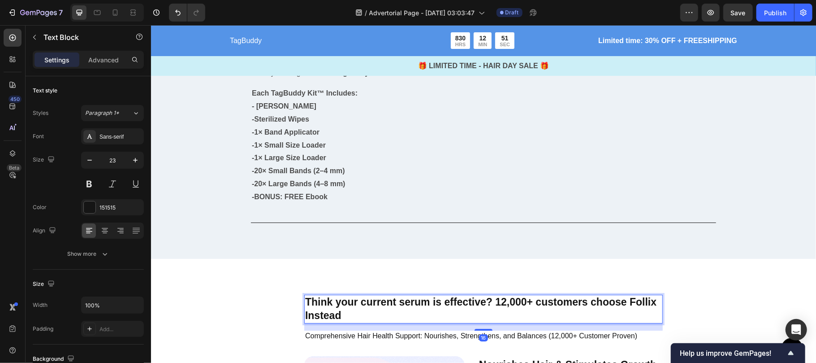
click at [469, 295] on p "Think your current serum is effective? 12,000+ customers choose Follix Instead" at bounding box center [483, 308] width 357 height 27
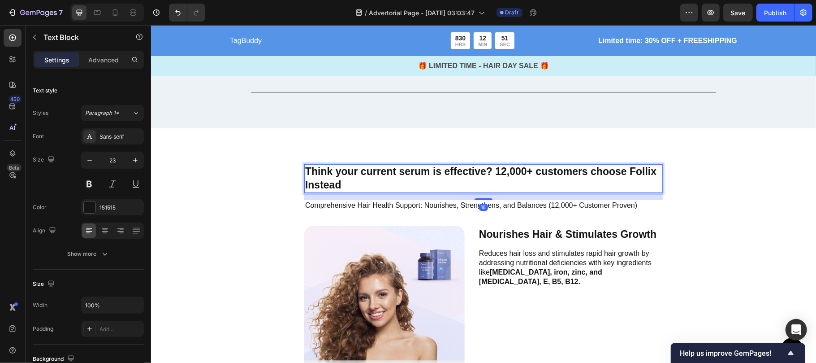
scroll to position [2436, 0]
click at [638, 171] on p "Think your current serum is effective? 12,000+ customers choose Follix Instead" at bounding box center [483, 177] width 357 height 27
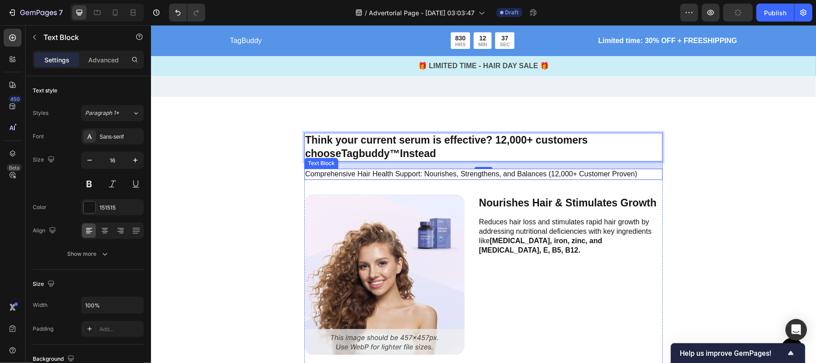
click at [360, 172] on p "Comprehensive Hair Health Support: Nourishes, Strengthens, and Balances (12,000…" at bounding box center [483, 173] width 357 height 9
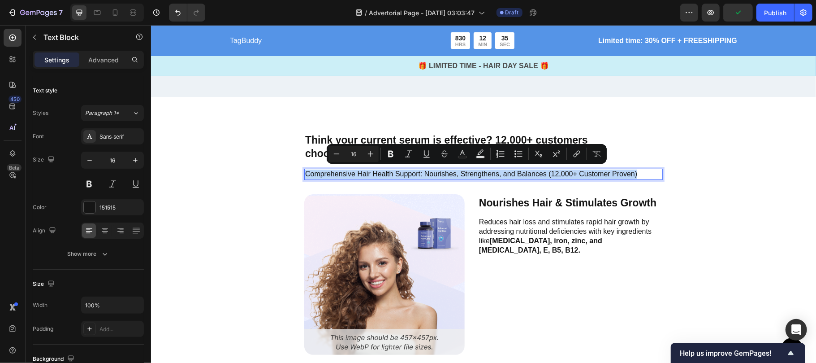
click at [360, 172] on p "Comprehensive Hair Health Support: Nourishes, Strengthens, and Balances (12,000…" at bounding box center [483, 173] width 357 height 9
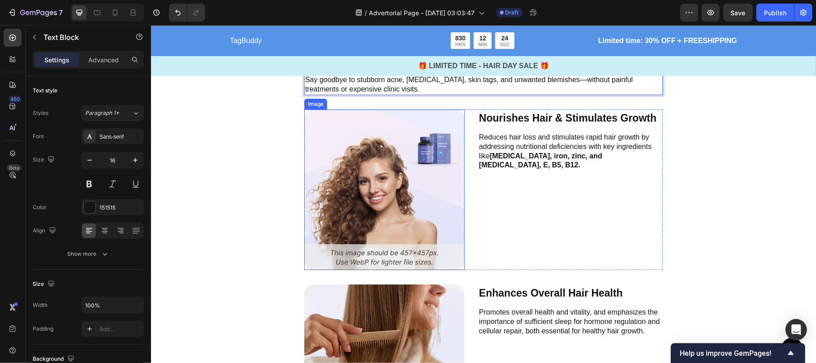
scroll to position [2591, 0]
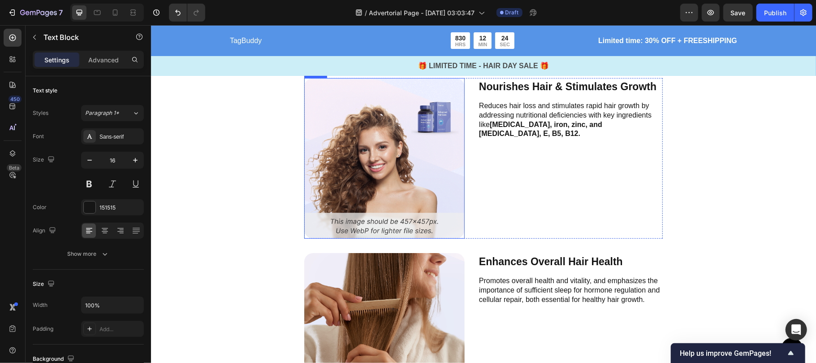
click at [478, 189] on div "Nourishes Hair & Stimulates Growth Text Block Reduces hair loss and stimulates …" at bounding box center [570, 158] width 185 height 161
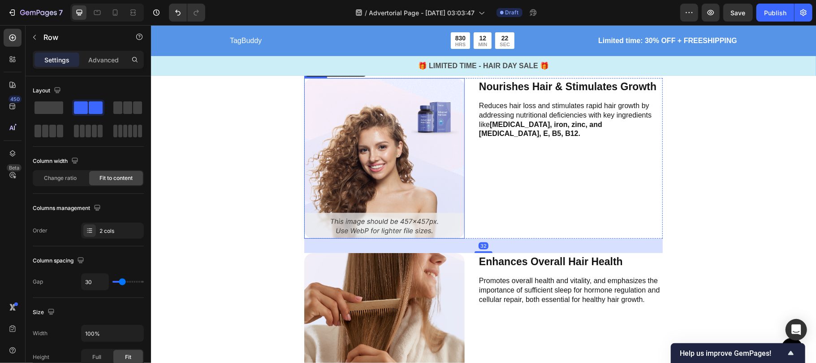
click at [386, 154] on img at bounding box center [384, 158] width 161 height 161
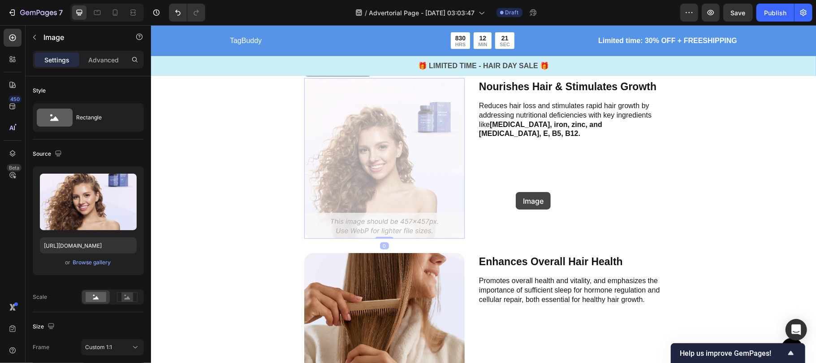
drag, startPoint x: 386, startPoint y: 154, endPoint x: 434, endPoint y: 173, distance: 52.0
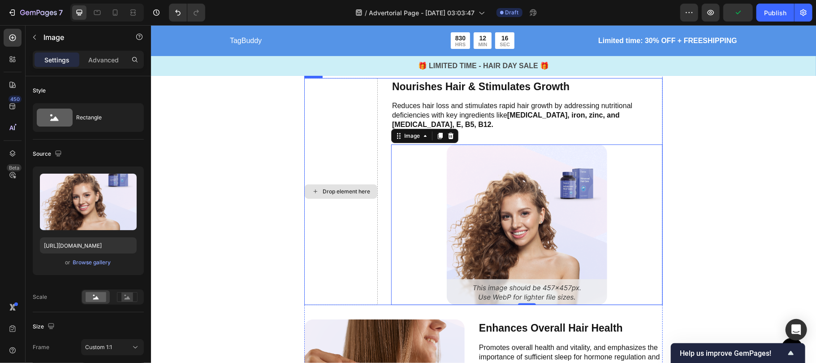
click at [311, 163] on div "Drop element here" at bounding box center [341, 191] width 74 height 227
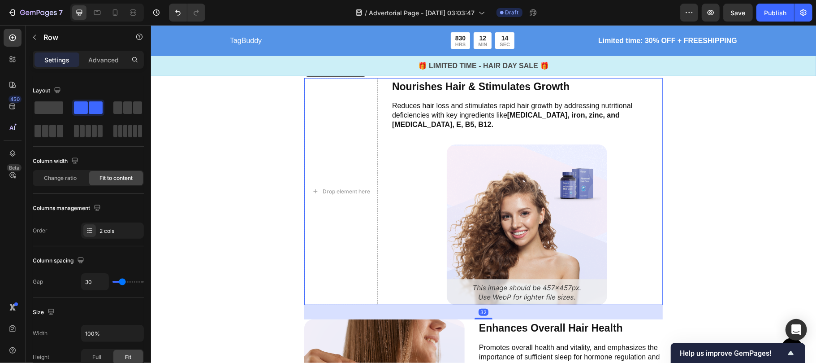
click at [335, 187] on div "Drop element here" at bounding box center [346, 190] width 48 height 7
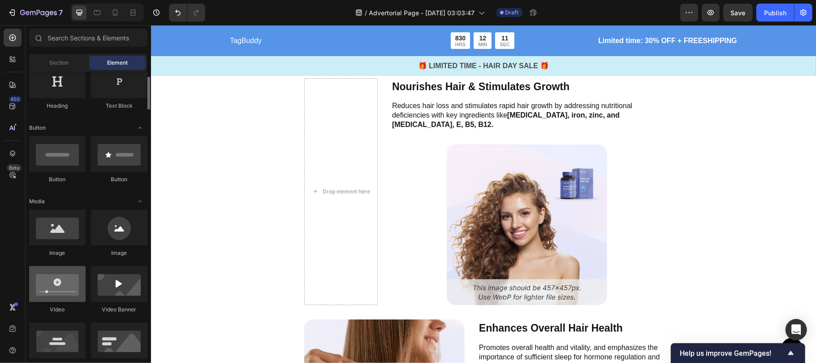
scroll to position [44, 0]
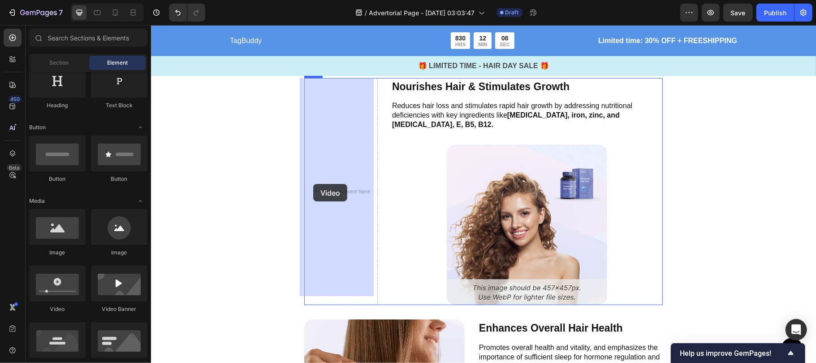
drag, startPoint x: 264, startPoint y: 227, endPoint x: 313, endPoint y: 183, distance: 65.7
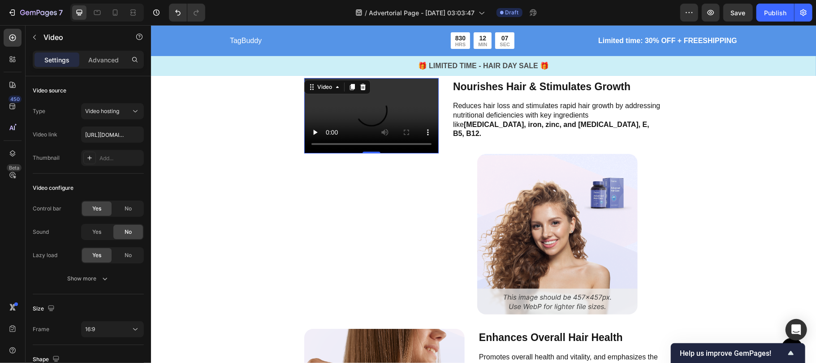
click at [313, 183] on div "Video 0" at bounding box center [371, 196] width 135 height 237
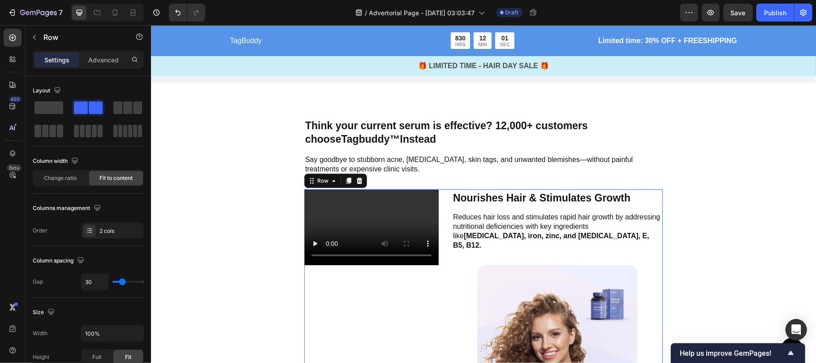
scroll to position [2492, 0]
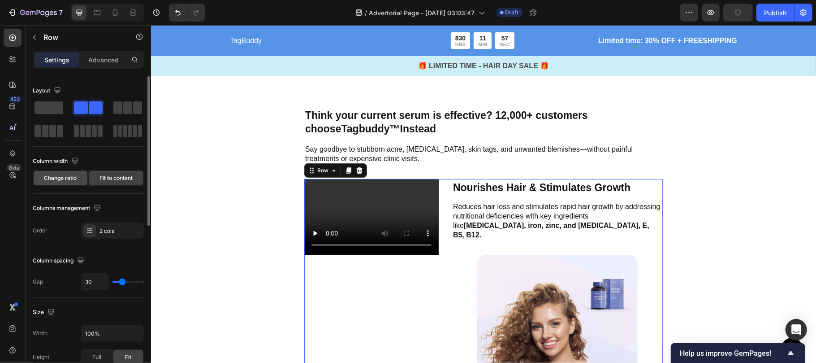
click at [63, 177] on span "Change ratio" at bounding box center [60, 178] width 33 height 8
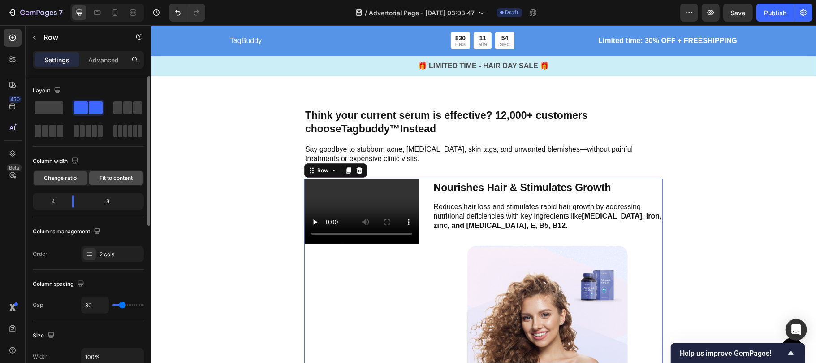
click at [112, 180] on span "Fit to content" at bounding box center [116, 178] width 33 height 8
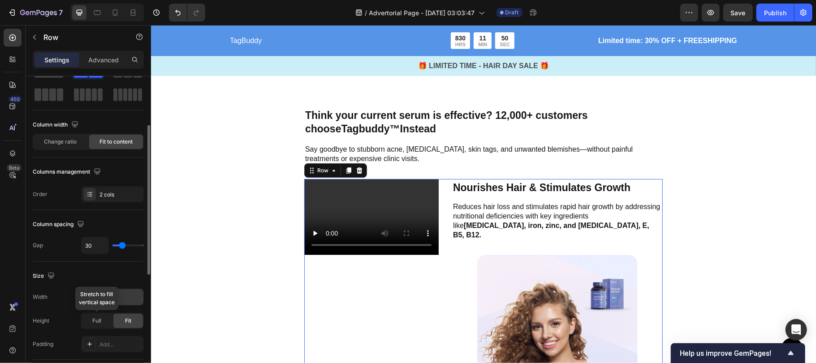
scroll to position [58, 0]
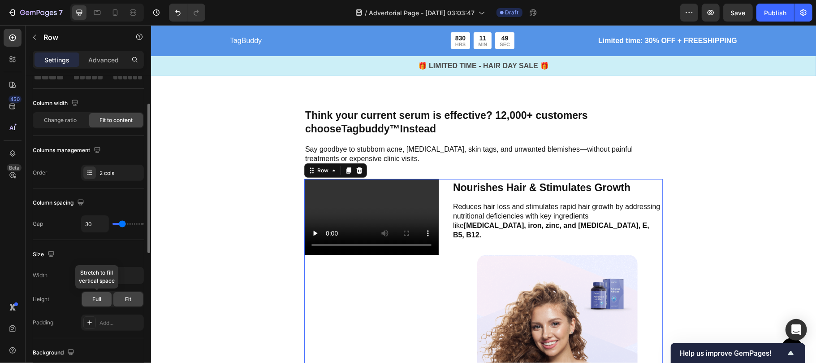
click at [92, 306] on div "Full" at bounding box center [97, 299] width 30 height 14
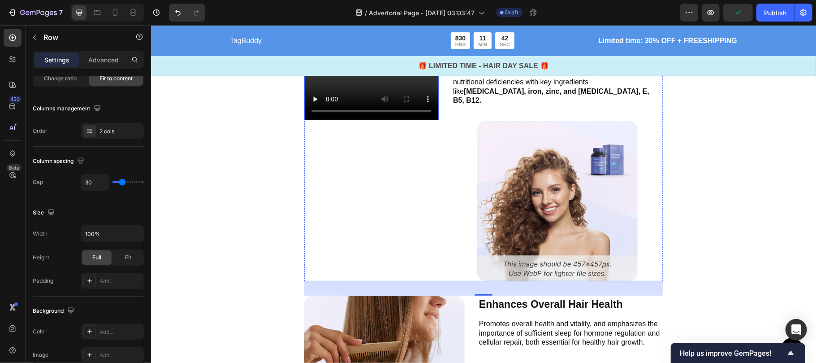
scroll to position [2529, 0]
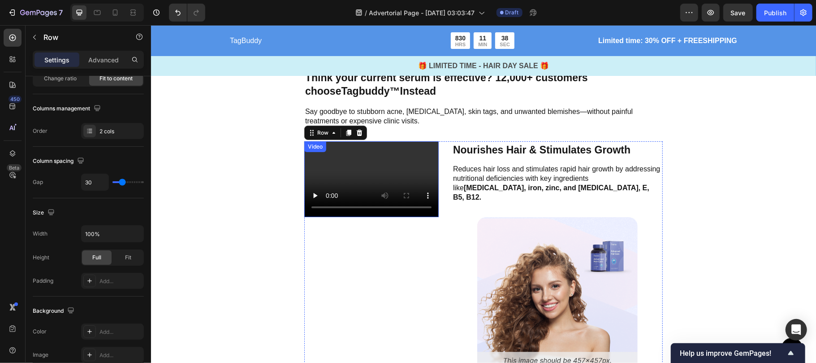
click at [354, 172] on video at bounding box center [371, 179] width 135 height 76
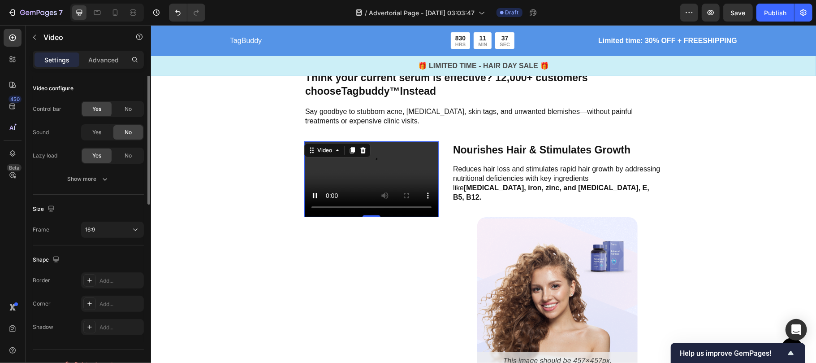
scroll to position [0, 0]
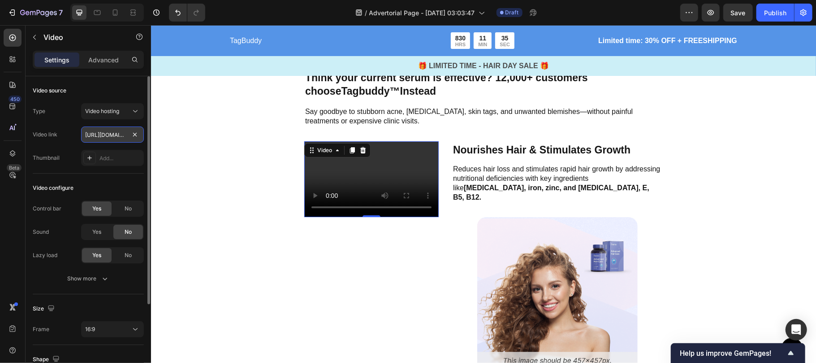
click at [104, 137] on input "[URL][DOMAIN_NAME]" at bounding box center [112, 134] width 63 height 16
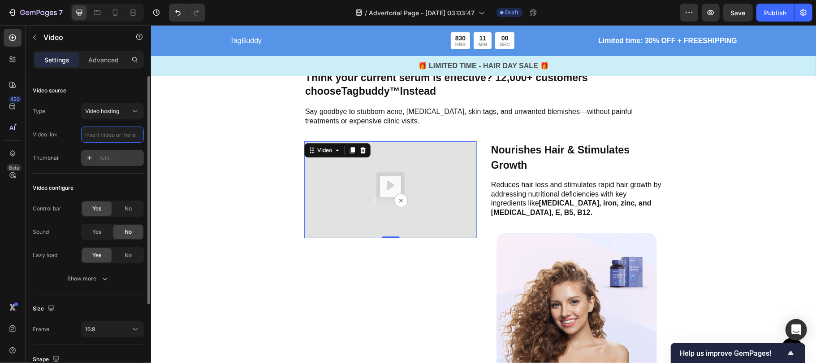
paste input "[URL][DOMAIN_NAME]"
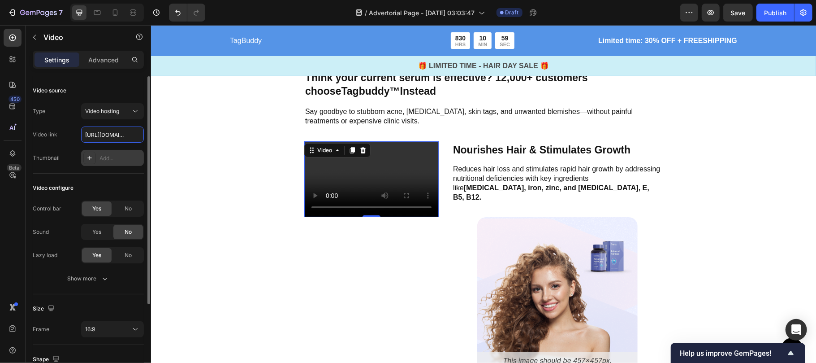
scroll to position [0, 130]
type input "[URL][DOMAIN_NAME]"
click at [101, 164] on div "Add..." at bounding box center [112, 158] width 63 height 16
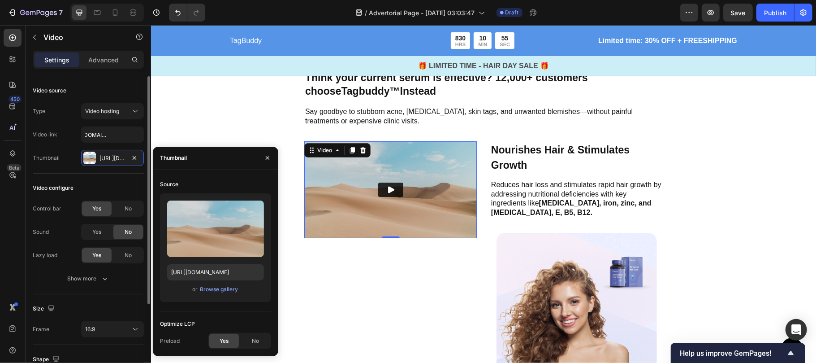
scroll to position [0, 0]
click at [133, 157] on icon "button" at bounding box center [135, 158] width 4 height 4
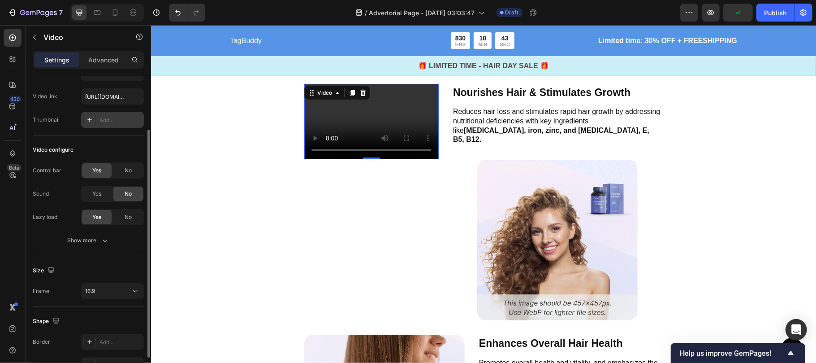
scroll to position [67, 0]
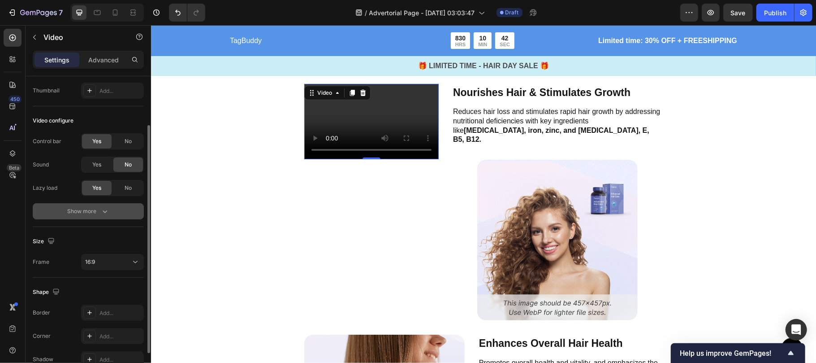
click at [101, 208] on icon "button" at bounding box center [104, 211] width 9 height 9
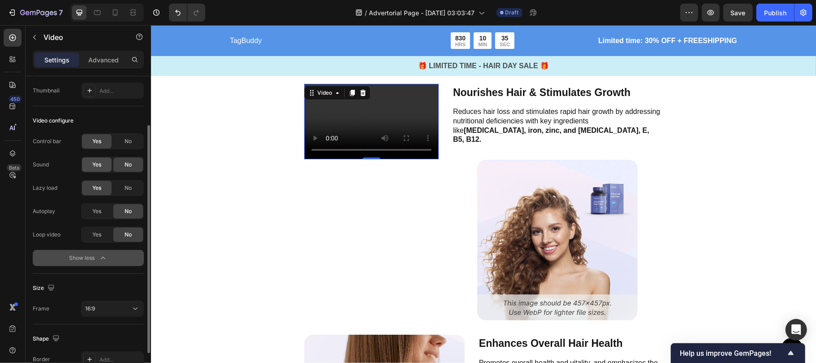
click at [88, 165] on div "Yes" at bounding box center [97, 164] width 30 height 14
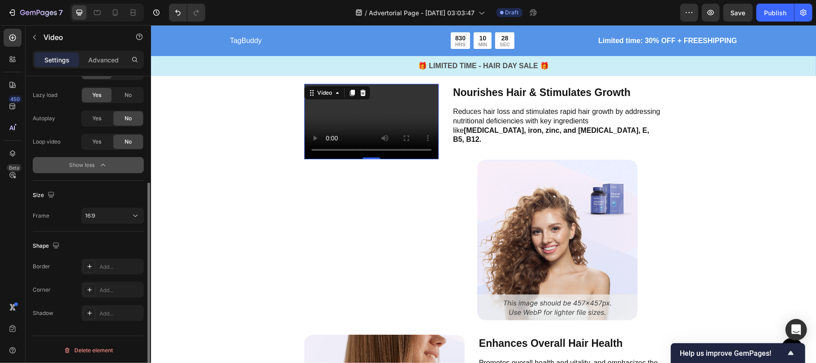
scroll to position [162, 0]
click at [107, 211] on div "16:9" at bounding box center [108, 214] width 46 height 8
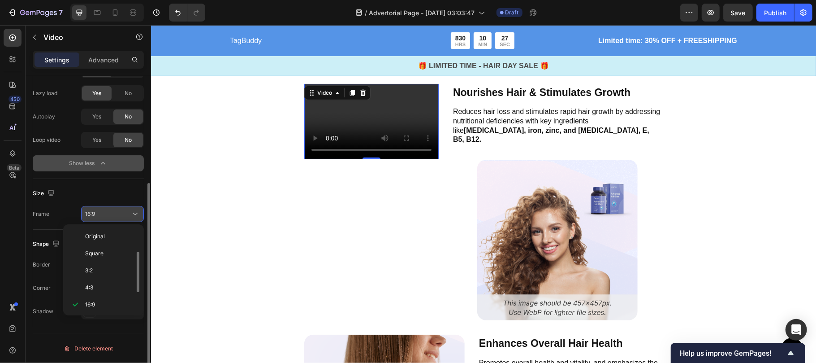
scroll to position [16, 0]
click at [112, 241] on p "Square" at bounding box center [109, 237] width 48 height 8
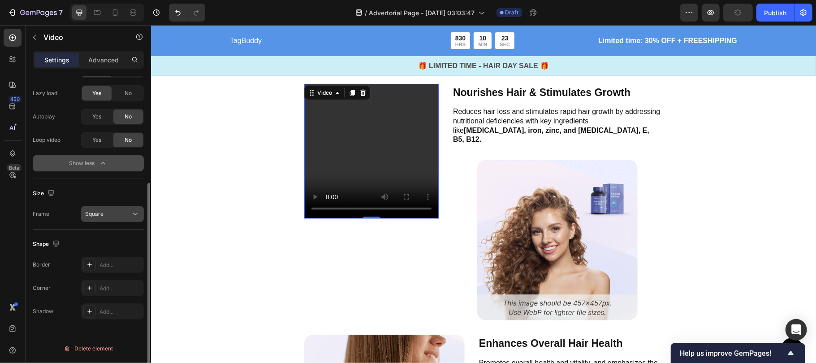
click at [109, 217] on div "Square" at bounding box center [108, 214] width 46 height 8
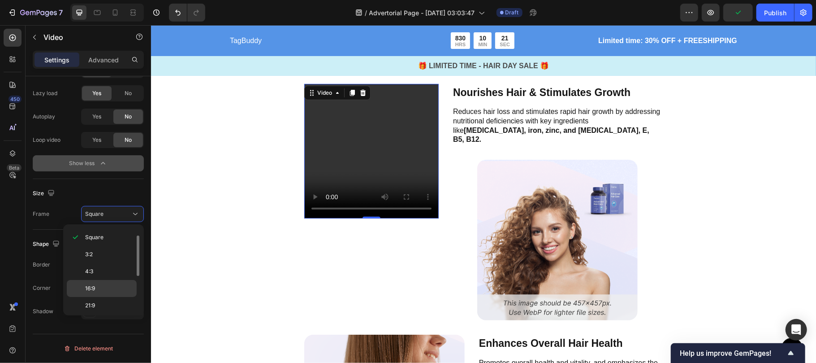
click at [110, 284] on div "16:9" at bounding box center [102, 288] width 70 height 17
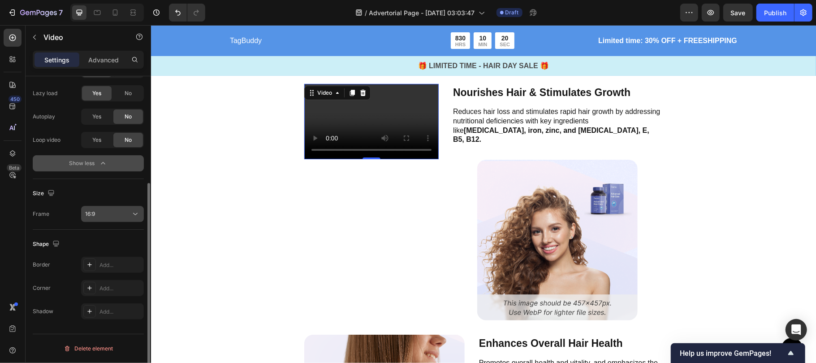
click at [110, 220] on button "16:9" at bounding box center [112, 214] width 63 height 16
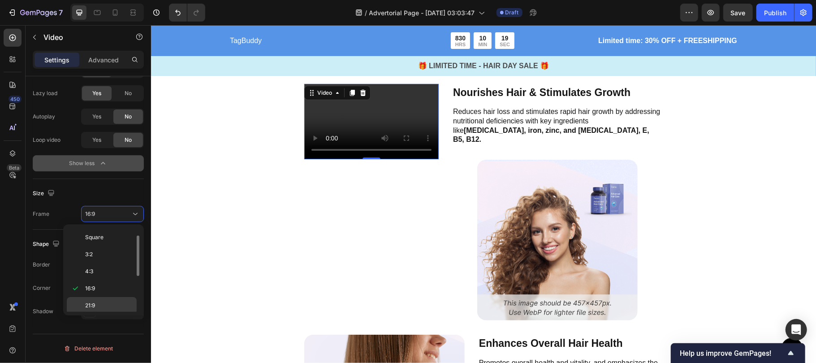
click at [111, 308] on p "21:9" at bounding box center [109, 305] width 48 height 8
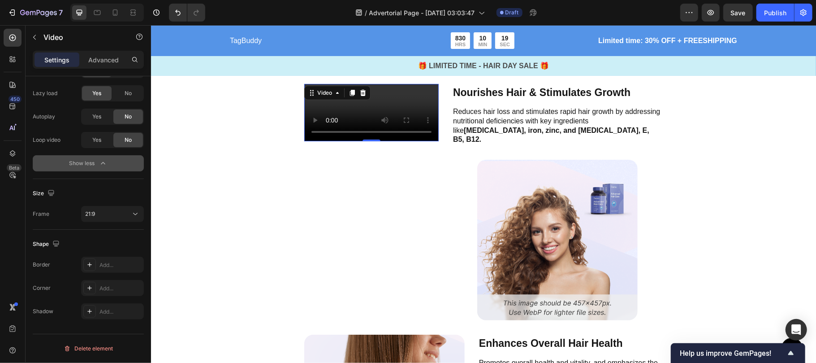
click at [107, 300] on div "450 Beta Sections(18) Elements(83) Section Element Hero Section Product Detail …" at bounding box center [75, 194] width 151 height 338
click at [110, 214] on div "21:9" at bounding box center [108, 214] width 46 height 8
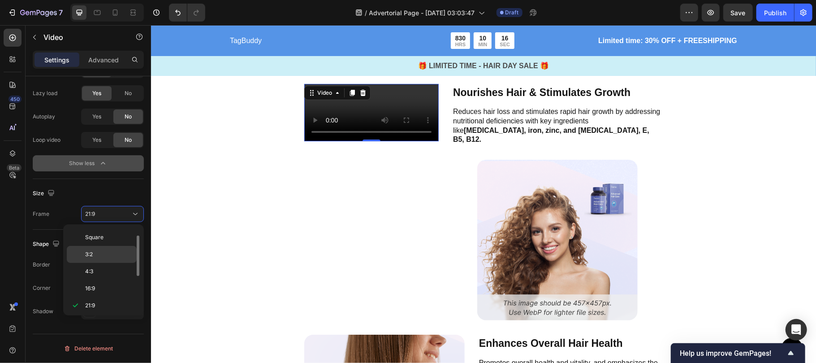
click at [113, 255] on p "3:2" at bounding box center [109, 254] width 48 height 8
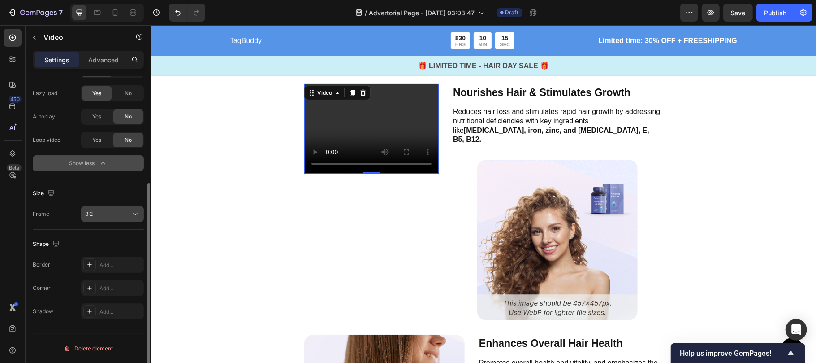
click at [112, 213] on div "3:2" at bounding box center [108, 214] width 46 height 8
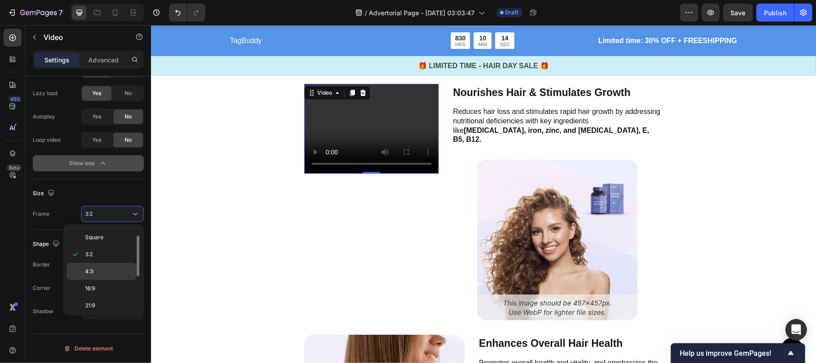
click at [108, 268] on p "4:3" at bounding box center [109, 271] width 48 height 8
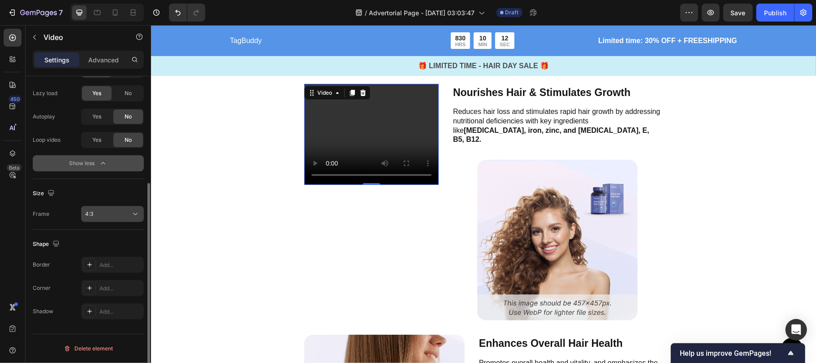
click at [108, 216] on div "4:3" at bounding box center [108, 214] width 46 height 8
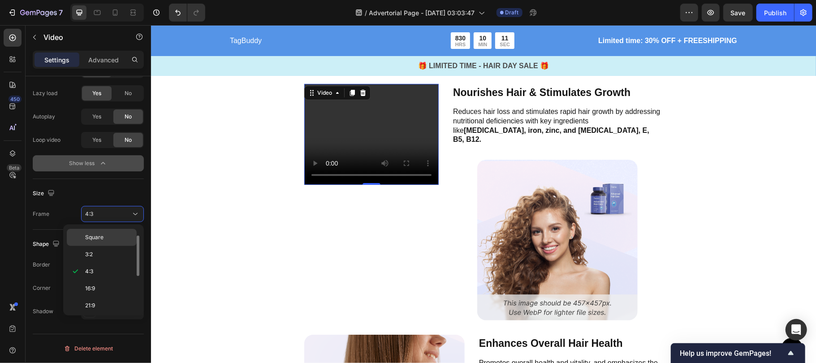
click at [112, 234] on p "Square" at bounding box center [109, 237] width 48 height 8
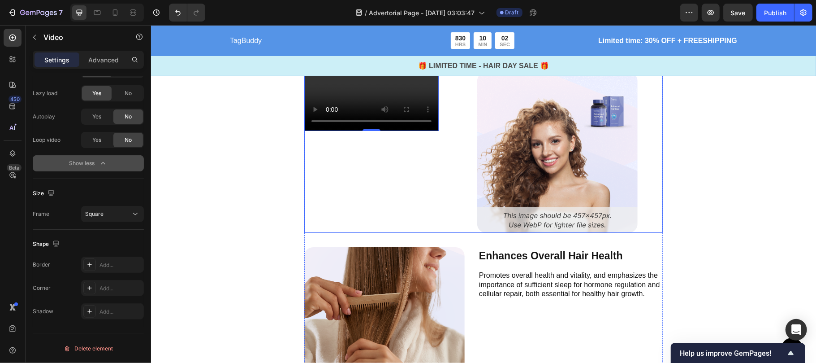
scroll to position [2453, 0]
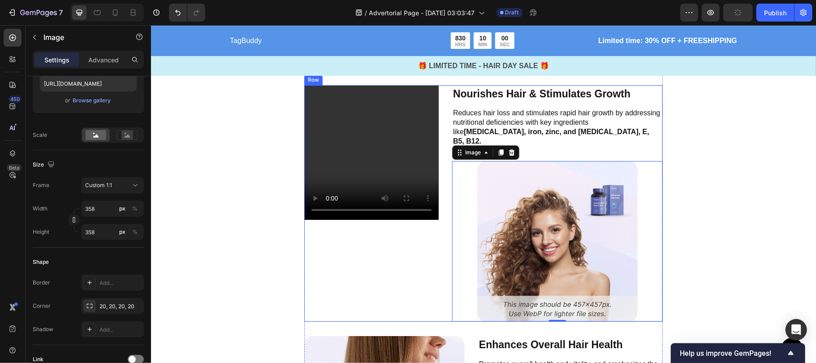
click at [558, 135] on p "Reduces hair loss and stimulates rapid hair growth by addressing nutritional de…" at bounding box center [557, 126] width 209 height 37
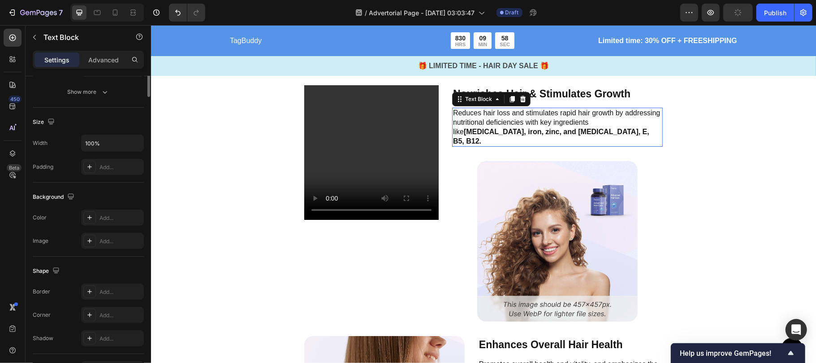
scroll to position [0, 0]
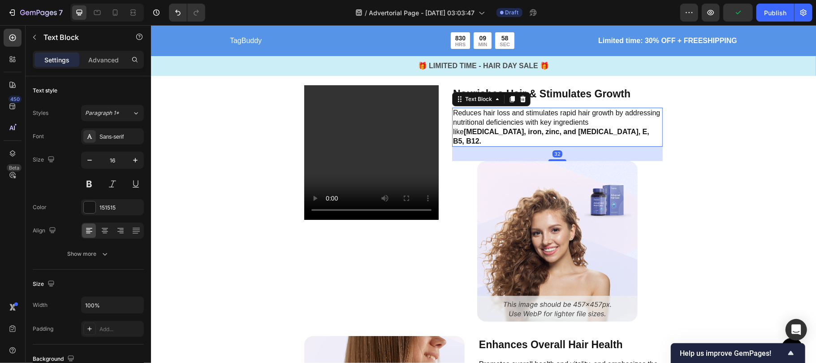
click at [508, 123] on p "Reduces hair loss and stimulates rapid hair growth by addressing nutritional de…" at bounding box center [557, 126] width 209 height 37
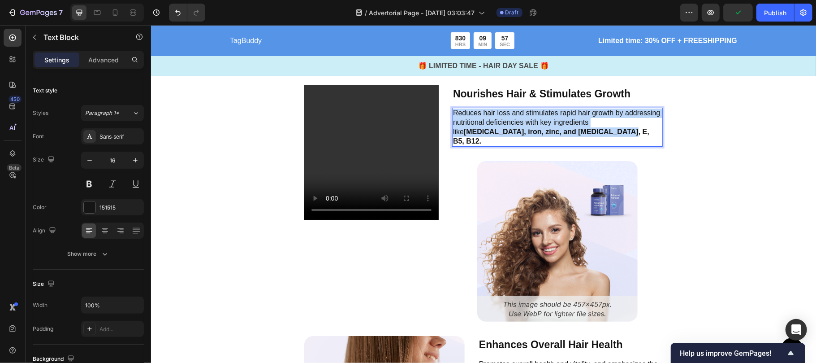
click at [508, 123] on p "Reduces hair loss and stimulates rapid hair growth by addressing nutritional de…" at bounding box center [557, 126] width 209 height 37
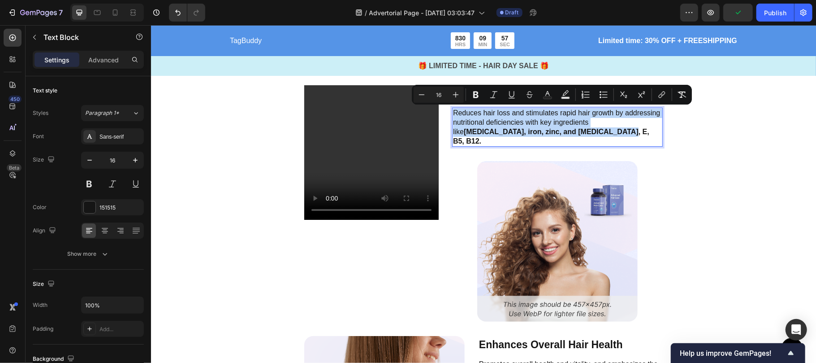
click at [508, 123] on p "Reduces hair loss and stimulates rapid hair growth by addressing nutritional de…" at bounding box center [557, 126] width 209 height 37
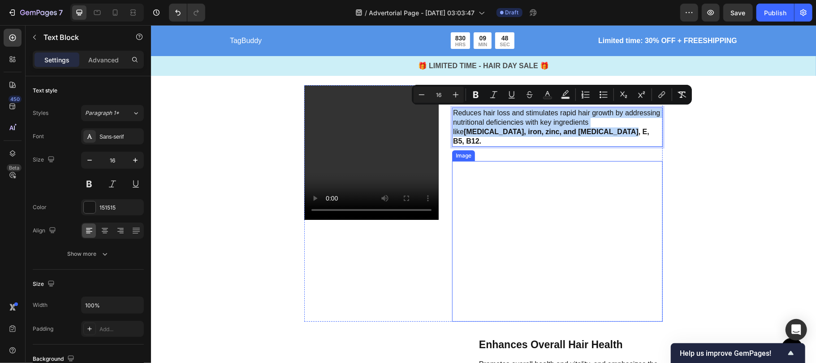
scroll to position [2453, 0]
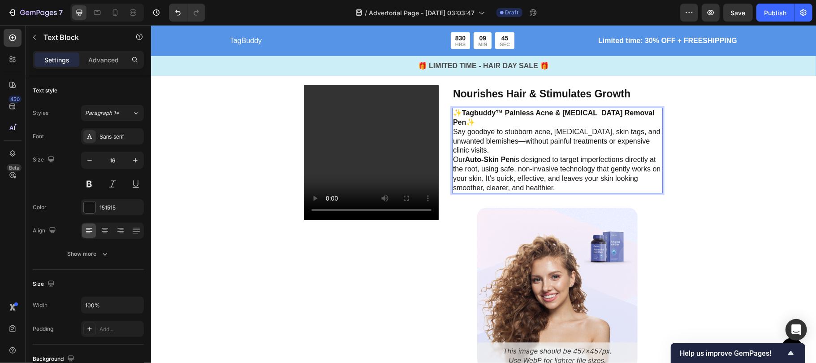
click at [539, 155] on p "Our Auto-Skin Pen is designed to target imperfections directly at the root, usi…" at bounding box center [557, 173] width 209 height 37
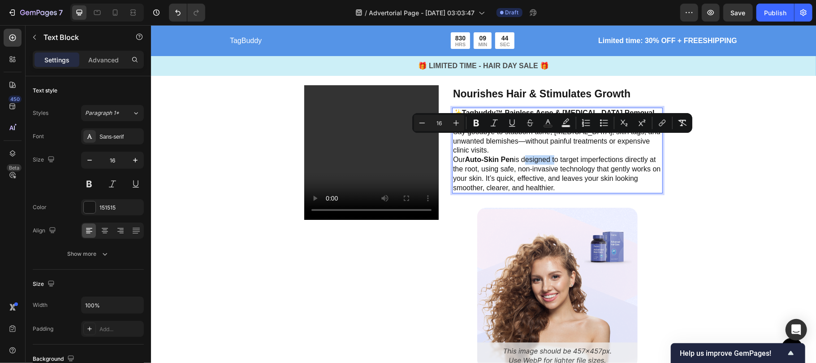
click at [499, 101] on p "Nourishes Hair & Stimulates Growth" at bounding box center [557, 94] width 209 height 16
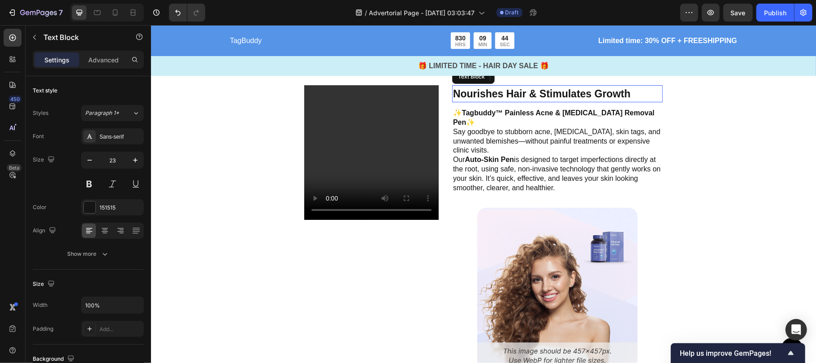
click at [499, 101] on p "Nourishes Hair & Stimulates Growth" at bounding box center [557, 94] width 209 height 16
click at [483, 101] on p "Nourishes Hair & Stimulates Growth" at bounding box center [557, 94] width 209 height 16
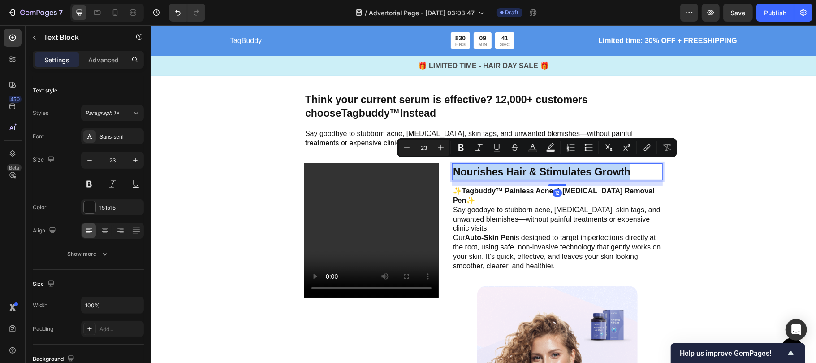
scroll to position [2510, 0]
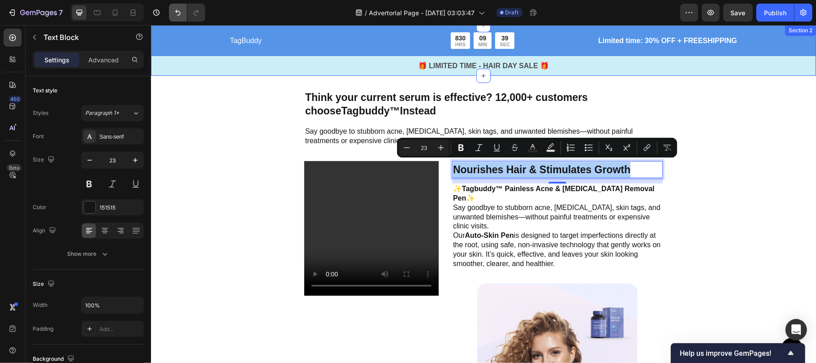
click at [176, 12] on icon "Undo/Redo" at bounding box center [178, 12] width 9 height 9
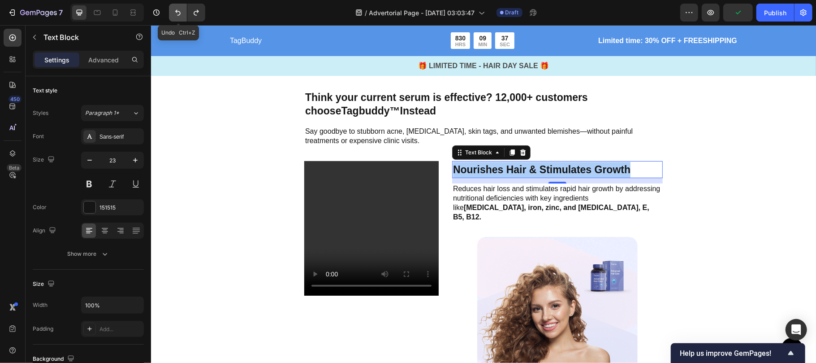
click at [176, 12] on icon "Undo/Redo" at bounding box center [178, 12] width 9 height 9
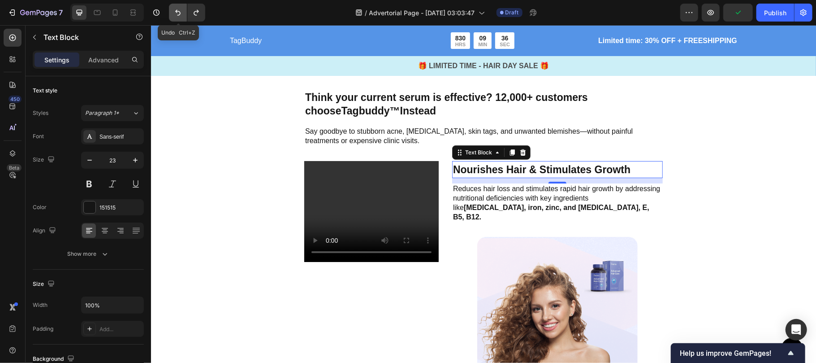
click at [176, 12] on icon "Undo/Redo" at bounding box center [178, 12] width 9 height 9
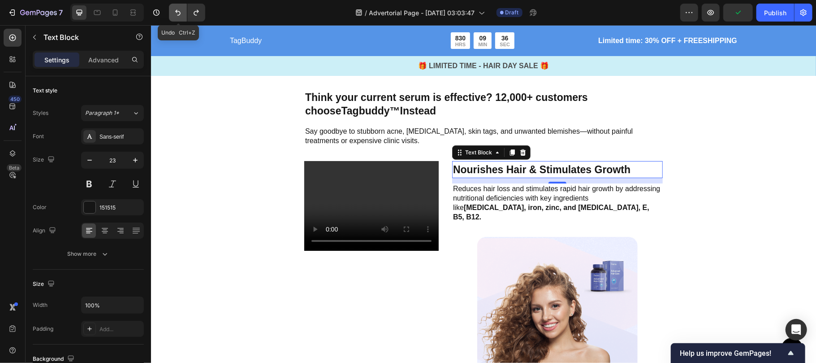
click at [176, 12] on icon "Undo/Redo" at bounding box center [178, 12] width 9 height 9
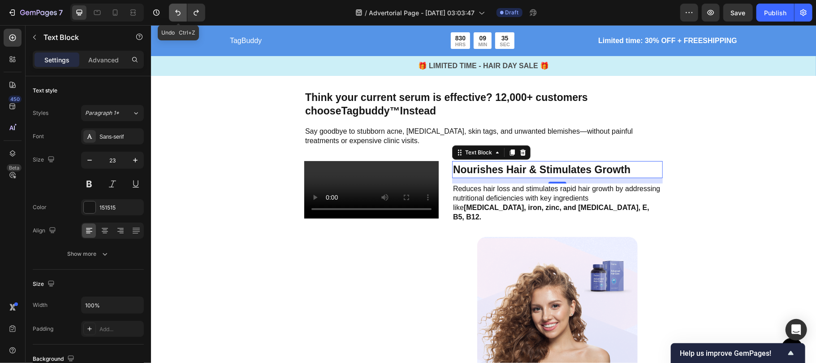
click at [176, 12] on icon "Undo/Redo" at bounding box center [178, 12] width 9 height 9
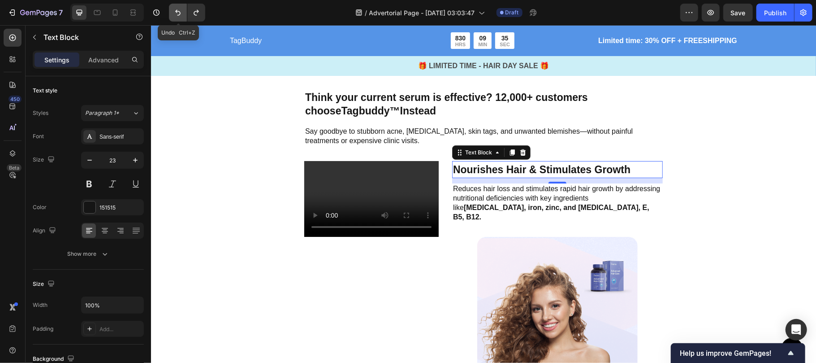
click at [176, 12] on icon "Undo/Redo" at bounding box center [178, 12] width 9 height 9
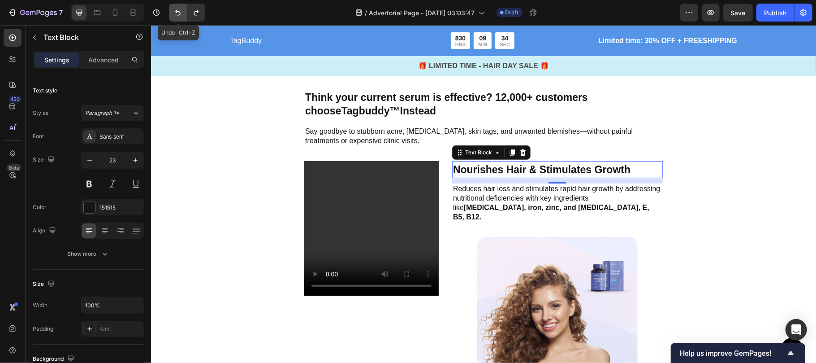
click at [176, 12] on icon "Undo/Redo" at bounding box center [178, 12] width 9 height 9
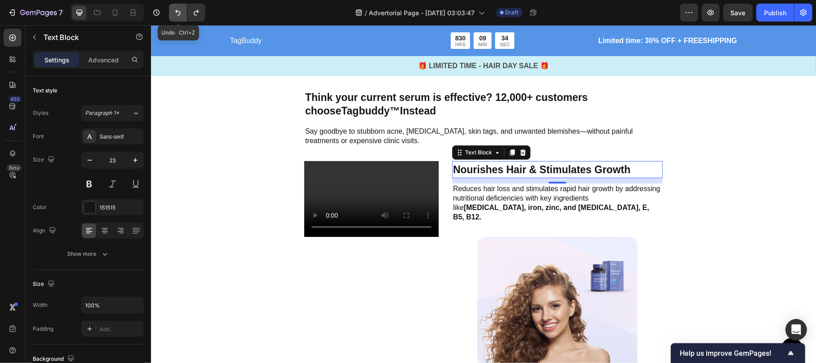
click at [176, 12] on icon "Undo/Redo" at bounding box center [178, 12] width 9 height 9
click at [178, 18] on button "Undo/Redo" at bounding box center [178, 13] width 18 height 18
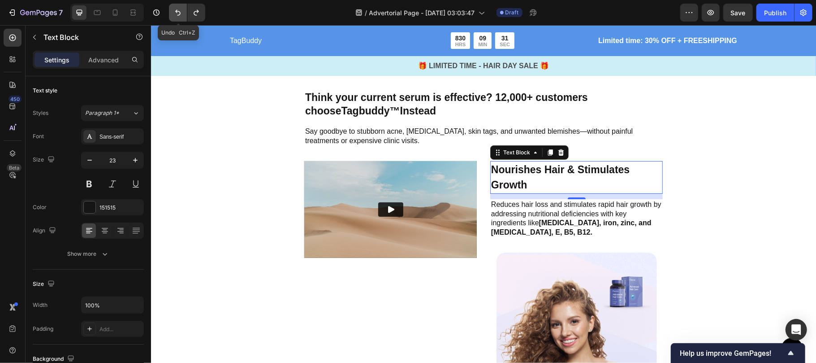
click at [178, 18] on button "Undo/Redo" at bounding box center [178, 13] width 18 height 18
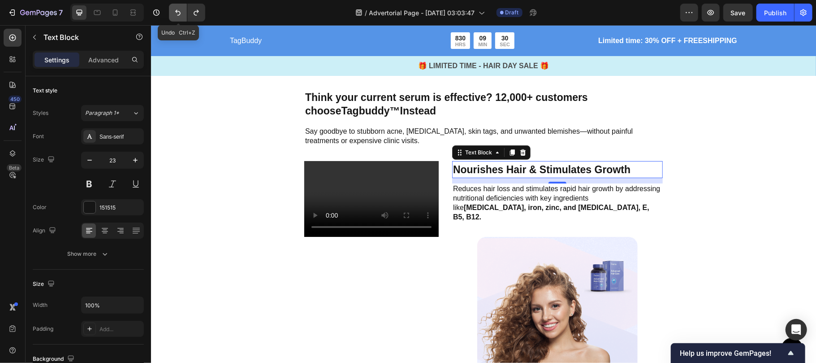
click at [178, 18] on button "Undo/Redo" at bounding box center [178, 13] width 18 height 18
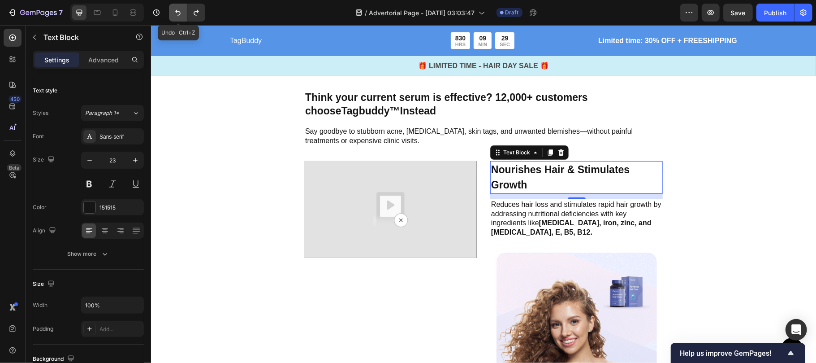
click at [178, 18] on button "Undo/Redo" at bounding box center [178, 13] width 18 height 18
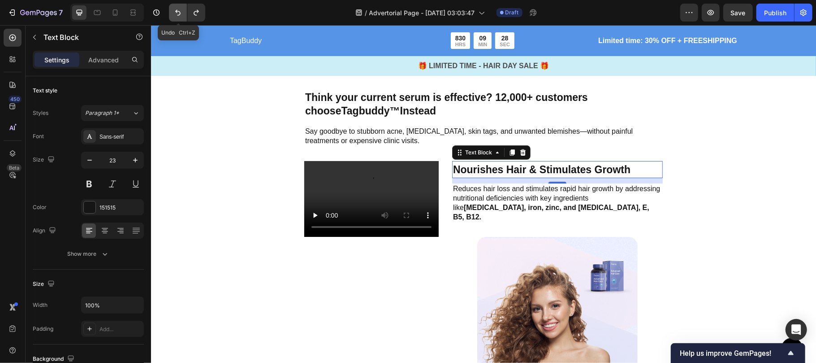
click at [178, 18] on button "Undo/Redo" at bounding box center [178, 13] width 18 height 18
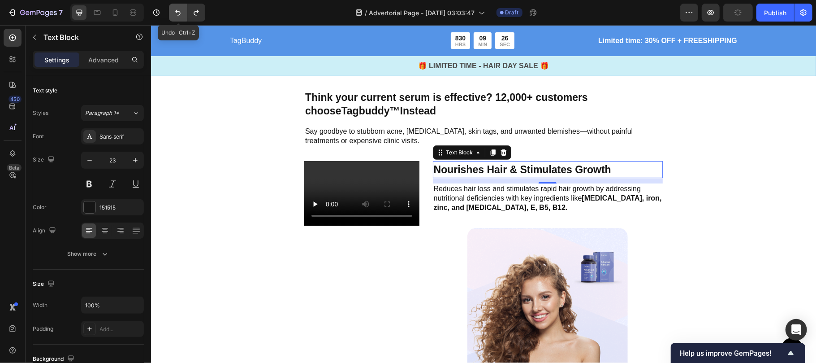
click at [174, 13] on icon "Undo/Redo" at bounding box center [178, 12] width 9 height 9
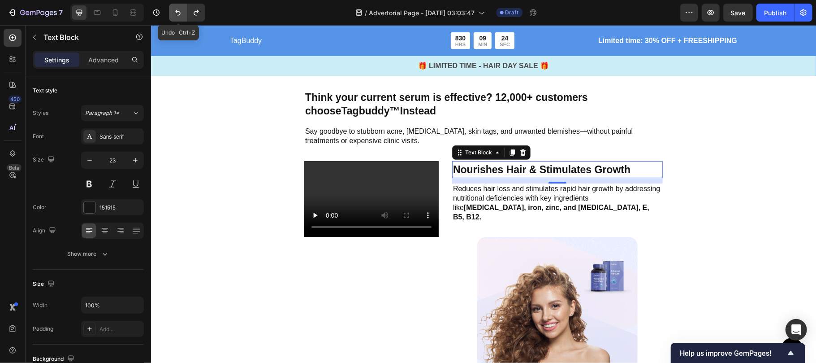
click at [178, 11] on icon "Undo/Redo" at bounding box center [178, 12] width 9 height 9
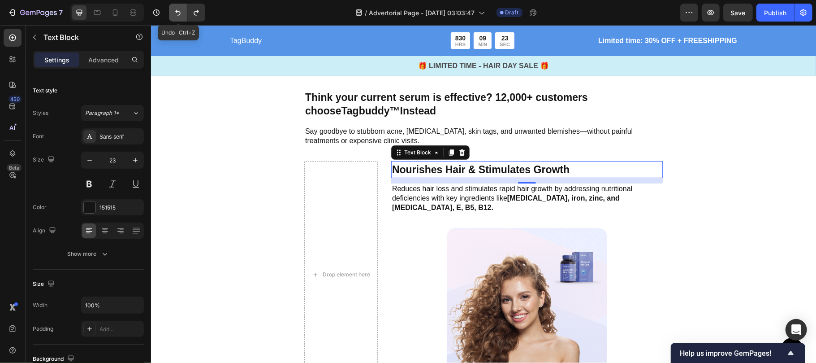
click at [178, 10] on icon "Undo/Redo" at bounding box center [178, 12] width 9 height 9
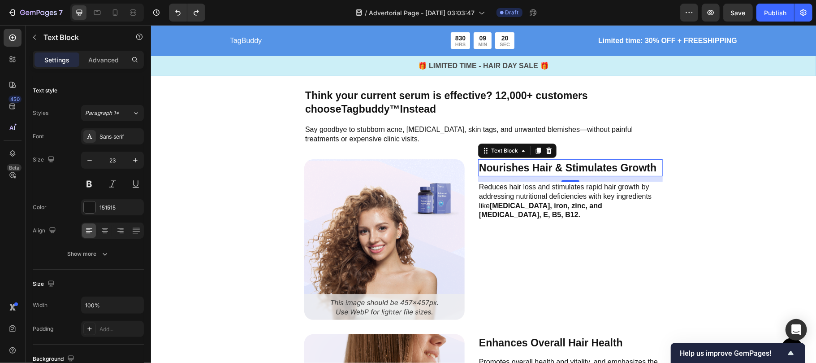
scroll to position [2540, 0]
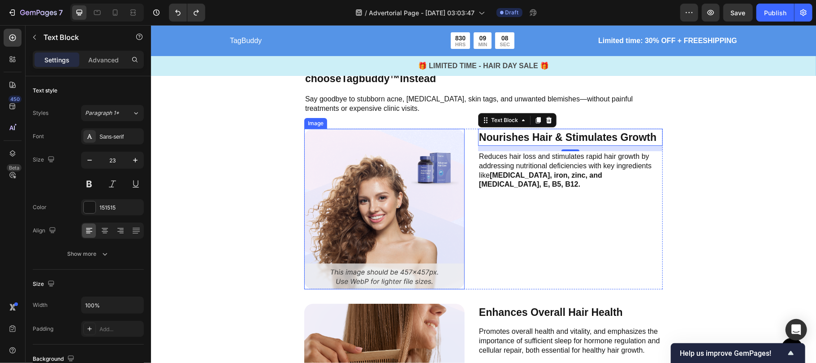
click at [369, 168] on img at bounding box center [384, 208] width 161 height 161
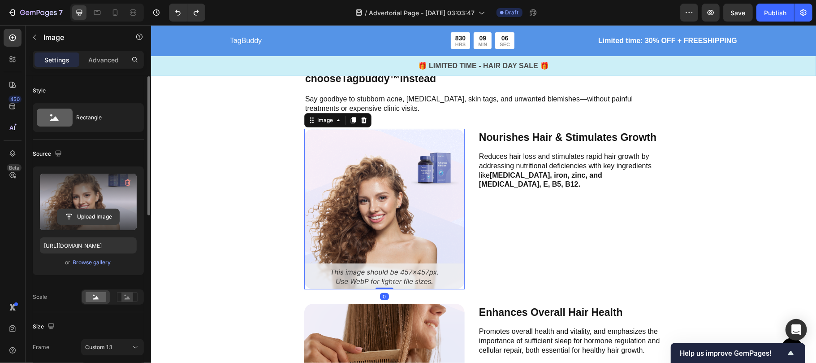
click at [93, 212] on input "file" at bounding box center [88, 216] width 62 height 15
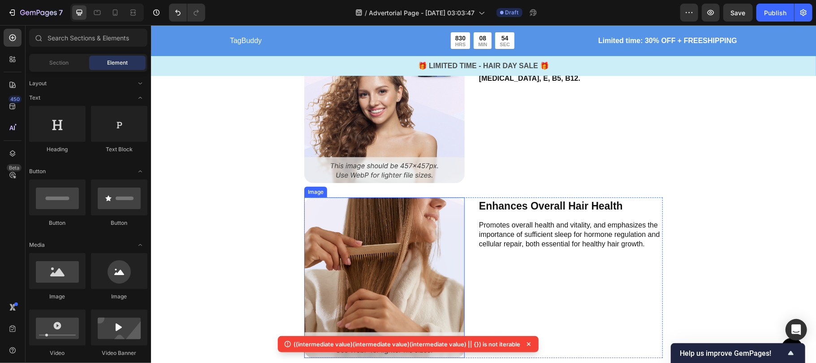
scroll to position [2416, 0]
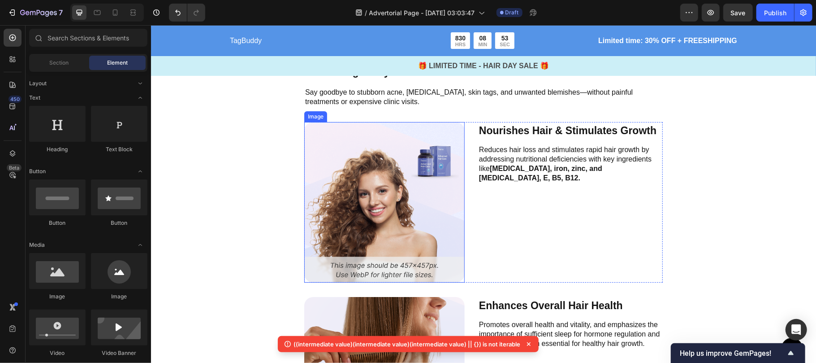
click at [369, 253] on img at bounding box center [384, 202] width 161 height 161
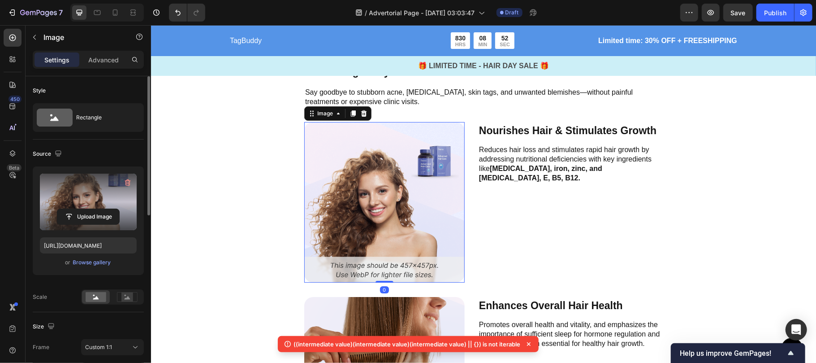
click at [65, 208] on label at bounding box center [88, 202] width 97 height 56
click at [65, 209] on input "file" at bounding box center [88, 216] width 62 height 15
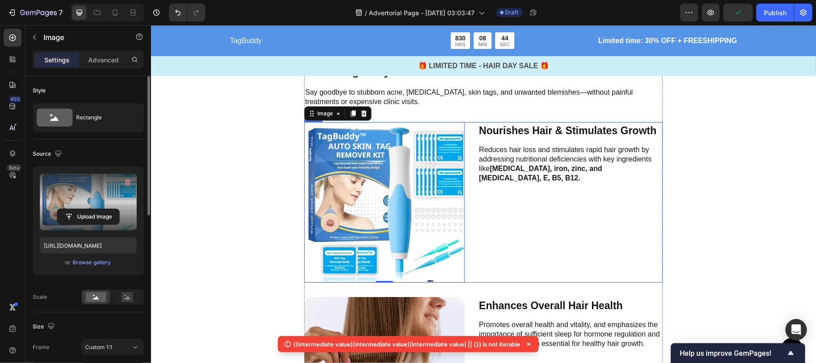
type input "[URL][DOMAIN_NAME]"
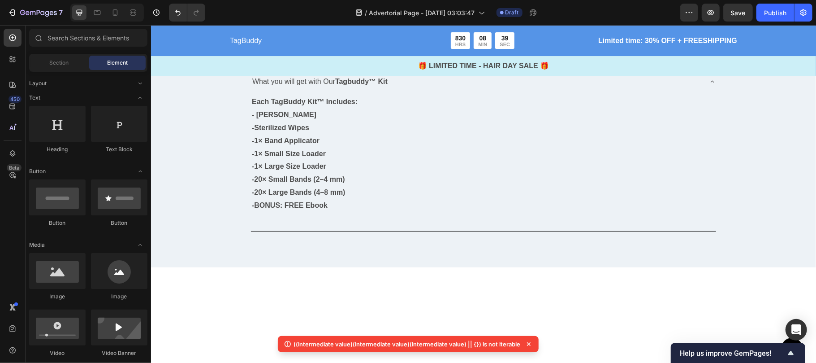
scroll to position [2199, 0]
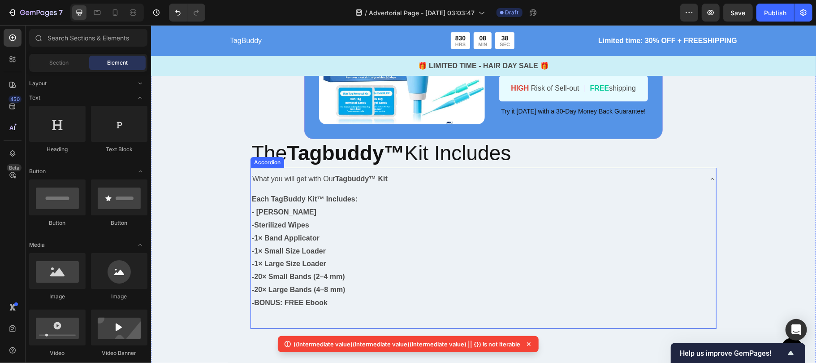
click at [709, 176] on icon at bounding box center [712, 178] width 7 height 7
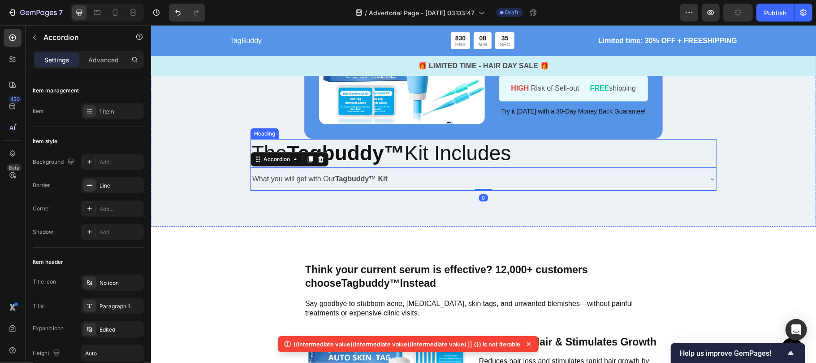
scroll to position [2200, 0]
click at [600, 152] on h2 "The Tagbuddy™ Kit Includes" at bounding box center [483, 152] width 466 height 29
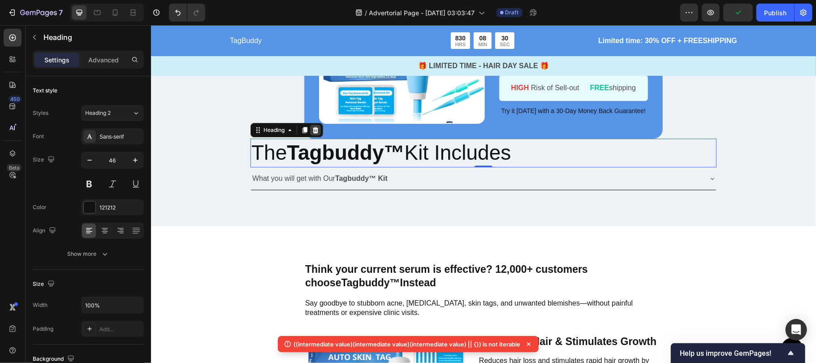
click at [316, 130] on icon at bounding box center [315, 129] width 7 height 7
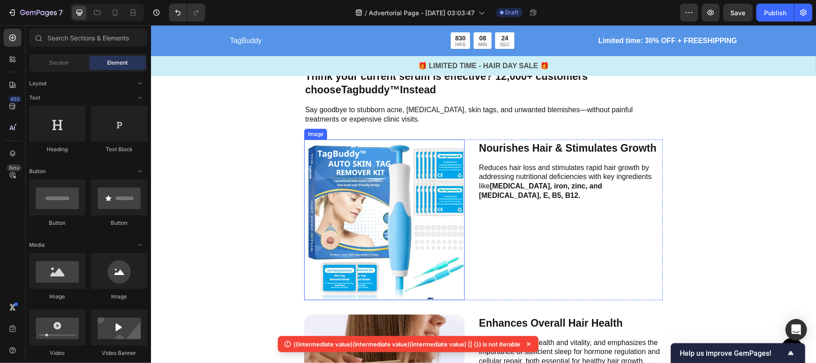
scroll to position [2370, 0]
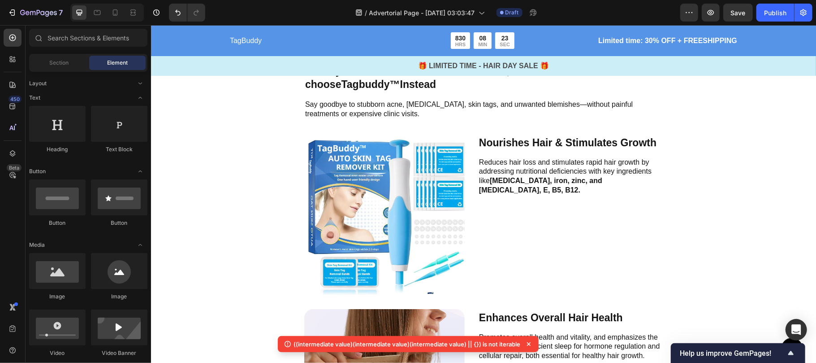
click at [297, 111] on section "Think your current serum is effective? 12,000+ customers choose Tagbuddy™ Inste…" at bounding box center [483, 360] width 373 height 595
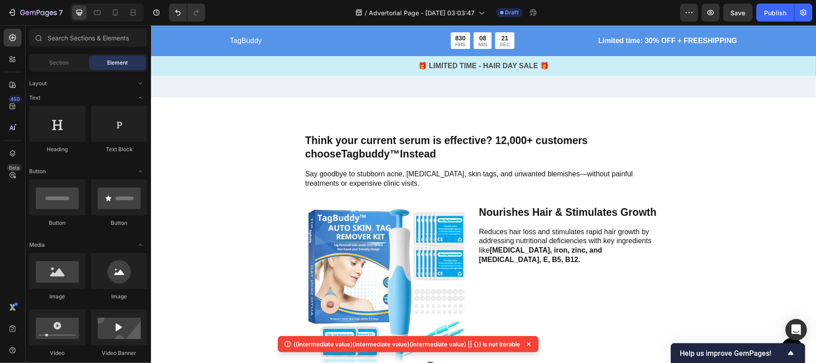
scroll to position [2299, 0]
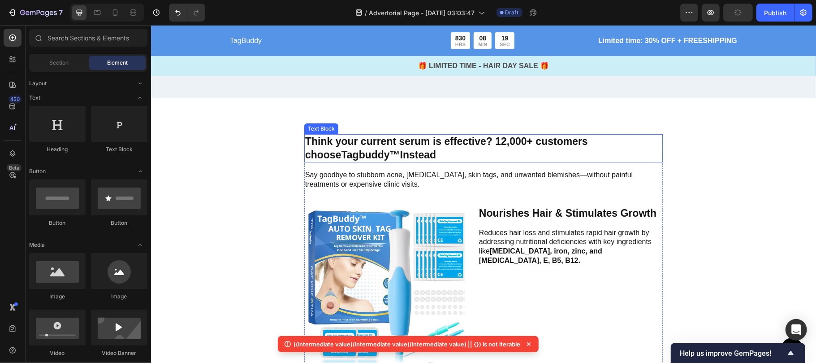
click at [307, 142] on p "Think your current serum is effective? 12,000+ customers choose Tagbuddy™ Inste…" at bounding box center [483, 148] width 357 height 27
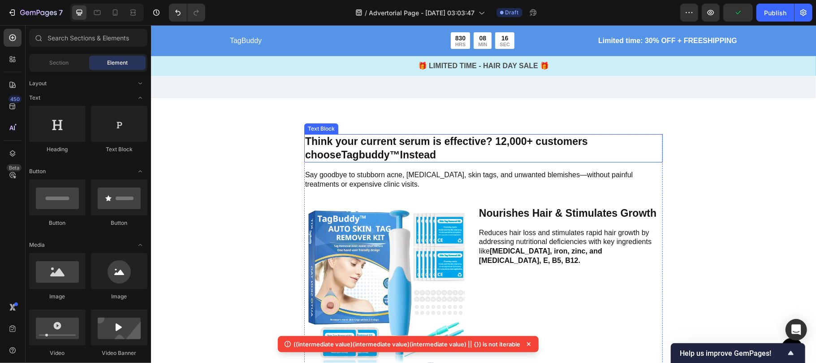
click at [305, 148] on p "Think your current serum is effective? 12,000+ customers choose Tagbuddy™ Inste…" at bounding box center [483, 148] width 357 height 27
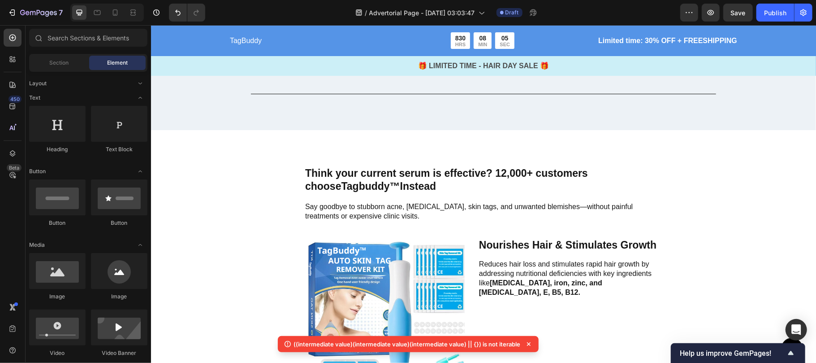
scroll to position [2413, 0]
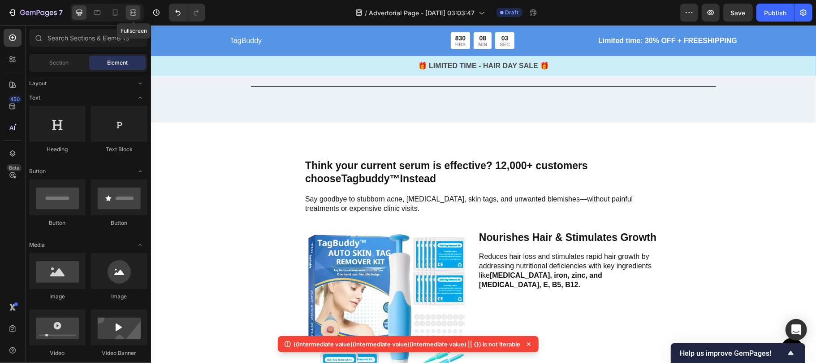
click at [131, 14] on icon at bounding box center [132, 15] width 5 height 2
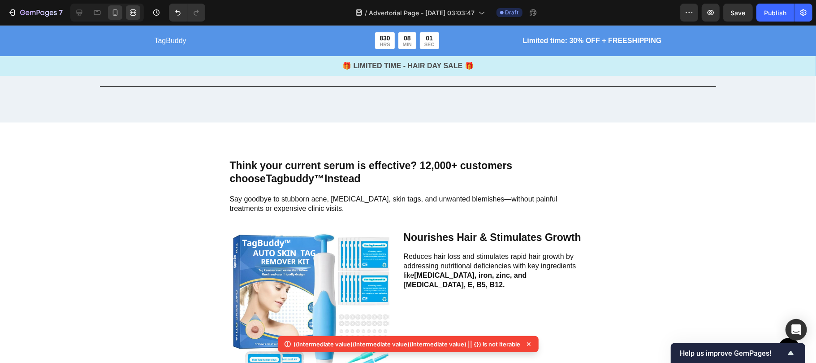
click at [114, 15] on icon at bounding box center [115, 12] width 5 height 6
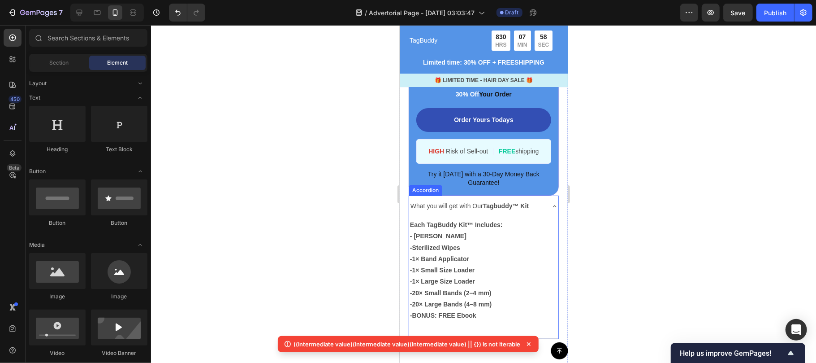
scroll to position [2318, 0]
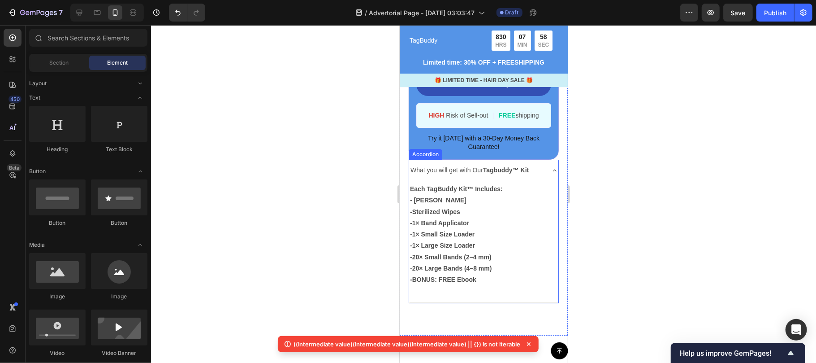
click at [541, 172] on div "What you will get with Our Tagbuddy™ Kit" at bounding box center [483, 169] width 149 height 21
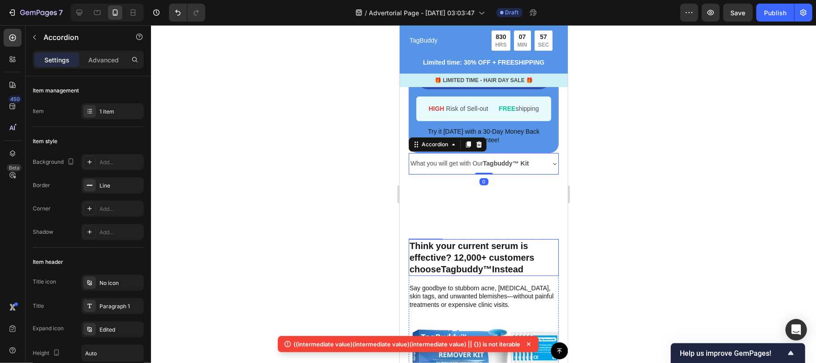
scroll to position [2384, 0]
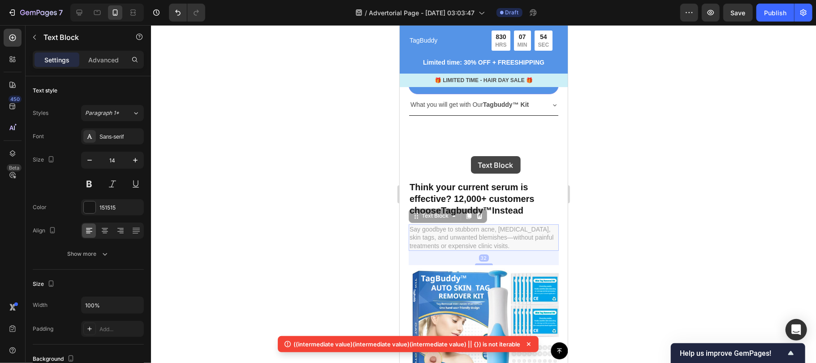
drag, startPoint x: 541, startPoint y: 229, endPoint x: 471, endPoint y: 156, distance: 101.8
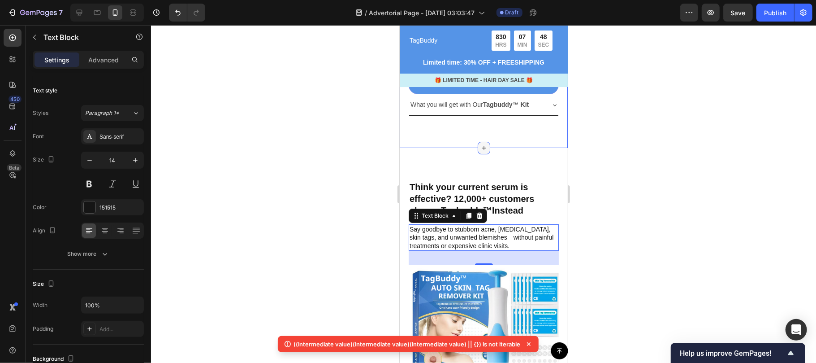
drag, startPoint x: 478, startPoint y: 149, endPoint x: 478, endPoint y: 145, distance: 4.5
click at [478, 145] on div at bounding box center [484, 147] width 13 height 13
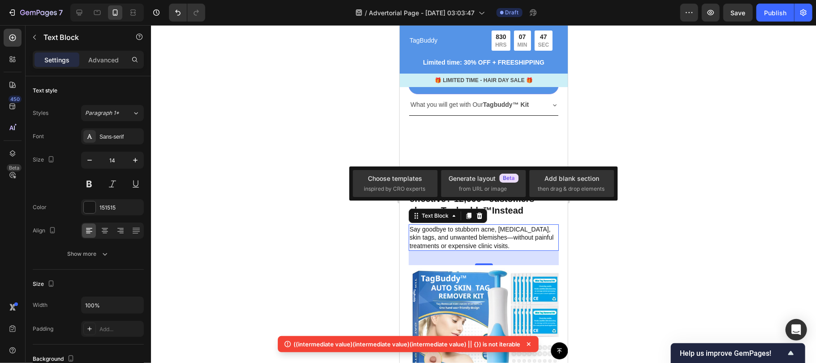
click at [641, 169] on div at bounding box center [483, 194] width 665 height 338
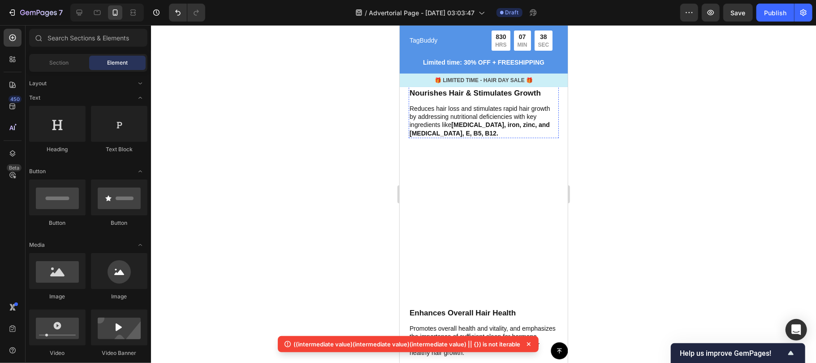
scroll to position [2665, 0]
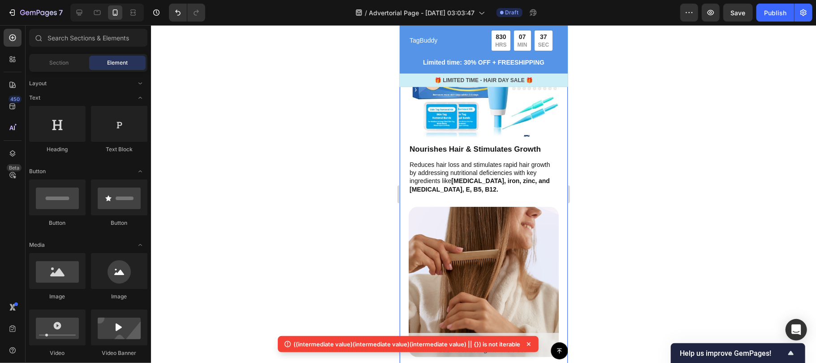
click at [552, 142] on div "Think your current serum is effective? 12,000+ customers choose Tagbuddy™ Inste…" at bounding box center [484, 271] width 168 height 739
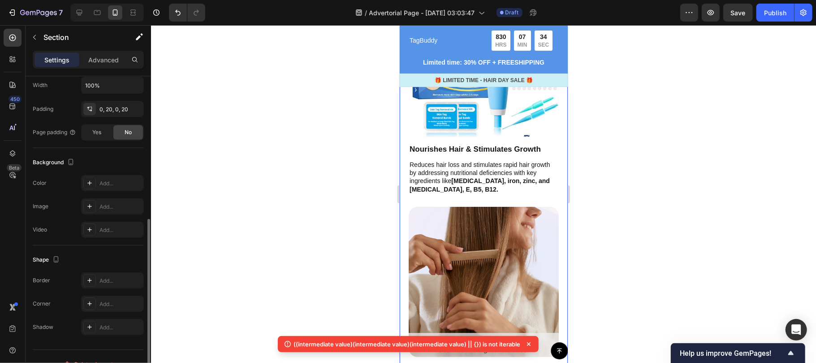
scroll to position [213, 0]
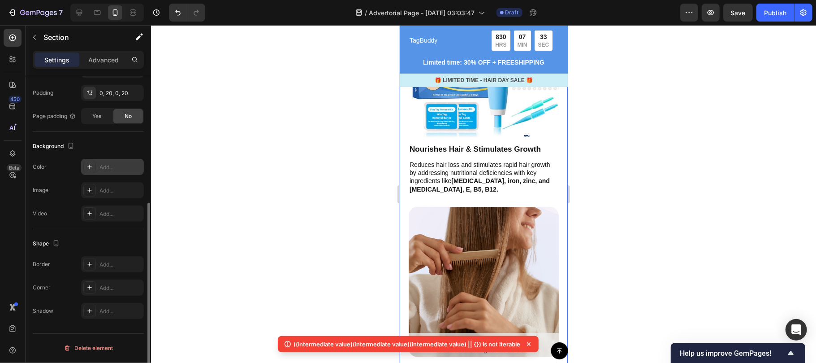
click at [91, 169] on icon at bounding box center [89, 166] width 7 height 7
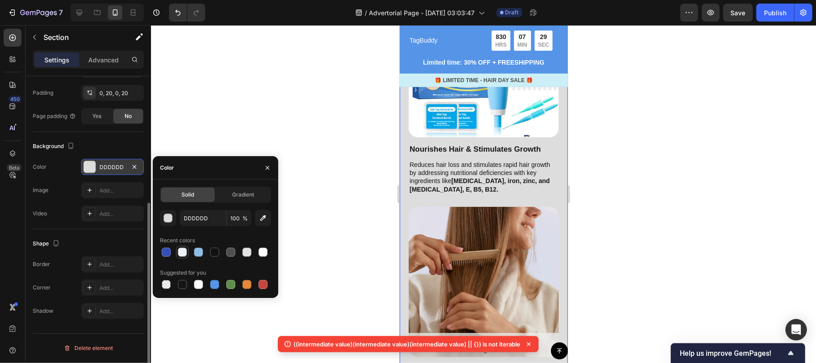
click at [182, 253] on div at bounding box center [182, 252] width 9 height 9
type input "EDF2F6"
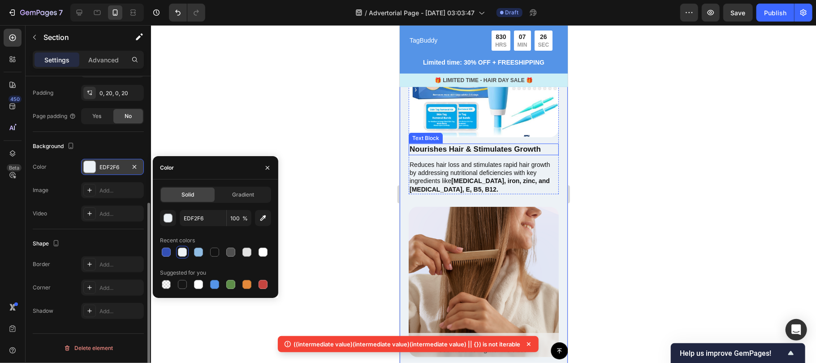
click at [473, 144] on p "Nourishes Hair & Stimulates Growth" at bounding box center [483, 149] width 148 height 10
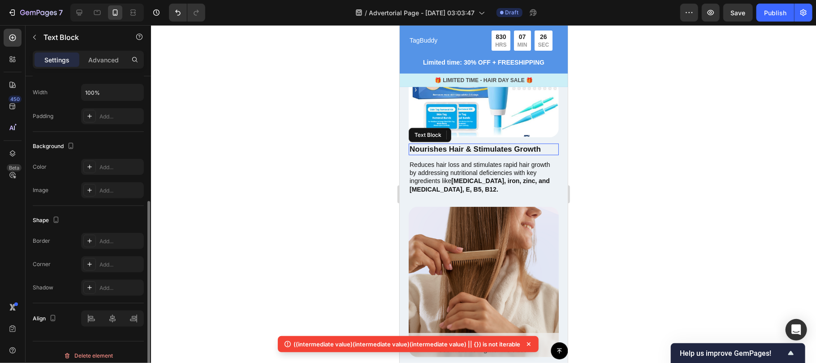
click at [473, 144] on p "Nourishes Hair & Stimulates Growth" at bounding box center [483, 149] width 148 height 10
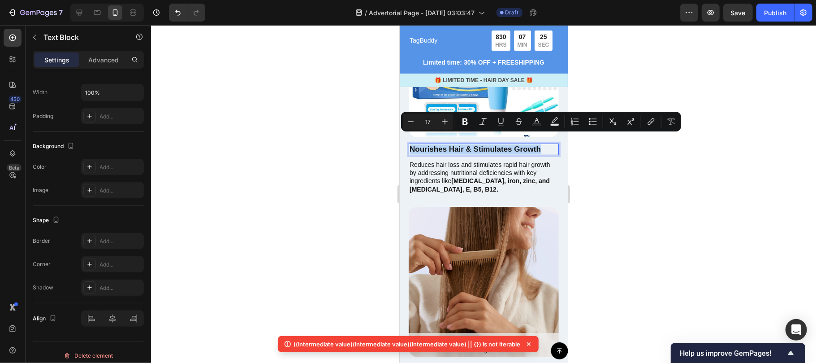
scroll to position [0, 0]
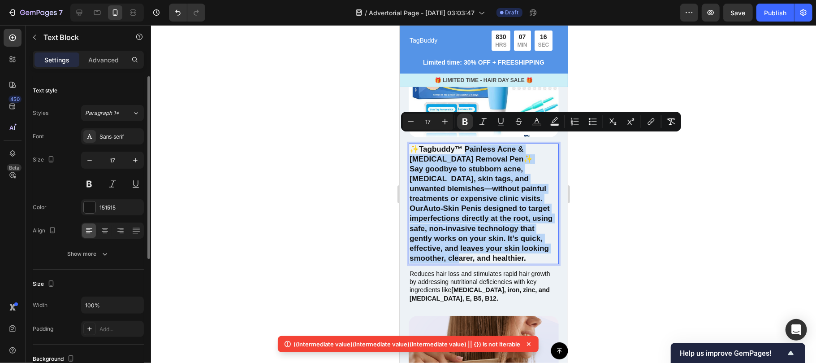
drag, startPoint x: 469, startPoint y: 140, endPoint x: 521, endPoint y: 250, distance: 121.5
click at [521, 250] on div "✨ Tagbuddy™ Painless Acne & Wart Removal Pen ✨ Say goodbye to stubborn acne, wa…" at bounding box center [483, 203] width 150 height 121
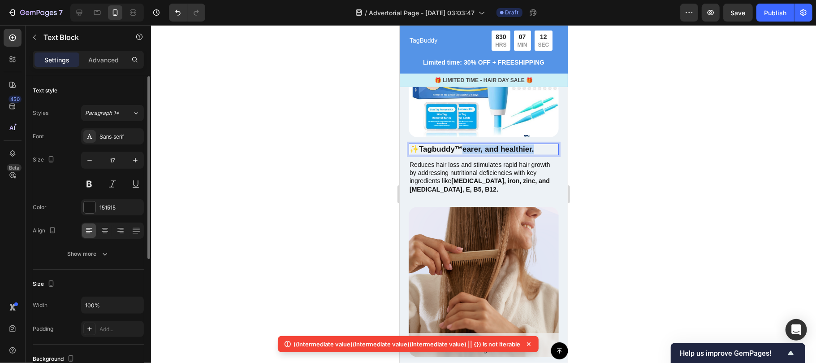
drag, startPoint x: 468, startPoint y: 137, endPoint x: 544, endPoint y: 137, distance: 76.2
click at [544, 144] on p "✨ Tagbuddy™ earer, and healthier." at bounding box center [483, 149] width 148 height 10
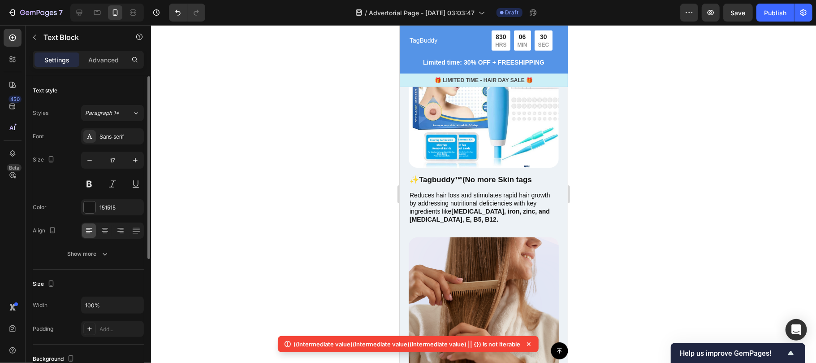
scroll to position [2893, 0]
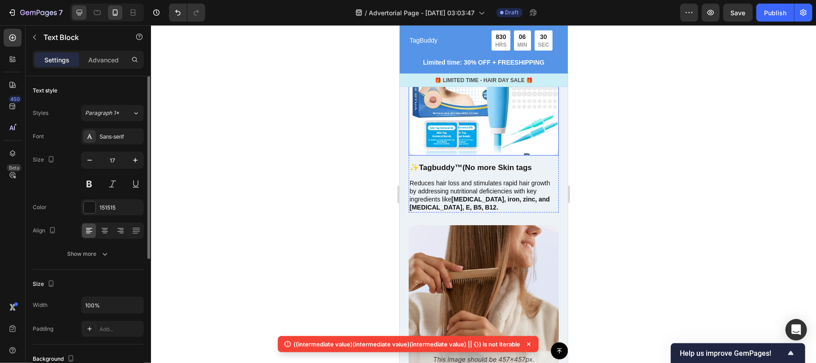
click at [76, 13] on icon at bounding box center [79, 12] width 9 height 9
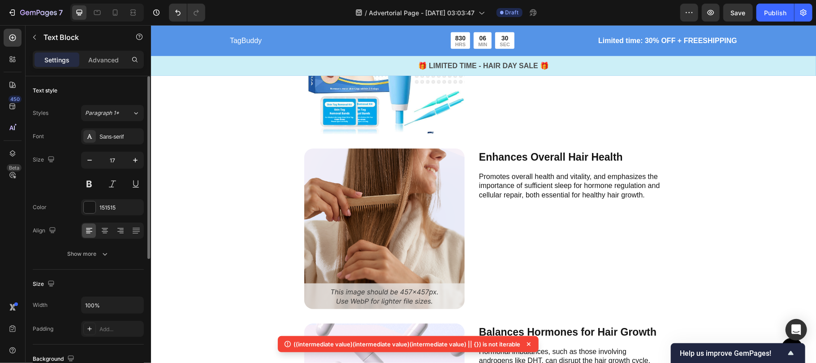
type input "23"
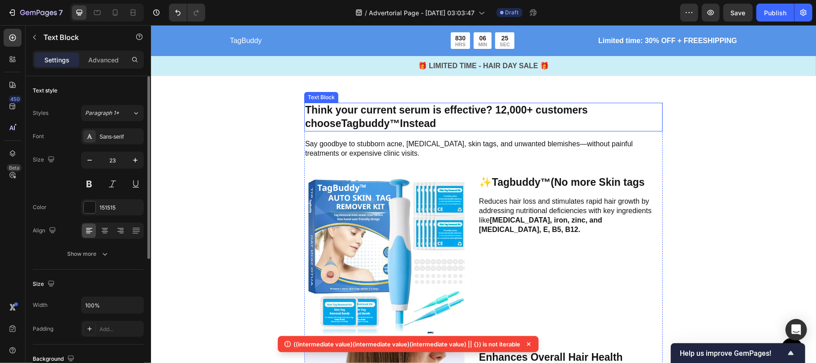
scroll to position [2613, 0]
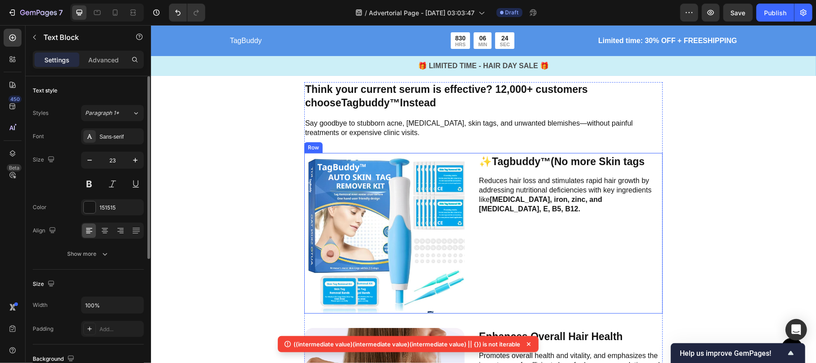
click at [532, 257] on div "✨ Tagbuddy™ (No more Skin tags Text Block Reduces hair loss and stimulates rapi…" at bounding box center [570, 232] width 185 height 161
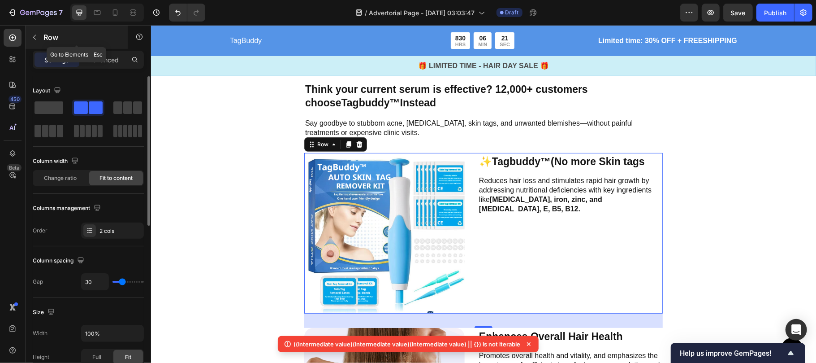
click at [38, 39] on icon "button" at bounding box center [34, 37] width 7 height 7
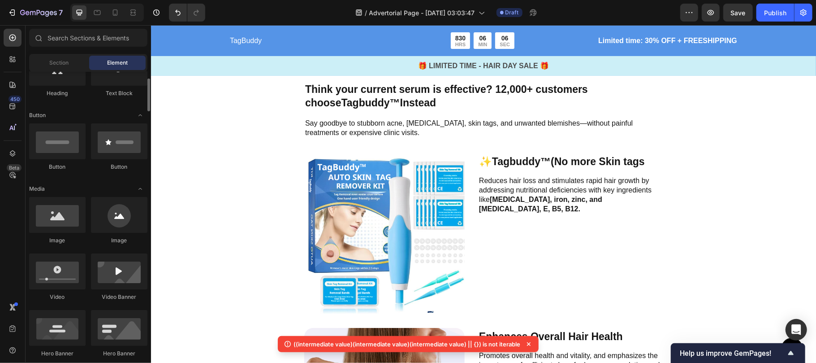
scroll to position [0, 0]
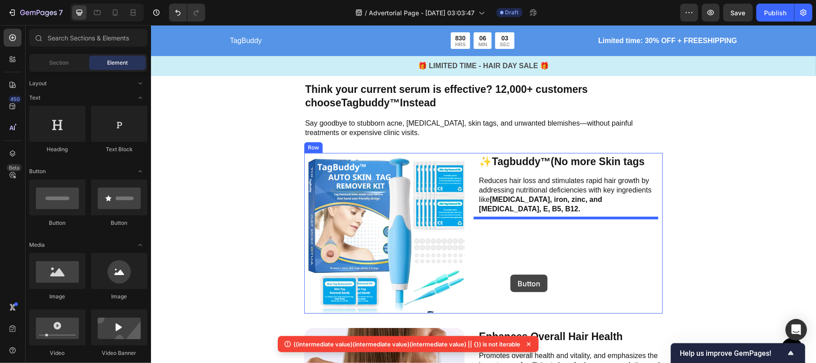
drag, startPoint x: 259, startPoint y: 232, endPoint x: 510, endPoint y: 274, distance: 255.0
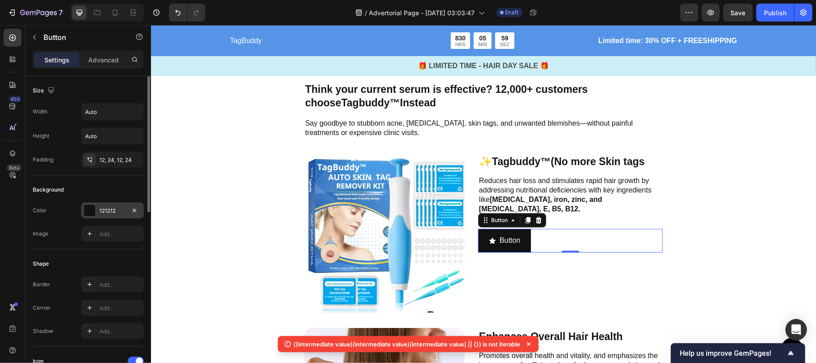
click at [86, 210] on div at bounding box center [90, 210] width 12 height 12
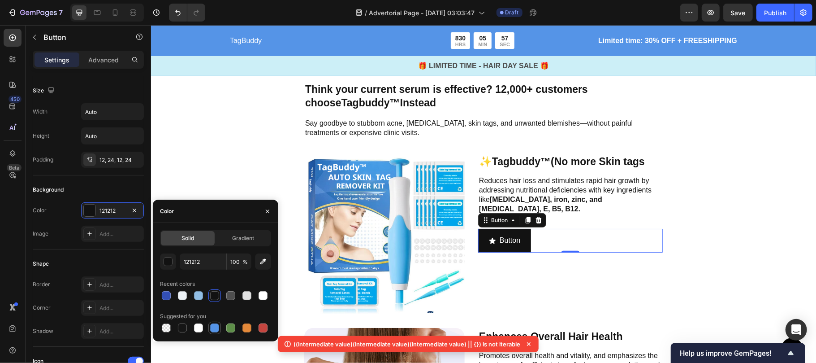
click at [214, 330] on div at bounding box center [214, 327] width 9 height 9
type input "5594E7"
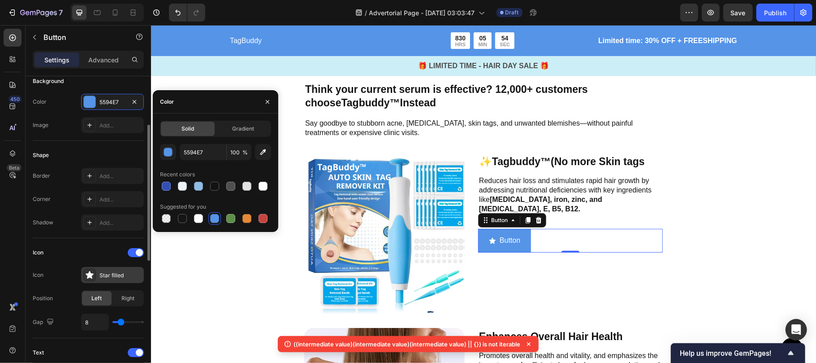
scroll to position [109, 0]
click at [141, 255] on span at bounding box center [139, 251] width 7 height 7
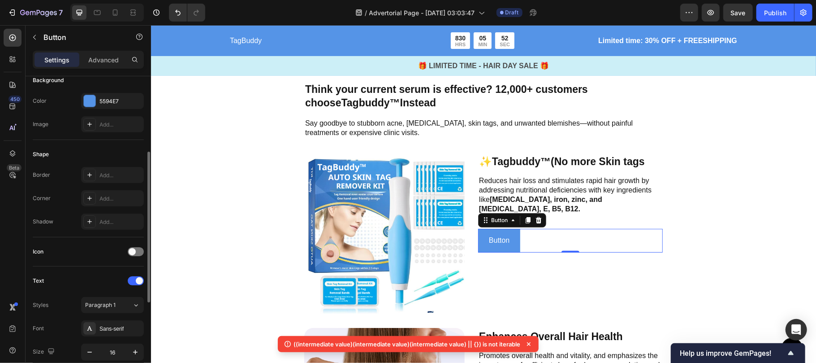
scroll to position [126, 0]
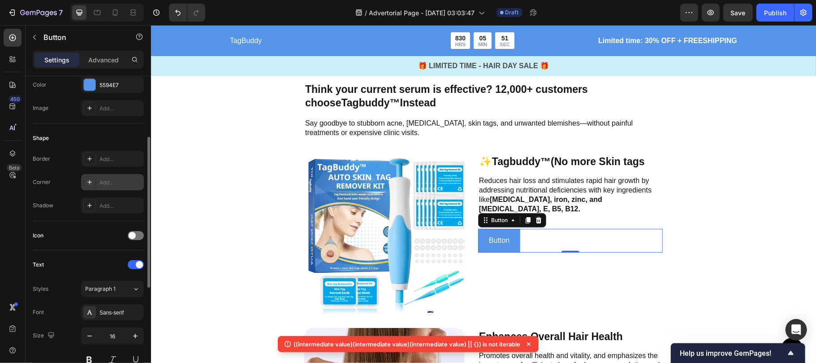
click at [91, 181] on icon at bounding box center [89, 181] width 7 height 7
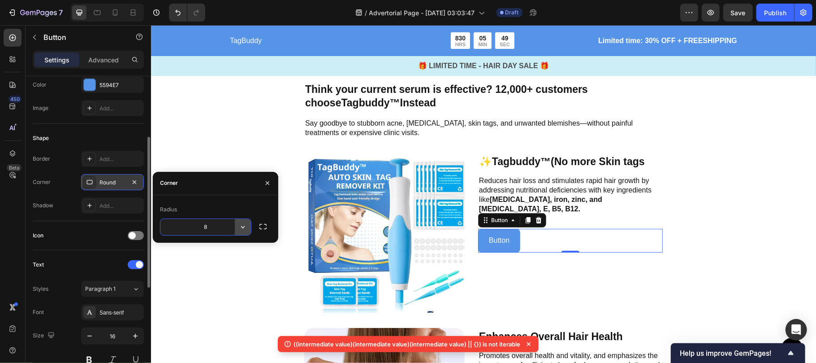
click at [239, 227] on icon "button" at bounding box center [243, 226] width 9 height 9
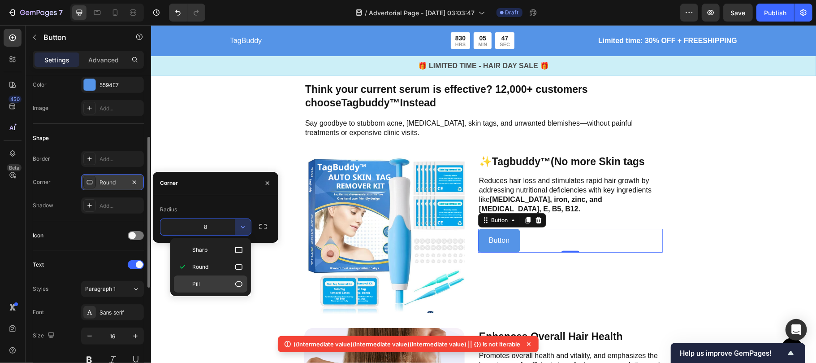
click at [207, 278] on div "Pill" at bounding box center [211, 283] width 74 height 17
type input "9999"
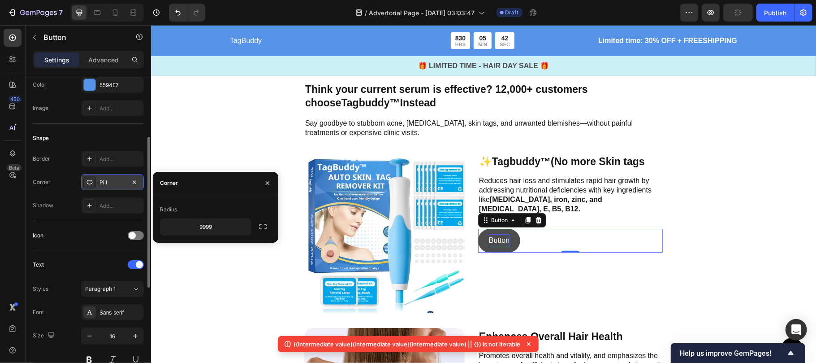
click at [499, 234] on p "Button" at bounding box center [499, 240] width 21 height 13
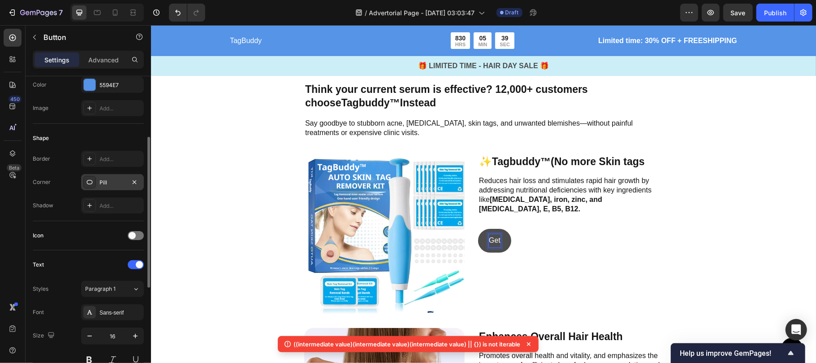
click at [478, 228] on button "Get" at bounding box center [494, 240] width 33 height 24
click at [478, 228] on button "Get Yours" at bounding box center [504, 240] width 53 height 24
click at [478, 228] on button "Get Yours Todaay" at bounding box center [517, 240] width 78 height 24
click at [478, 228] on button "Get Yours Today!" at bounding box center [518, 240] width 80 height 24
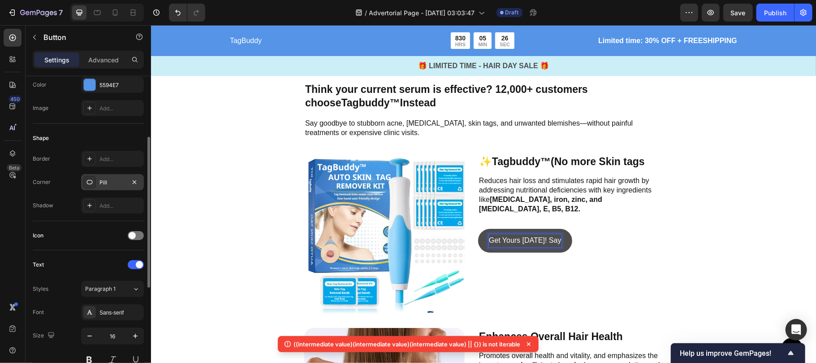
click at [478, 228] on button "Get Yours Today! Say" at bounding box center [525, 240] width 94 height 24
click at [478, 228] on button "Get Yours Today! Say Goodbuy" at bounding box center [540, 240] width 125 height 24
click at [478, 228] on button "Get Yours Today! Say GoodBye" at bounding box center [541, 240] width 126 height 24
click at [478, 228] on button "Get Yours Today! Say GoodBye o" at bounding box center [544, 240] width 132 height 24
click at [478, 228] on button "Get Yours Today! Say GoodBye to" at bounding box center [545, 240] width 134 height 24
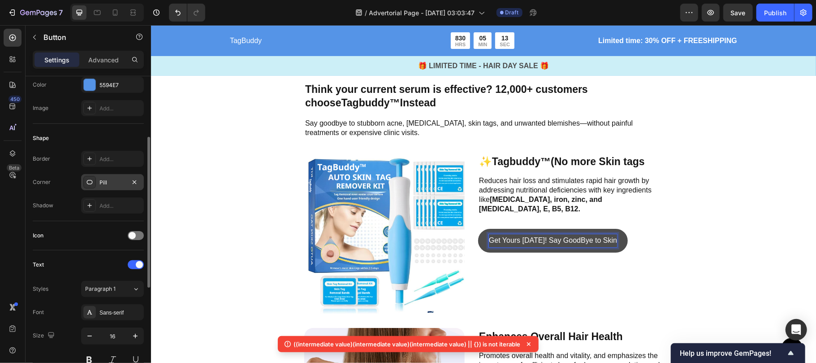
click at [478, 228] on button "Get Yours Today! Say GoodBye to Skin" at bounding box center [553, 240] width 150 height 24
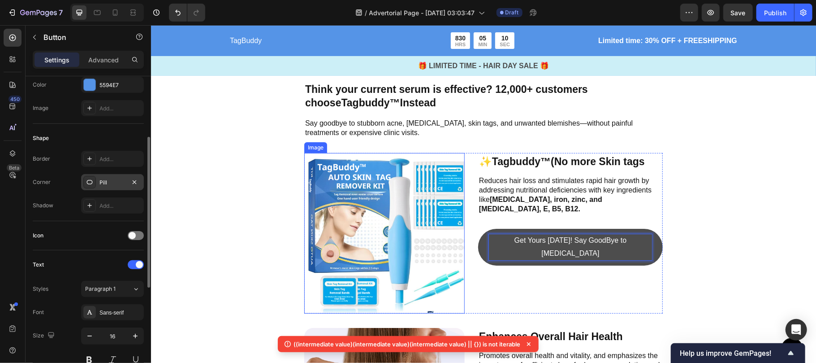
click at [359, 217] on img at bounding box center [384, 232] width 161 height 161
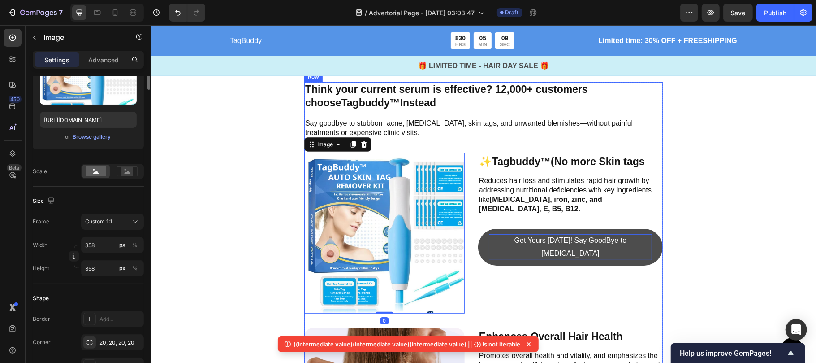
scroll to position [0, 0]
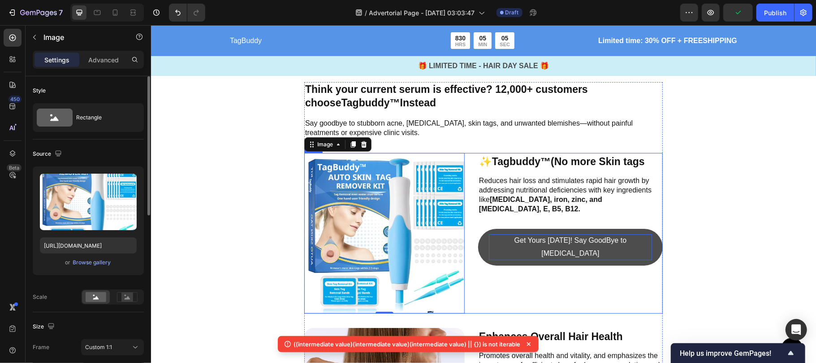
click at [653, 215] on div "✨ Tagbuddy™ (No more Skin tags Text Block Reduces hair loss and stimulates rapi…" at bounding box center [570, 232] width 185 height 161
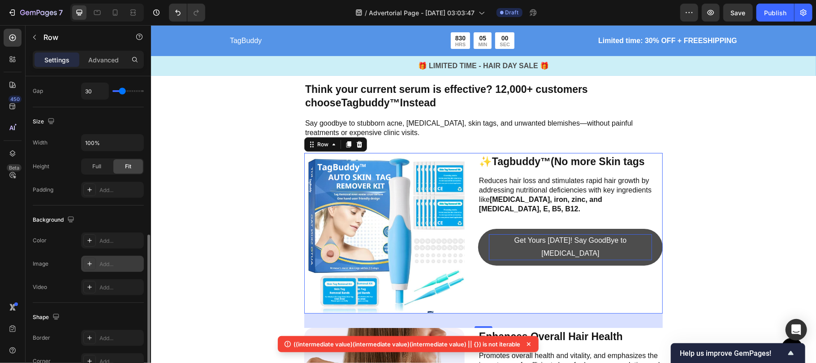
scroll to position [237, 0]
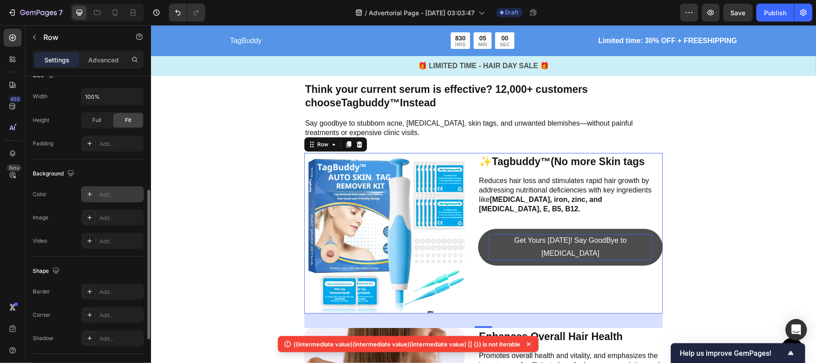
click at [93, 197] on icon at bounding box center [89, 194] width 7 height 7
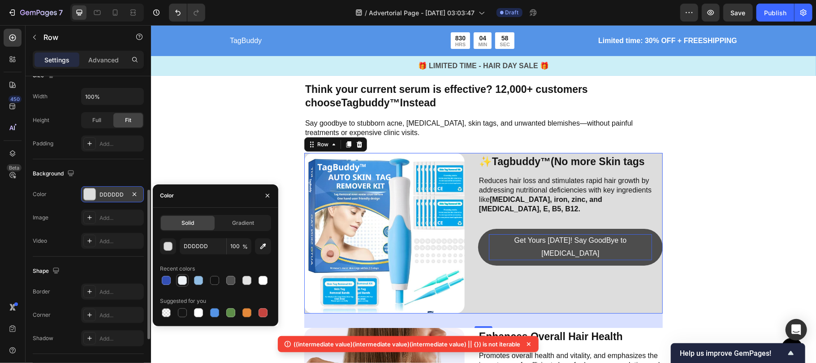
click at [182, 278] on div at bounding box center [182, 280] width 9 height 9
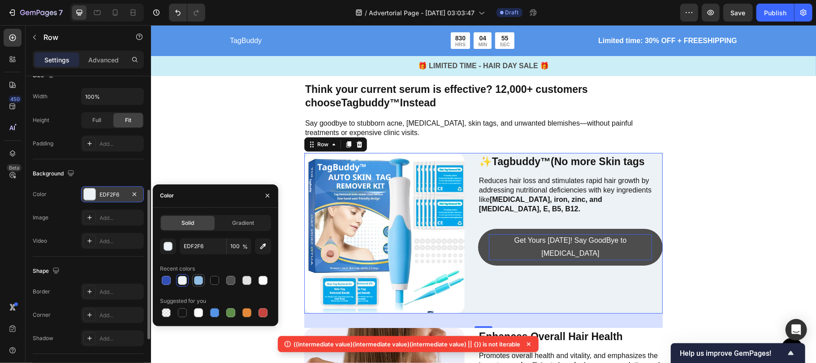
click at [200, 281] on div at bounding box center [198, 280] width 9 height 9
type input "90BDE4"
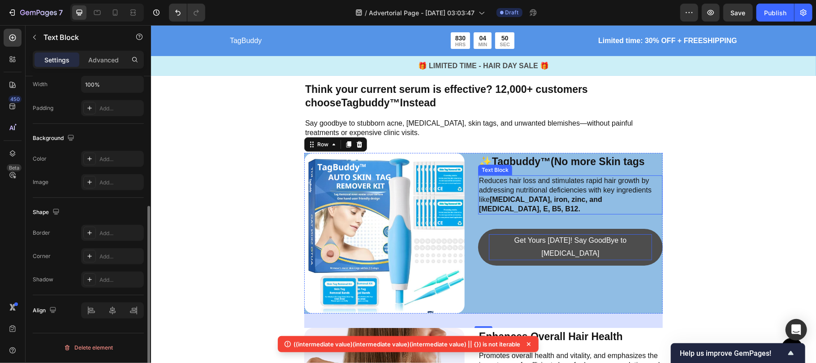
click at [531, 187] on p "Reduces hair loss and stimulates rapid hair growth by addressing nutritional de…" at bounding box center [570, 194] width 183 height 37
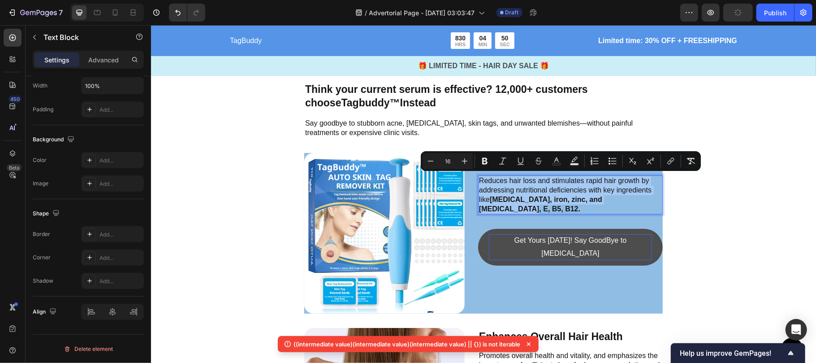
scroll to position [0, 0]
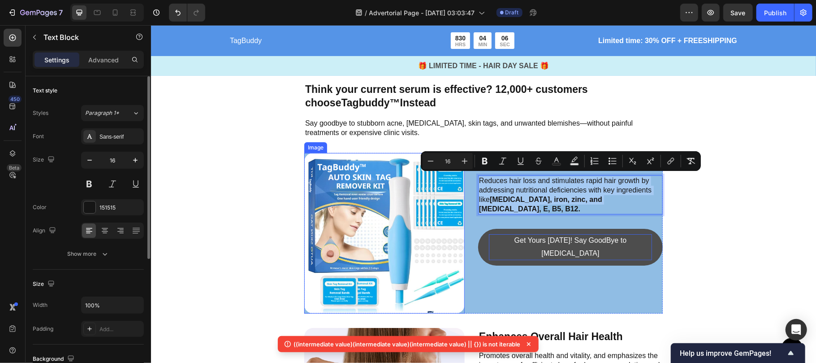
click at [395, 235] on img at bounding box center [384, 232] width 161 height 161
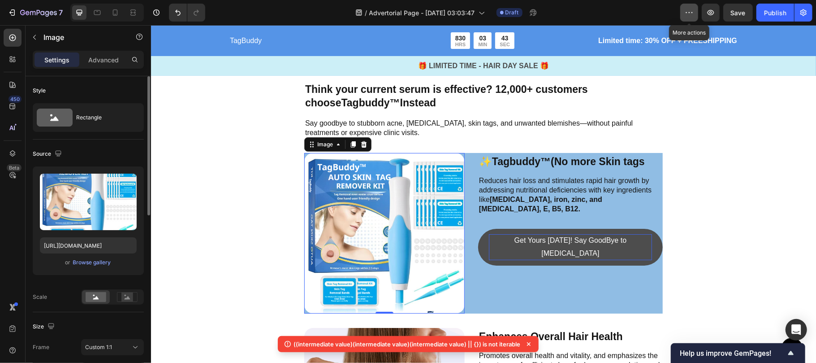
click at [690, 11] on icon "button" at bounding box center [689, 12] width 9 height 9
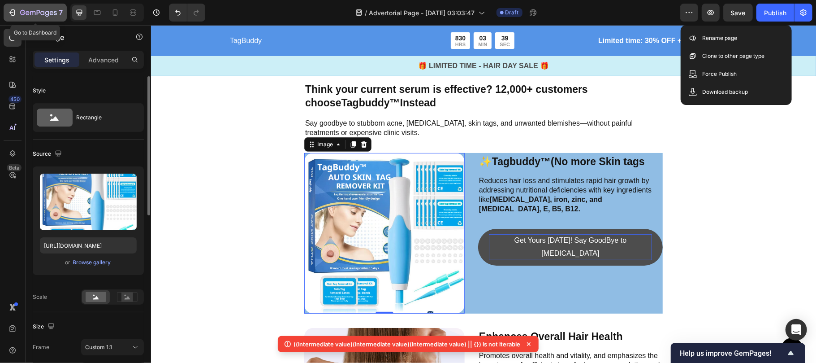
click at [6, 15] on button "7" at bounding box center [35, 13] width 63 height 18
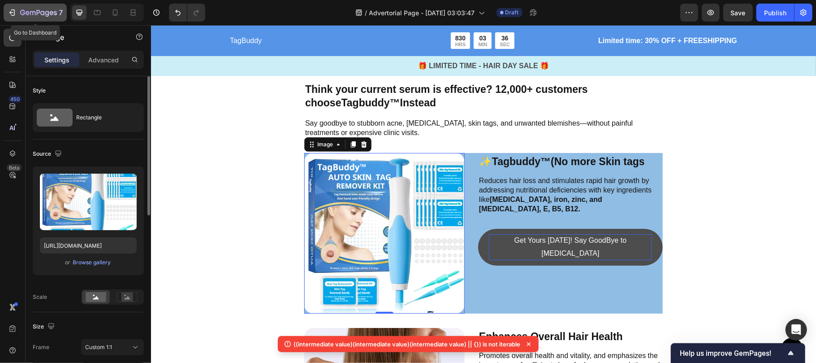
click at [16, 15] on icon "button" at bounding box center [12, 12] width 9 height 9
